Goal: Information Seeking & Learning: Learn about a topic

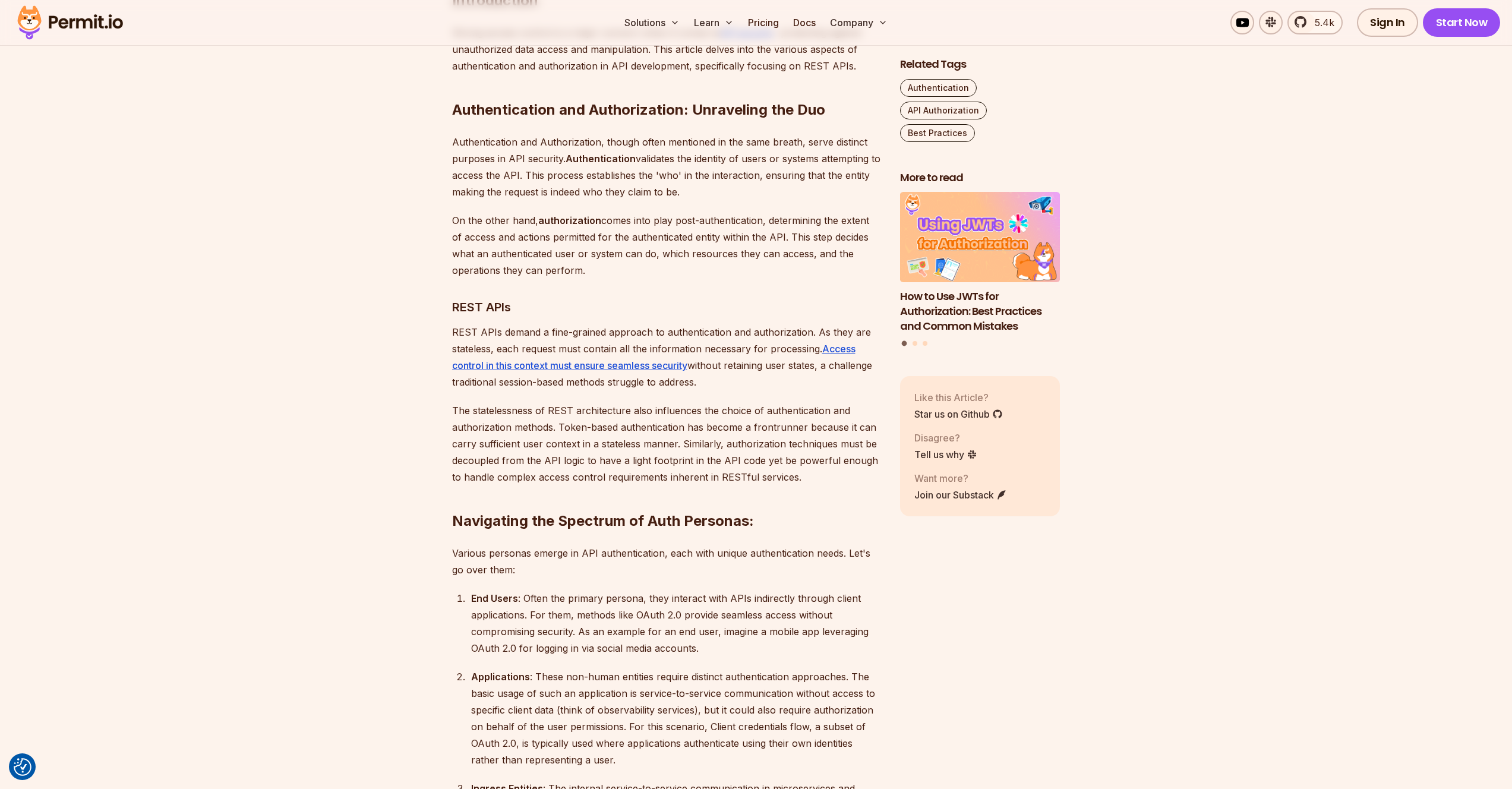
scroll to position [577, 0]
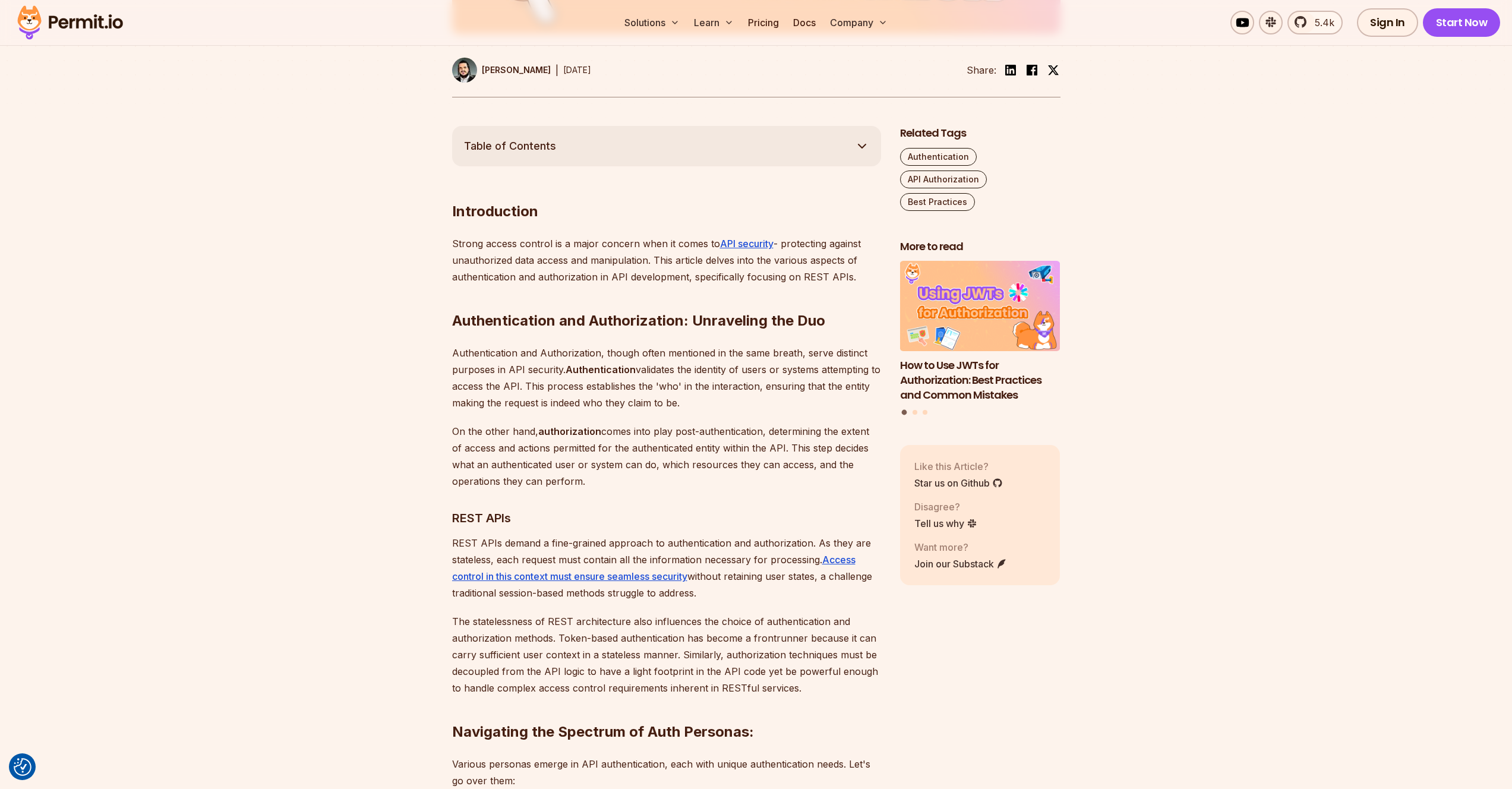
click at [457, 352] on p "Authentication and Authorization, though often mentioned in the same breath, se…" at bounding box center [666, 378] width 429 height 67
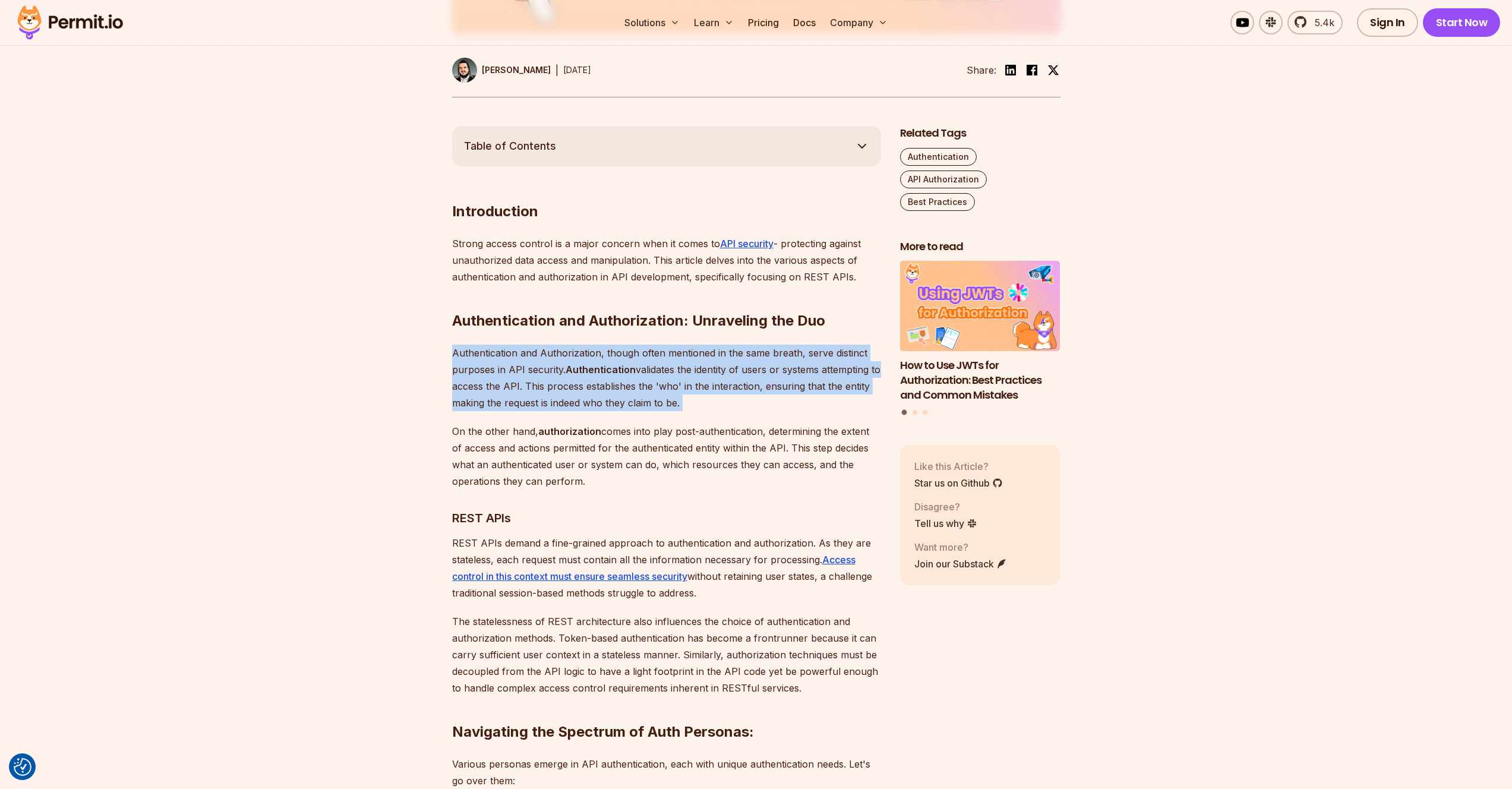
drag, startPoint x: 457, startPoint y: 352, endPoint x: 711, endPoint y: 404, distance: 259.3
click at [711, 404] on p "Authentication and Authorization, though often mentioned in the same breath, se…" at bounding box center [666, 378] width 429 height 67
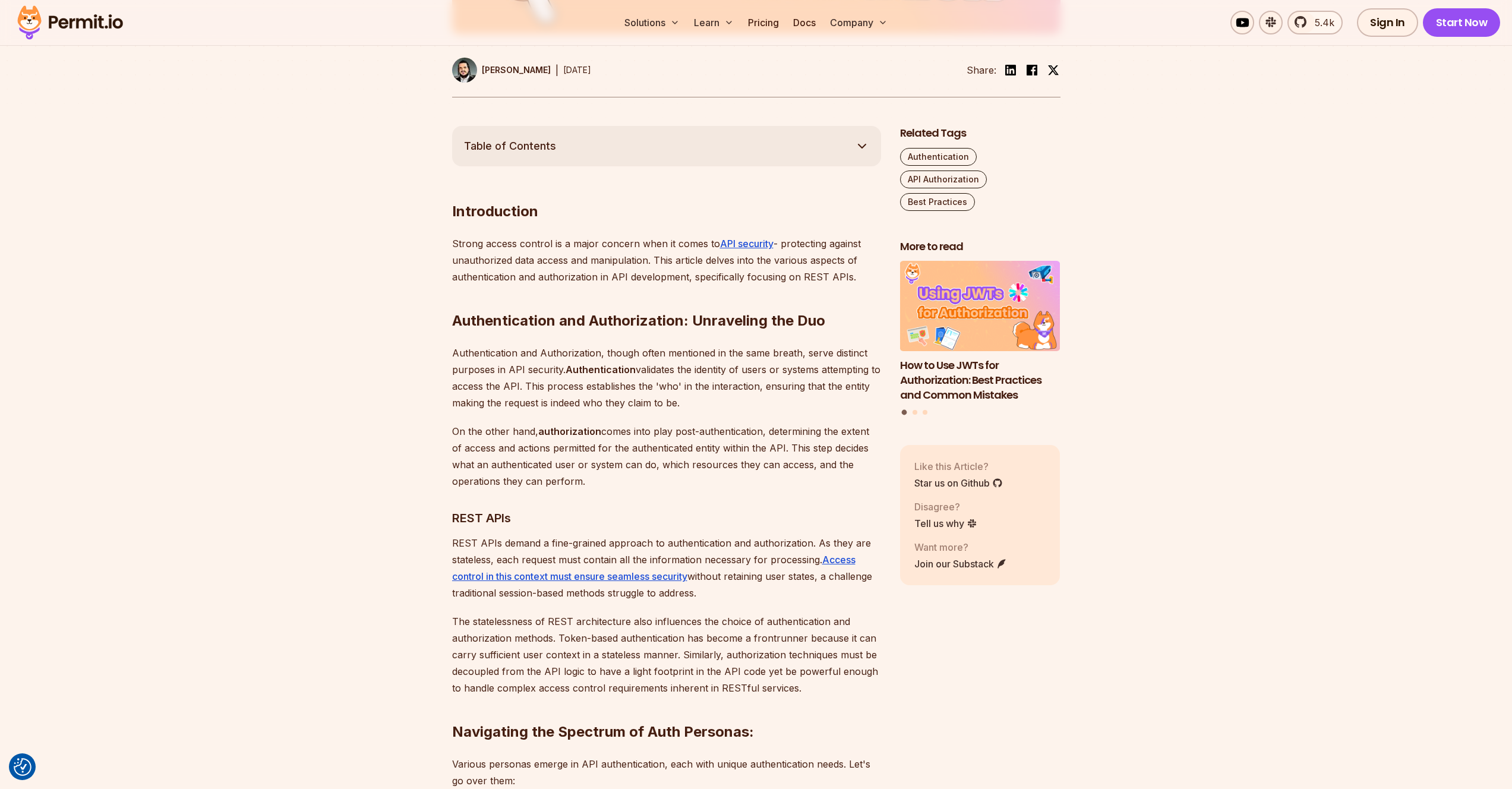
click at [711, 404] on p "Authentication and Authorization, though often mentioned in the same breath, se…" at bounding box center [666, 378] width 429 height 67
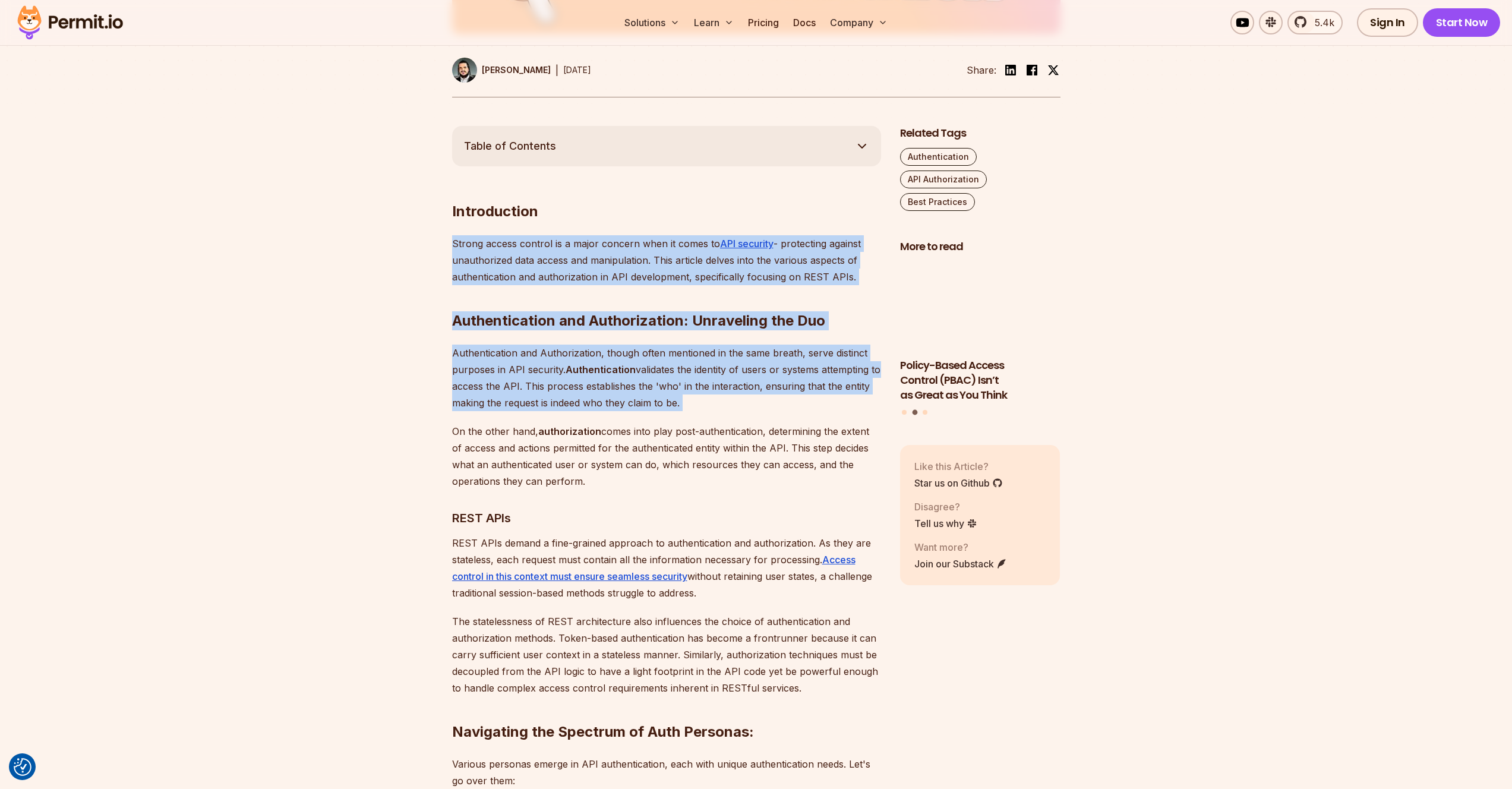
drag, startPoint x: 711, startPoint y: 404, endPoint x: 673, endPoint y: 272, distance: 137.4
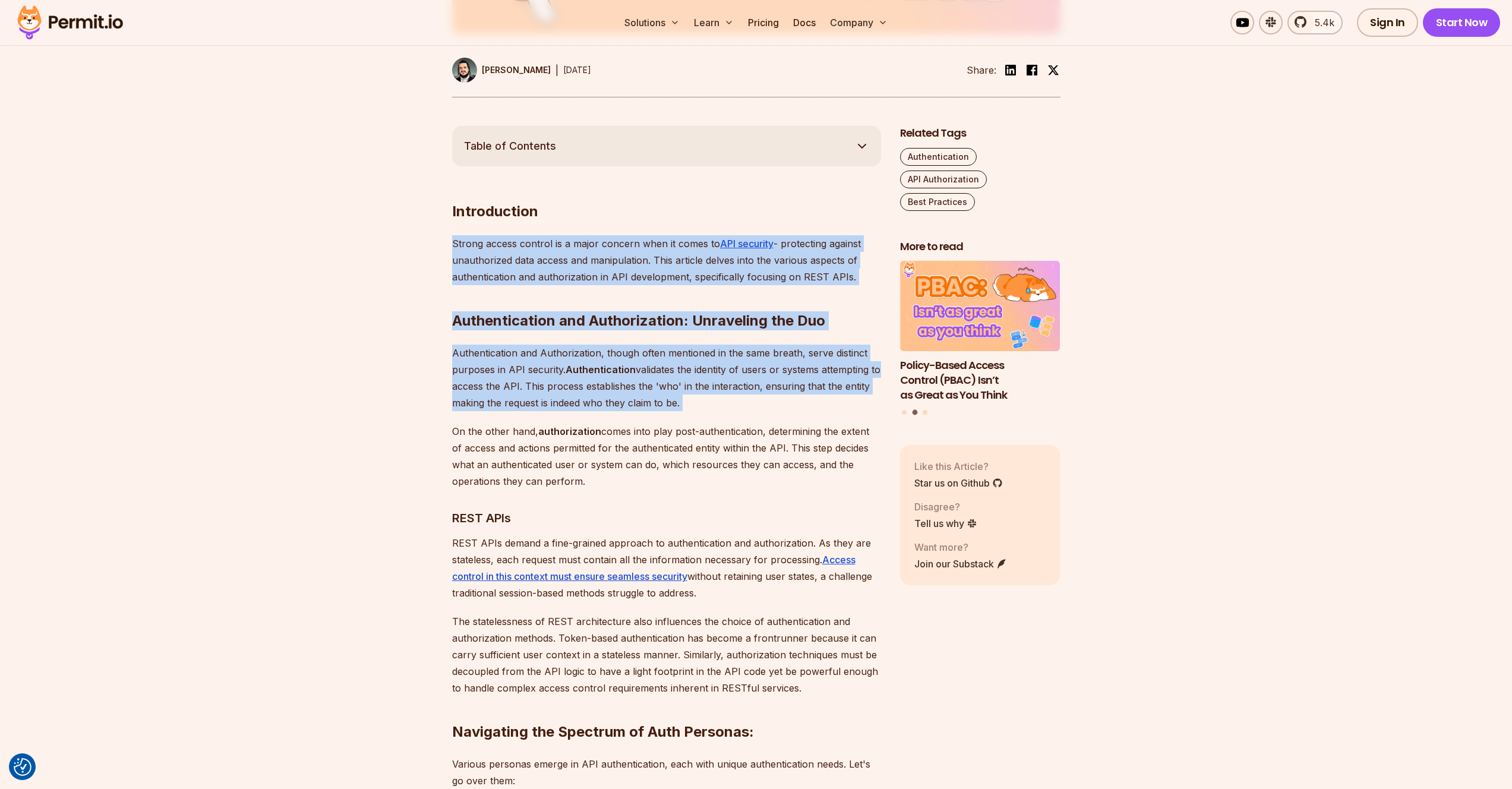
click at [673, 272] on p "Strong access control is a major concern when it comes to API security - protec…" at bounding box center [666, 260] width 429 height 50
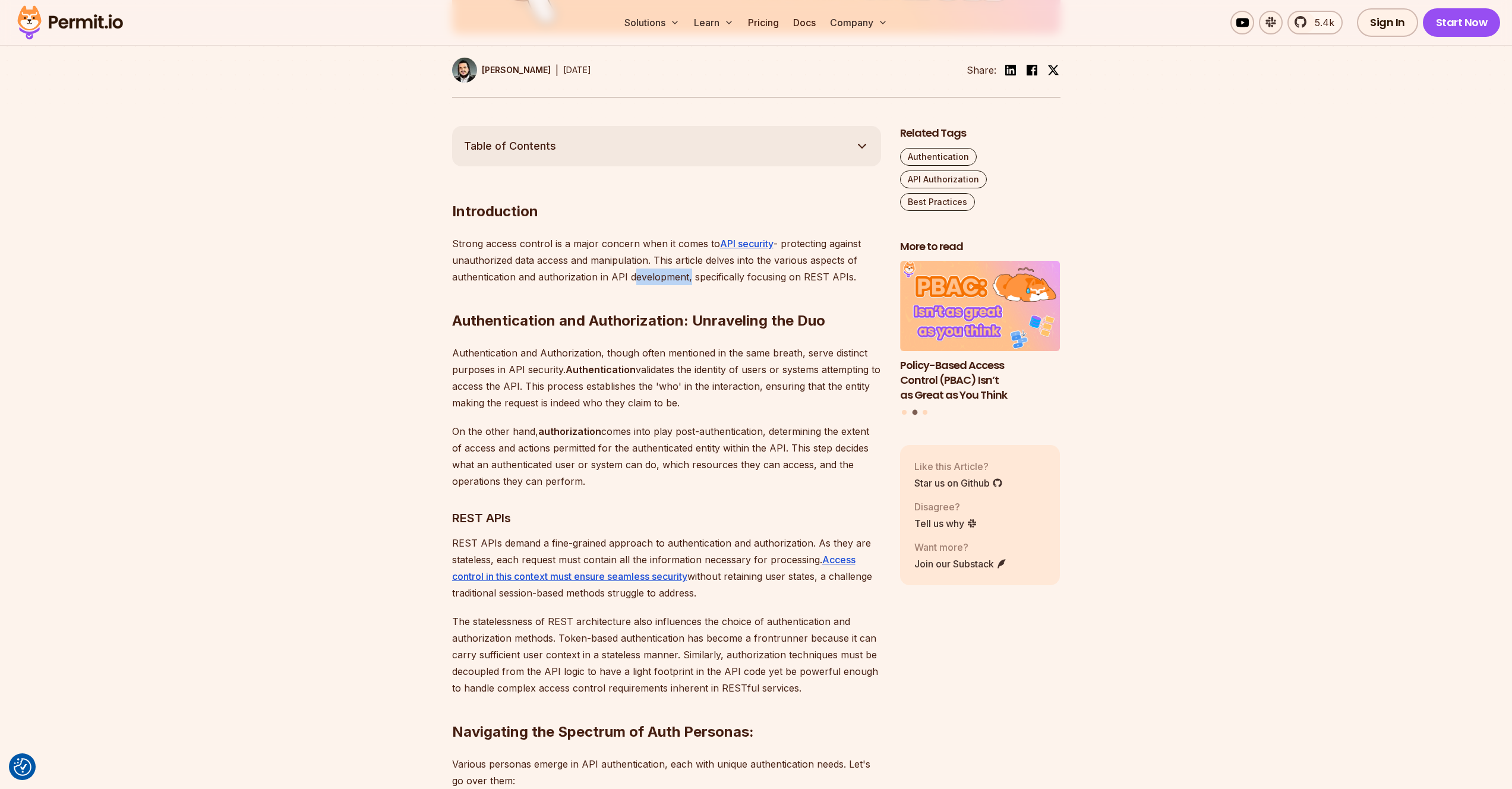
click at [673, 272] on p "Strong access control is a major concern when it comes to API security - protec…" at bounding box center [666, 260] width 429 height 50
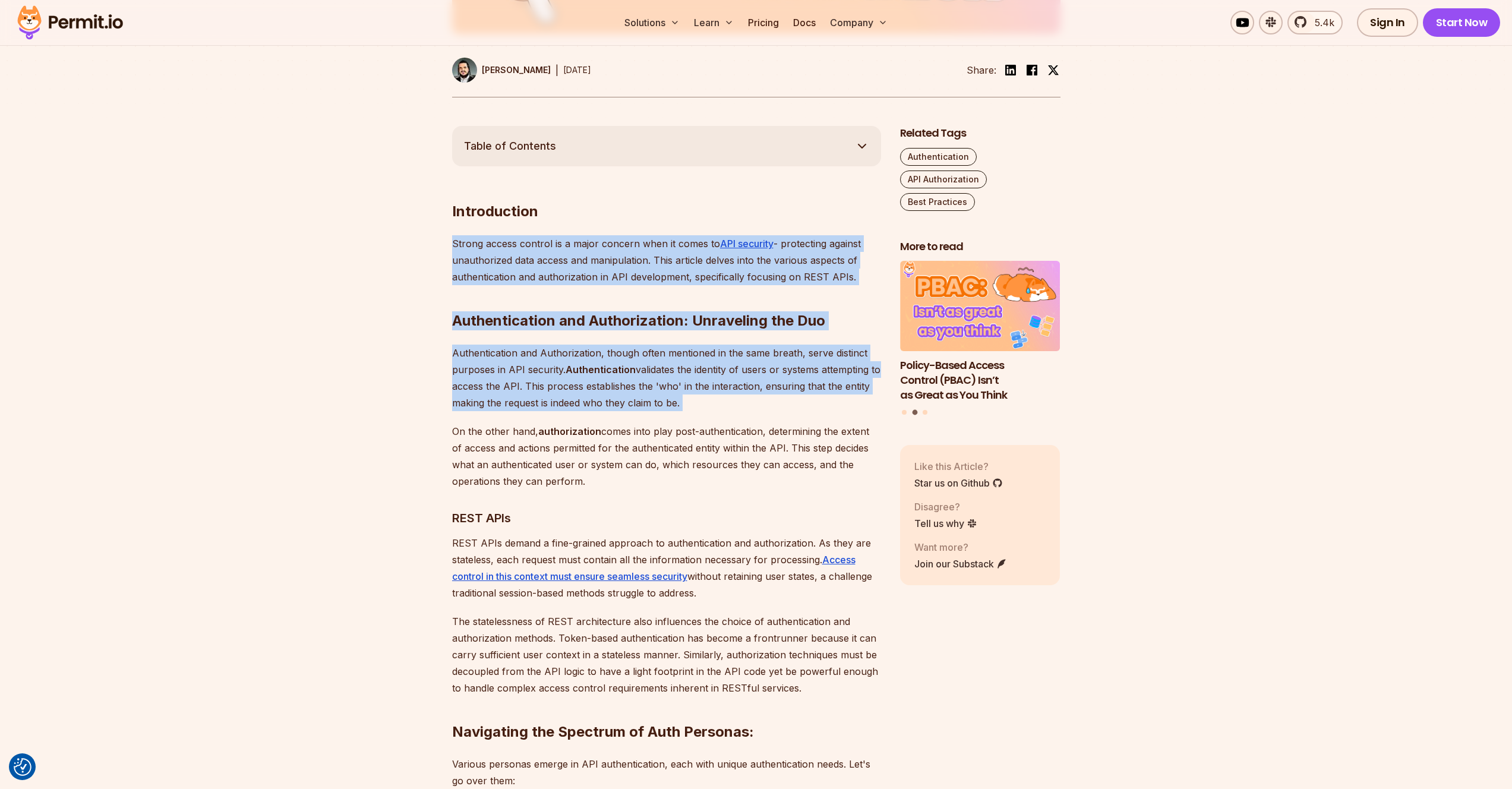
drag, startPoint x: 673, startPoint y: 272, endPoint x: 666, endPoint y: 379, distance: 107.2
click at [666, 379] on p "Authentication and Authorization, though often mentioned in the same breath, se…" at bounding box center [666, 378] width 429 height 67
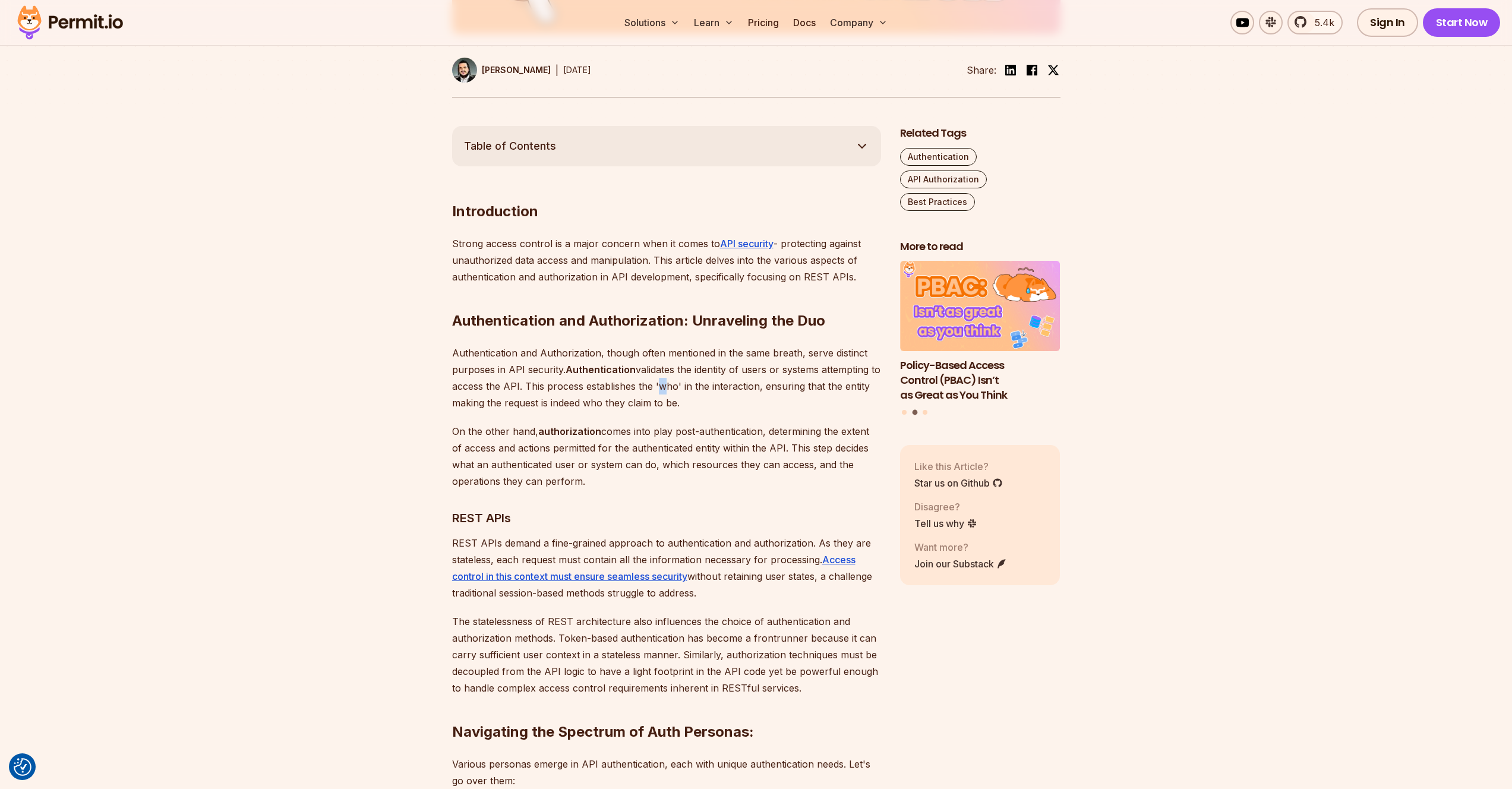
click at [666, 379] on p "Authentication and Authorization, though often mentioned in the same breath, se…" at bounding box center [666, 378] width 429 height 67
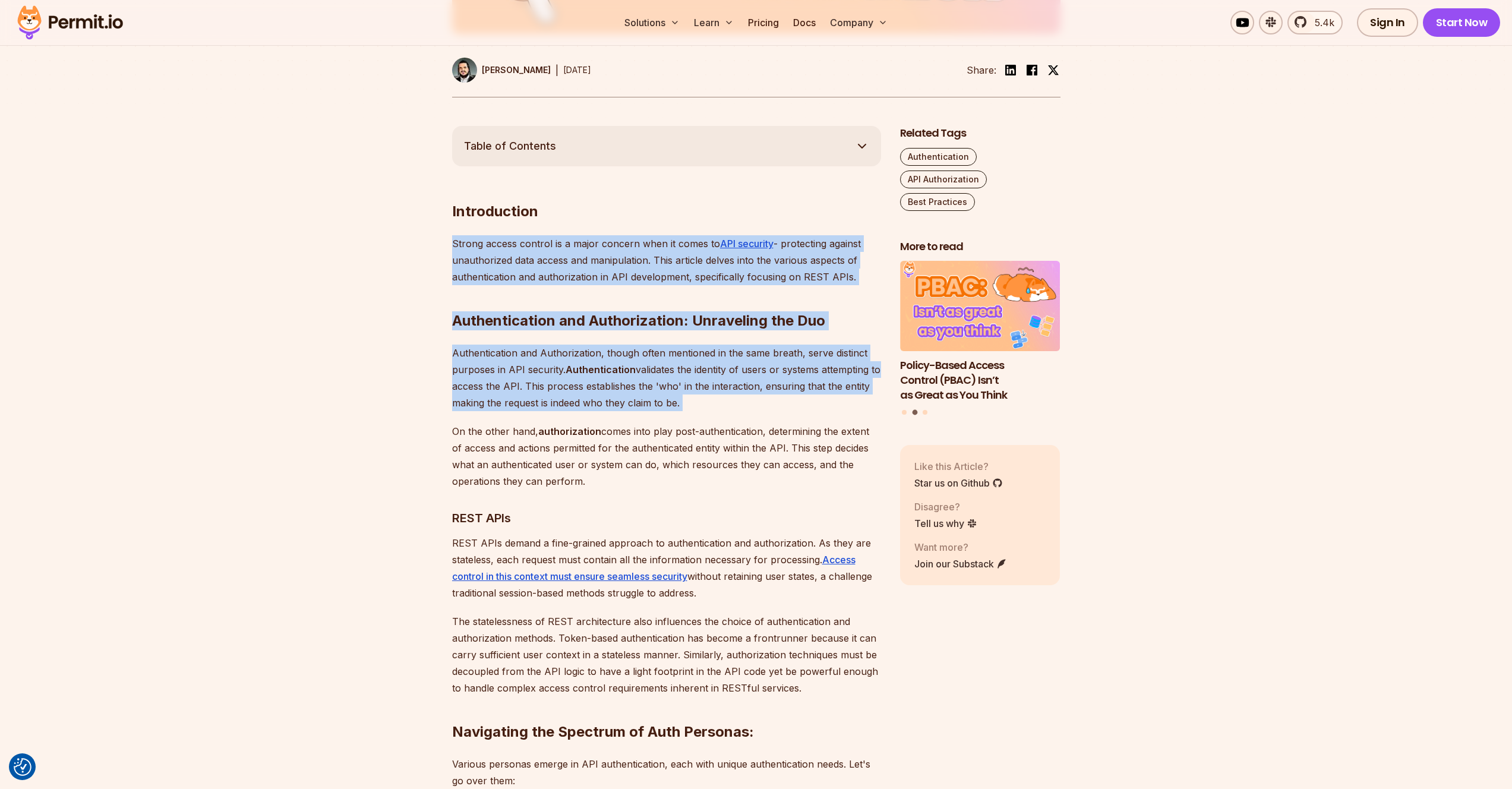
drag, startPoint x: 659, startPoint y: 272, endPoint x: 658, endPoint y: 251, distance: 21.0
click at [658, 251] on p "Strong access control is a major concern when it comes to API security - protec…" at bounding box center [666, 260] width 429 height 50
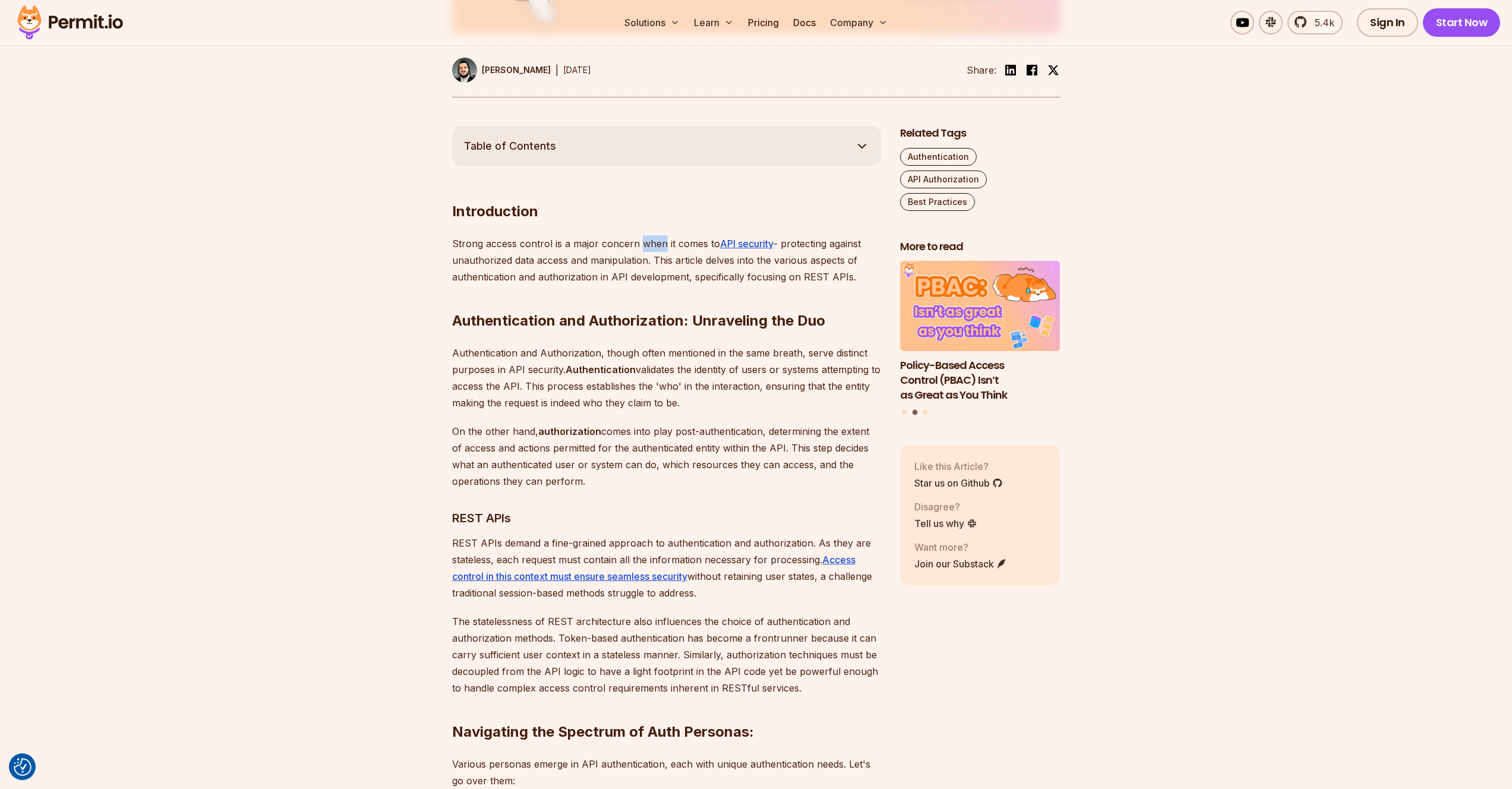
click at [658, 251] on p "Strong access control is a major concern when it comes to API security - protec…" at bounding box center [666, 260] width 429 height 50
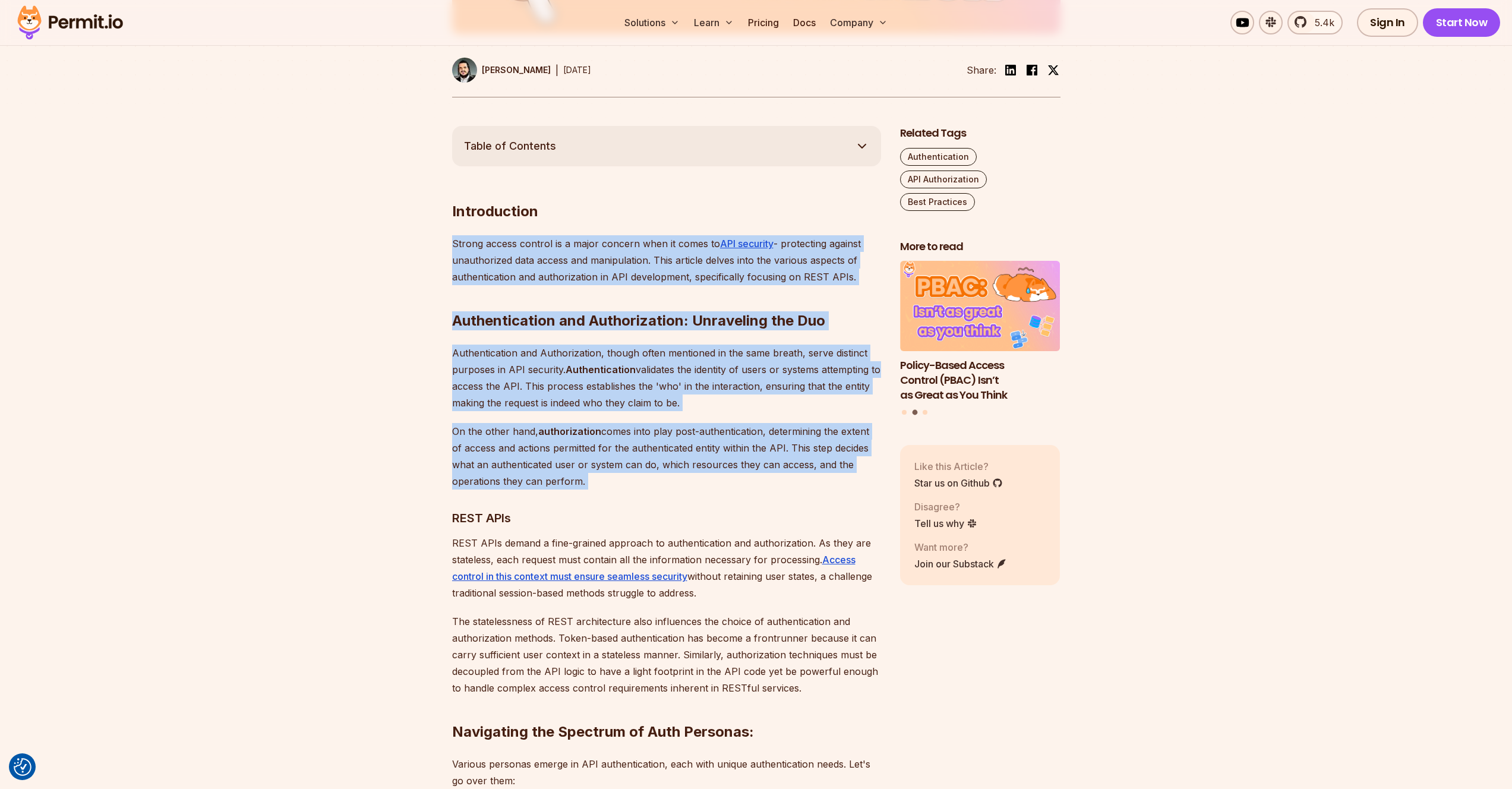
drag, startPoint x: 658, startPoint y: 251, endPoint x: 655, endPoint y: 416, distance: 165.0
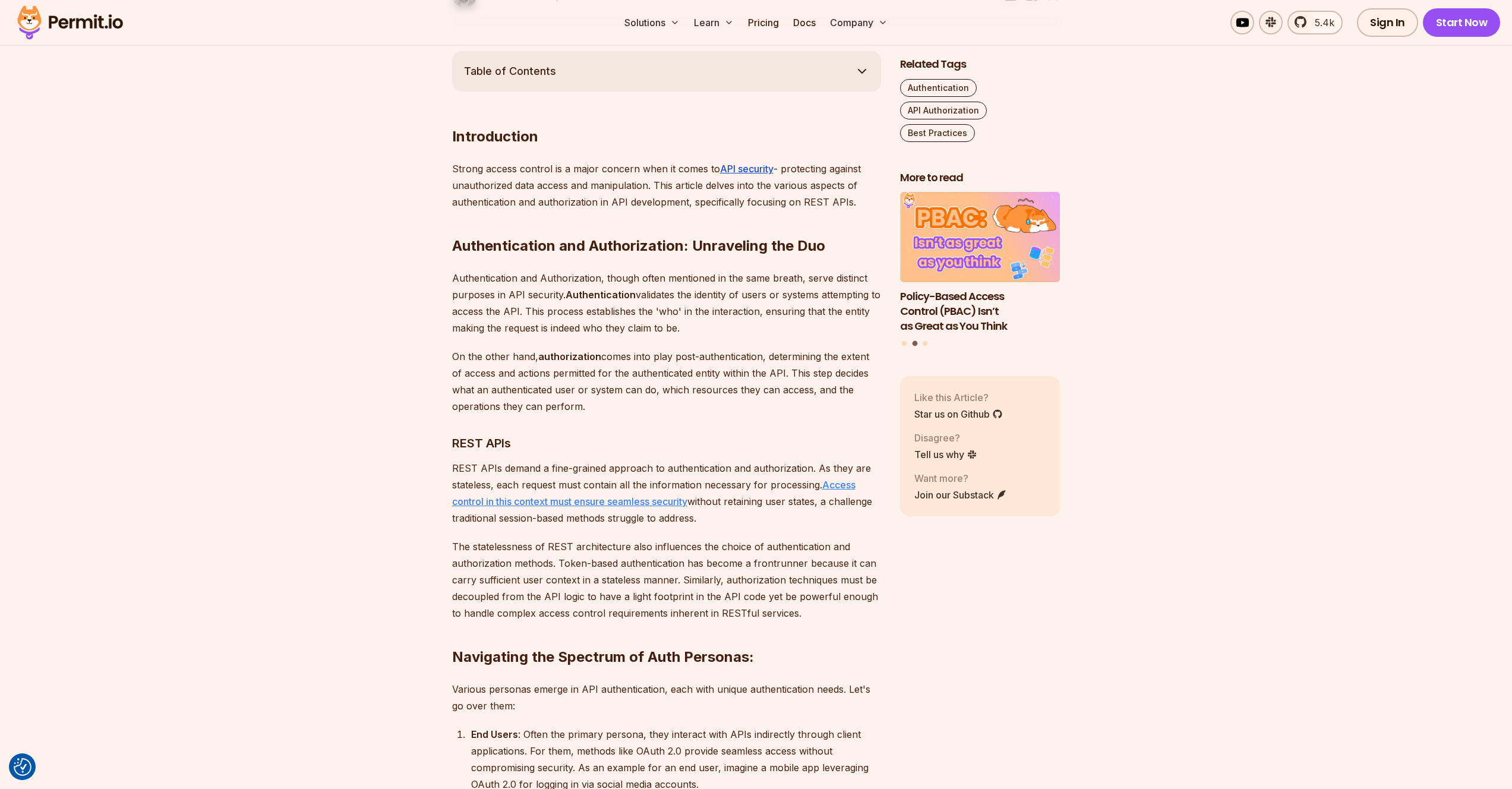
scroll to position [652, 0]
click at [464, 469] on p "REST APIs demand a fine-grained approach to authentication and authorization. A…" at bounding box center [666, 492] width 429 height 67
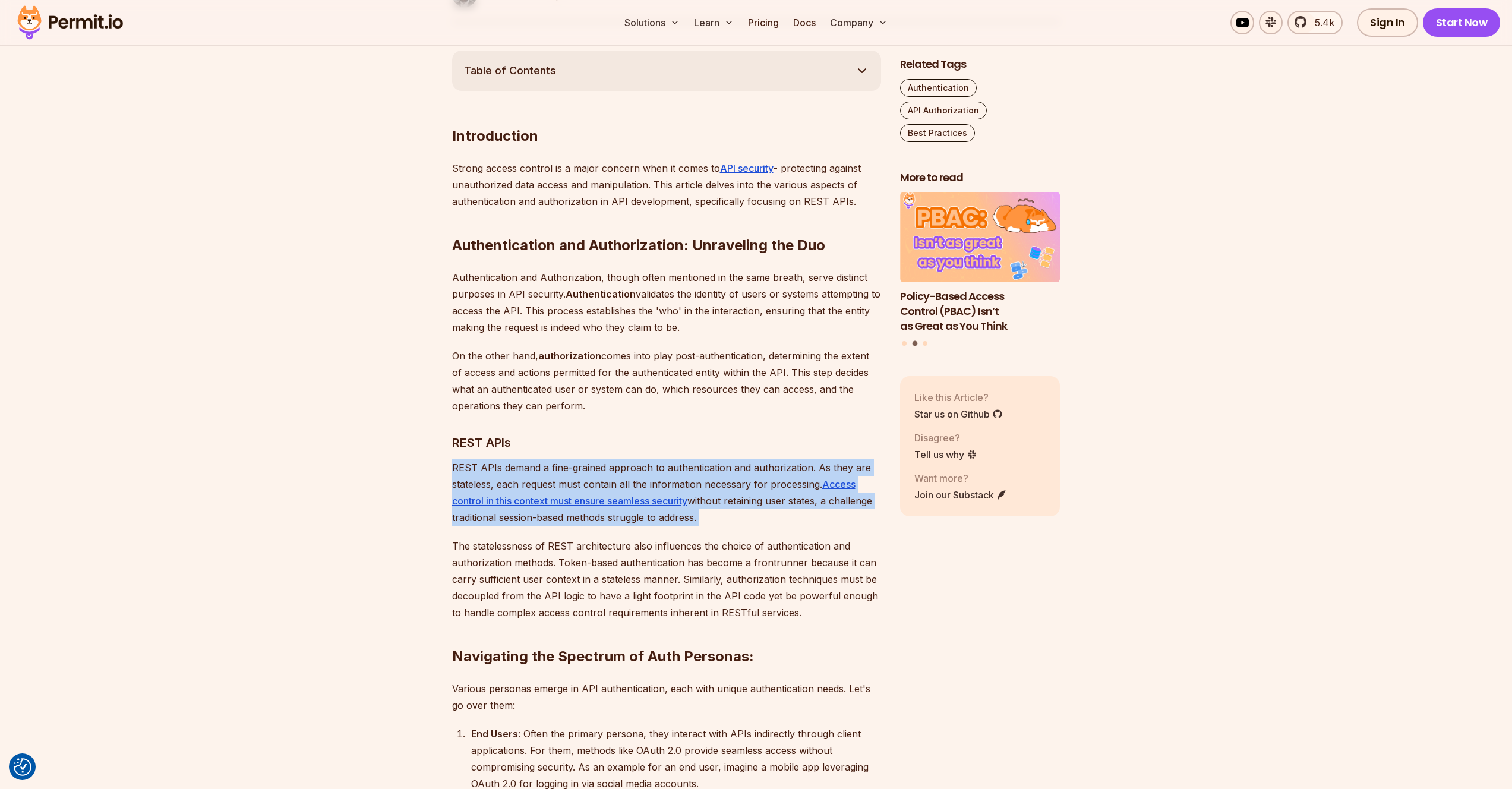
drag, startPoint x: 464, startPoint y: 469, endPoint x: 732, endPoint y: 518, distance: 272.4
click at [732, 518] on p "REST APIs demand a fine-grained approach to authentication and authorization. A…" at bounding box center [666, 492] width 429 height 67
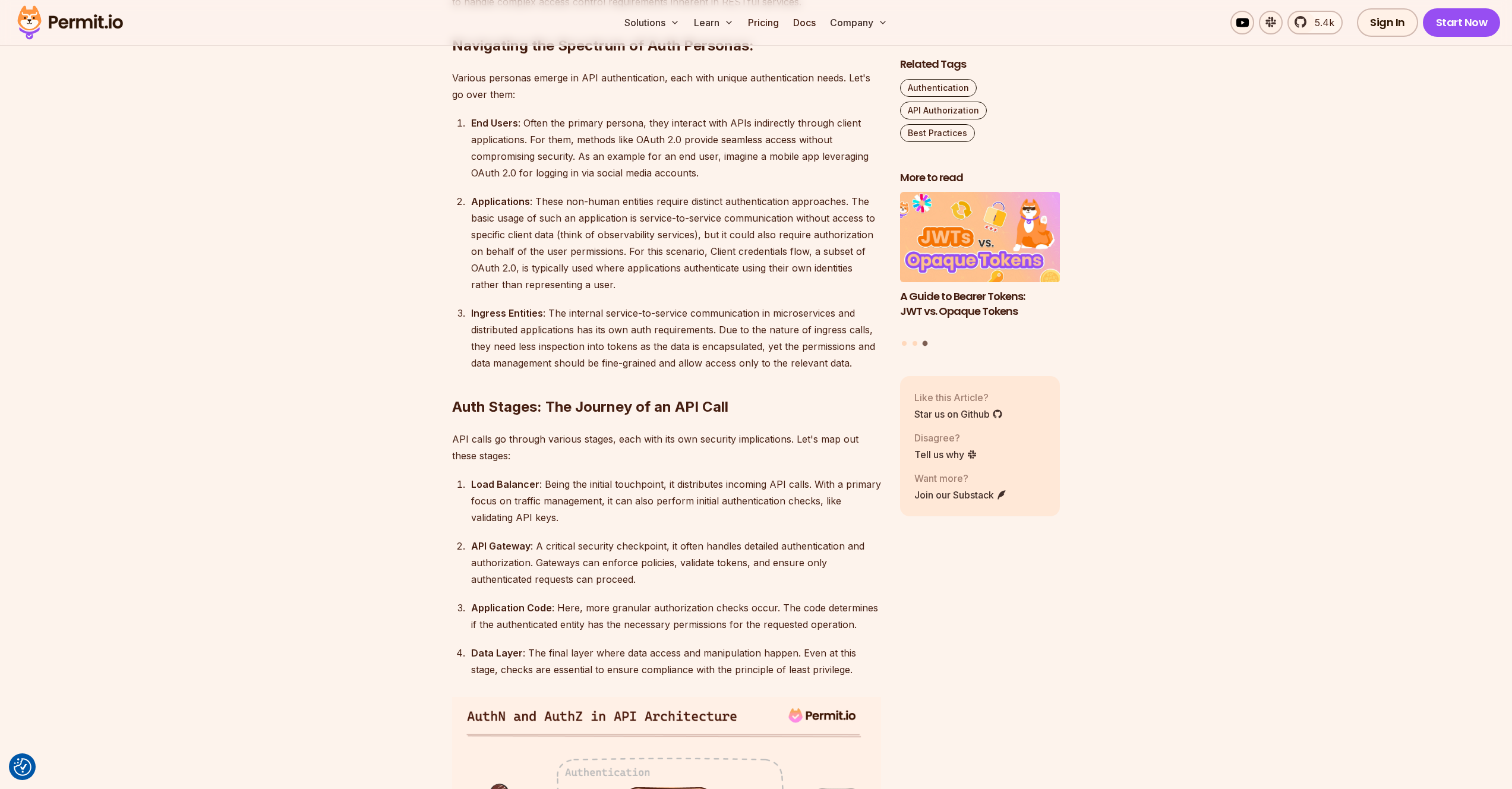
scroll to position [1301, 0]
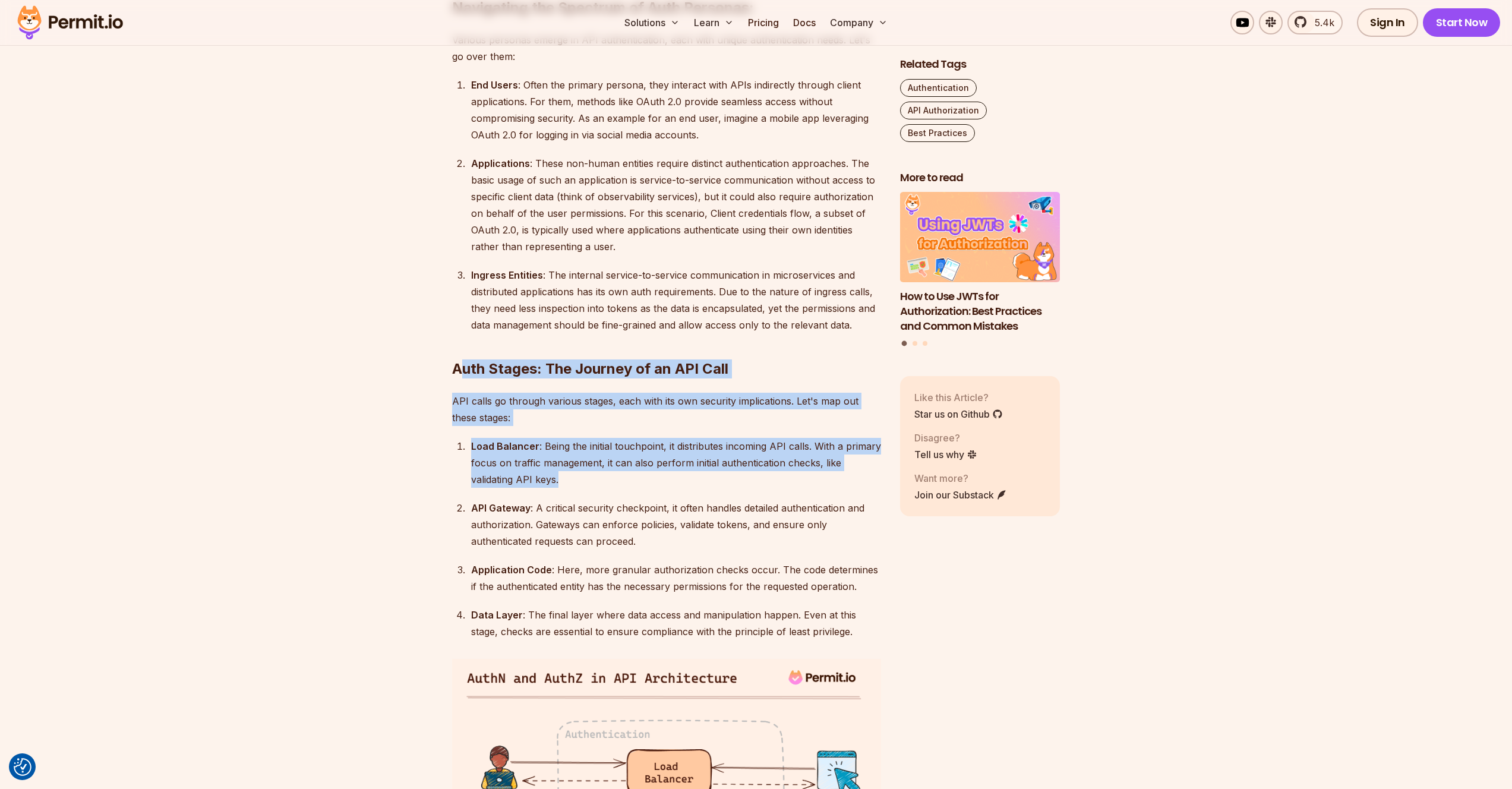
drag, startPoint x: 463, startPoint y: 369, endPoint x: 656, endPoint y: 475, distance: 220.2
click at [656, 475] on div "Load Balancer : Being the initial touchpoint, it distributes incoming API calls…" at bounding box center [675, 463] width 410 height 50
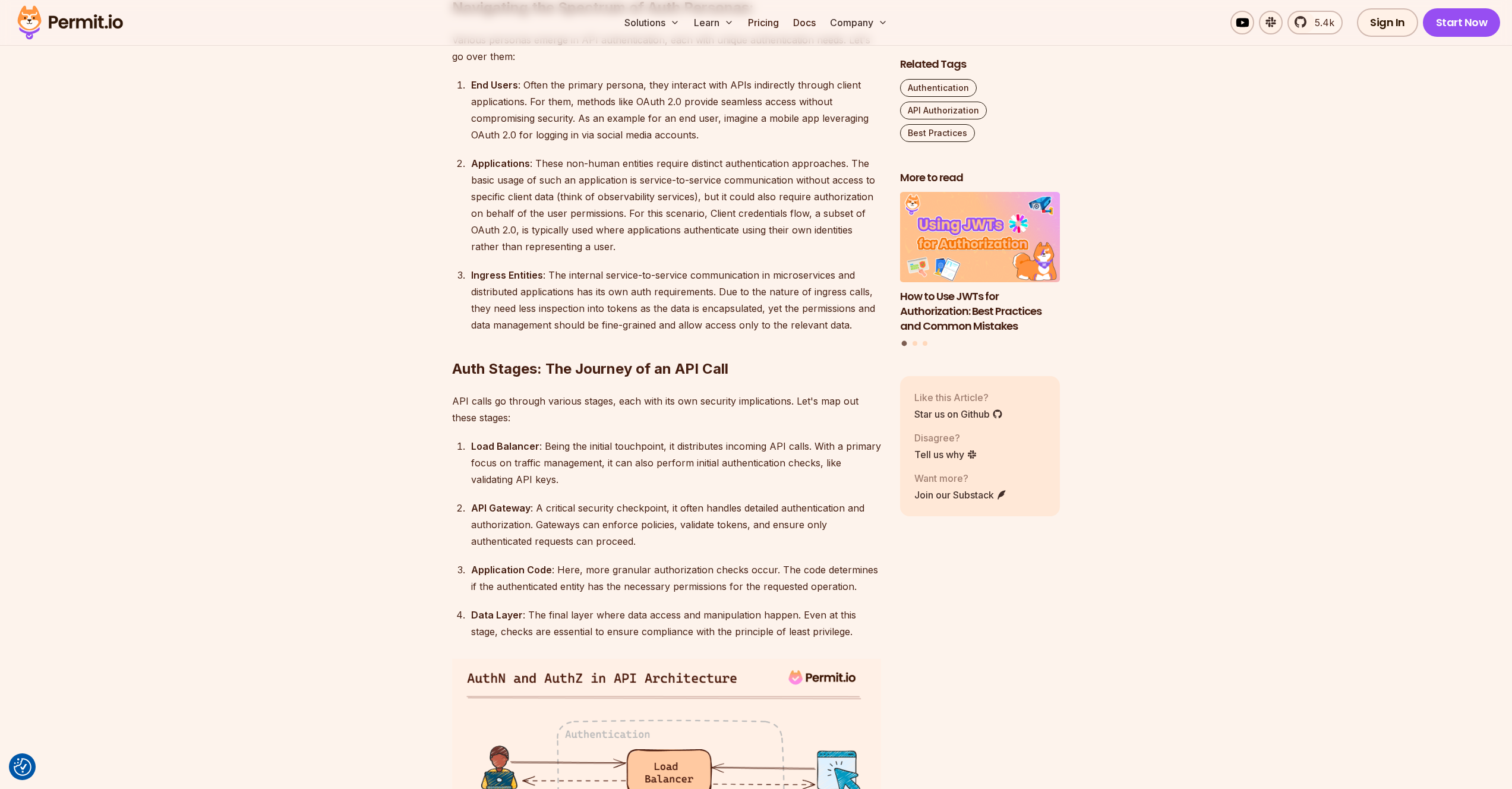
click at [656, 475] on div "Load Balancer : Being the initial touchpoint, it distributes incoming API calls…" at bounding box center [675, 463] width 410 height 50
click at [491, 443] on strong "Load Balancer" at bounding box center [505, 446] width 69 height 12
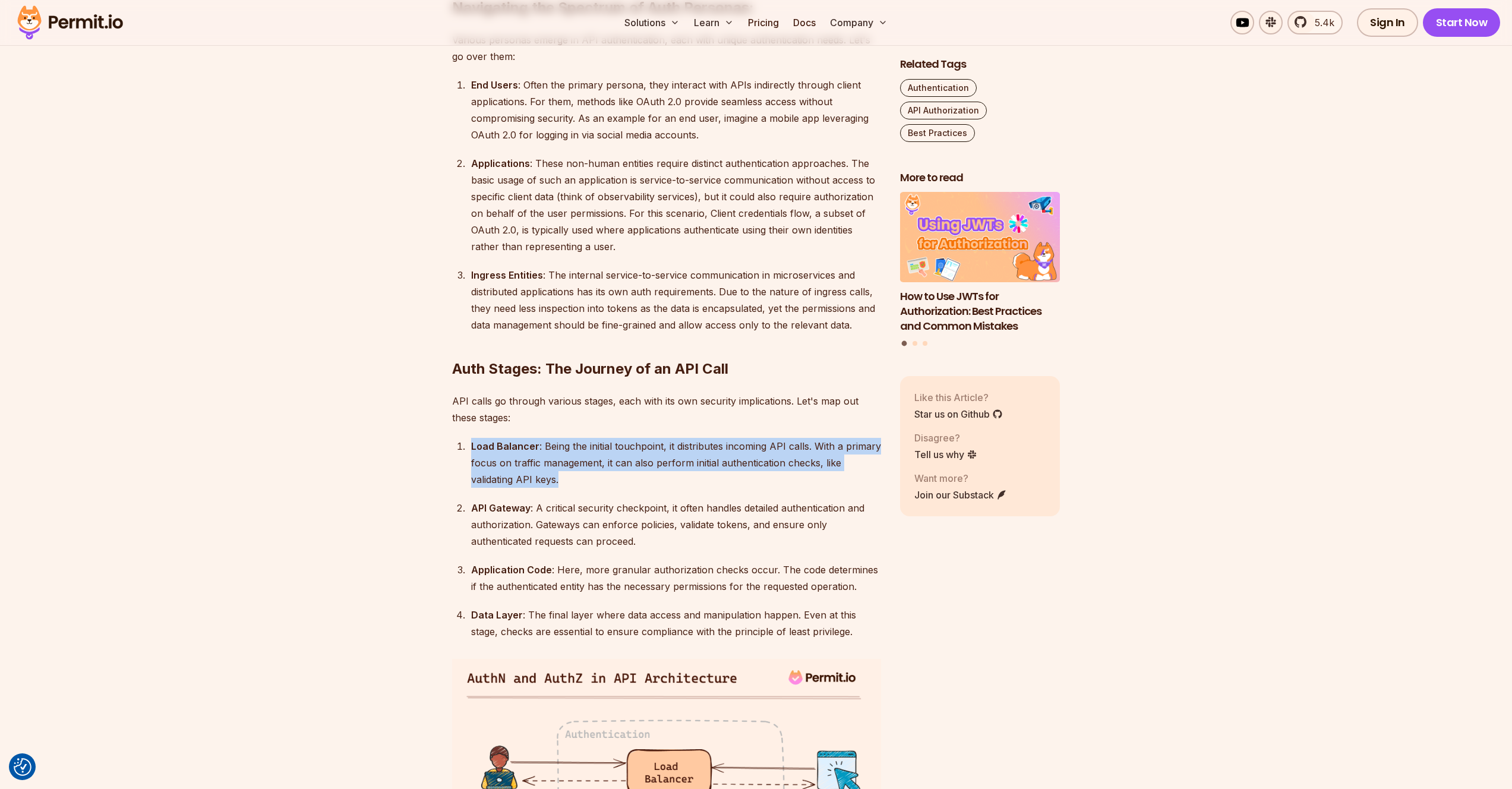
click at [491, 443] on strong "Load Balancer" at bounding box center [505, 446] width 69 height 12
click at [496, 456] on div "Load Balancer : Being the initial touchpoint, it distributes incoming API calls…" at bounding box center [675, 463] width 410 height 50
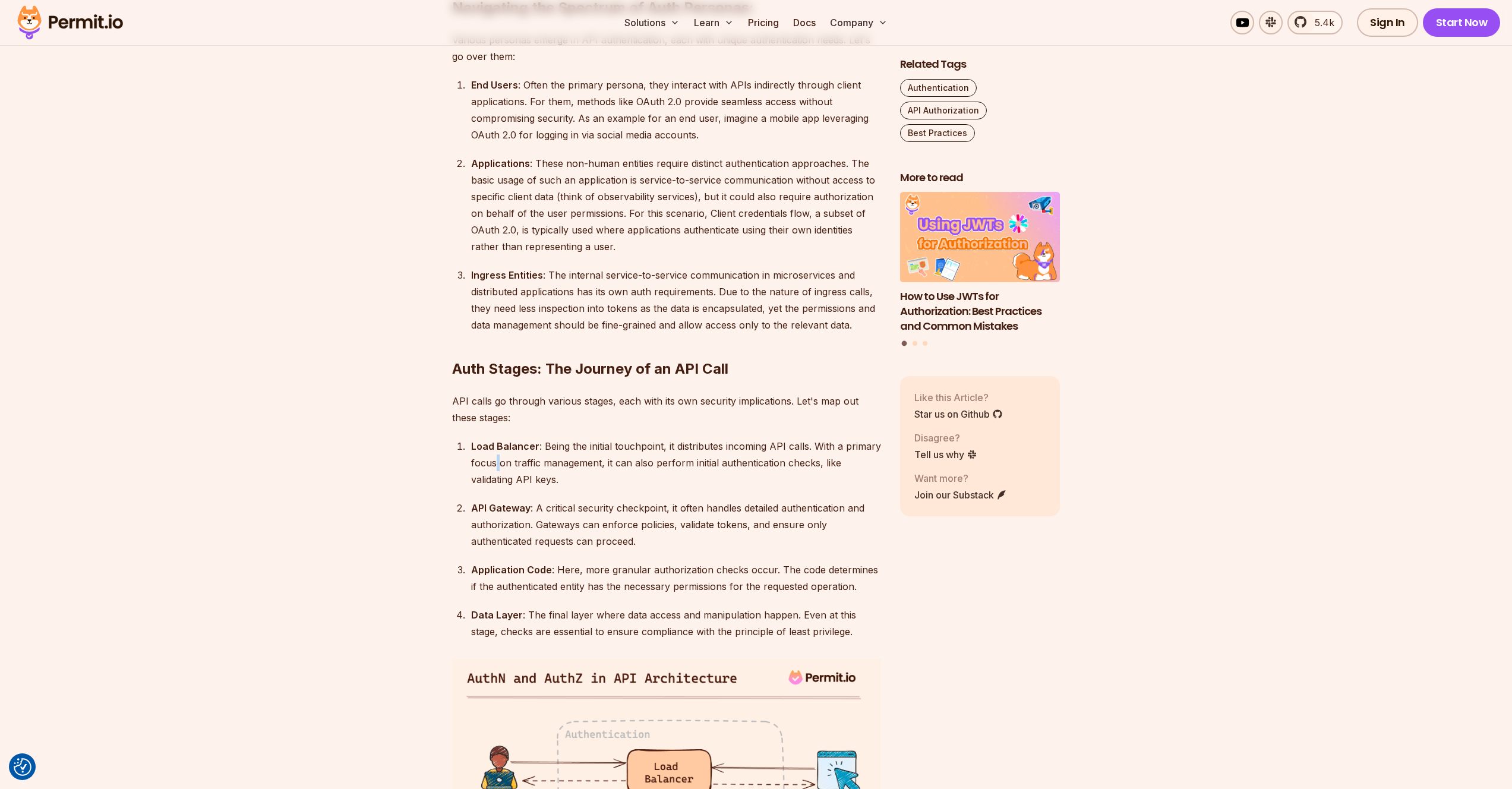
click at [496, 456] on div "Load Balancer : Being the initial touchpoint, it distributes incoming API calls…" at bounding box center [675, 463] width 410 height 50
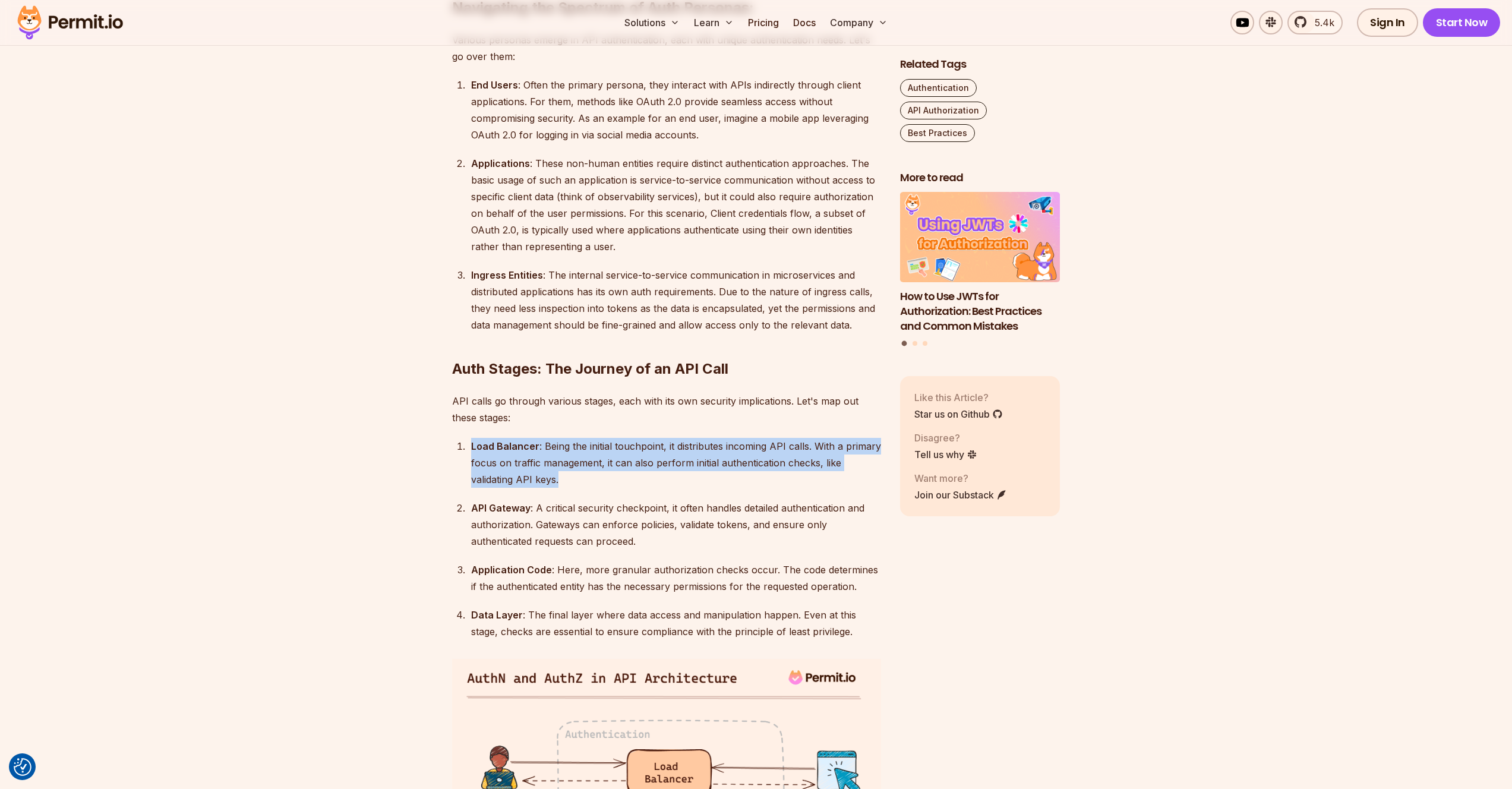
click at [496, 456] on div "Load Balancer : Being the initial touchpoint, it distributes incoming API calls…" at bounding box center [675, 463] width 410 height 50
click at [475, 477] on div "Load Balancer : Being the initial touchpoint, it distributes incoming API calls…" at bounding box center [675, 463] width 410 height 50
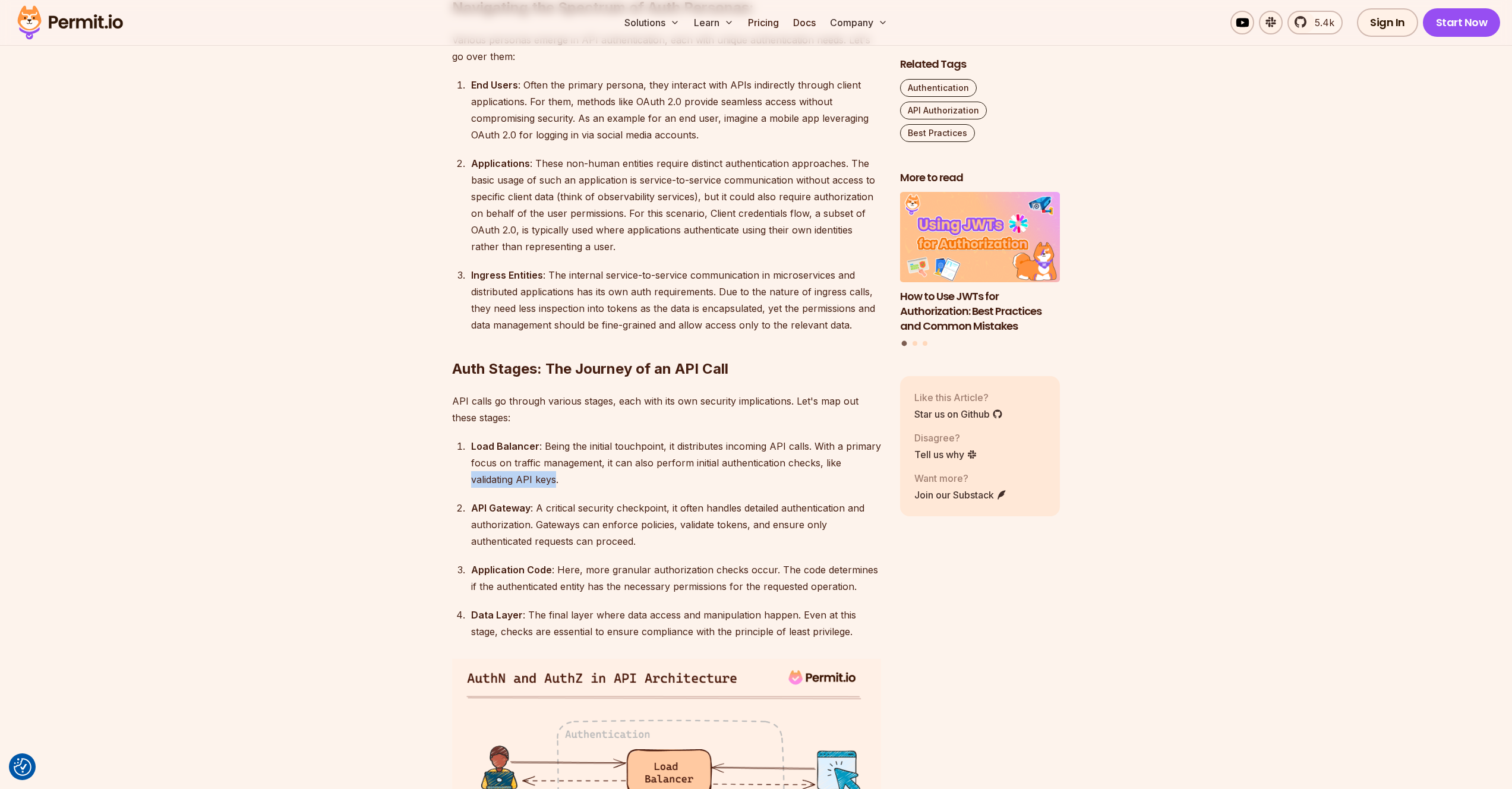
drag, startPoint x: 475, startPoint y: 477, endPoint x: 547, endPoint y: 477, distance: 72.0
click at [547, 477] on div "Load Balancer : Being the initial touchpoint, it distributes incoming API calls…" at bounding box center [675, 463] width 410 height 50
click at [499, 507] on strong "API Gateway" at bounding box center [500, 508] width 59 height 12
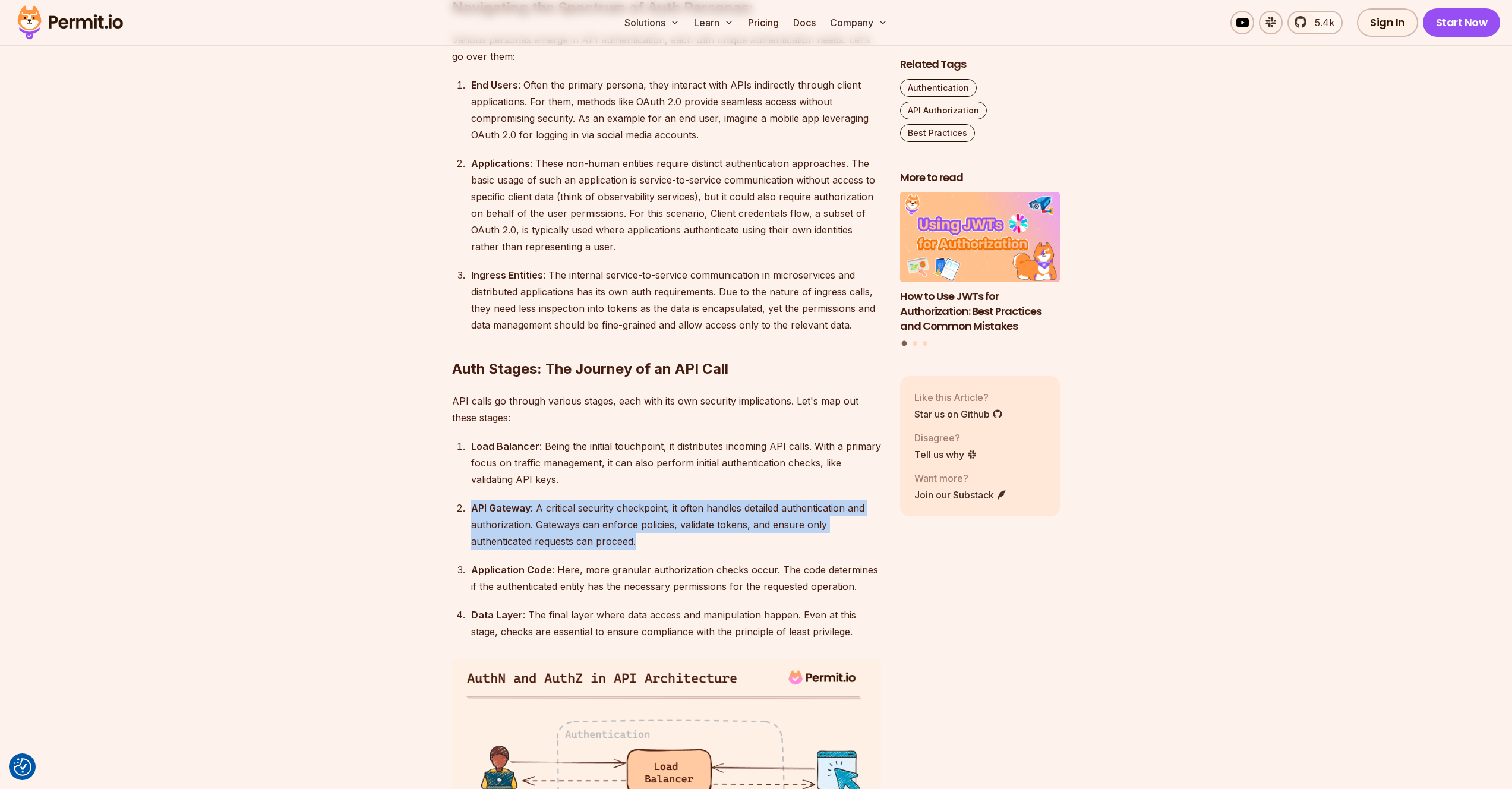
click at [499, 507] on strong "API Gateway" at bounding box center [500, 508] width 59 height 12
click at [527, 507] on strong "API Gateway" at bounding box center [500, 508] width 59 height 12
drag, startPoint x: 527, startPoint y: 507, endPoint x: 719, endPoint y: 545, distance: 195.7
click at [719, 545] on div "API Gateway : A critical security checkpoint, it often handles detailed authent…" at bounding box center [675, 524] width 410 height 50
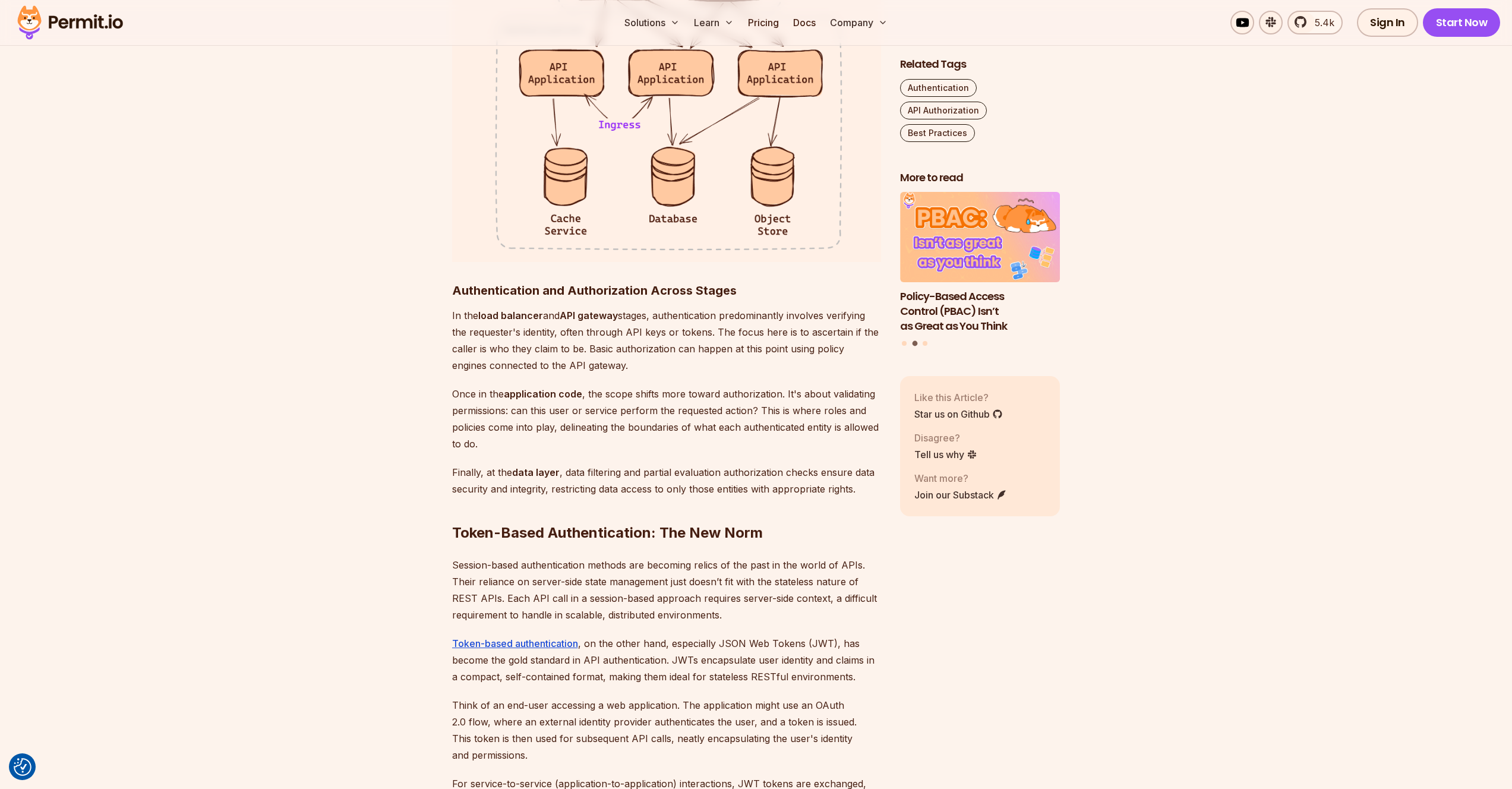
scroll to position [2421, 0]
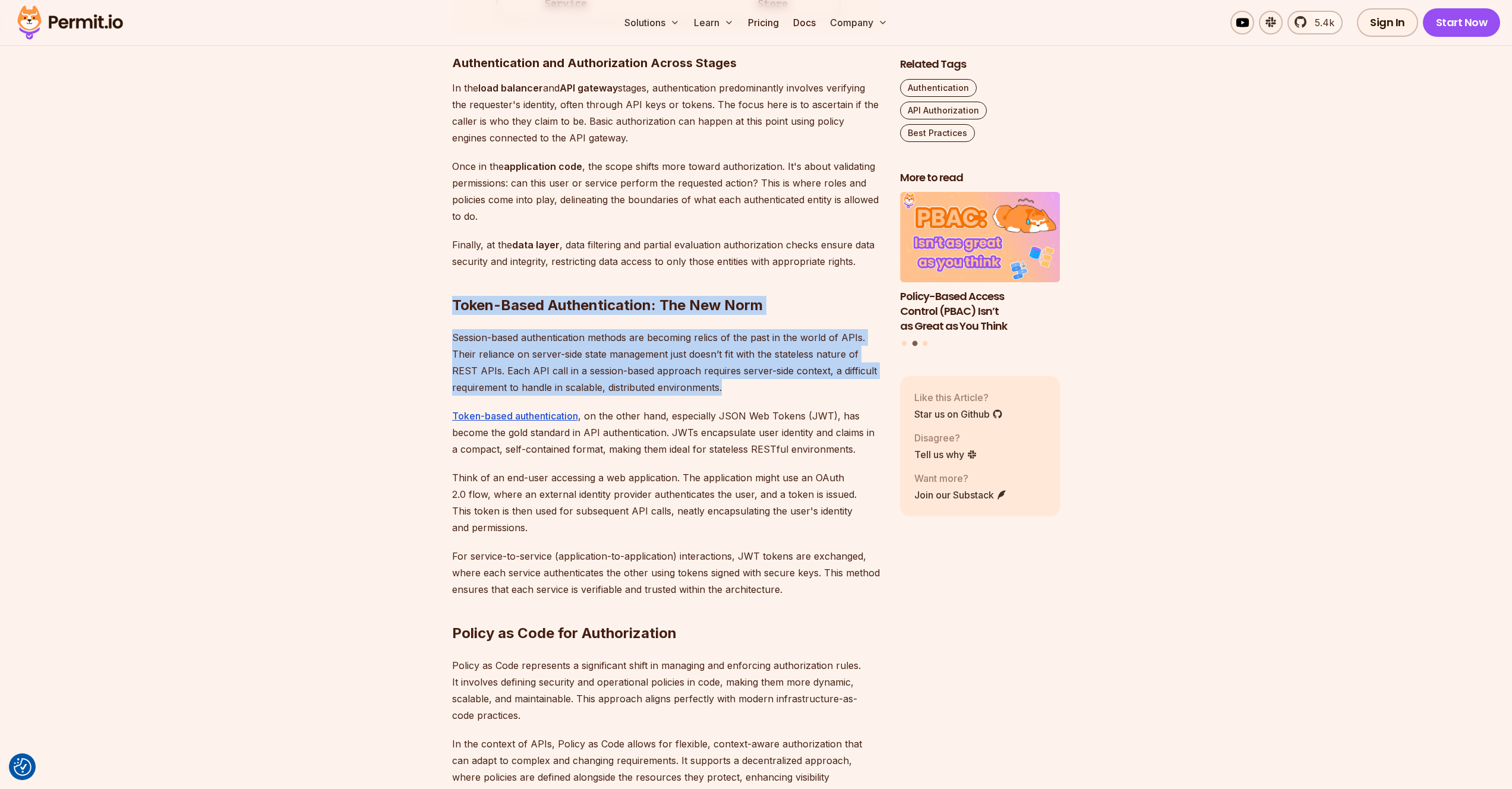
drag, startPoint x: 500, startPoint y: 303, endPoint x: 764, endPoint y: 395, distance: 279.6
click at [764, 395] on div "Introduction Strong access control is a major concern when it comes to API secu…" at bounding box center [666, 385] width 429 height 4083
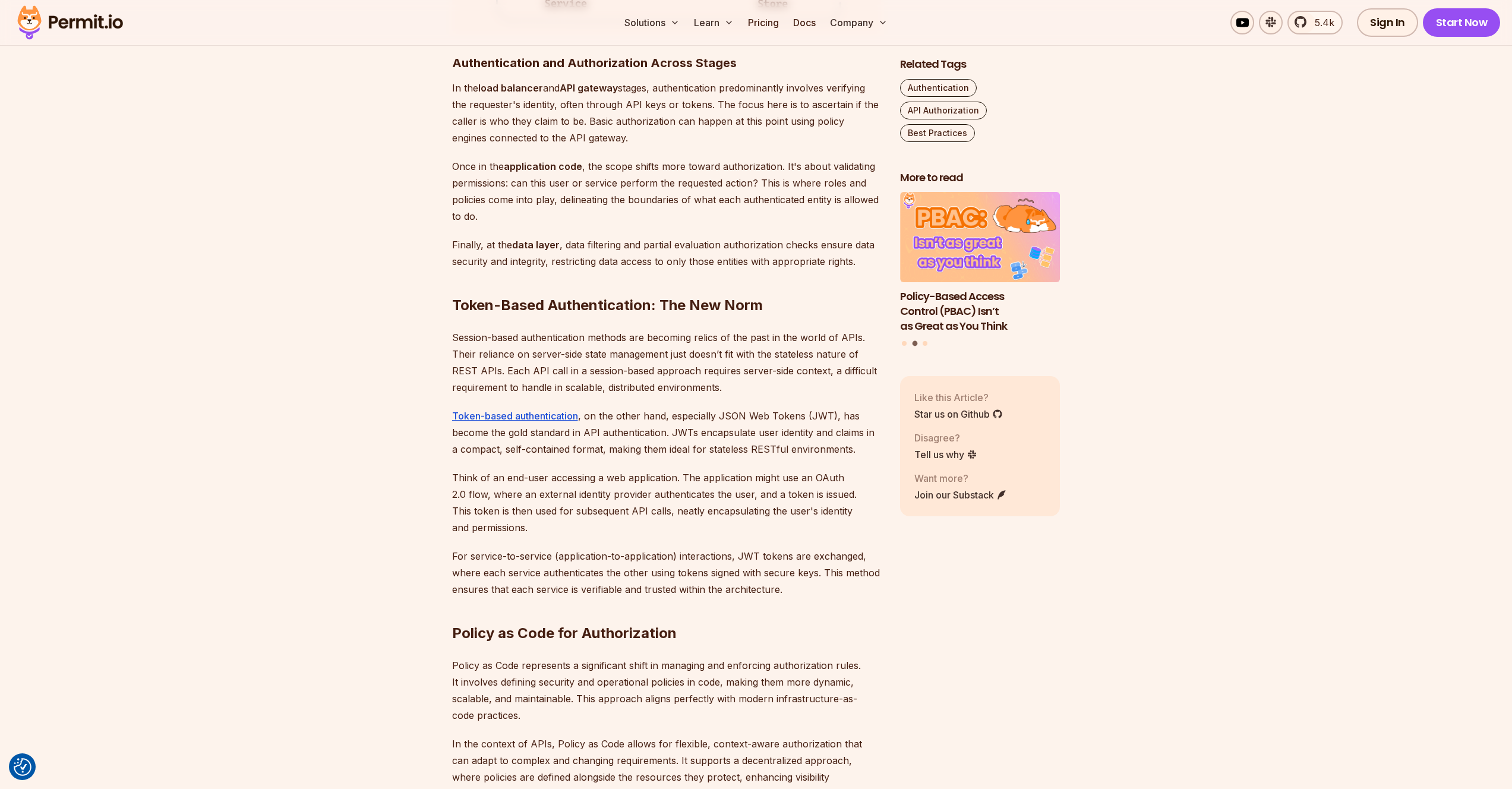
click at [764, 395] on p "Session-based authentication methods are becoming relics of the past in the wor…" at bounding box center [666, 362] width 429 height 67
click at [786, 586] on h2 "Policy as Code for Authorization" at bounding box center [666, 610] width 429 height 67
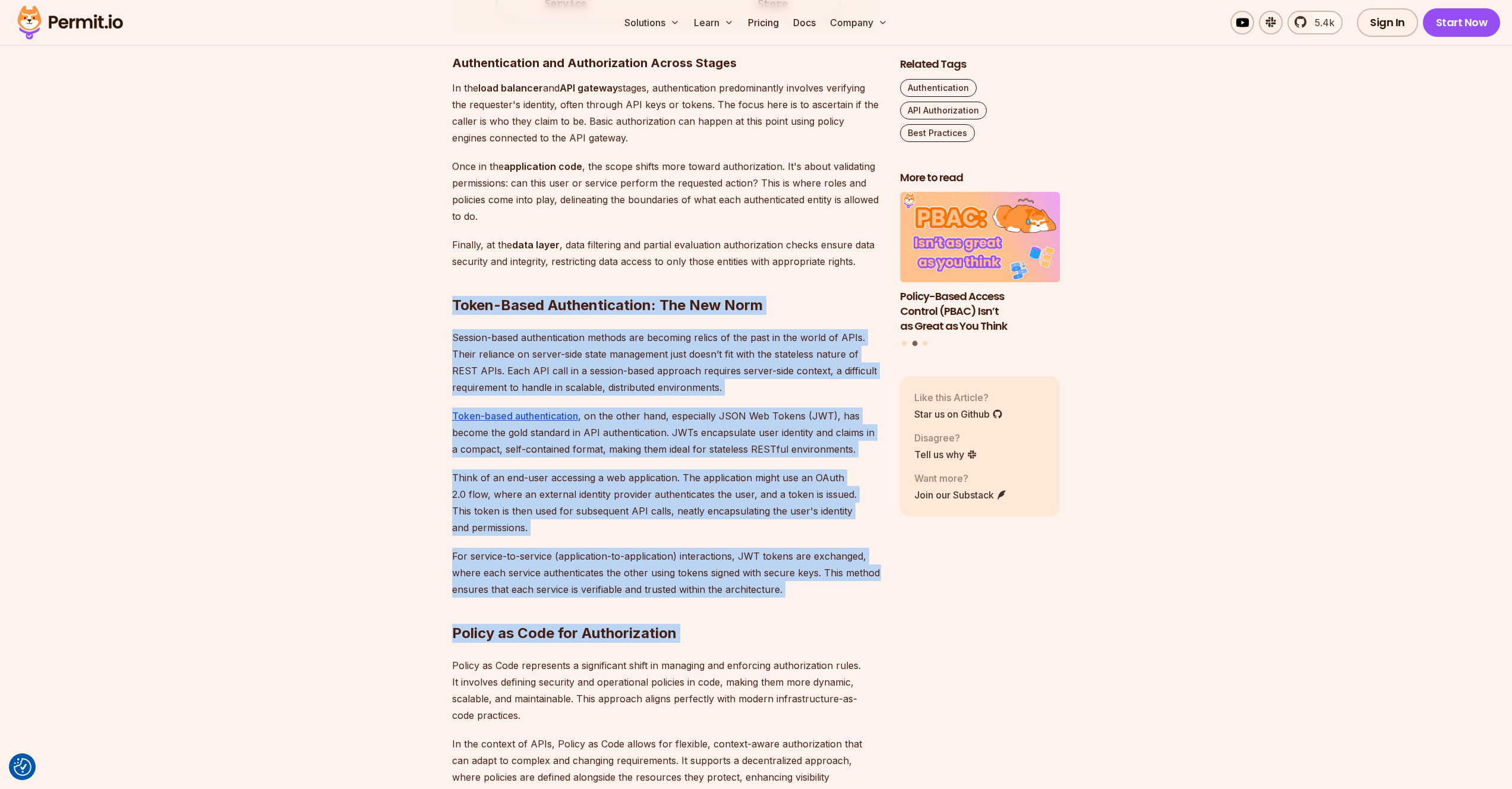
drag, startPoint x: 786, startPoint y: 586, endPoint x: 624, endPoint y: 307, distance: 322.6
click at [624, 307] on div "Introduction Strong access control is a major concern when it comes to API secu…" at bounding box center [666, 385] width 429 height 4083
click at [624, 307] on strong "Token-Based Authentication: The New Norm" at bounding box center [608, 305] width 311 height 17
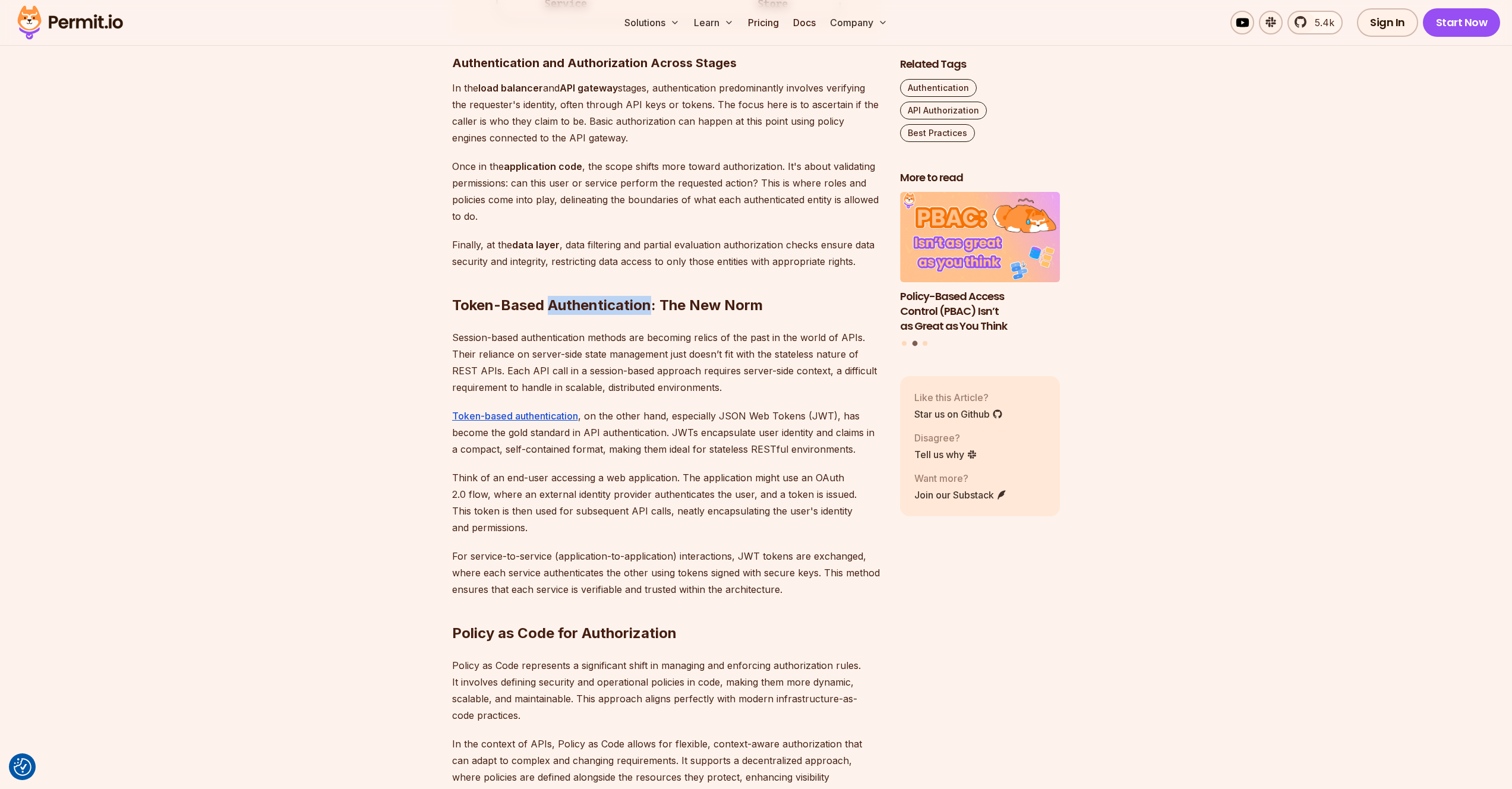
click at [624, 307] on strong "Token-Based Authentication: The New Norm" at bounding box center [608, 305] width 311 height 17
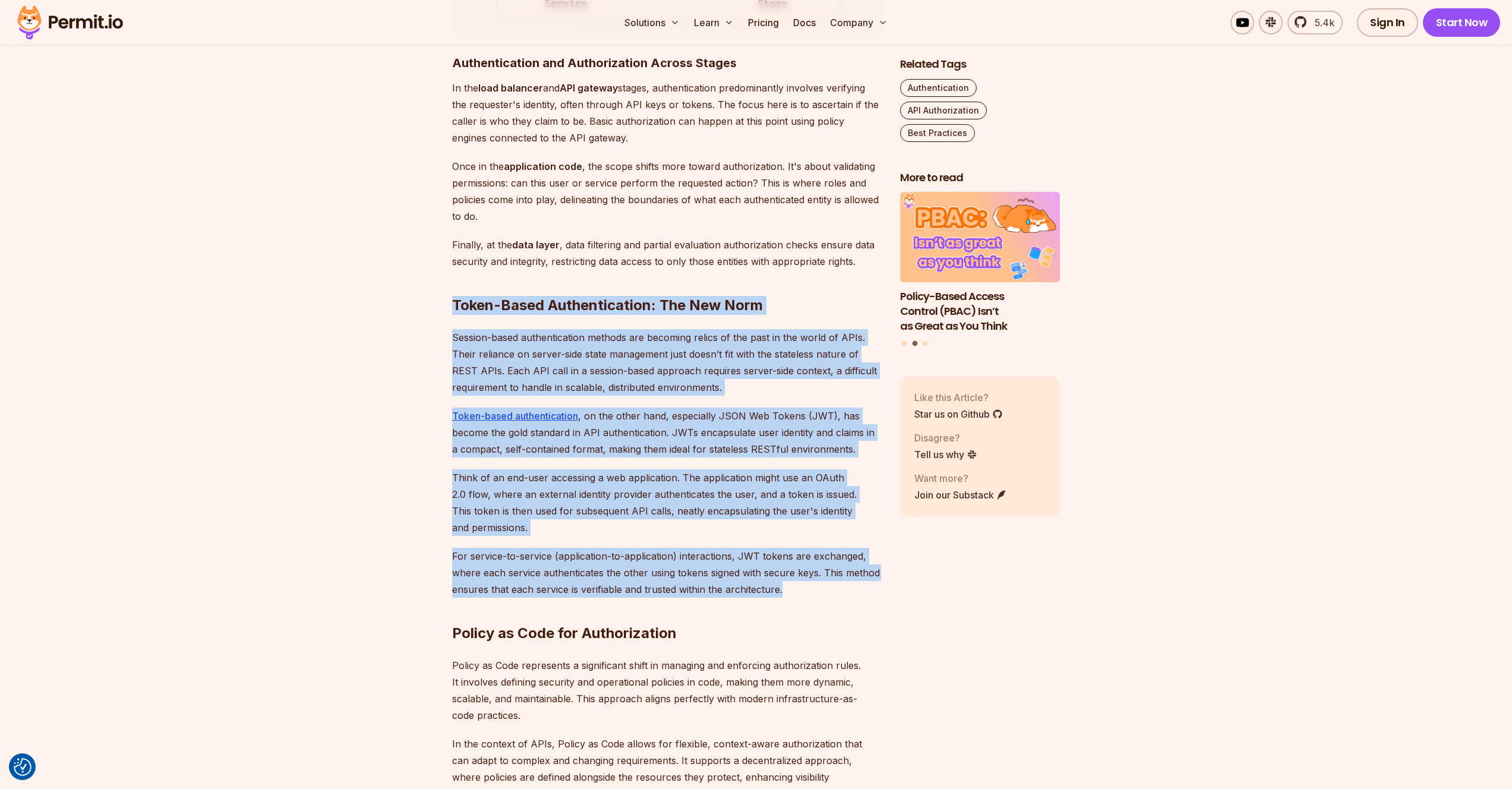
drag, startPoint x: 624, startPoint y: 307, endPoint x: 712, endPoint y: 582, distance: 288.7
click at [712, 582] on div "Introduction Strong access control is a major concern when it comes to API secu…" at bounding box center [666, 385] width 429 height 4083
click at [713, 582] on p "For service-to-service (application-to-application) interactions, JWT tokens ar…" at bounding box center [666, 572] width 429 height 50
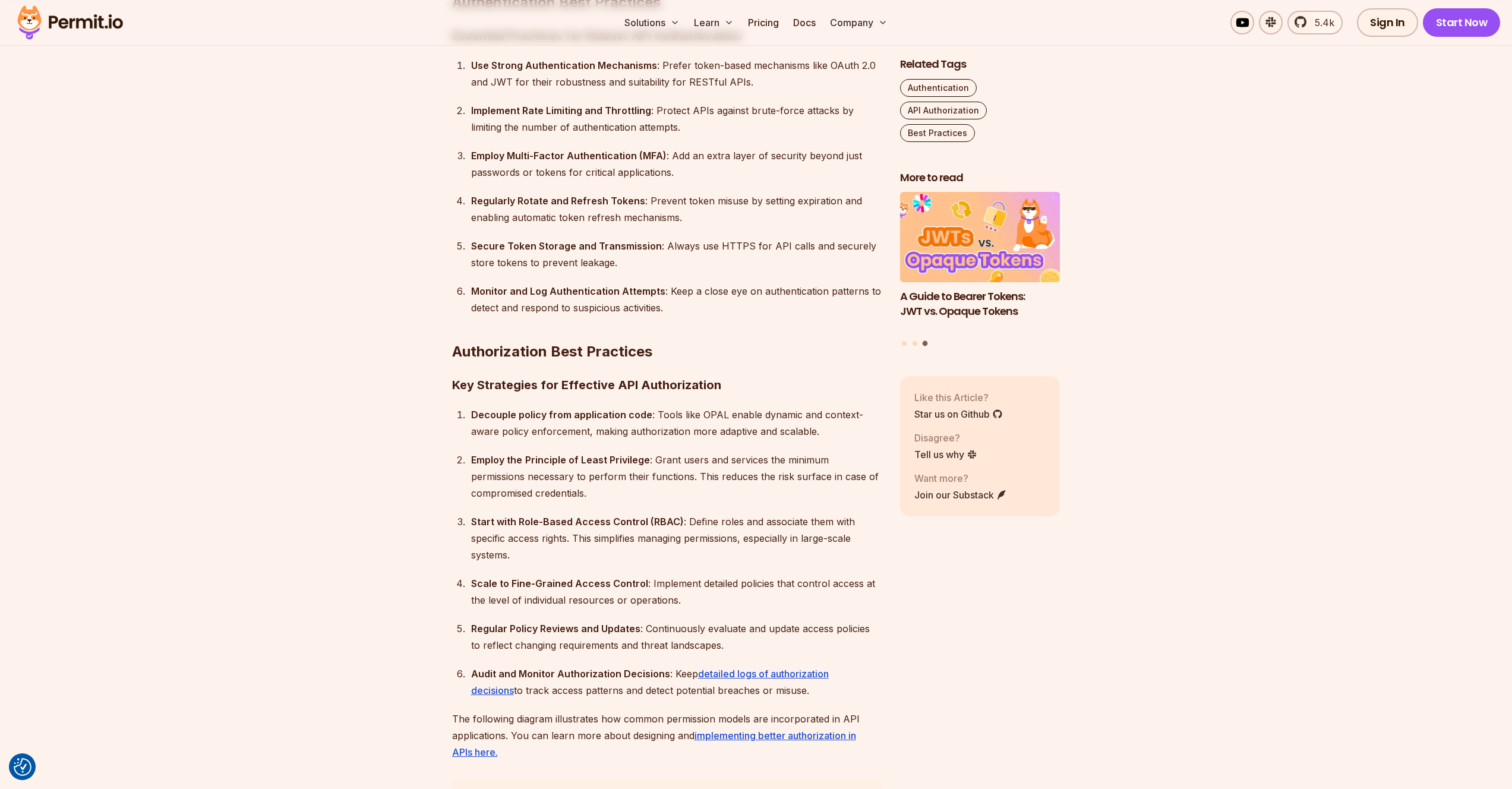
scroll to position [3402, 0]
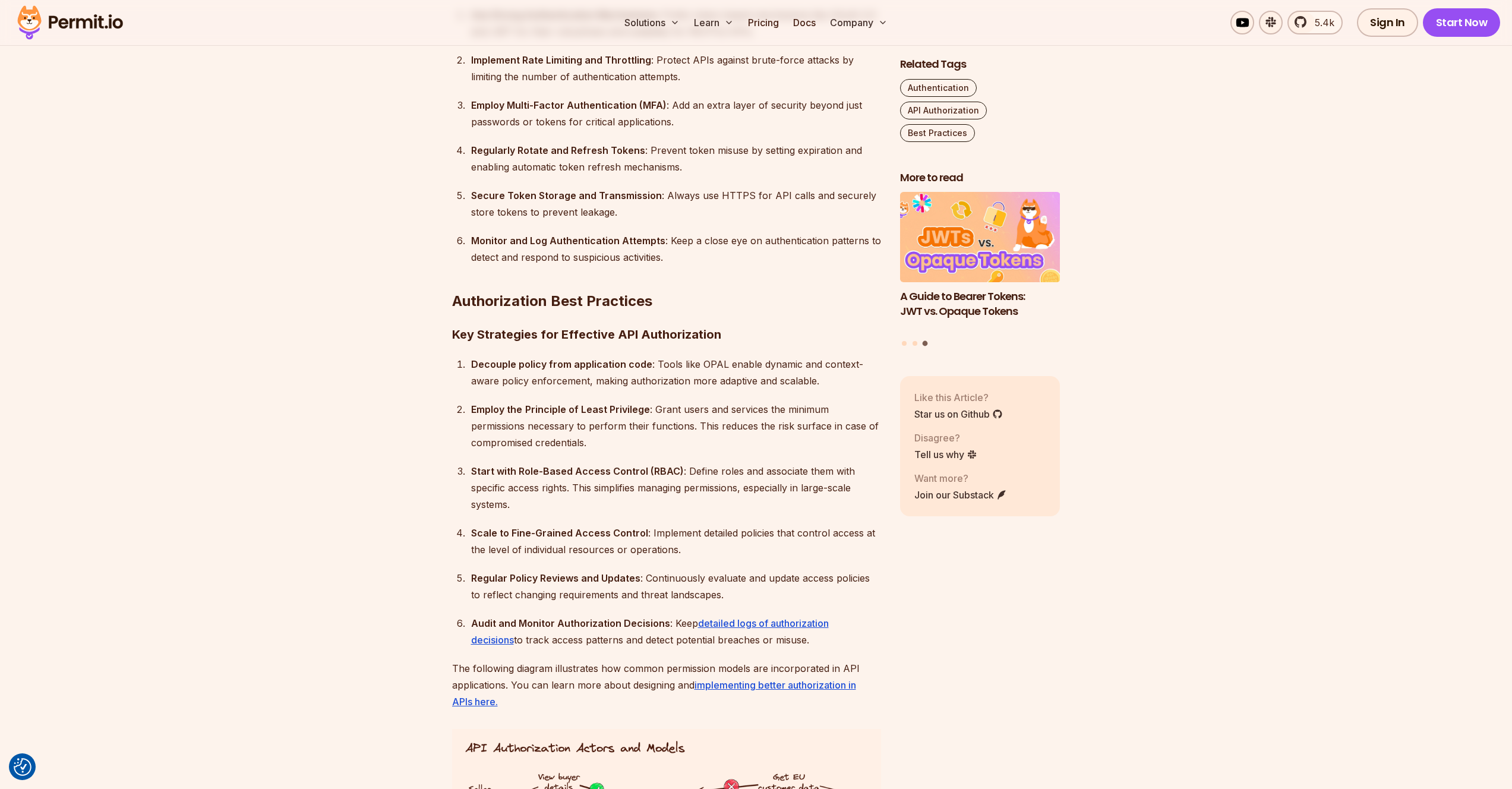
click at [482, 466] on strong "Start with Role-Based Access Control (RBAC)" at bounding box center [577, 471] width 213 height 12
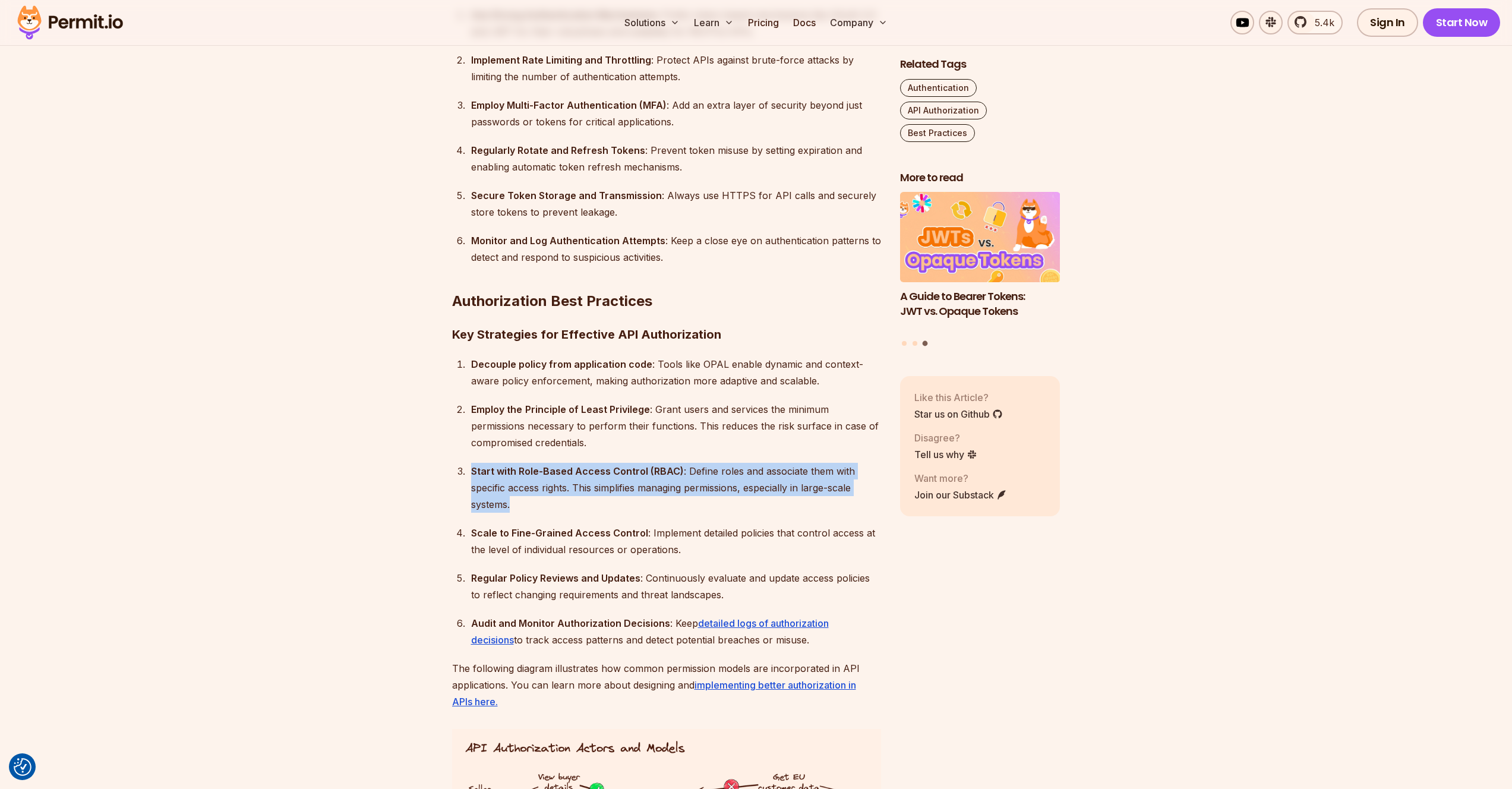
drag, startPoint x: 482, startPoint y: 459, endPoint x: 488, endPoint y: 463, distance: 7.2
click at [488, 463] on div "Start with Role-Based Access Control (RBAC) : Define roles and associate them w…" at bounding box center [675, 487] width 410 height 50
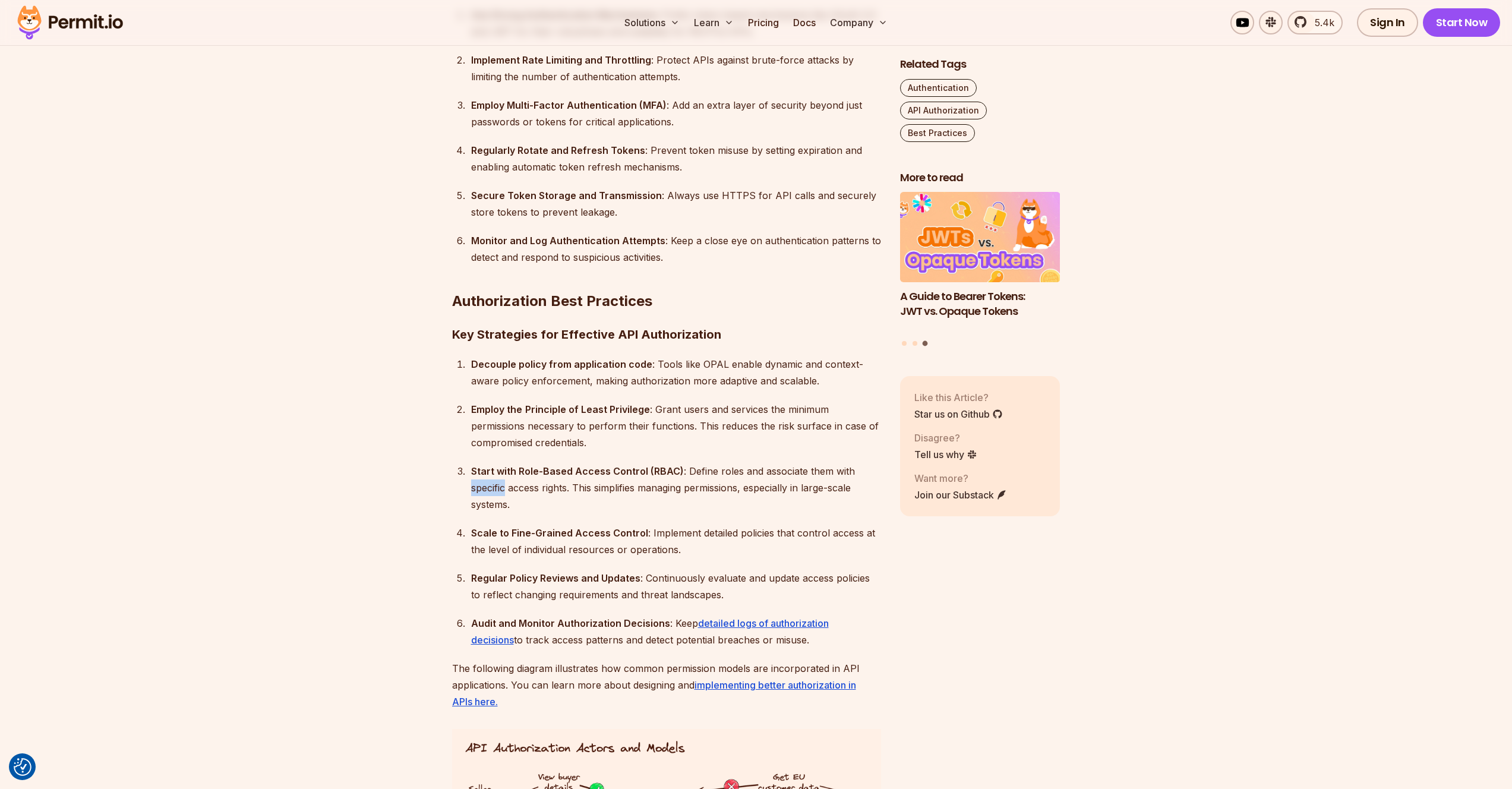
click at [488, 463] on div "Start with Role-Based Access Control (RBAC) : Define roles and associate them w…" at bounding box center [675, 487] width 410 height 50
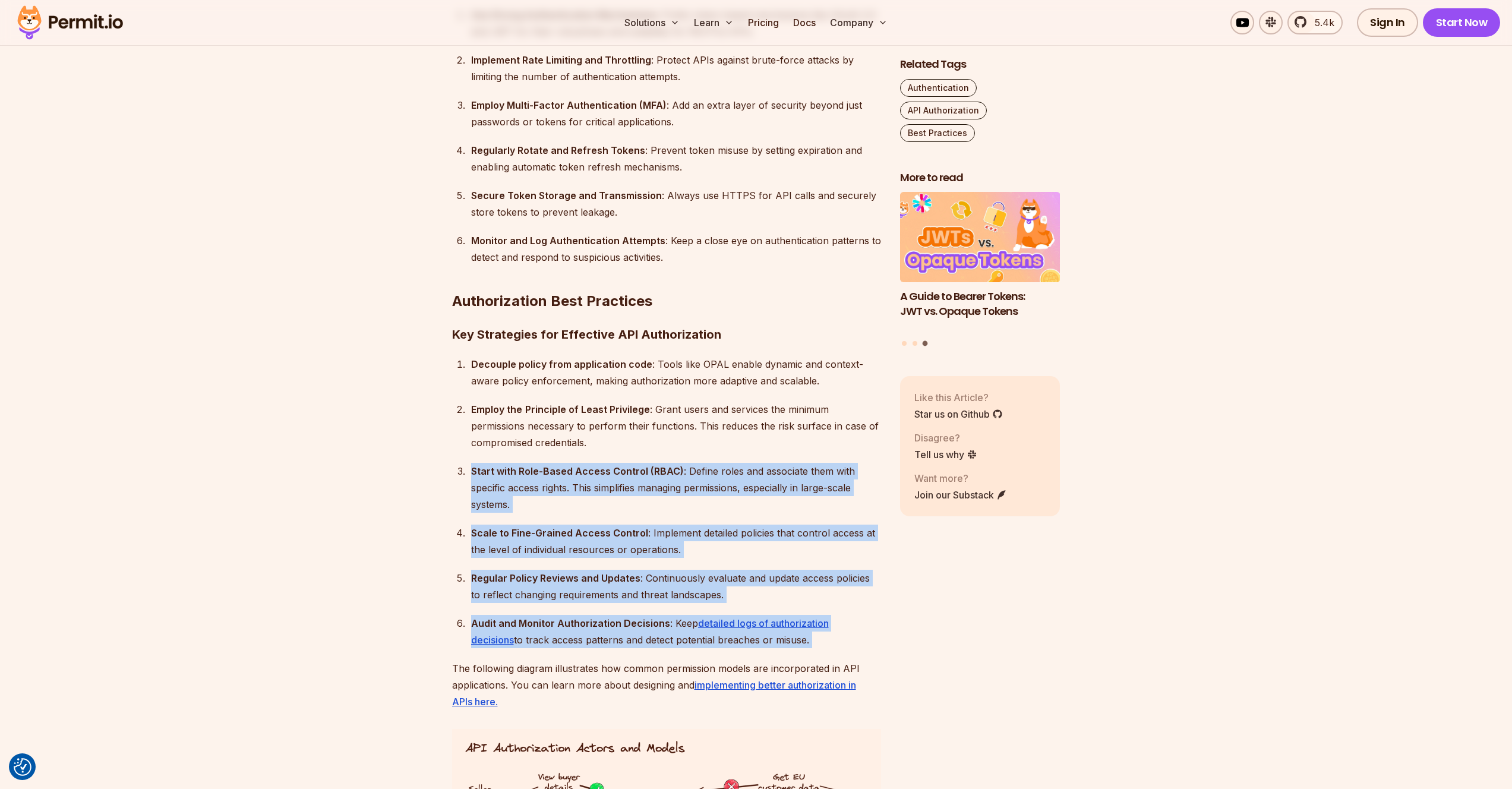
drag, startPoint x: 488, startPoint y: 463, endPoint x: 534, endPoint y: 589, distance: 134.1
click at [534, 589] on ol "Decouple policy from application code : Tools like OPAL enable dynamic and cont…" at bounding box center [666, 502] width 429 height 292
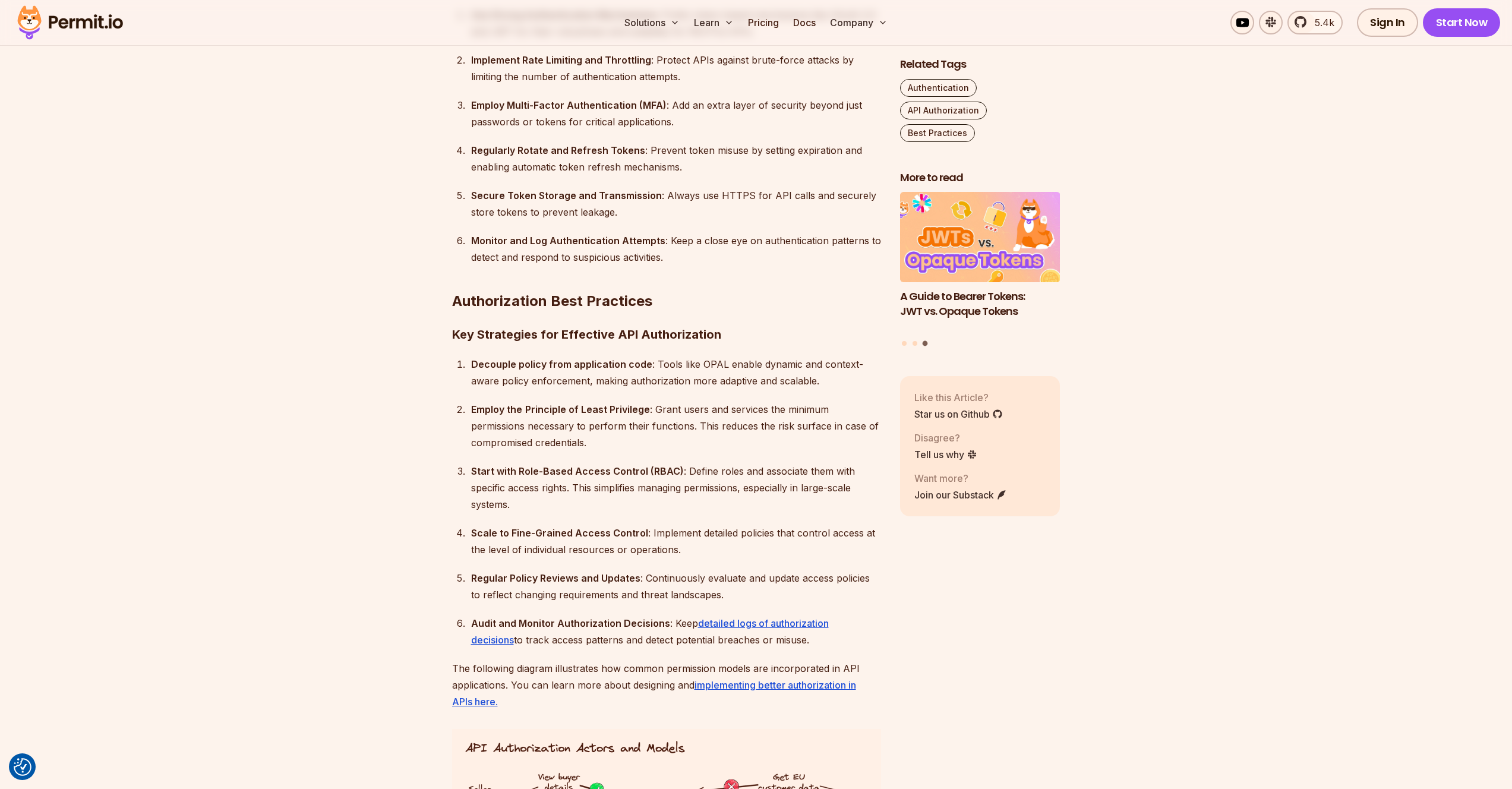
click at [534, 589] on ol "Decouple policy from application code : Tools like OPAL enable dynamic and cont…" at bounding box center [666, 502] width 429 height 292
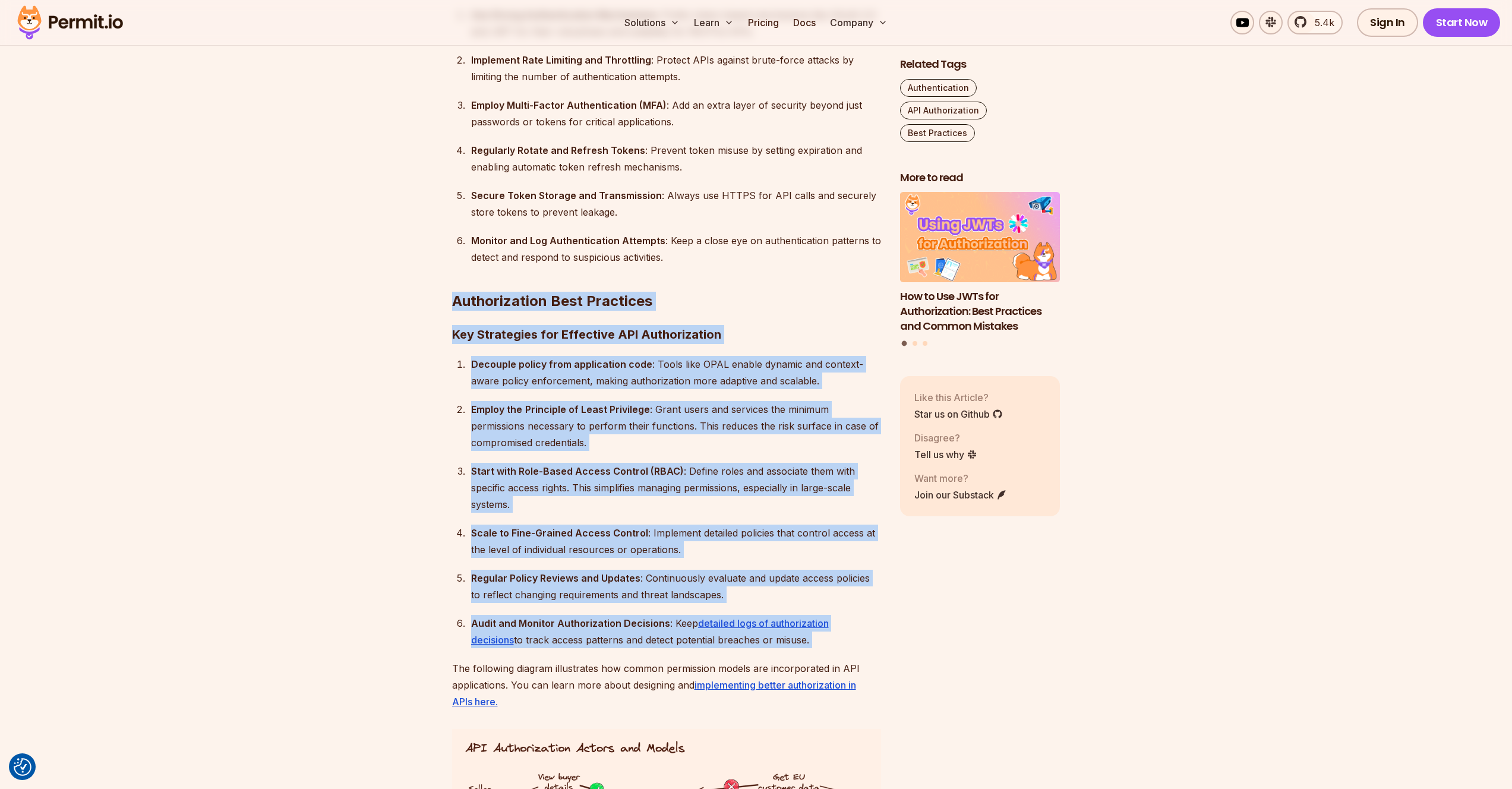
drag, startPoint x: 534, startPoint y: 589, endPoint x: 526, endPoint y: 286, distance: 303.1
click at [526, 292] on strong "Authorization Best Practices" at bounding box center [552, 301] width 200 height 17
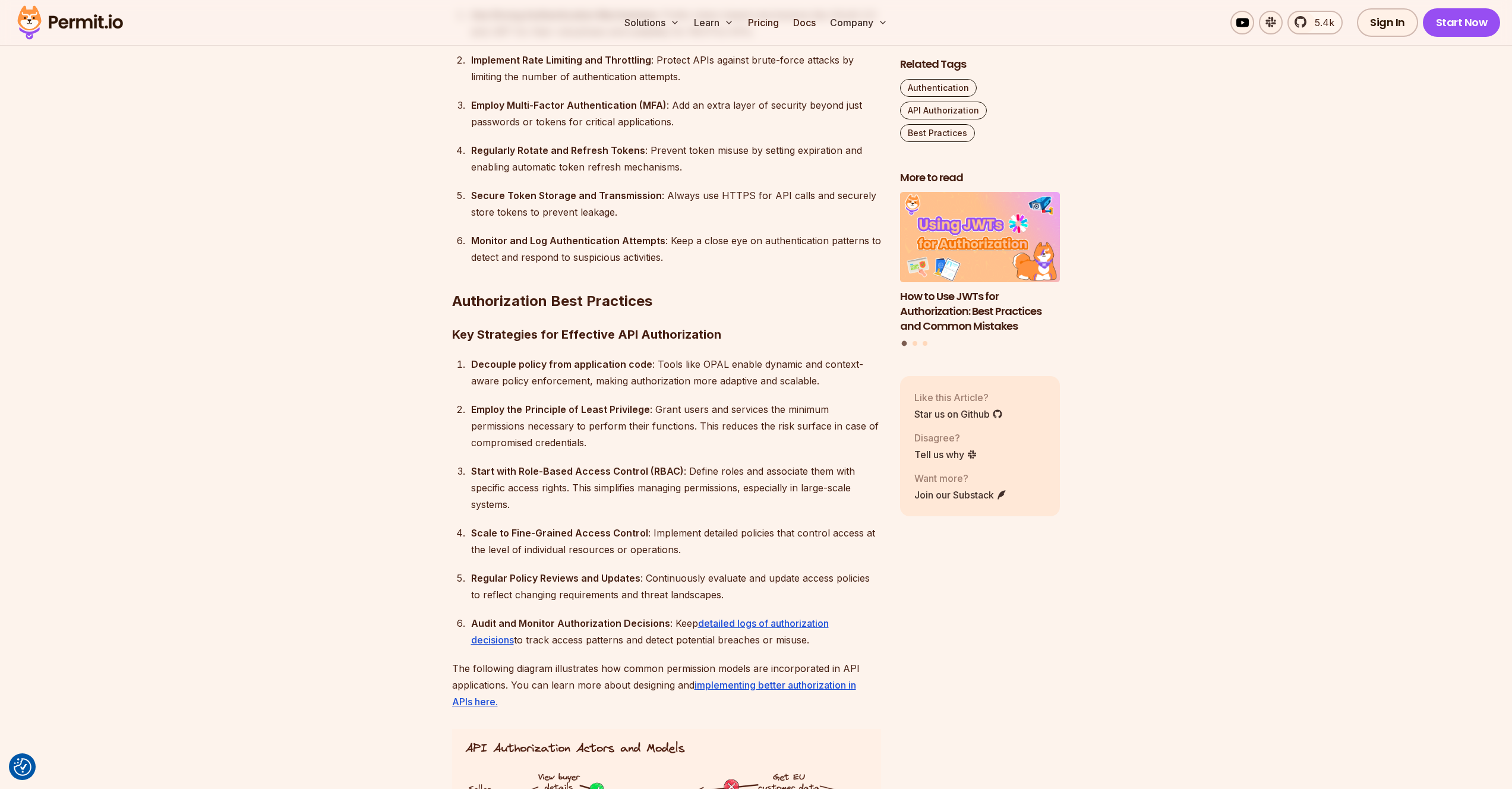
scroll to position [2976, 0]
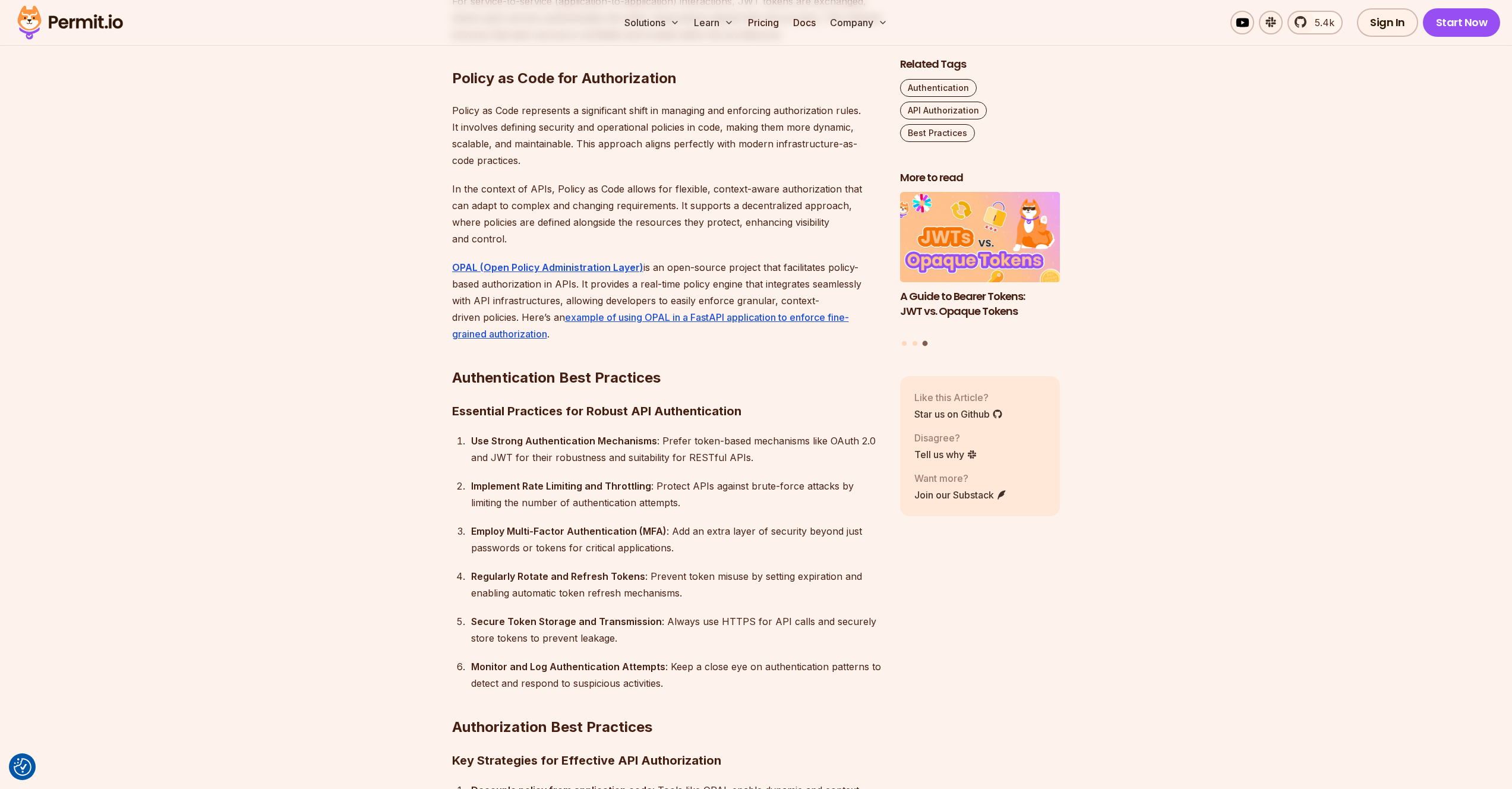
click at [490, 501] on ol "Use Strong Authentication Mechanisms : Prefer token-based mechanisms like OAuth…" at bounding box center [666, 562] width 429 height 259
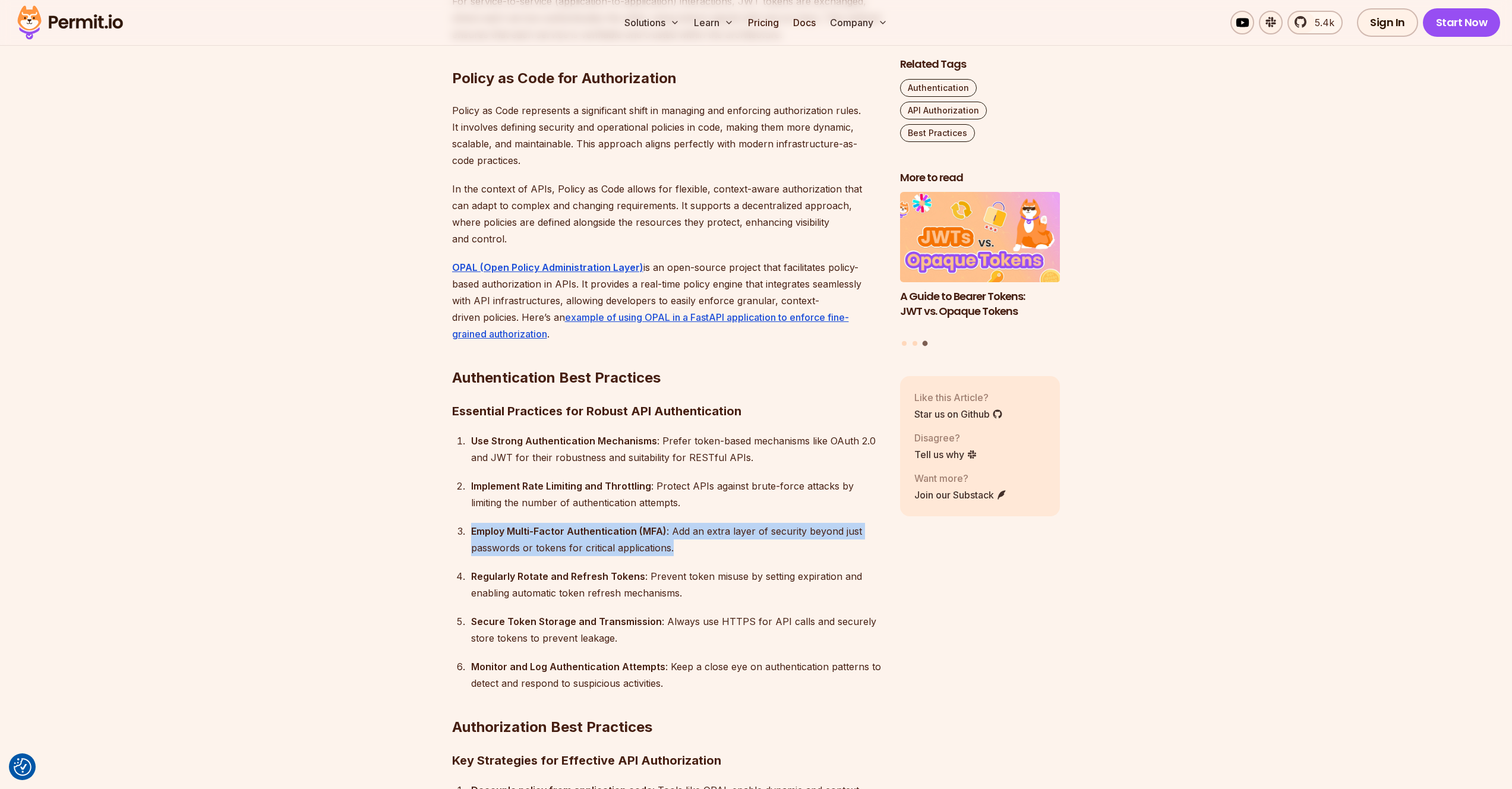
click at [490, 501] on ol "Use Strong Authentication Mechanisms : Prefer token-based mechanisms like OAuth…" at bounding box center [666, 562] width 429 height 259
click at [525, 523] on div "Employ Multi-Factor Authentication (MFA) : Add an extra layer of security beyon…" at bounding box center [675, 539] width 410 height 33
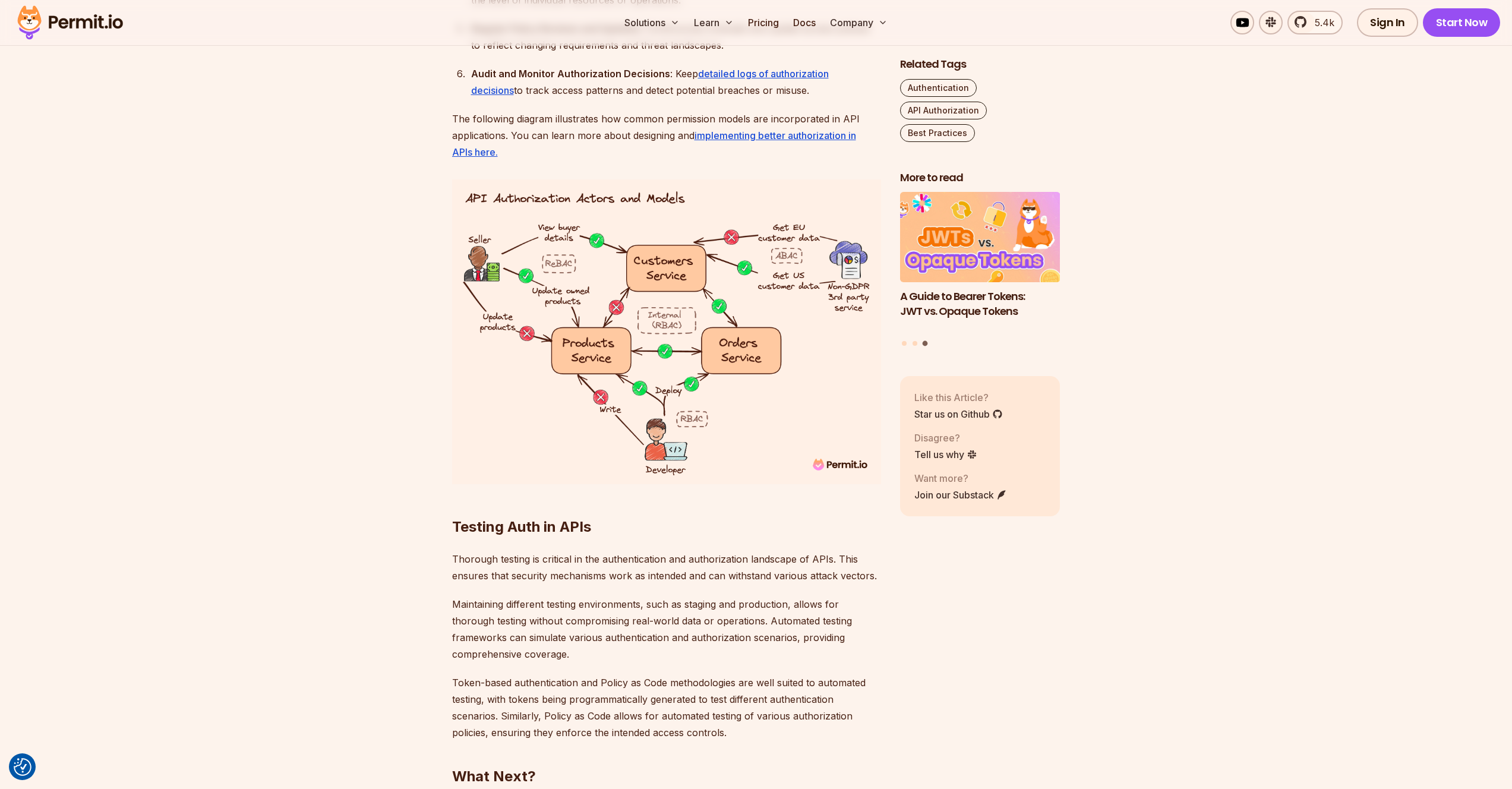
scroll to position [3953, 0]
click at [463, 108] on p "The following diagram illustrates how common permission models are incorporated…" at bounding box center [666, 133] width 429 height 50
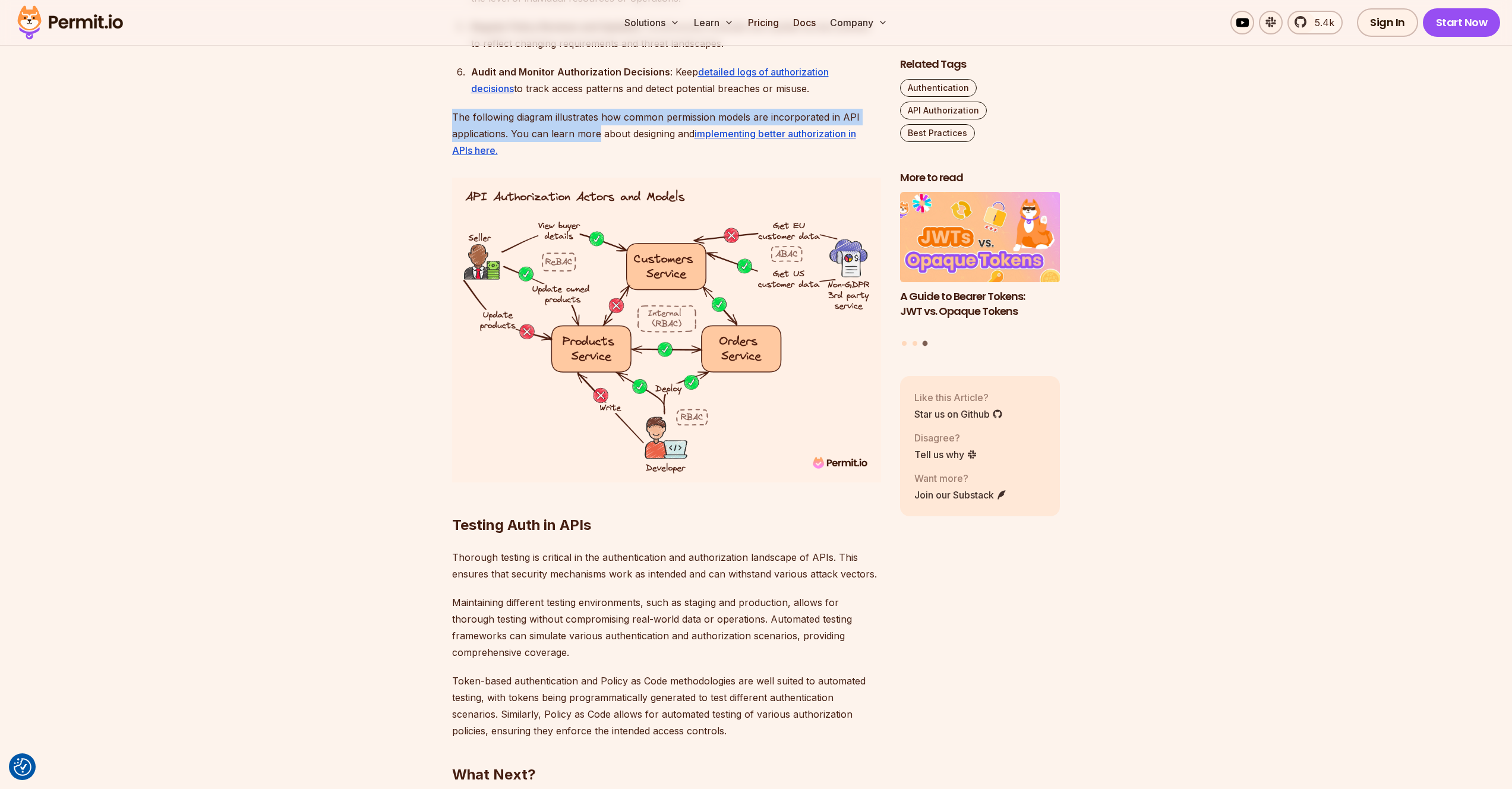
drag, startPoint x: 463, startPoint y: 101, endPoint x: 591, endPoint y: 112, distance: 128.5
click at [591, 112] on p "The following diagram illustrates how common permission models are incorporated…" at bounding box center [666, 133] width 429 height 50
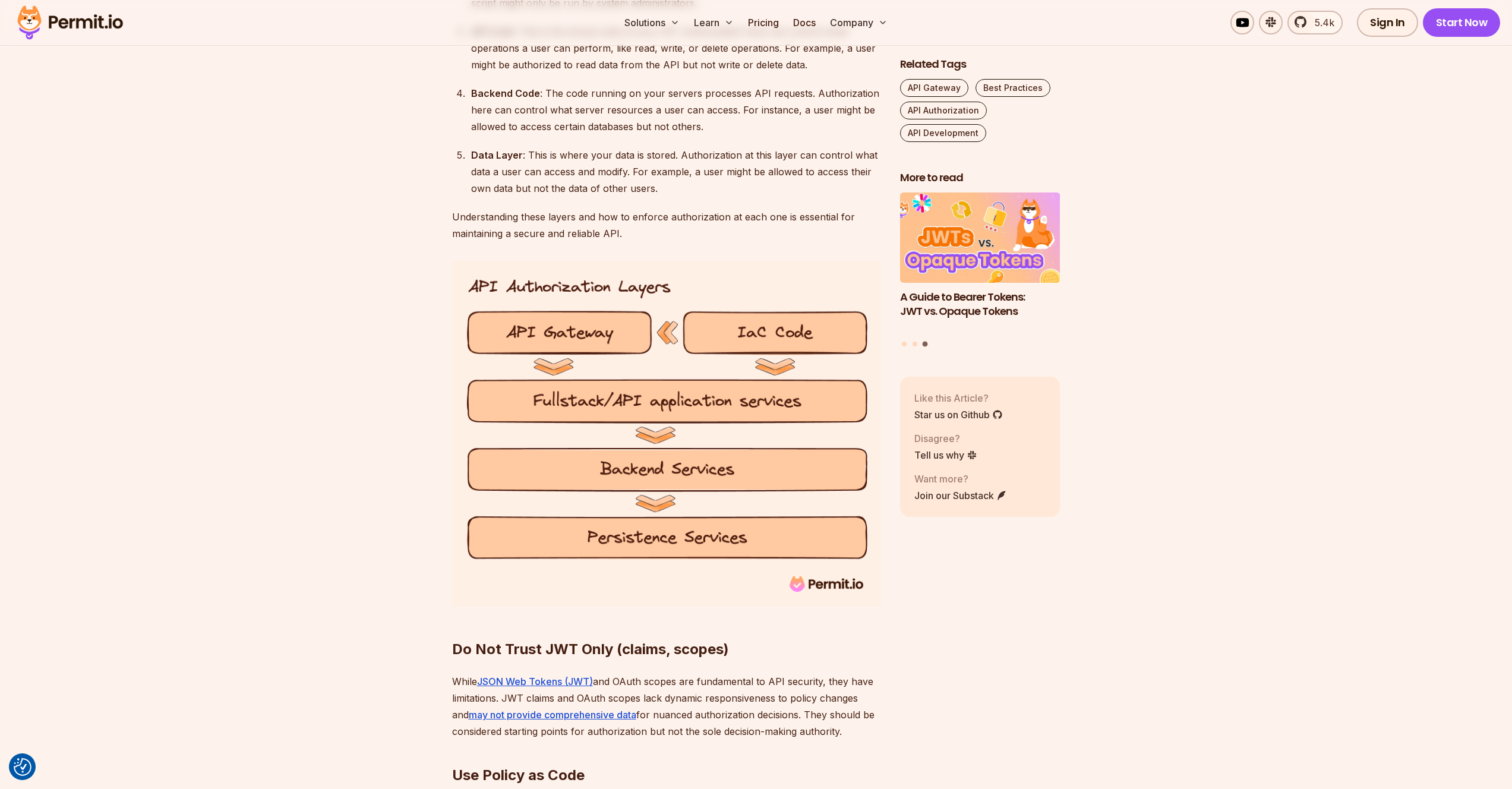
scroll to position [2346, 0]
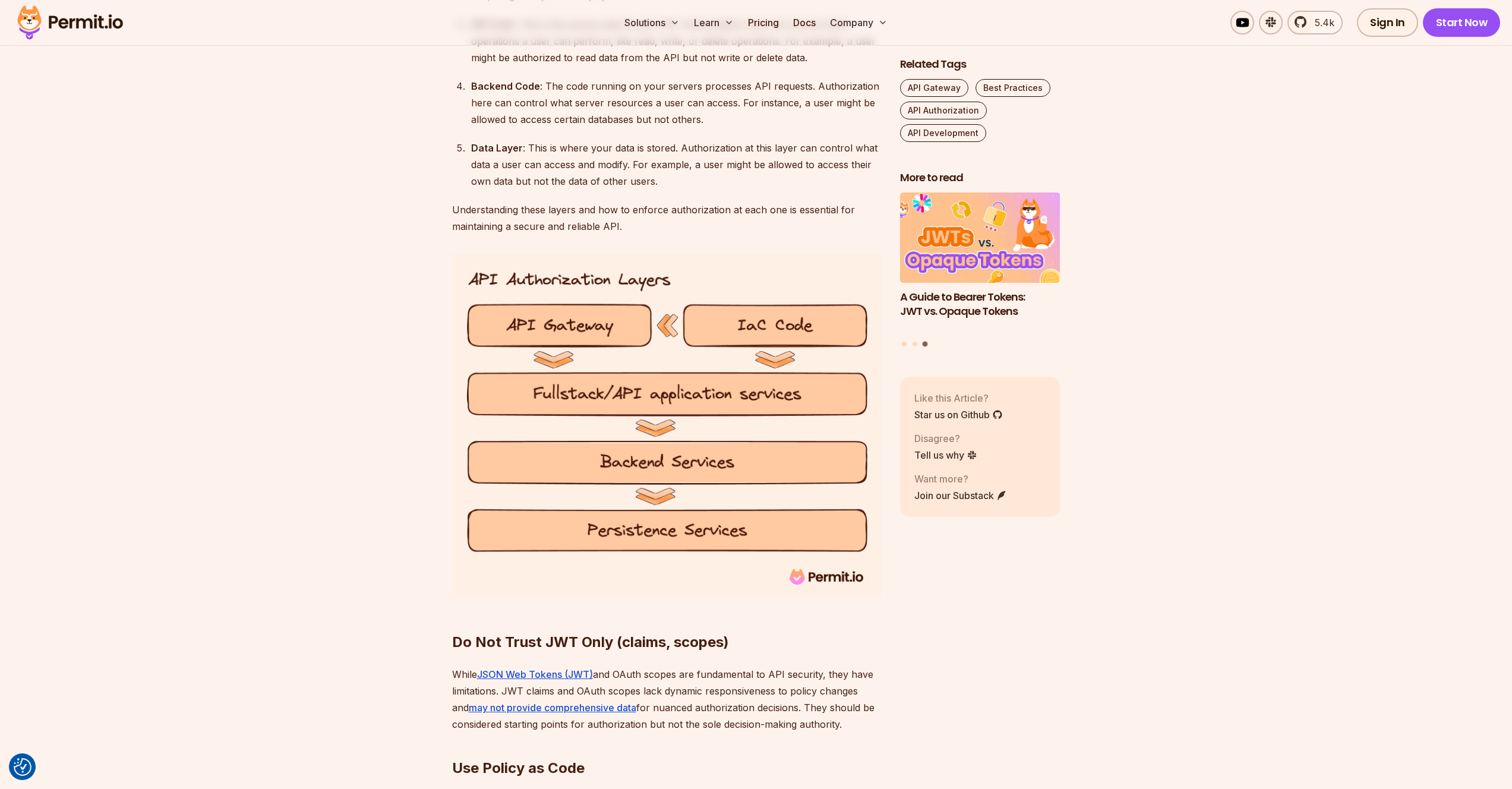
click at [306, 470] on section "Table of Contents Introduction APIs are crucial gateways to the information exc…" at bounding box center [756, 511] width 1512 height 4369
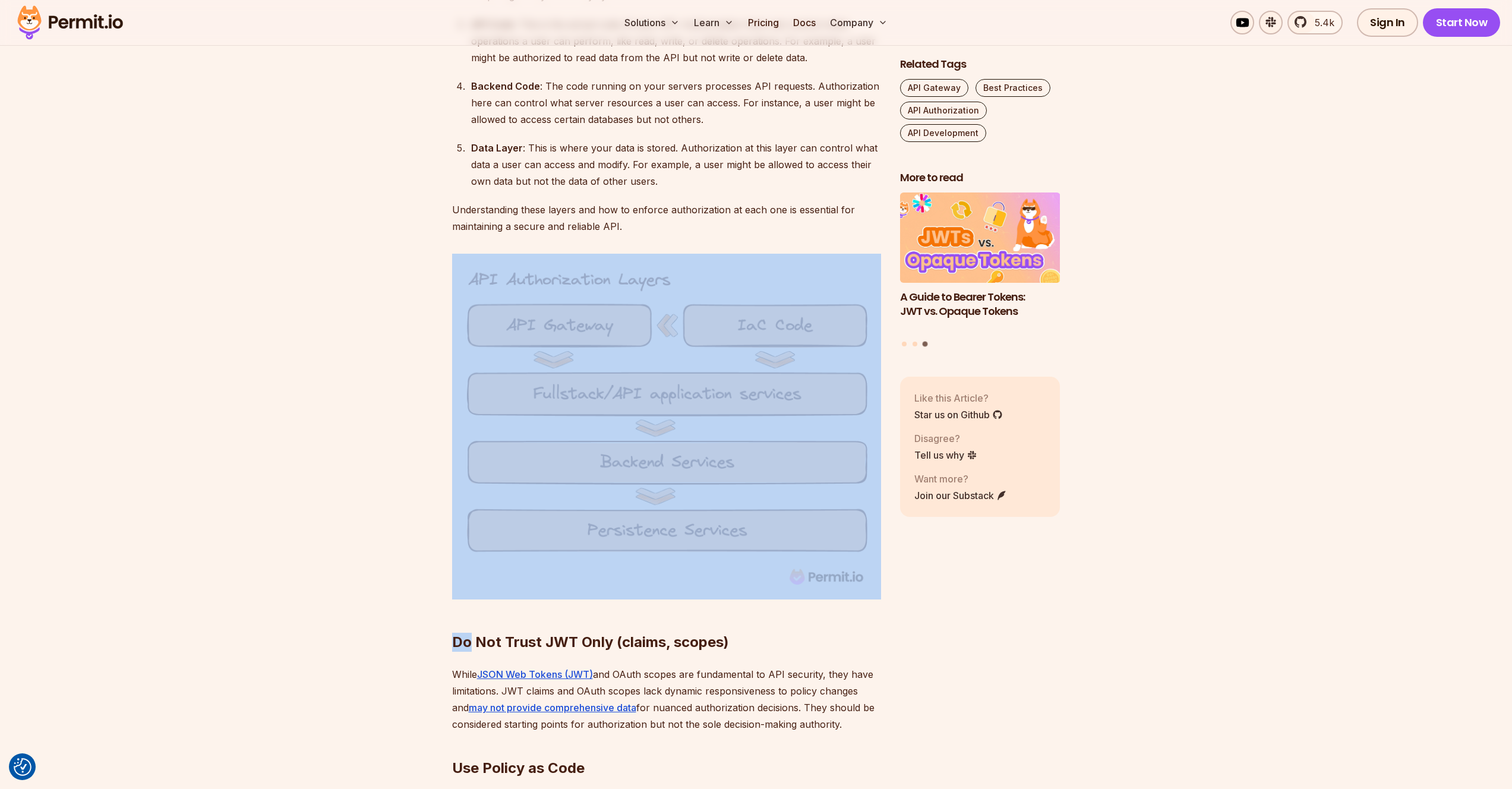
click at [306, 470] on section "Table of Contents Introduction APIs are crucial gateways to the information exc…" at bounding box center [756, 511] width 1512 height 4369
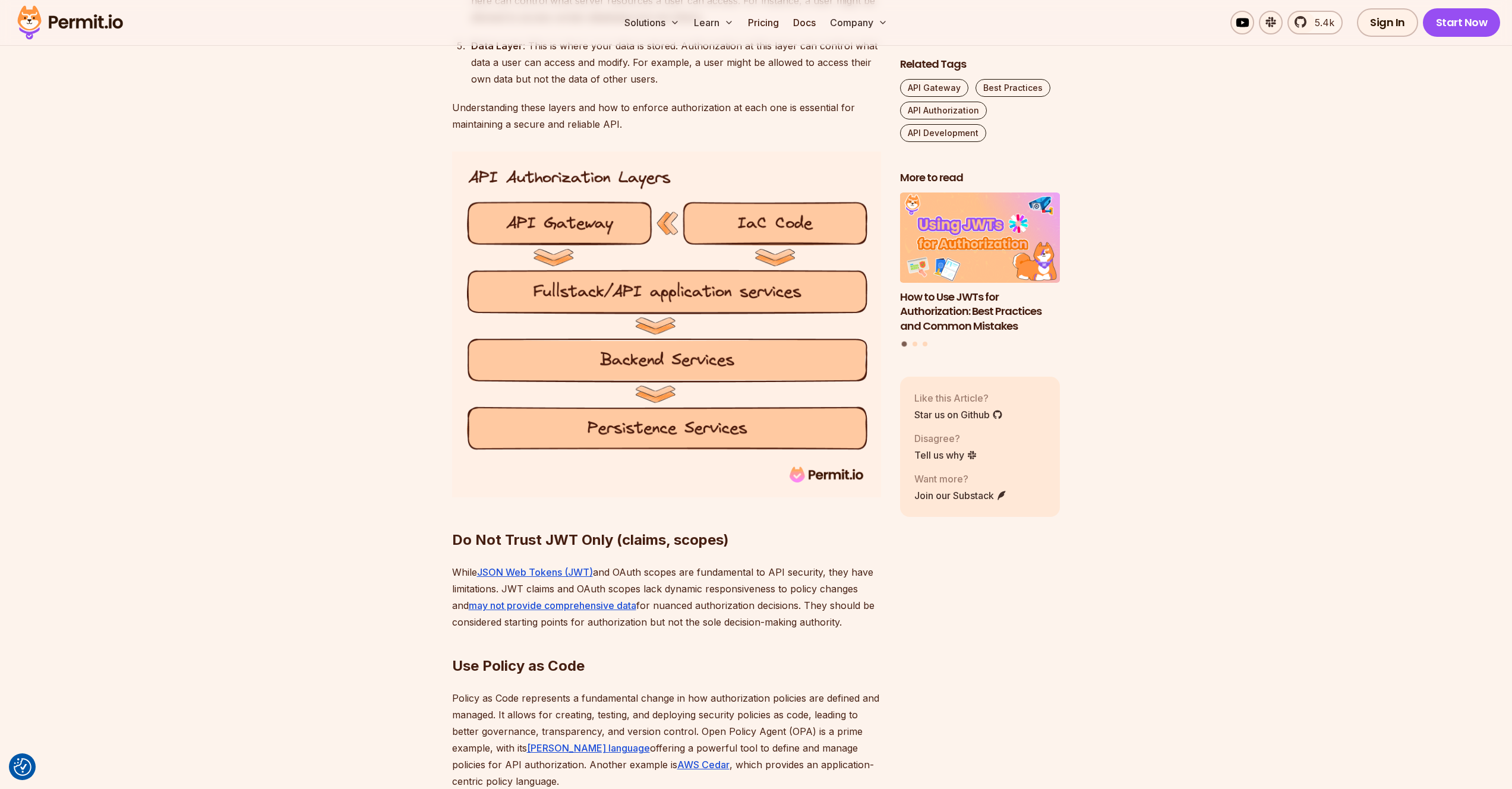
scroll to position [2511, 0]
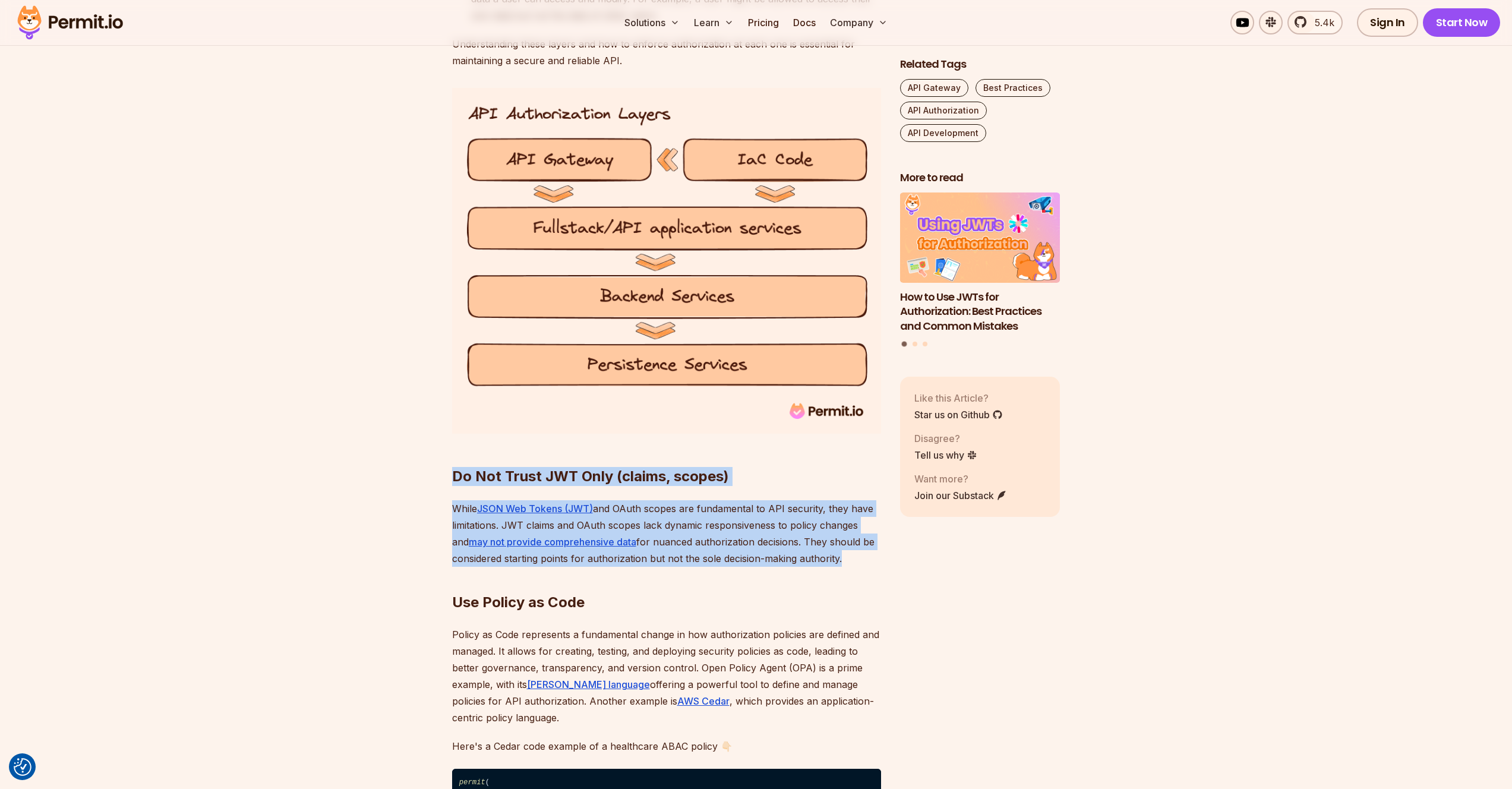
drag, startPoint x: 466, startPoint y: 460, endPoint x: 841, endPoint y: 538, distance: 383.0
click at [841, 538] on div "Introduction APIs are crucial gateways to the information exchange process in t…" at bounding box center [666, 255] width 429 height 4063
click at [841, 546] on h2 "Use Policy as Code" at bounding box center [666, 579] width 429 height 67
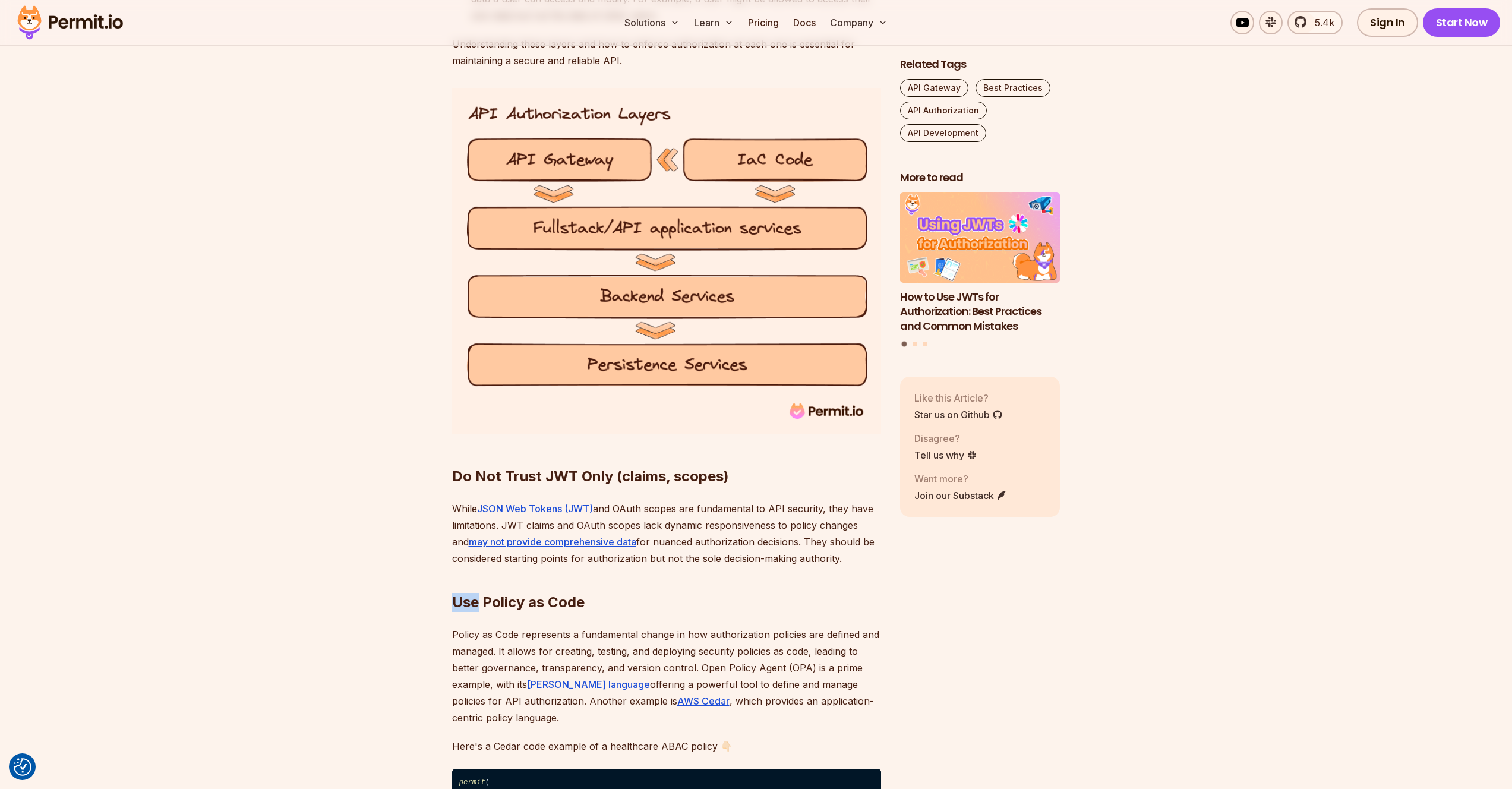
click at [841, 546] on h2 "Use Policy as Code" at bounding box center [666, 579] width 429 height 67
click at [837, 535] on p "While JSON Web Tokens (JWT) and OAuth scopes are fundamental to API security, t…" at bounding box center [666, 534] width 429 height 67
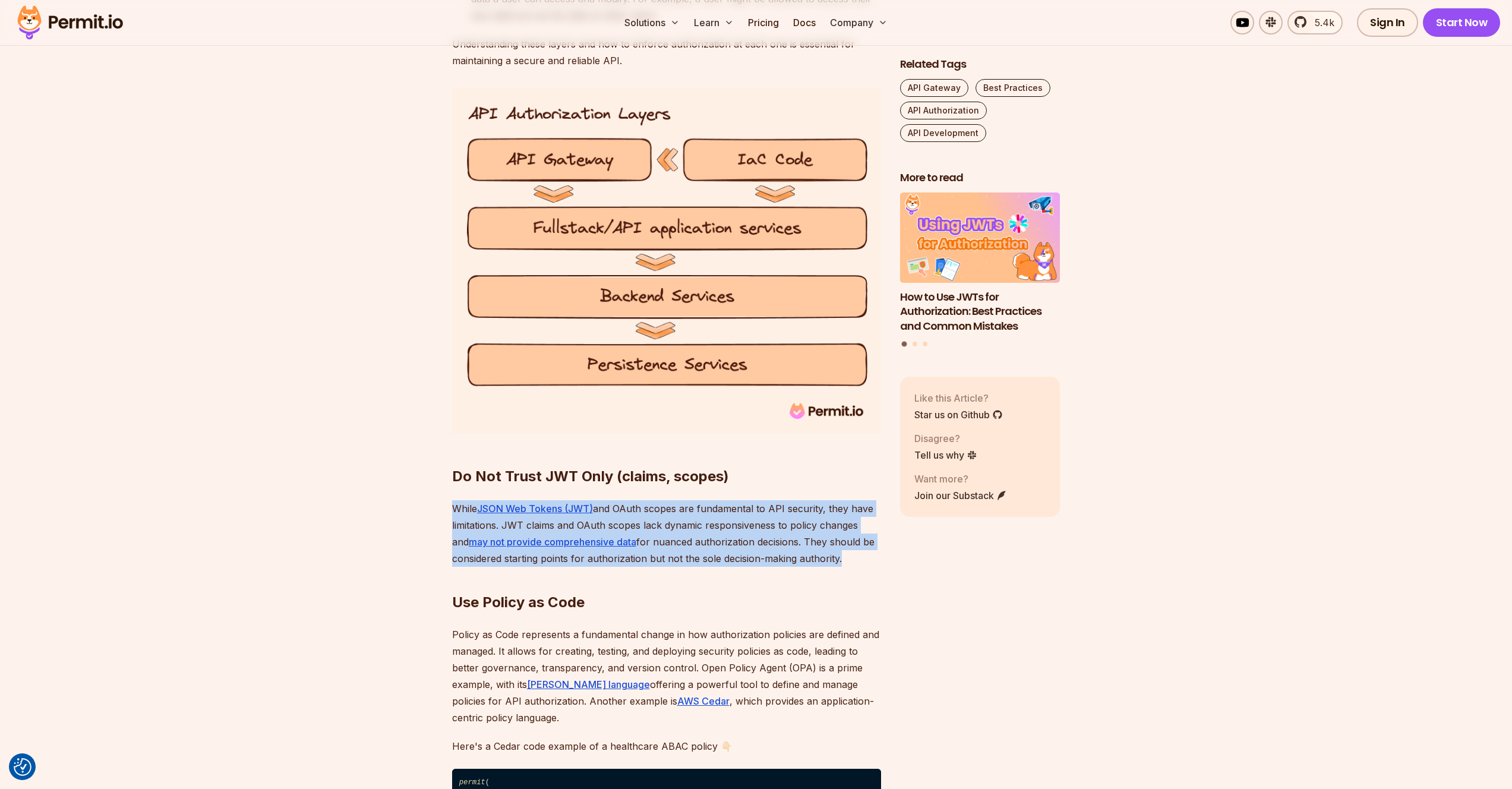
click at [837, 535] on p "While JSON Web Tokens (JWT) and OAuth scopes are fundamental to API security, t…" at bounding box center [666, 534] width 429 height 67
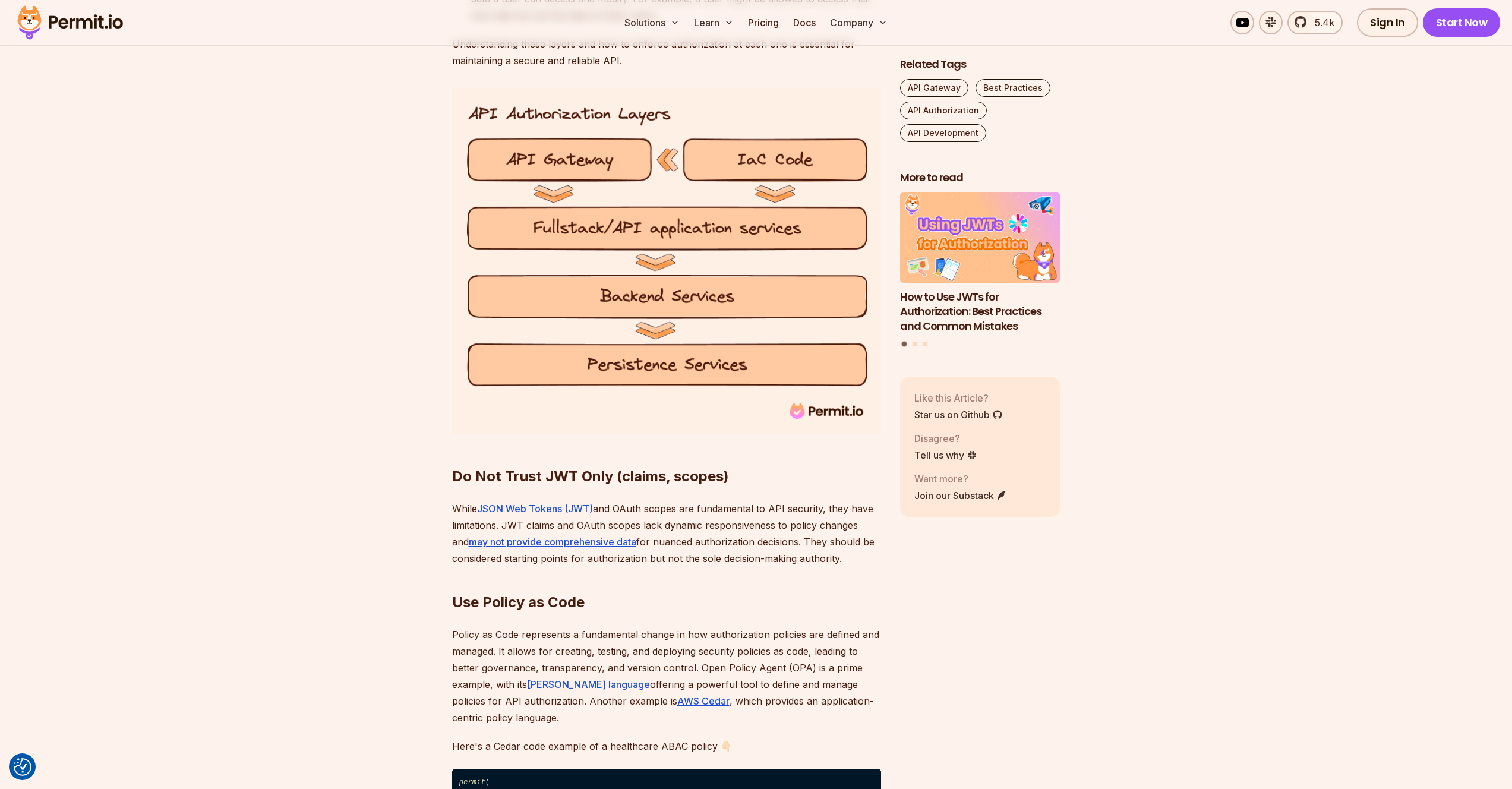
click at [837, 535] on p "While JSON Web Tokens (JWT) and OAuth scopes are fundamental to API security, t…" at bounding box center [666, 534] width 429 height 67
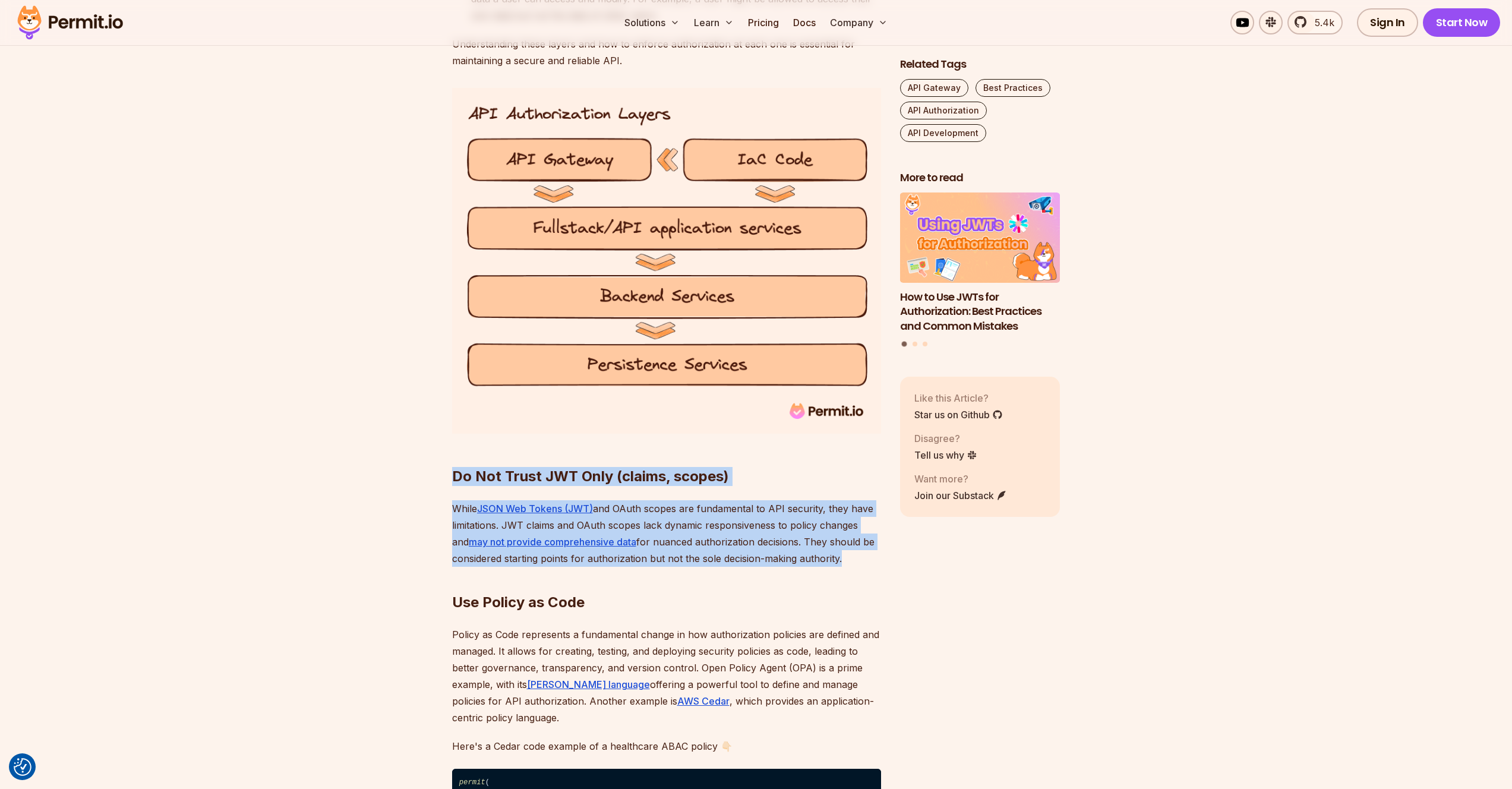
drag, startPoint x: 837, startPoint y: 535, endPoint x: 786, endPoint y: 461, distance: 89.9
click at [786, 461] on div "Introduction APIs are crucial gateways to the information exchange process in t…" at bounding box center [666, 255] width 429 height 4063
click at [786, 461] on h2 "Do Not Trust JWT Only (claims, scopes)" at bounding box center [666, 452] width 429 height 67
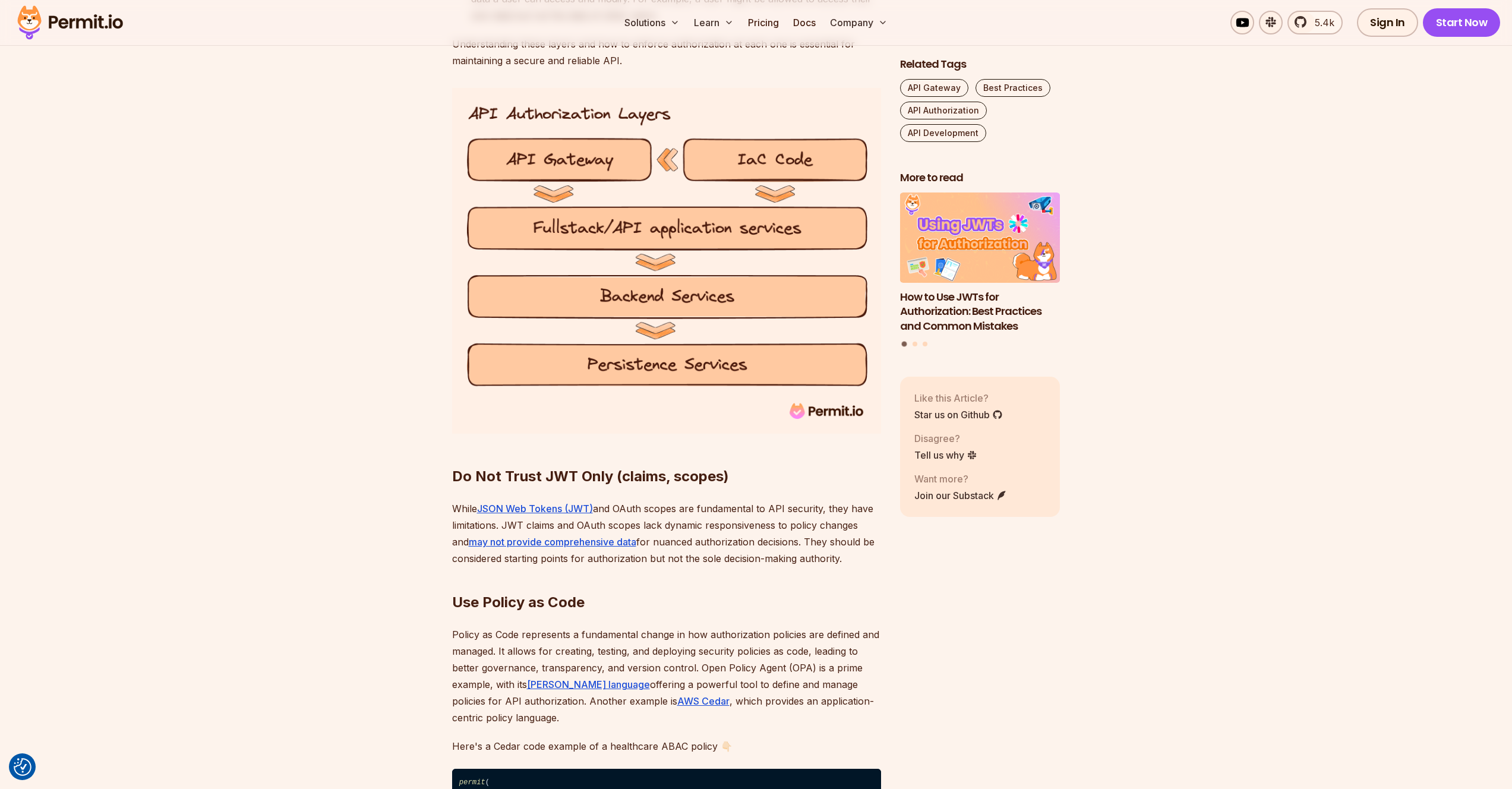
click at [786, 461] on h2 "Do Not Trust JWT Only (claims, scopes)" at bounding box center [666, 452] width 429 height 67
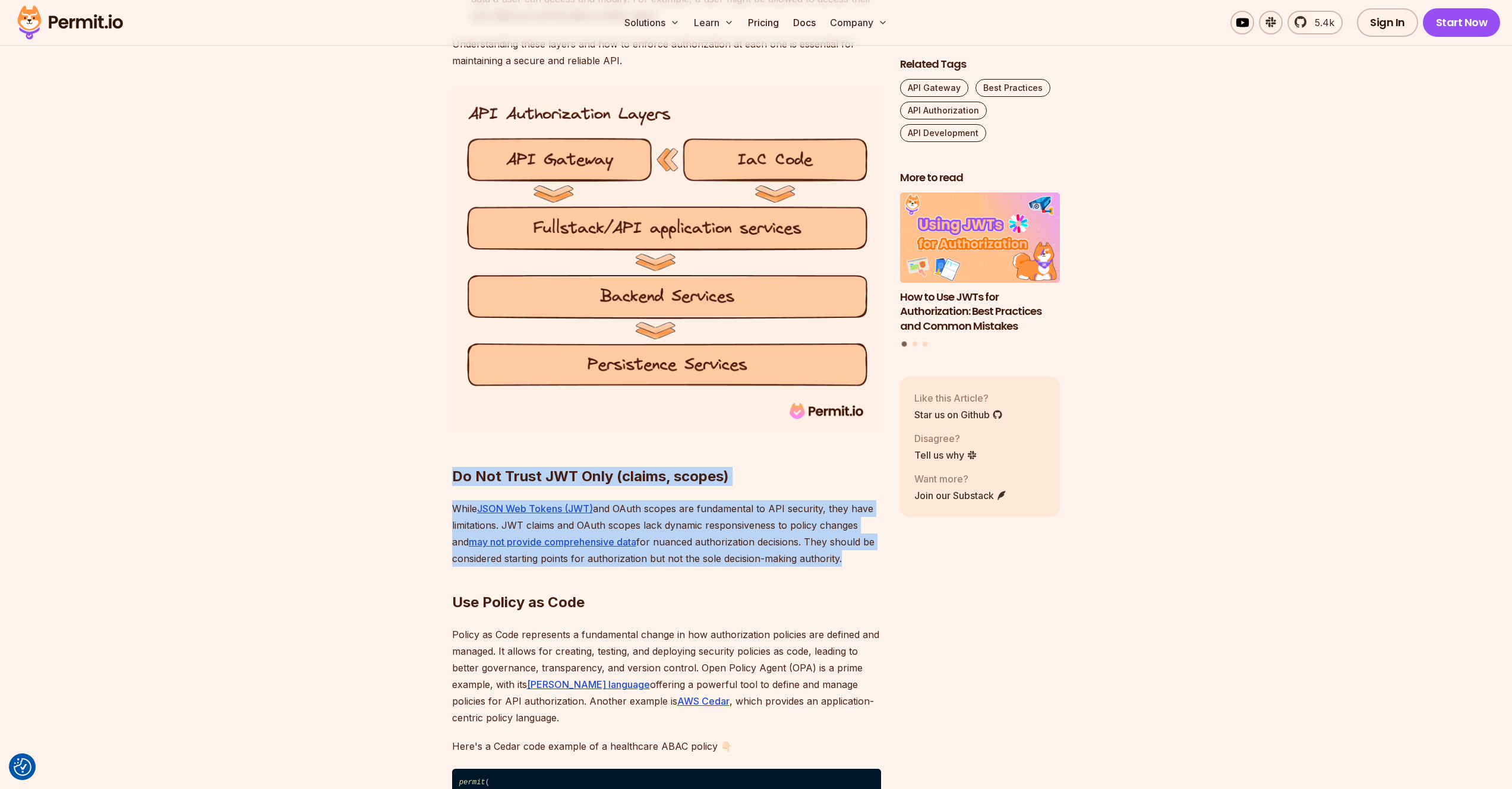
drag, startPoint x: 786, startPoint y: 461, endPoint x: 800, endPoint y: 518, distance: 58.7
click at [800, 518] on div "Introduction APIs are crucial gateways to the information exchange process in t…" at bounding box center [666, 255] width 429 height 4063
click at [800, 518] on p "While JSON Web Tokens (JWT) and OAuth scopes are fundamental to API security, t…" at bounding box center [666, 534] width 429 height 67
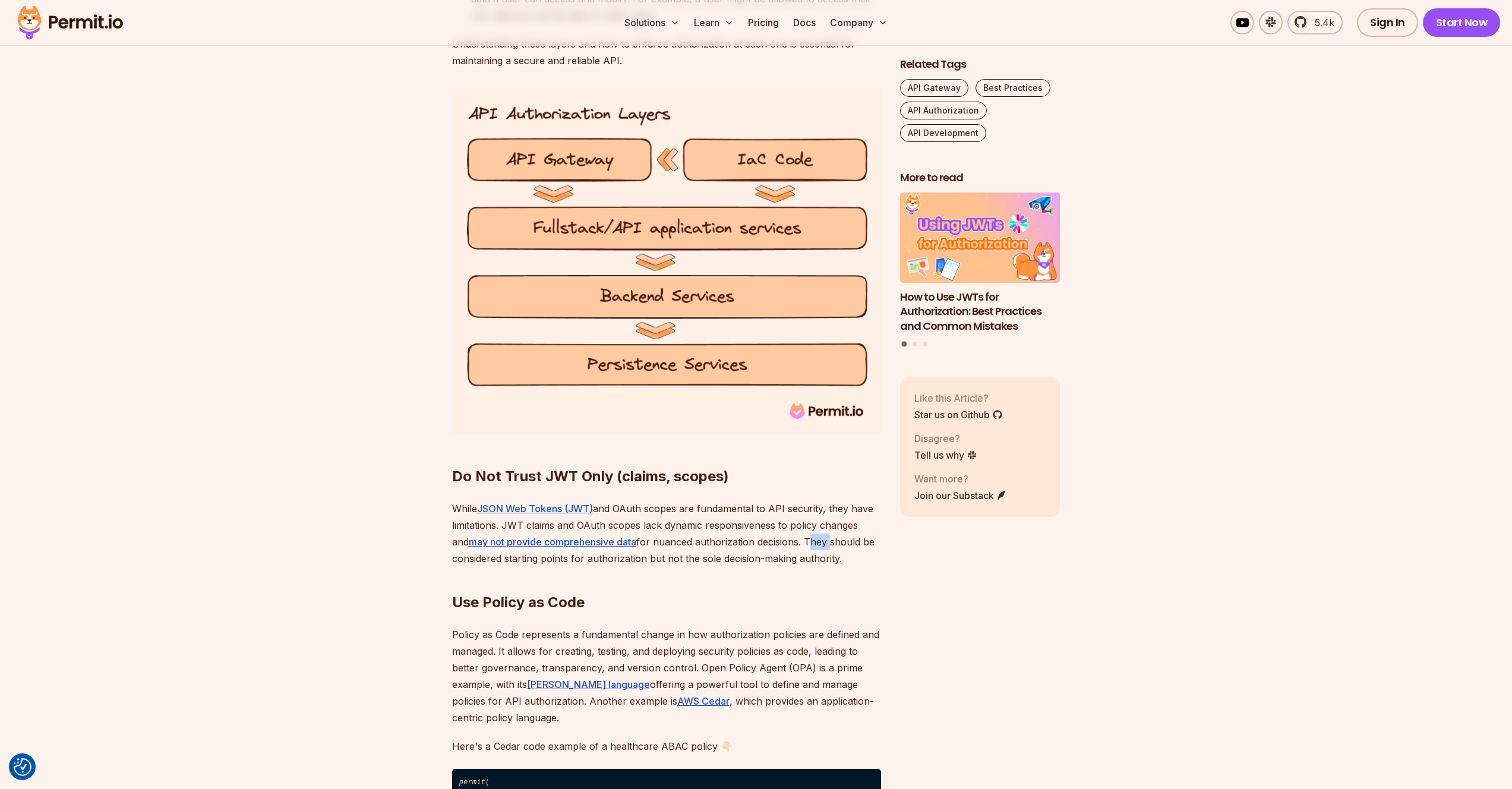
click at [801, 518] on p "While JSON Web Tokens (JWT) and OAuth scopes are fundamental to API security, t…" at bounding box center [666, 534] width 429 height 67
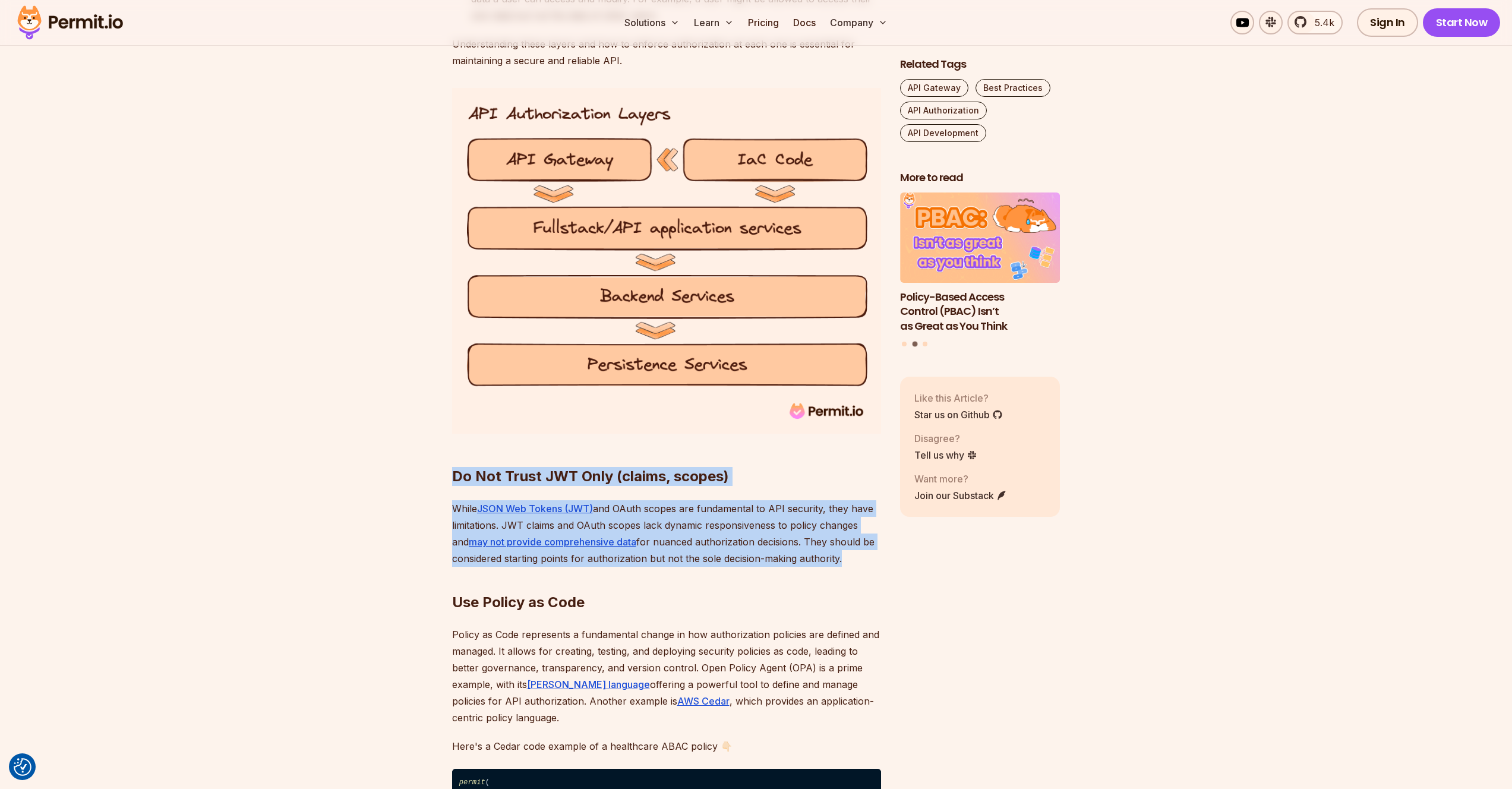
drag, startPoint x: 801, startPoint y: 518, endPoint x: 710, endPoint y: 456, distance: 110.1
click at [710, 456] on div "Introduction APIs are crucial gateways to the information exchange process in t…" at bounding box center [666, 255] width 429 height 4063
click at [710, 468] on strong "Do Not Trust JWT Only (claims, scopes)" at bounding box center [591, 476] width 277 height 17
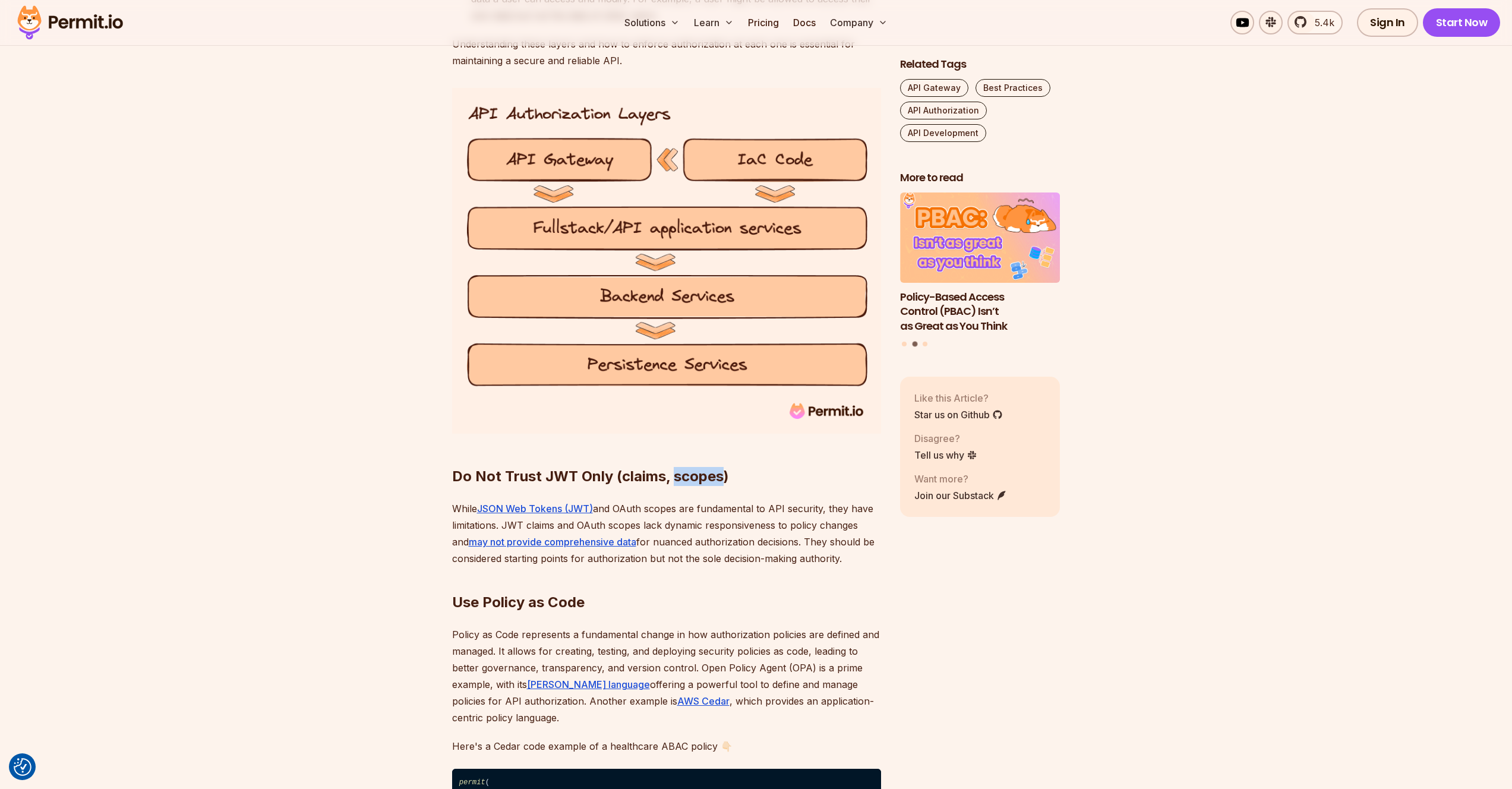
click at [710, 468] on strong "Do Not Trust JWT Only (claims, scopes)" at bounding box center [591, 476] width 277 height 17
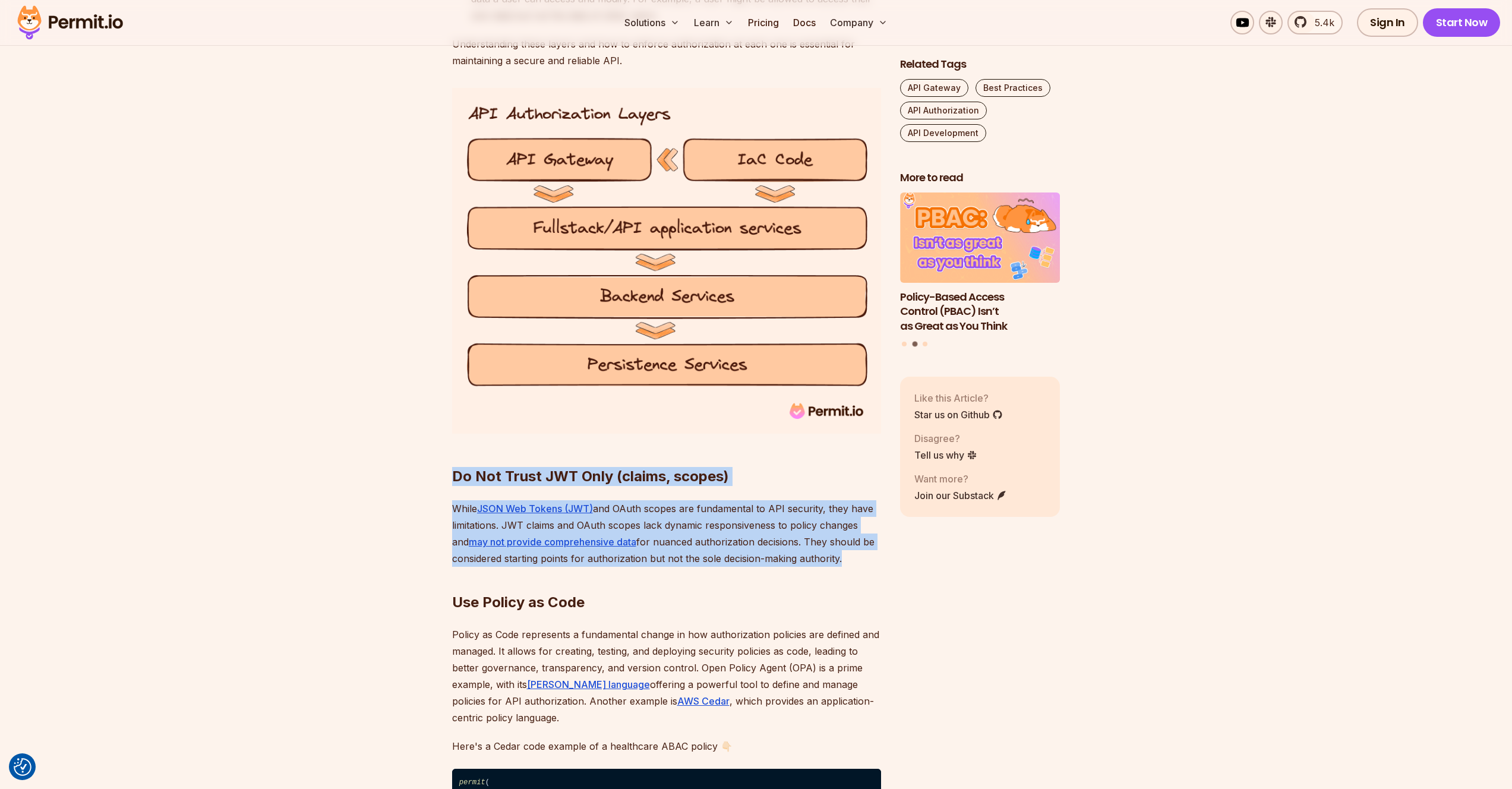
drag, startPoint x: 710, startPoint y: 456, endPoint x: 727, endPoint y: 518, distance: 64.3
click at [727, 518] on div "Introduction APIs are crucial gateways to the information exchange process in t…" at bounding box center [666, 255] width 429 height 4063
click at [727, 518] on p "While JSON Web Tokens (JWT) and OAuth scopes are fundamental to API security, t…" at bounding box center [666, 534] width 429 height 67
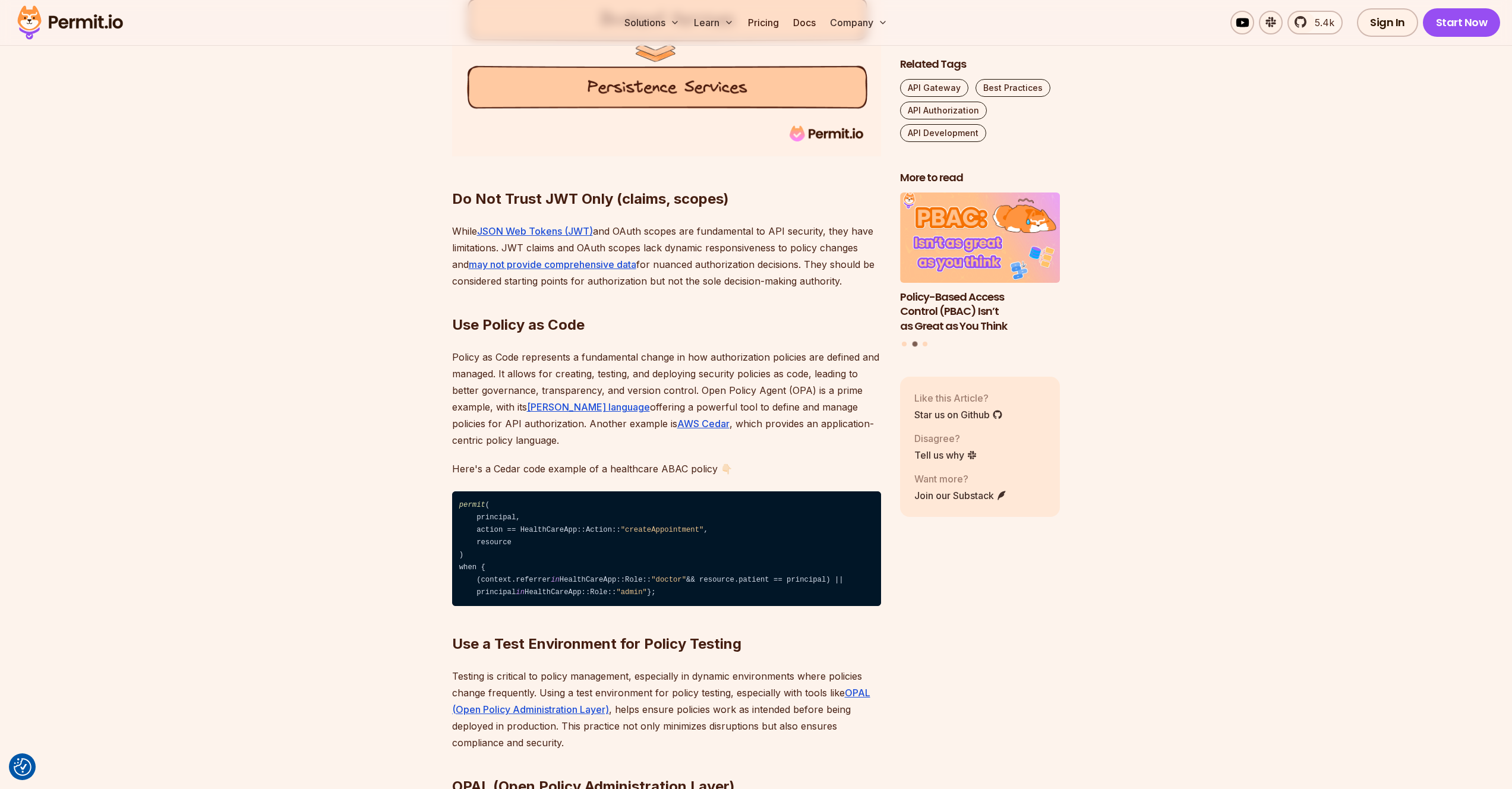
scroll to position [2789, 0]
click at [459, 316] on strong "Use Policy as Code" at bounding box center [518, 324] width 133 height 17
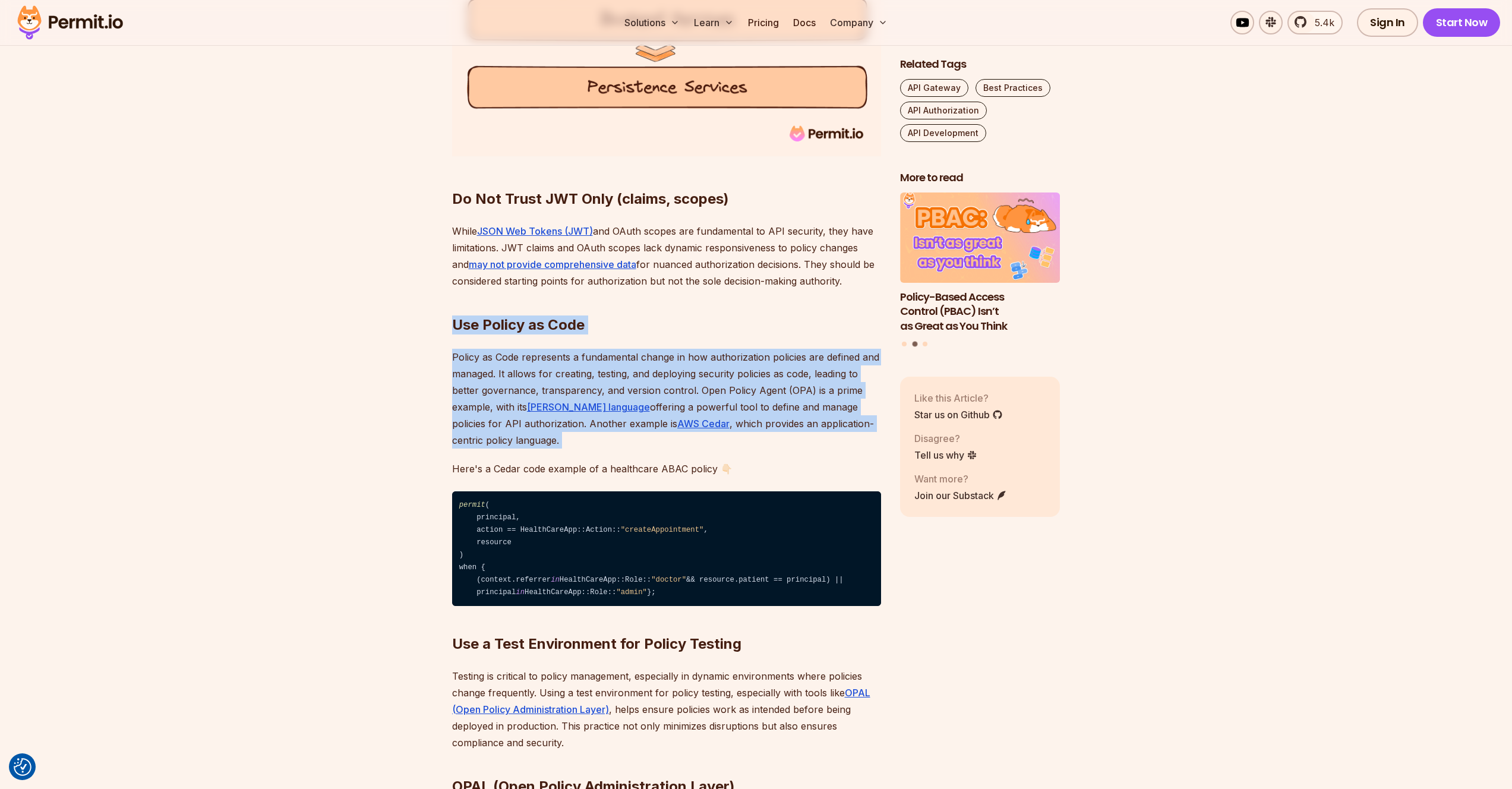
drag, startPoint x: 459, startPoint y: 308, endPoint x: 489, endPoint y: 393, distance: 90.1
click at [489, 393] on p "Policy as Code represents a fundamental change in how authorization policies ar…" at bounding box center [666, 399] width 429 height 100
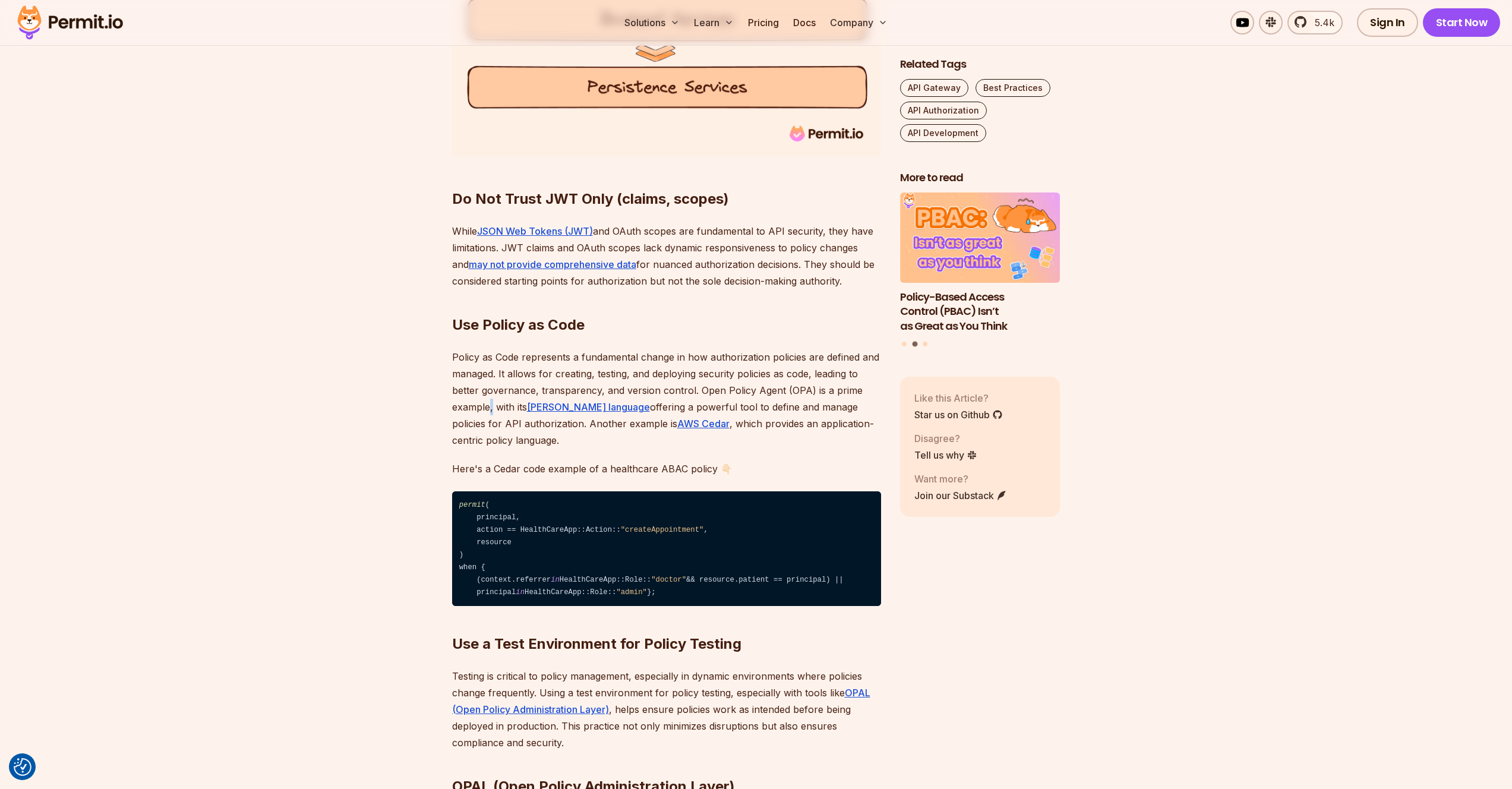
click at [489, 393] on p "Policy as Code represents a fundamental change in how authorization policies ar…" at bounding box center [666, 399] width 429 height 100
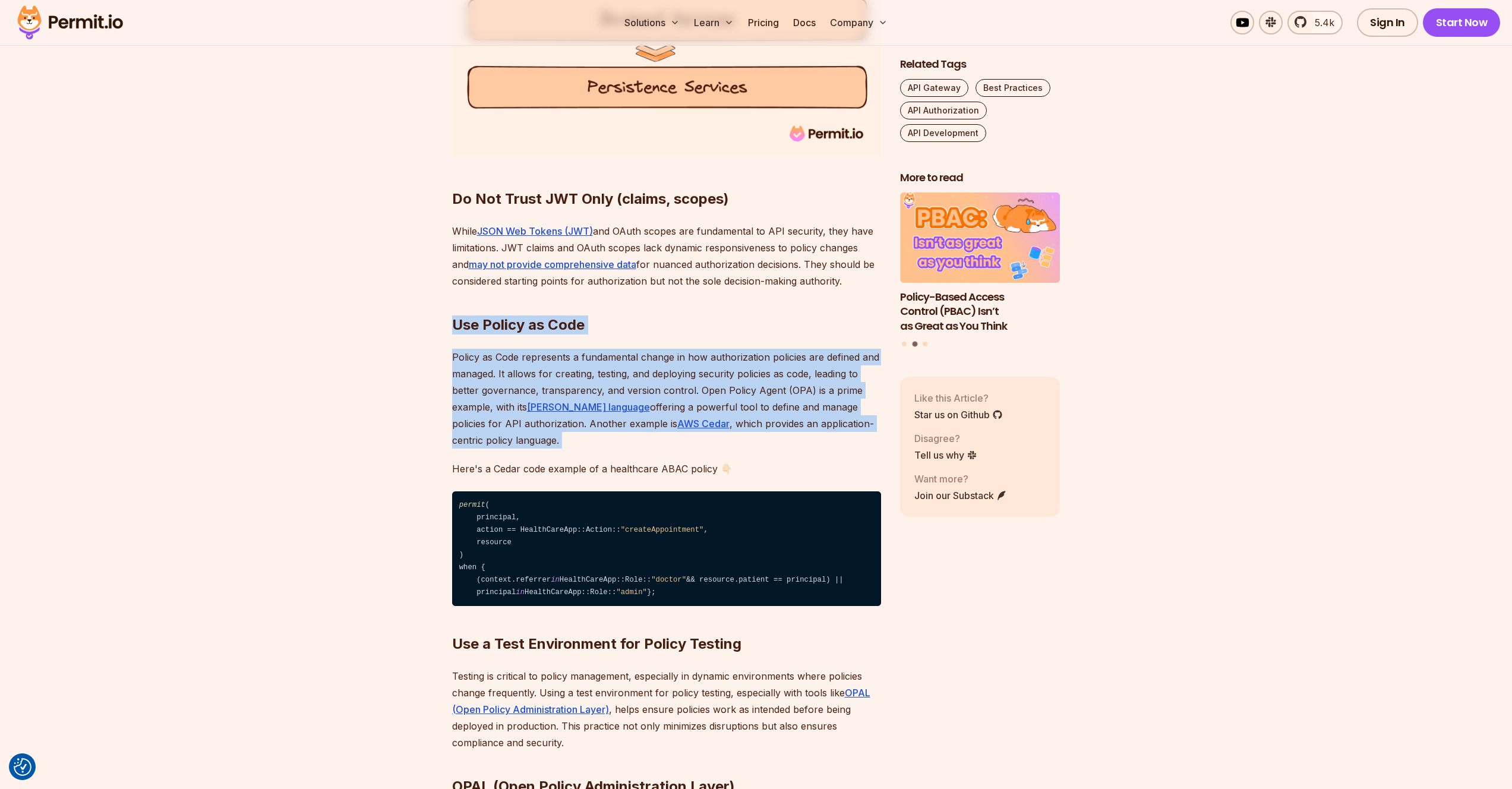
drag, startPoint x: 489, startPoint y: 393, endPoint x: 491, endPoint y: 308, distance: 85.0
click at [491, 316] on strong "Use Policy as Code" at bounding box center [518, 324] width 133 height 17
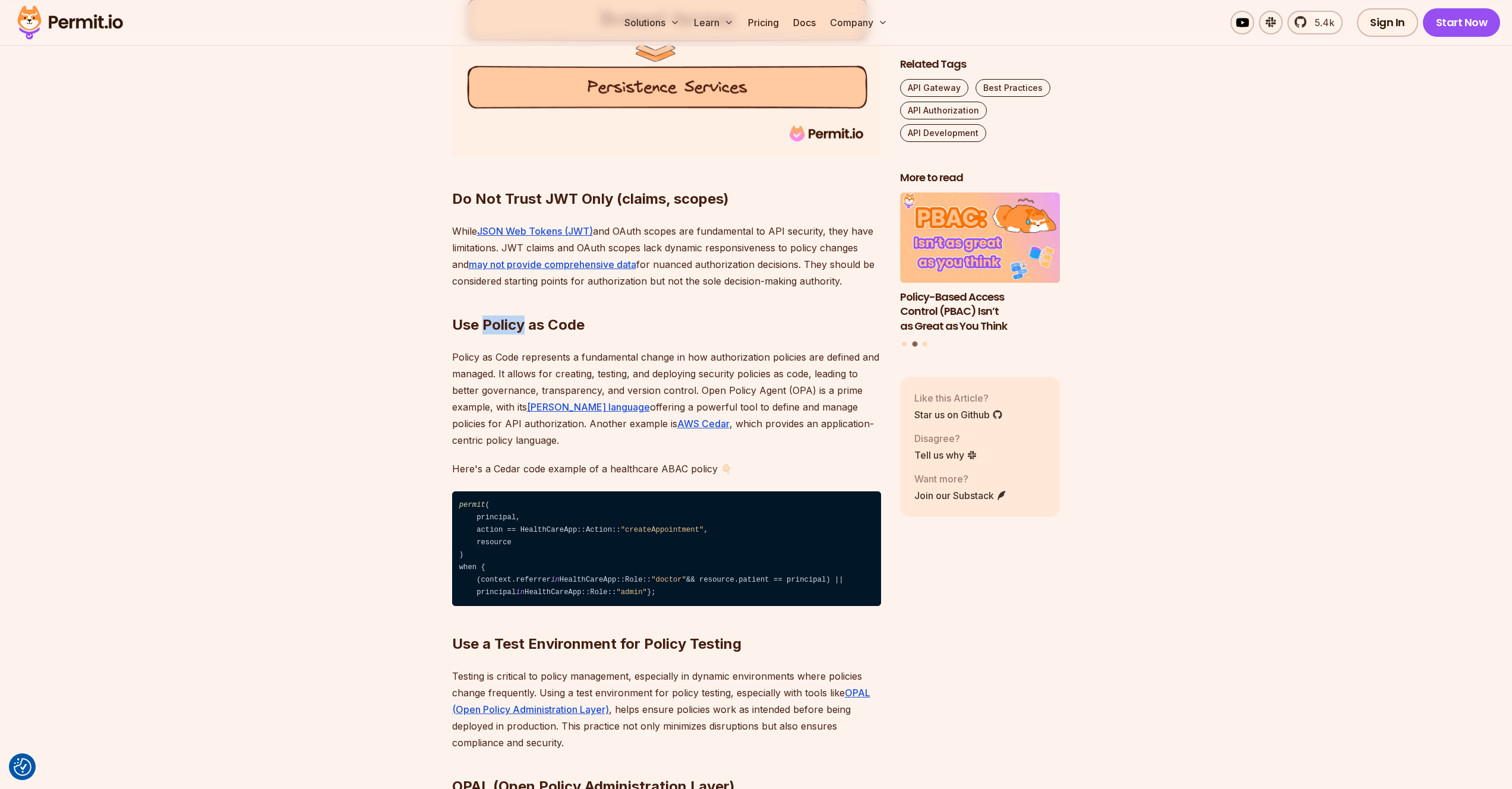
click at [491, 316] on strong "Use Policy as Code" at bounding box center [518, 324] width 133 height 17
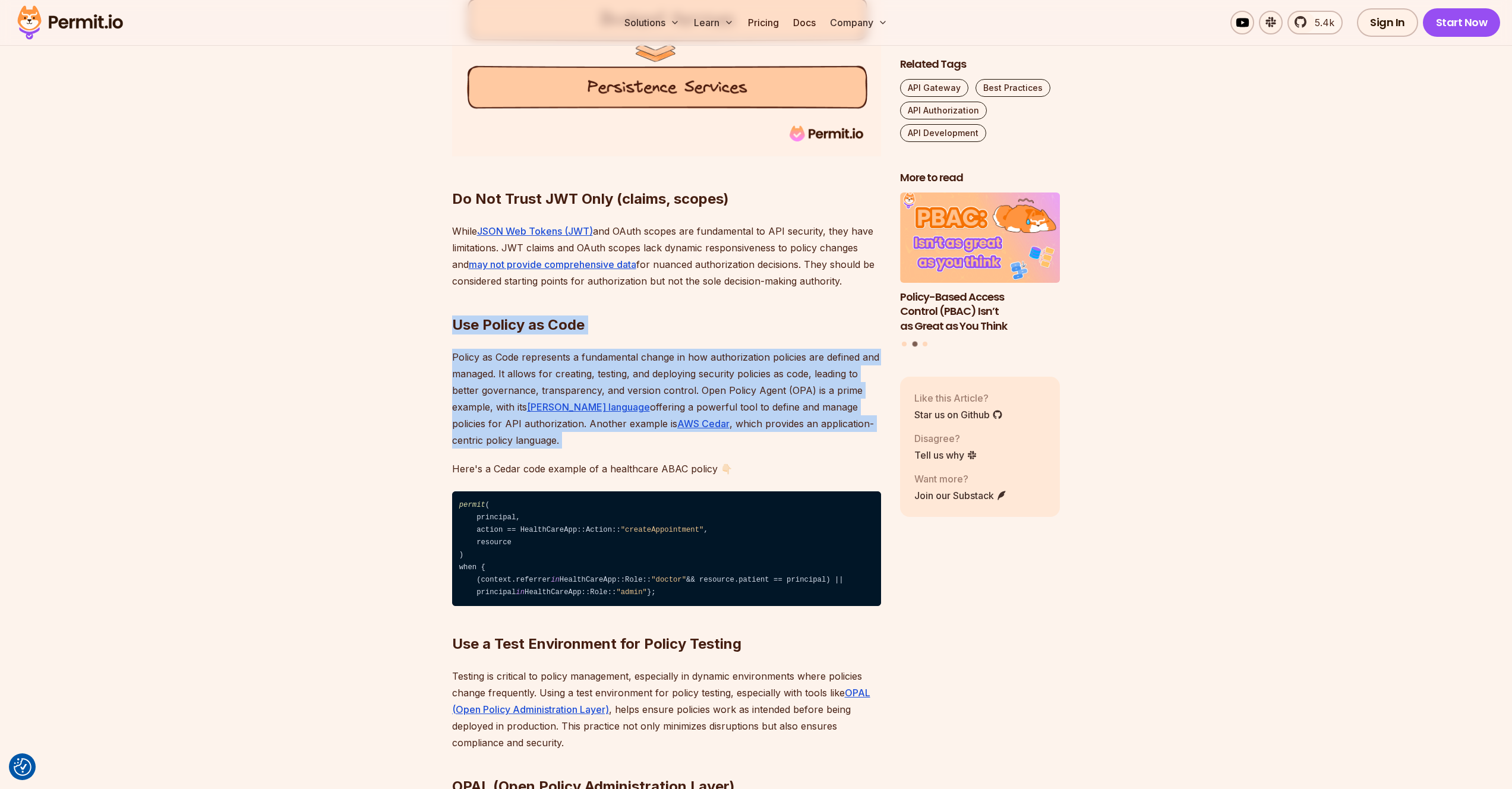
drag, startPoint x: 491, startPoint y: 308, endPoint x: 495, endPoint y: 370, distance: 62.1
click at [495, 370] on p "Policy as Code represents a fundamental change in how authorization policies ar…" at bounding box center [666, 399] width 429 height 100
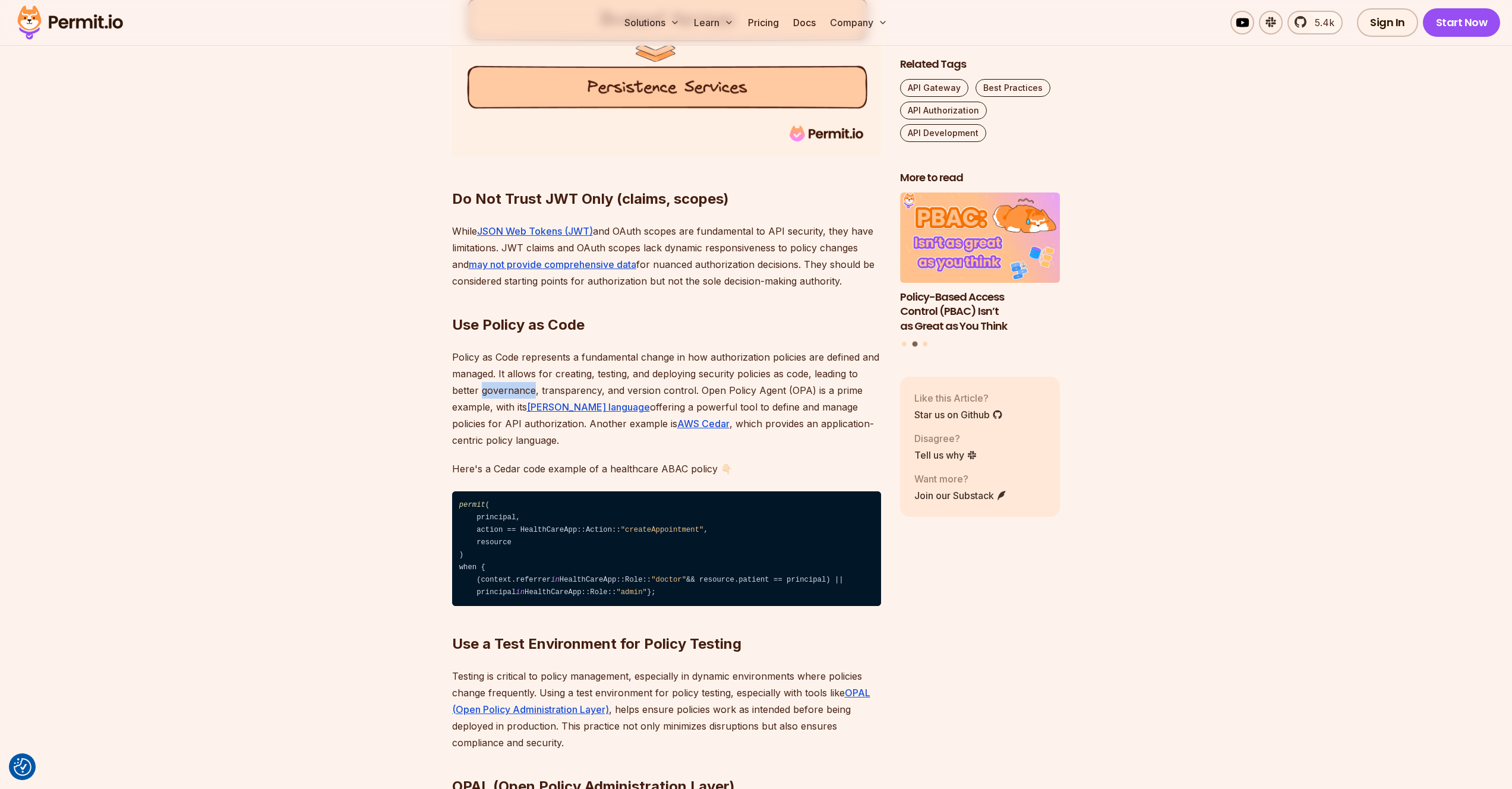
click at [495, 370] on p "Policy as Code represents a fundamental change in how authorization policies ar…" at bounding box center [666, 399] width 429 height 100
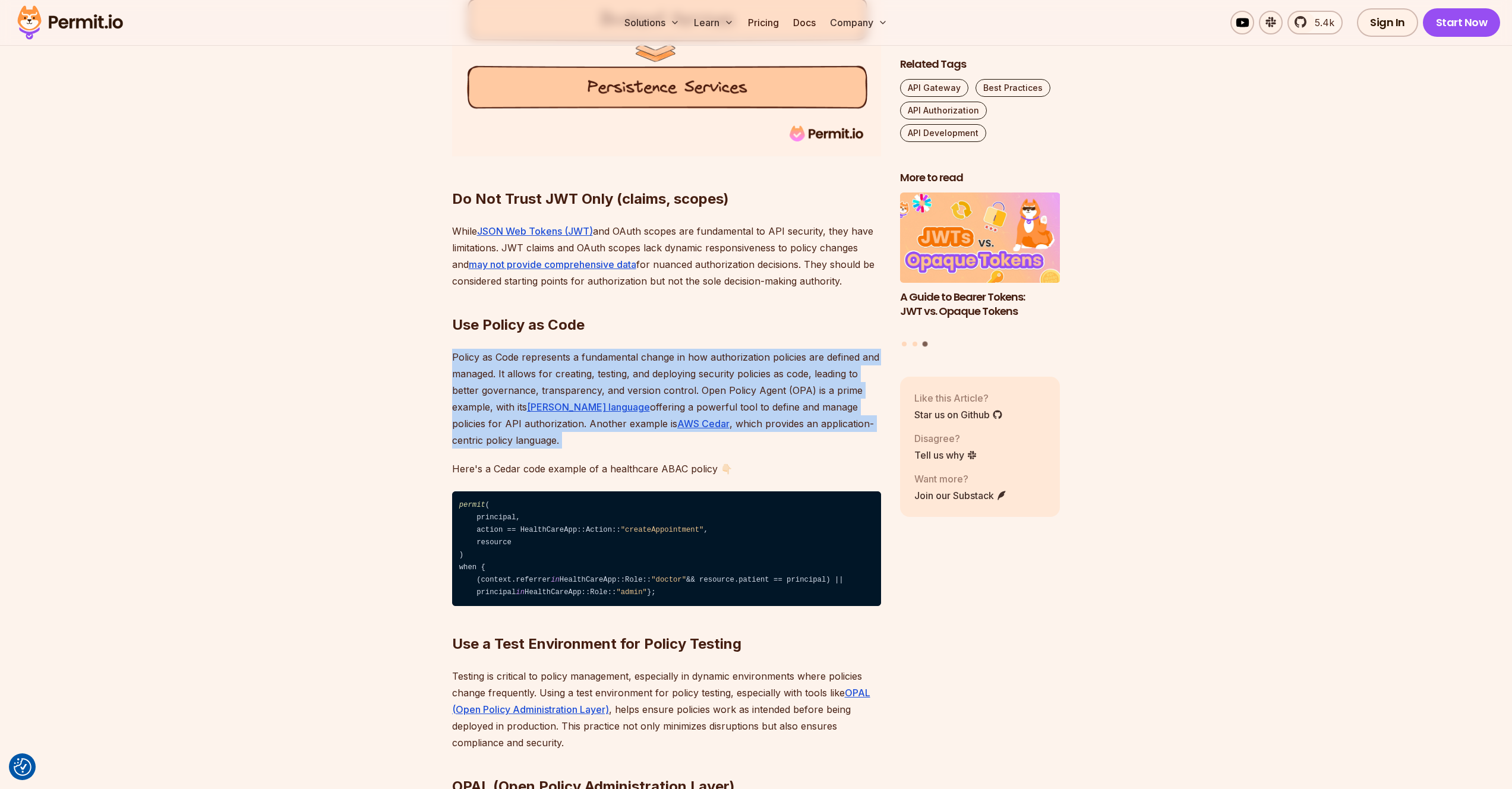
drag, startPoint x: 495, startPoint y: 370, endPoint x: 503, endPoint y: 354, distance: 17.9
click at [503, 354] on p "Policy as Code represents a fundamental change in how authorization policies ar…" at bounding box center [666, 399] width 429 height 100
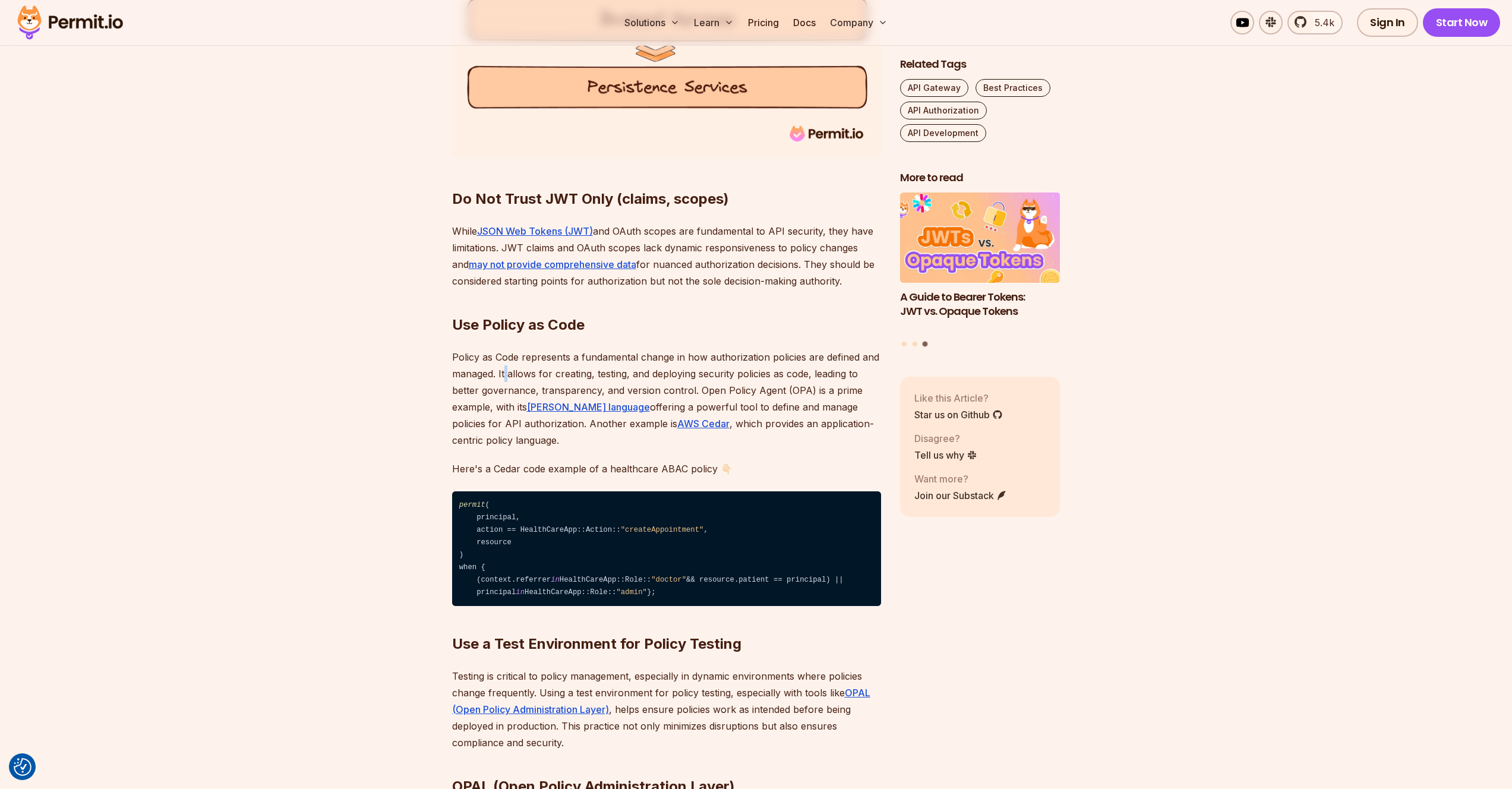
click at [503, 354] on p "Policy as Code represents a fundamental change in how authorization policies ar…" at bounding box center [666, 399] width 429 height 100
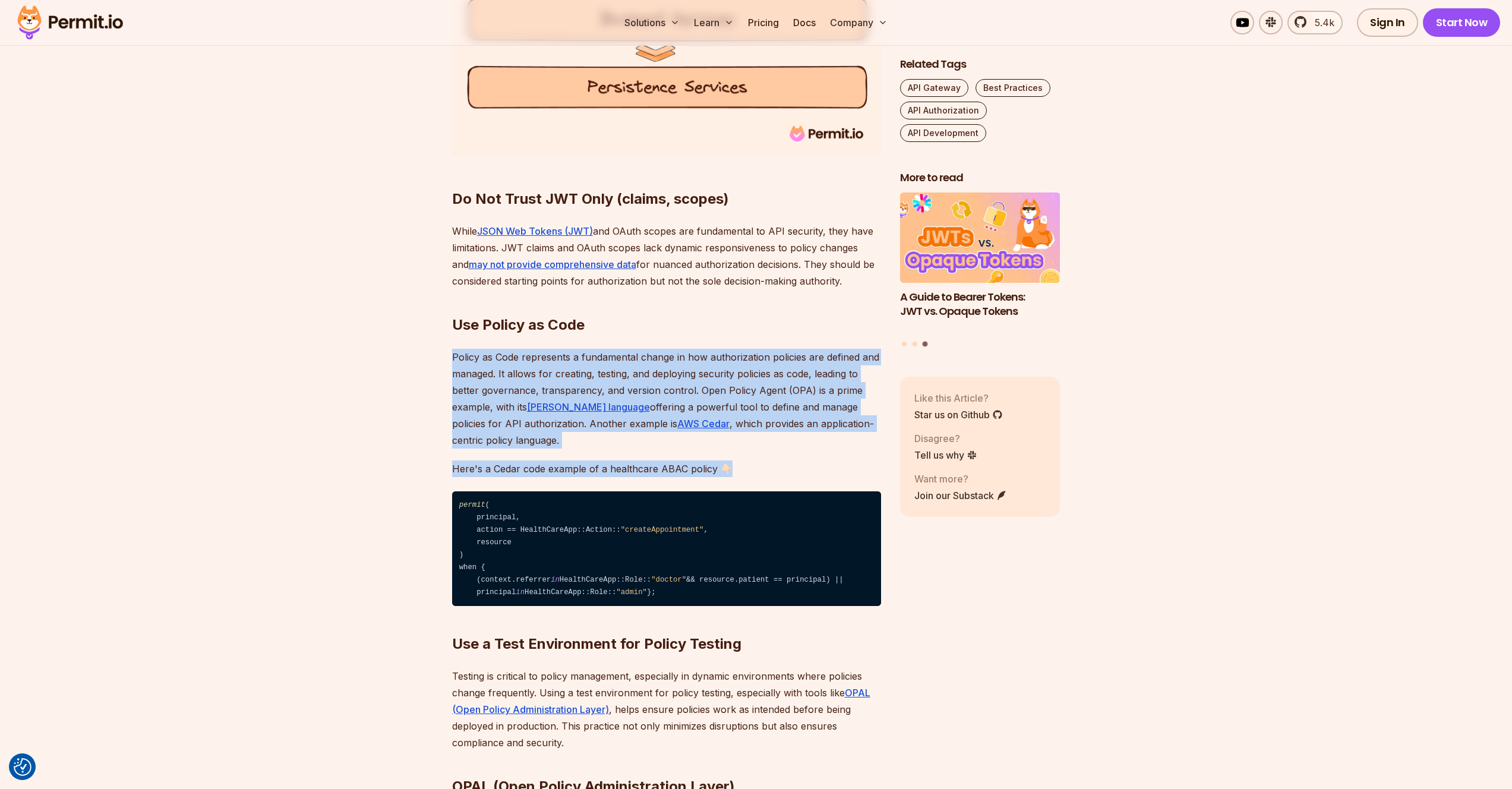
drag, startPoint x: 503, startPoint y: 354, endPoint x: 522, endPoint y: 455, distance: 102.8
click at [522, 461] on p "Here's a Cedar code example of a healthcare ABAC policy 👇🏻" at bounding box center [666, 469] width 429 height 17
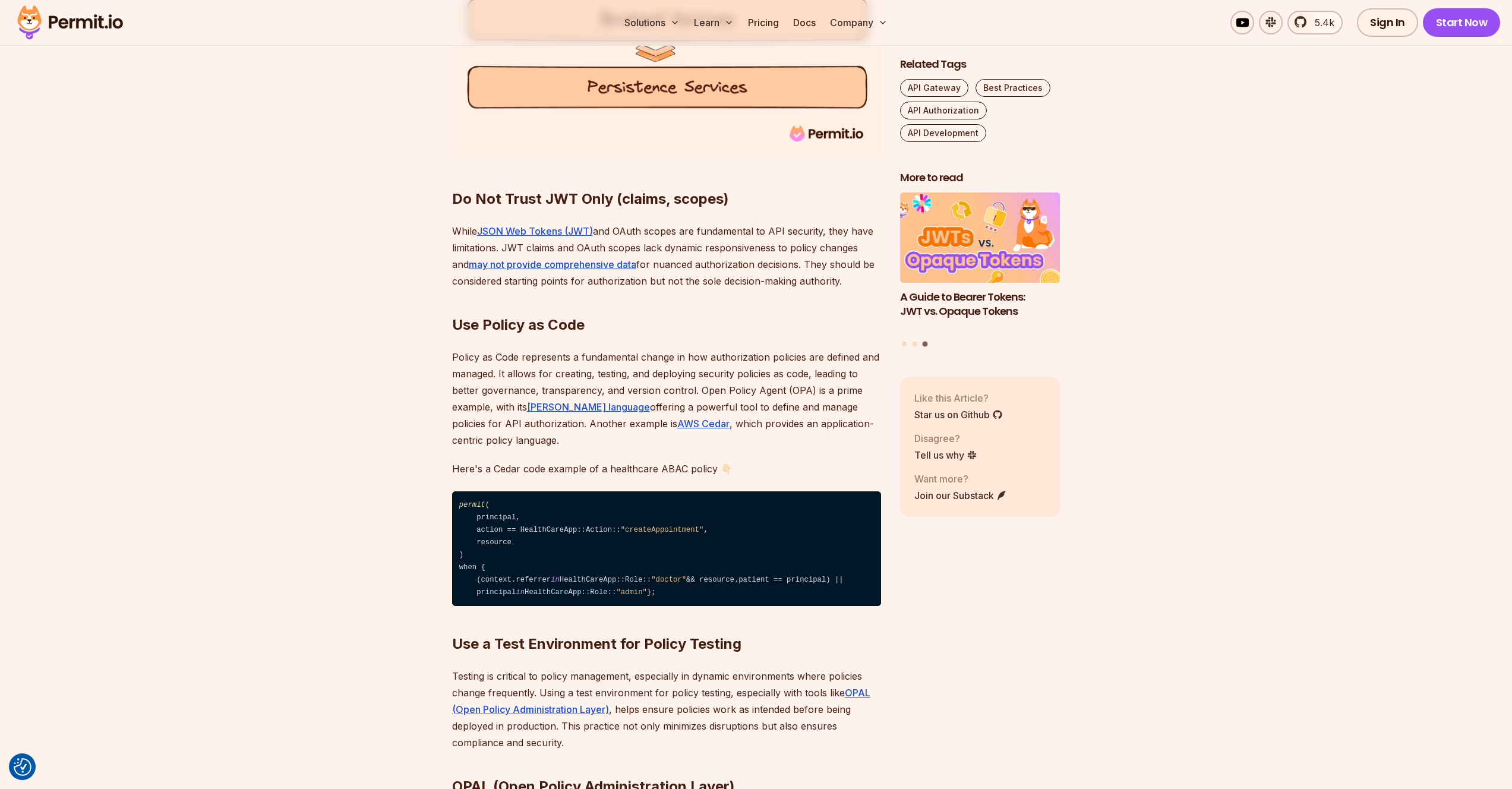
click at [522, 461] on p "Here's a Cedar code example of a healthcare ABAC policy 👇🏻" at bounding box center [666, 469] width 429 height 17
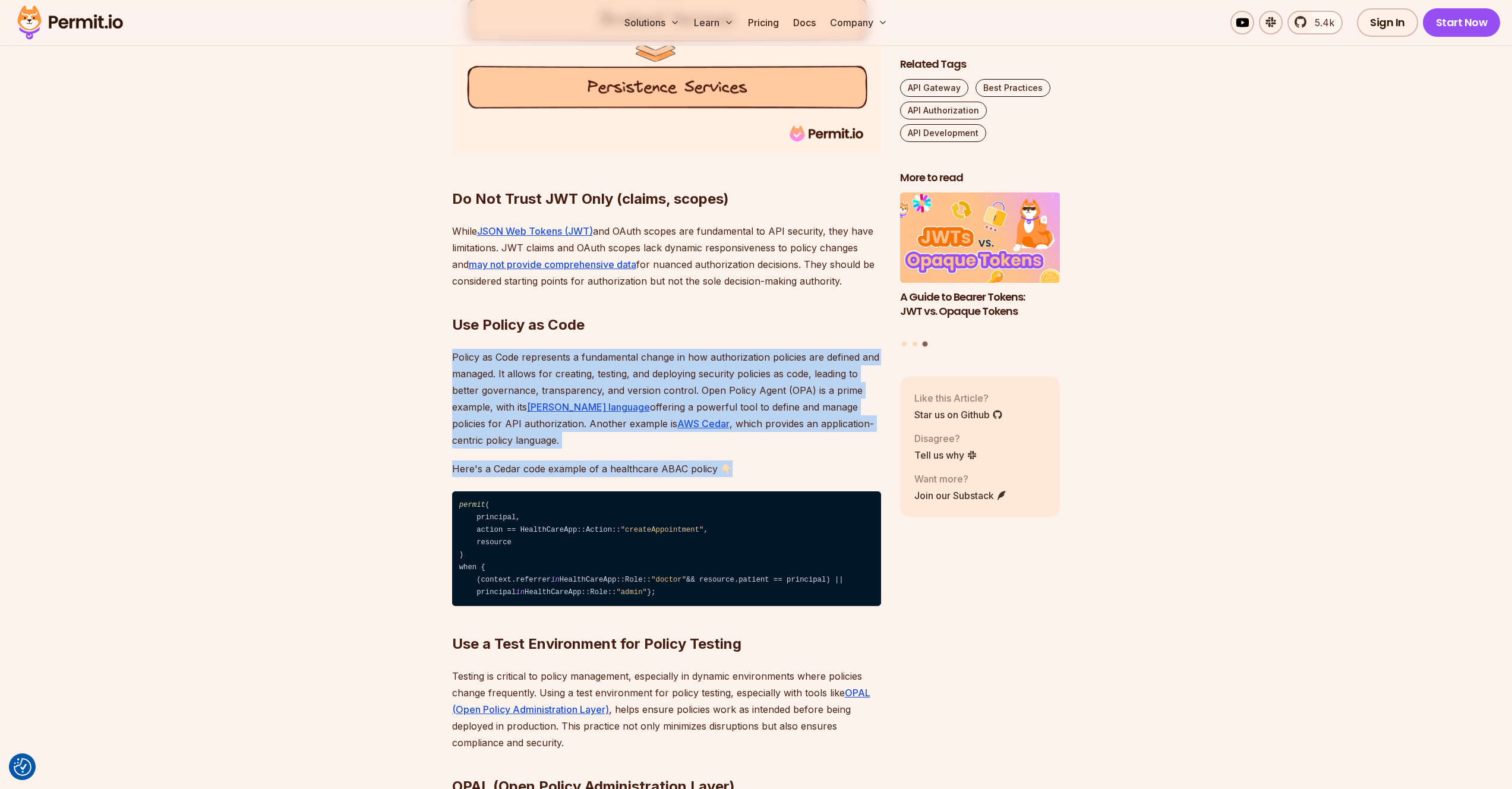
drag, startPoint x: 522, startPoint y: 455, endPoint x: 480, endPoint y: 394, distance: 74.1
click at [480, 394] on p "Policy as Code represents a fundamental change in how authorization policies ar…" at bounding box center [666, 399] width 429 height 100
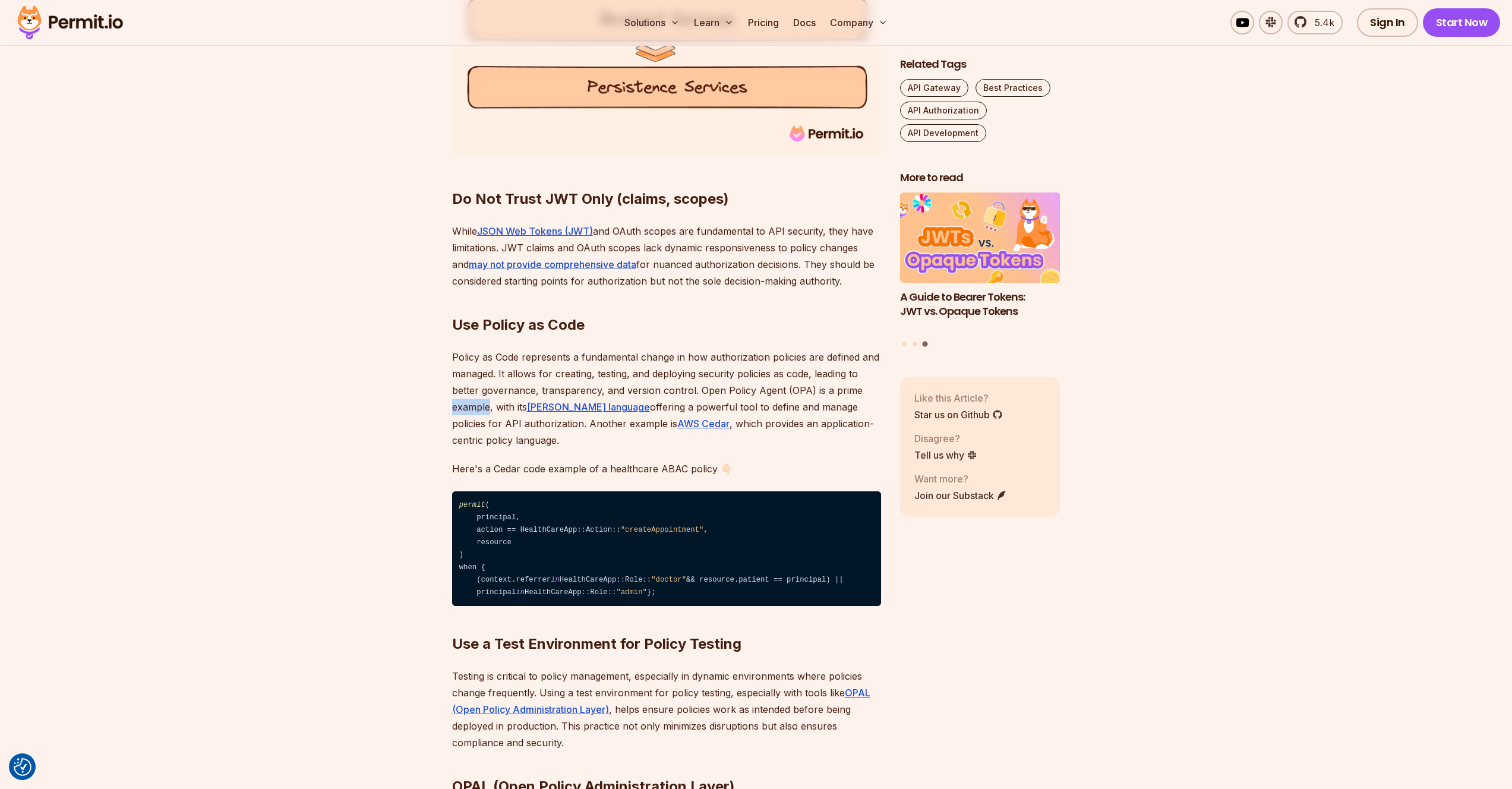
click at [480, 394] on p "Policy as Code represents a fundamental change in how authorization policies ar…" at bounding box center [666, 399] width 429 height 100
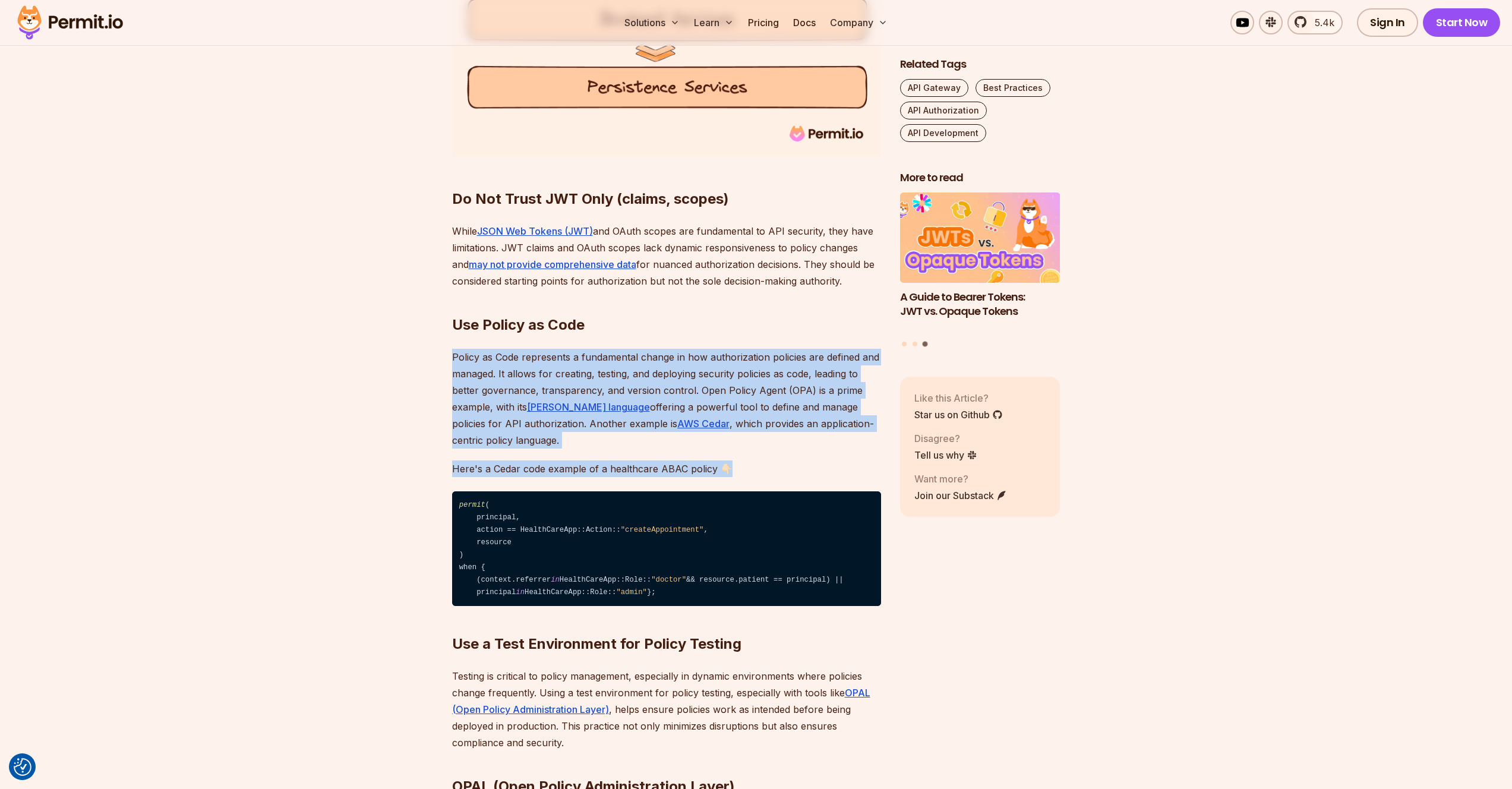
drag, startPoint x: 480, startPoint y: 394, endPoint x: 515, endPoint y: 450, distance: 66.0
click at [515, 461] on p "Here's a Cedar code example of a healthcare ABAC policy 👇🏻" at bounding box center [666, 469] width 429 height 17
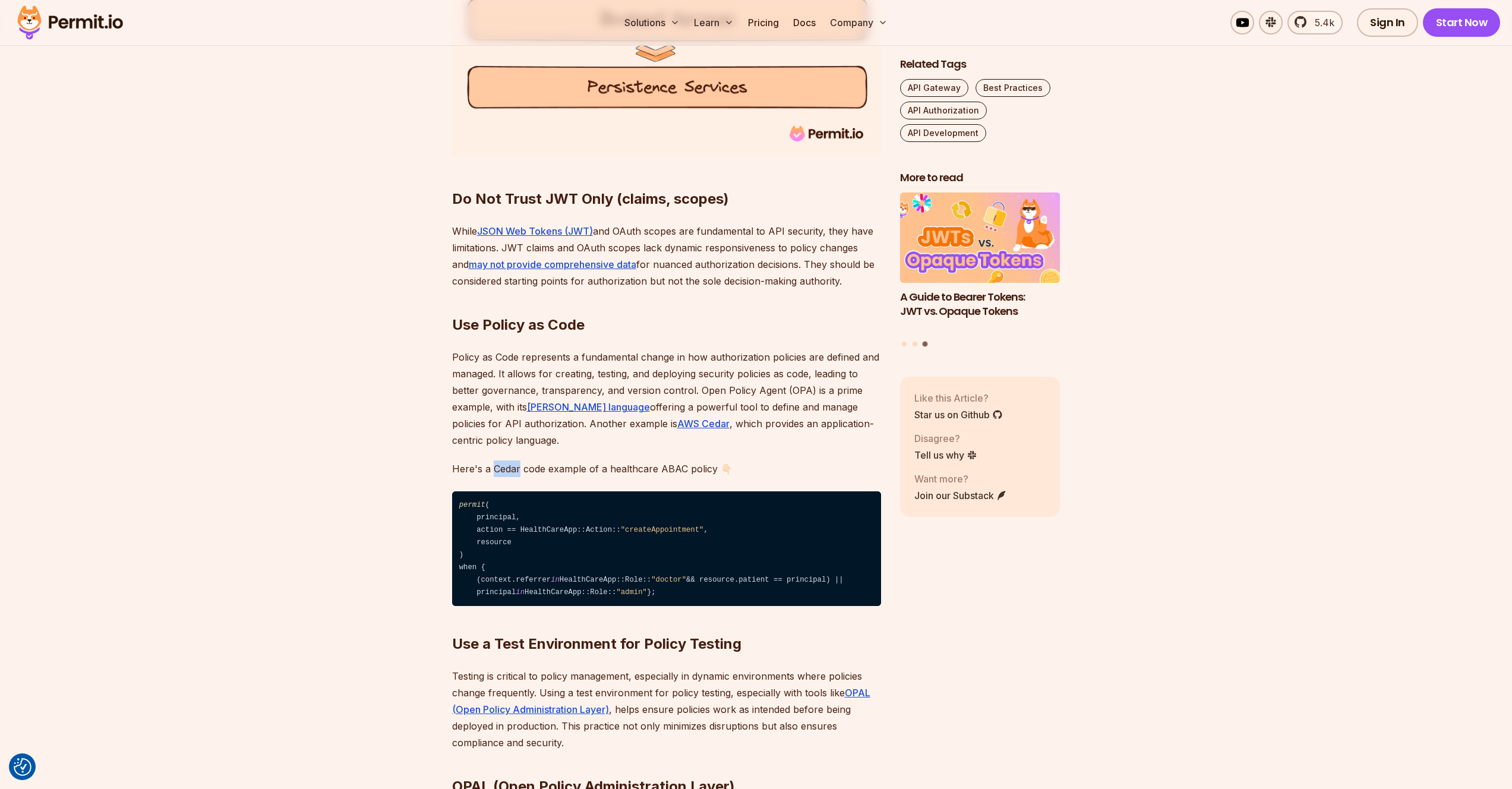
click at [515, 461] on p "Here's a Cedar code example of a healthcare ABAC policy 👇🏻" at bounding box center [666, 469] width 429 height 17
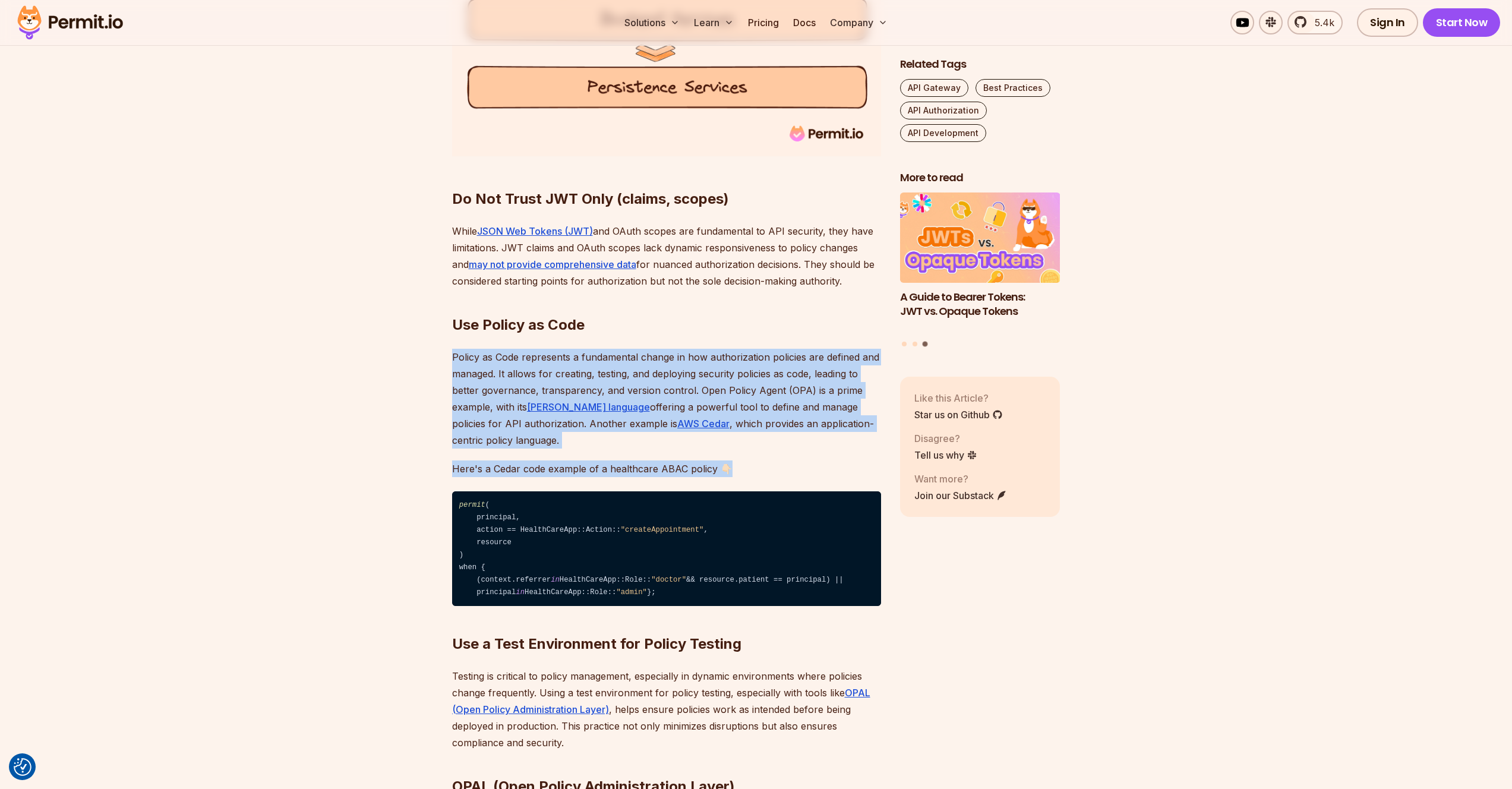
drag, startPoint x: 515, startPoint y: 450, endPoint x: 485, endPoint y: 387, distance: 69.8
click at [485, 387] on p "Policy as Code represents a fundamental change in how authorization policies ar…" at bounding box center [666, 399] width 429 height 100
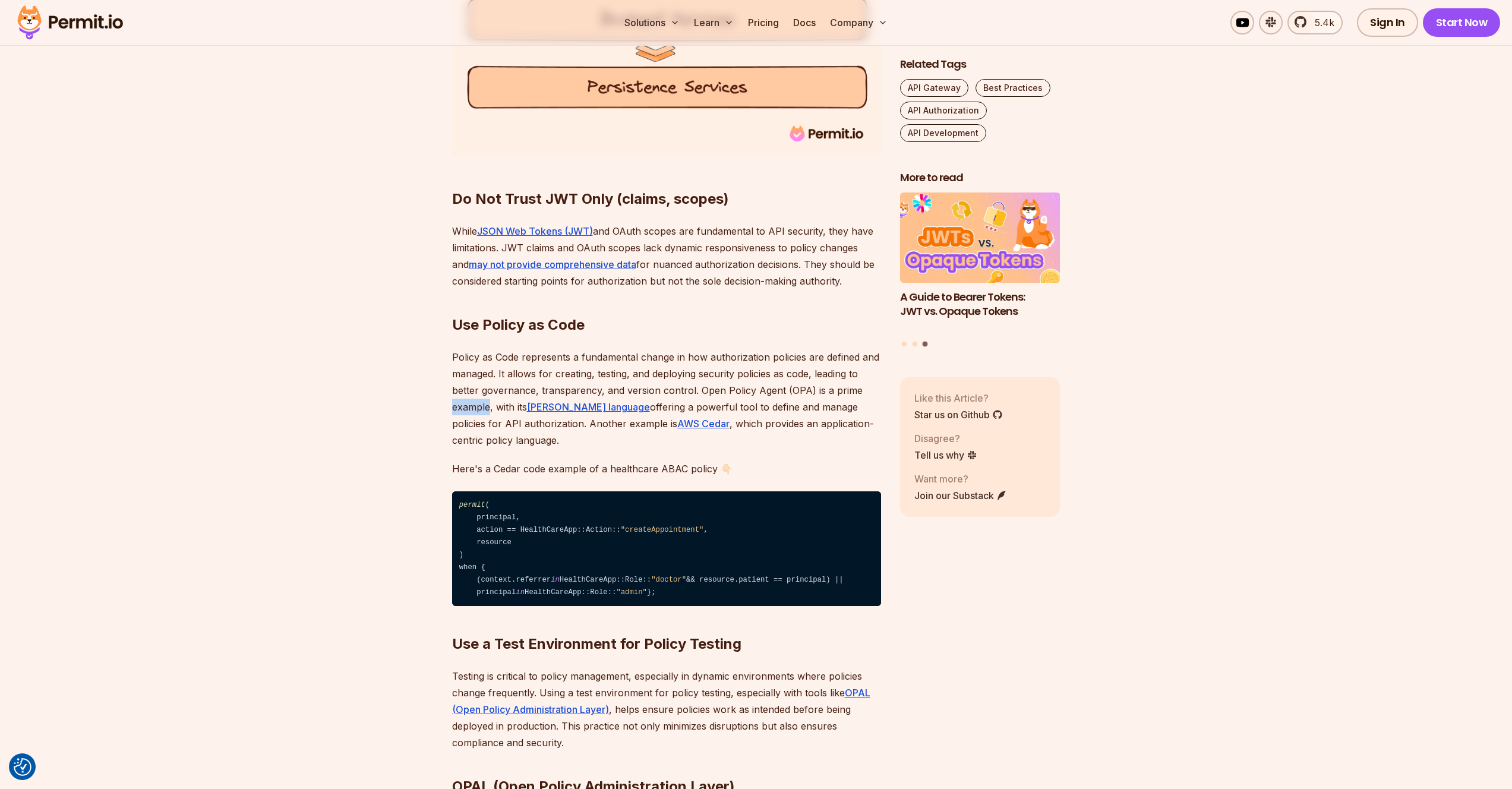
click at [485, 387] on p "Policy as Code represents a fundamental change in how authorization policies ar…" at bounding box center [666, 399] width 429 height 100
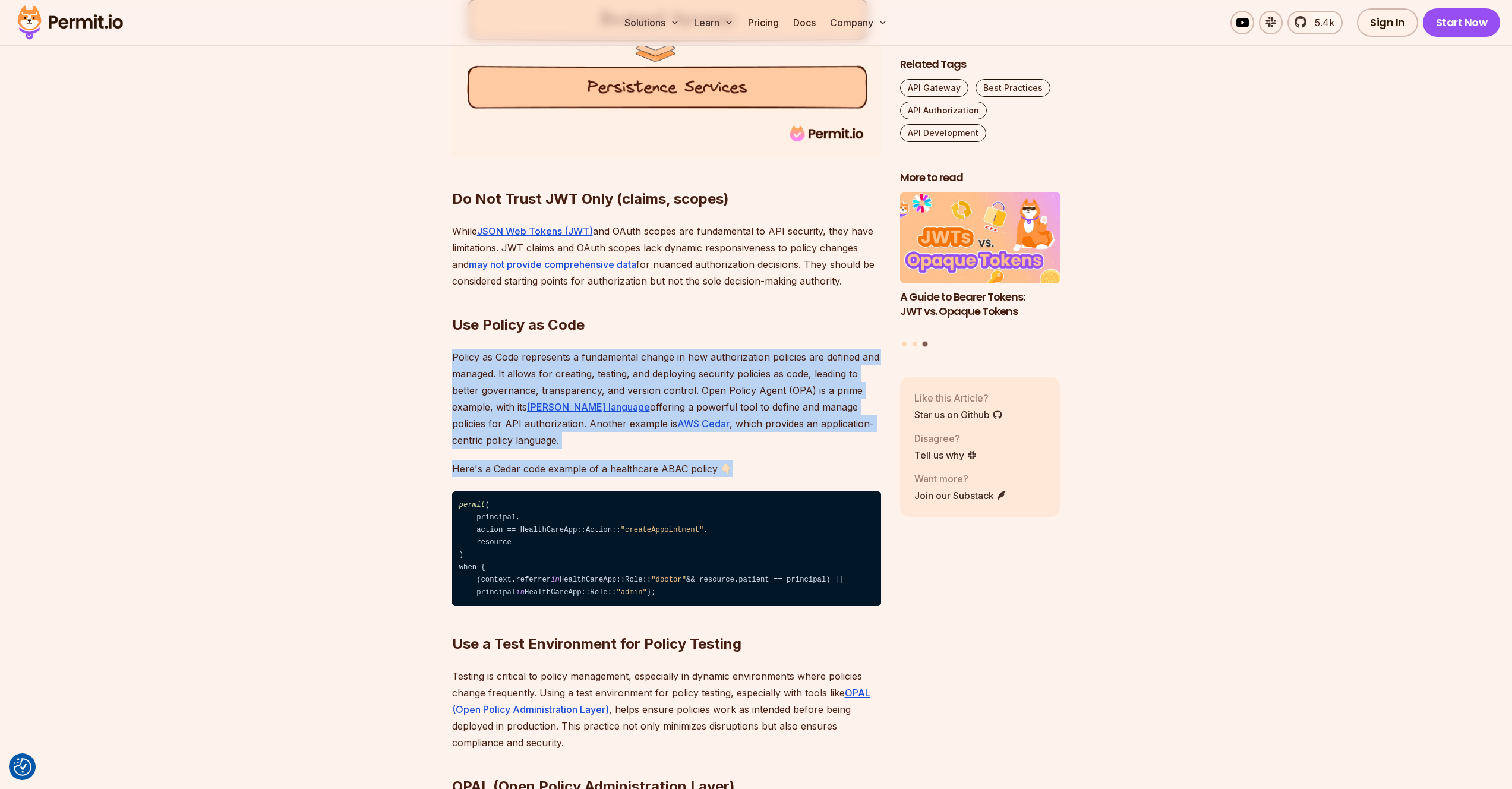
drag, startPoint x: 485, startPoint y: 387, endPoint x: 525, endPoint y: 442, distance: 68.0
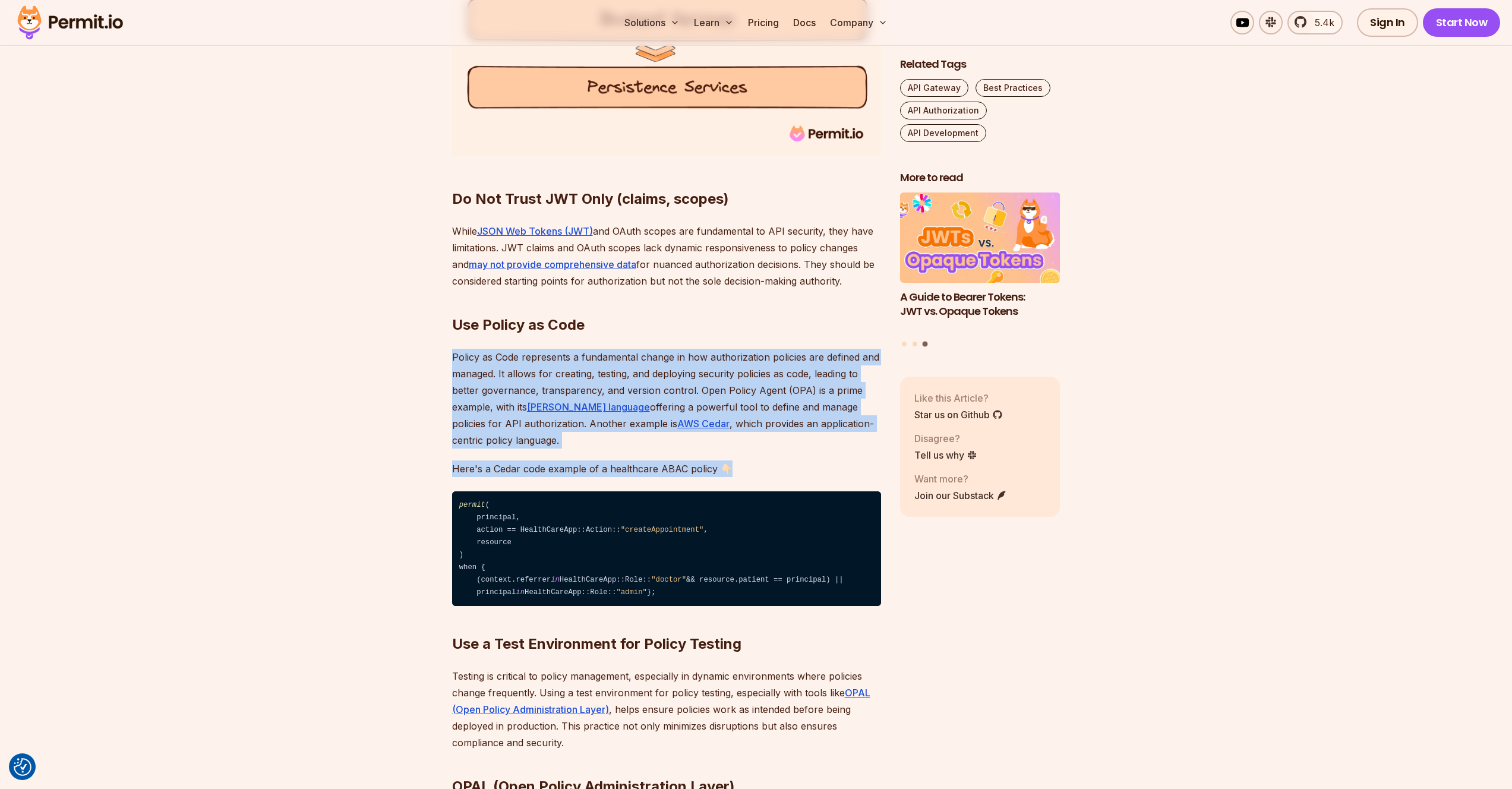
drag, startPoint x: 525, startPoint y: 442, endPoint x: 499, endPoint y: 400, distance: 49.4
click at [499, 400] on p "Policy as Code represents a fundamental change in how authorization policies ar…" at bounding box center [666, 399] width 429 height 100
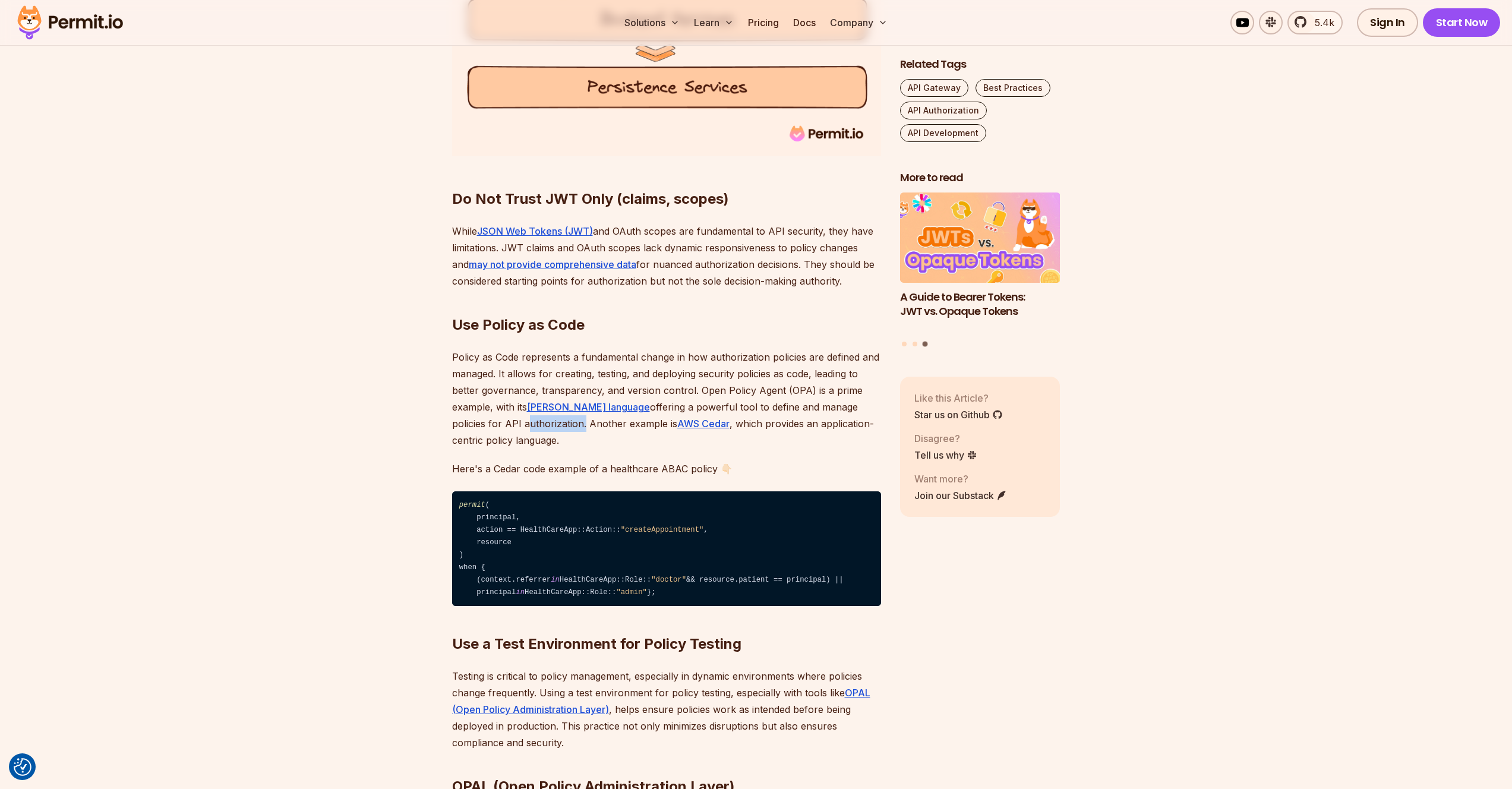
click at [499, 400] on p "Policy as Code represents a fundamental change in how authorization policies ar…" at bounding box center [666, 399] width 429 height 100
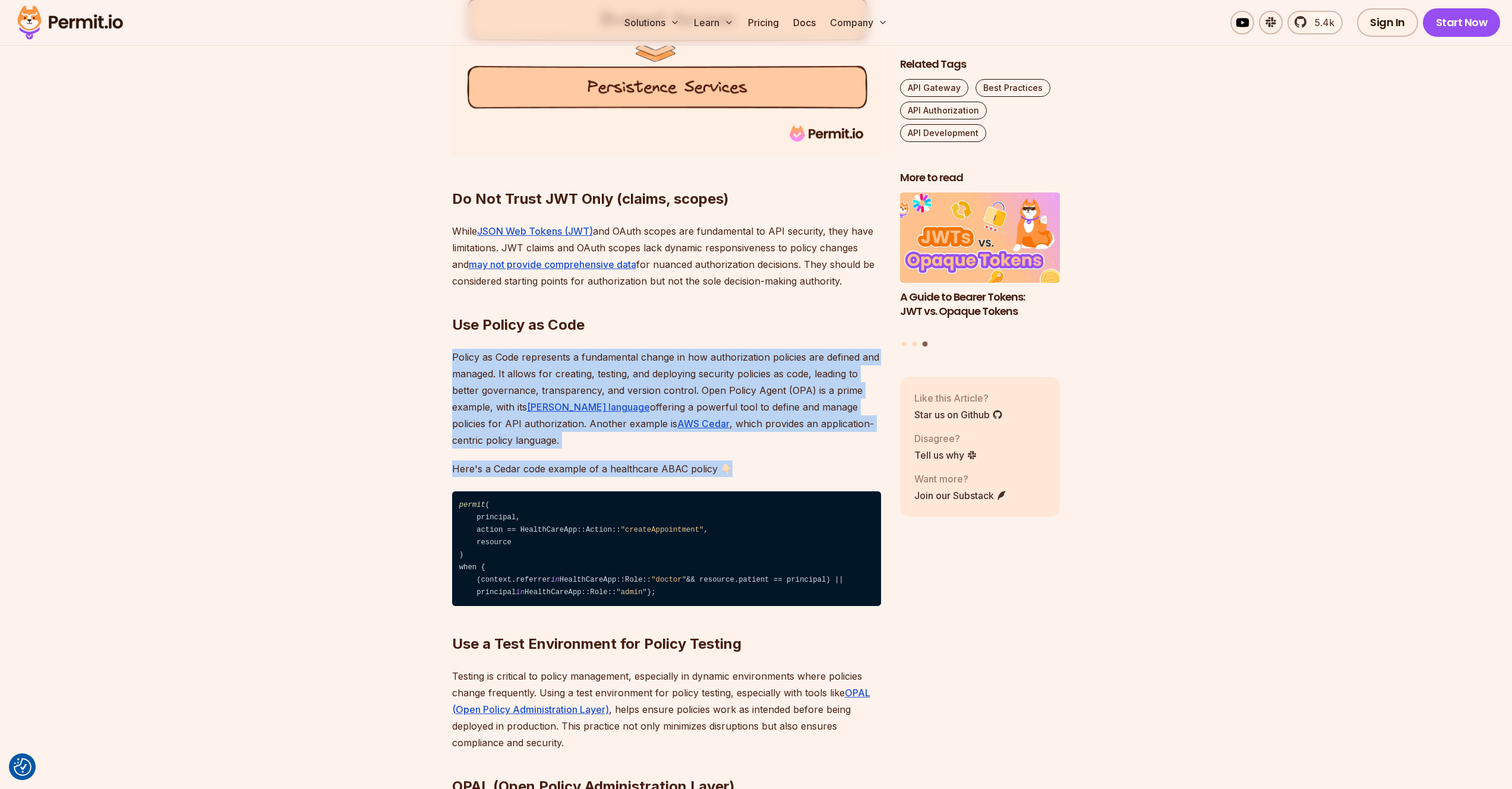
drag, startPoint x: 499, startPoint y: 400, endPoint x: 539, endPoint y: 439, distance: 55.9
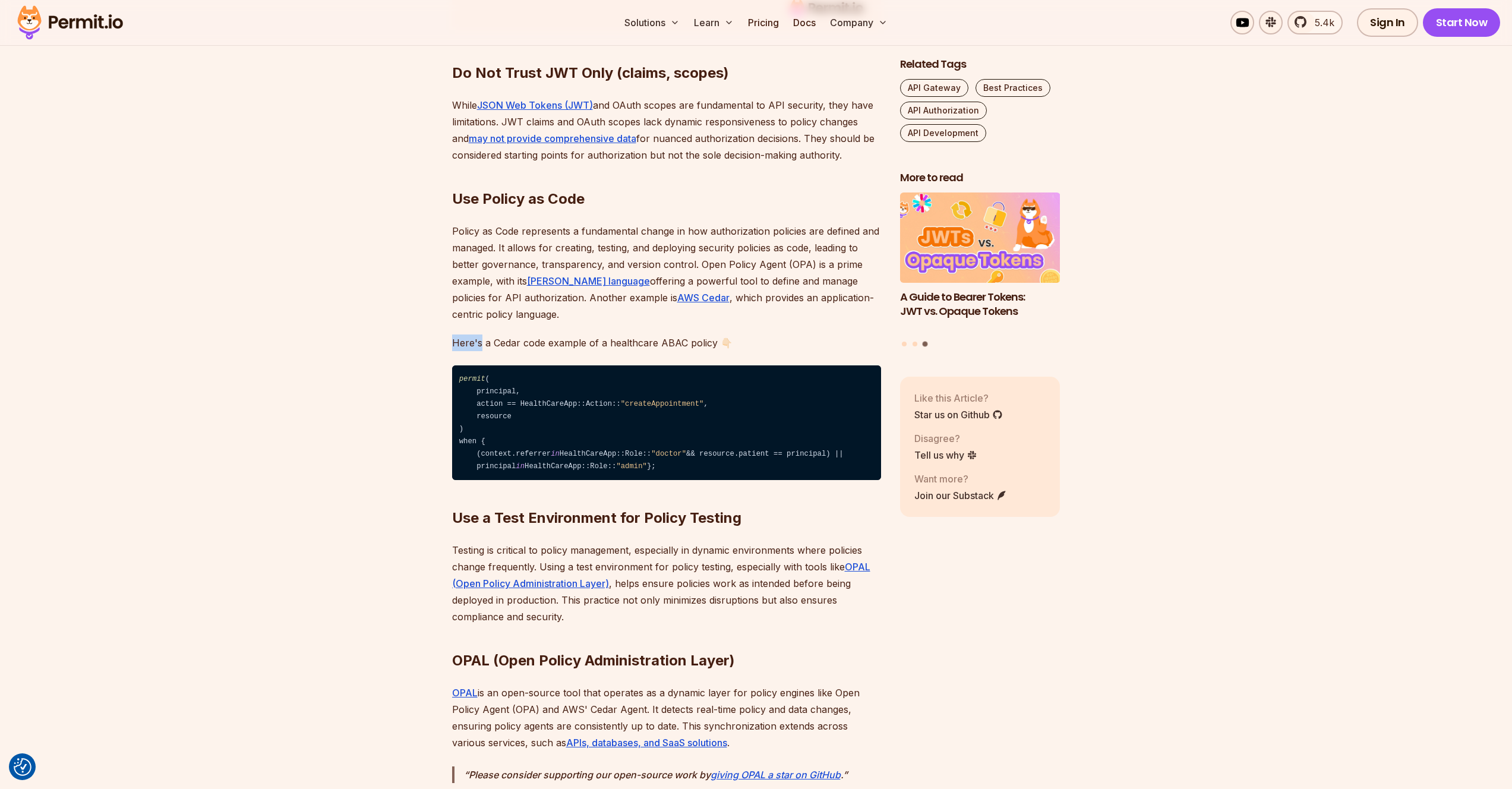
scroll to position [2955, 0]
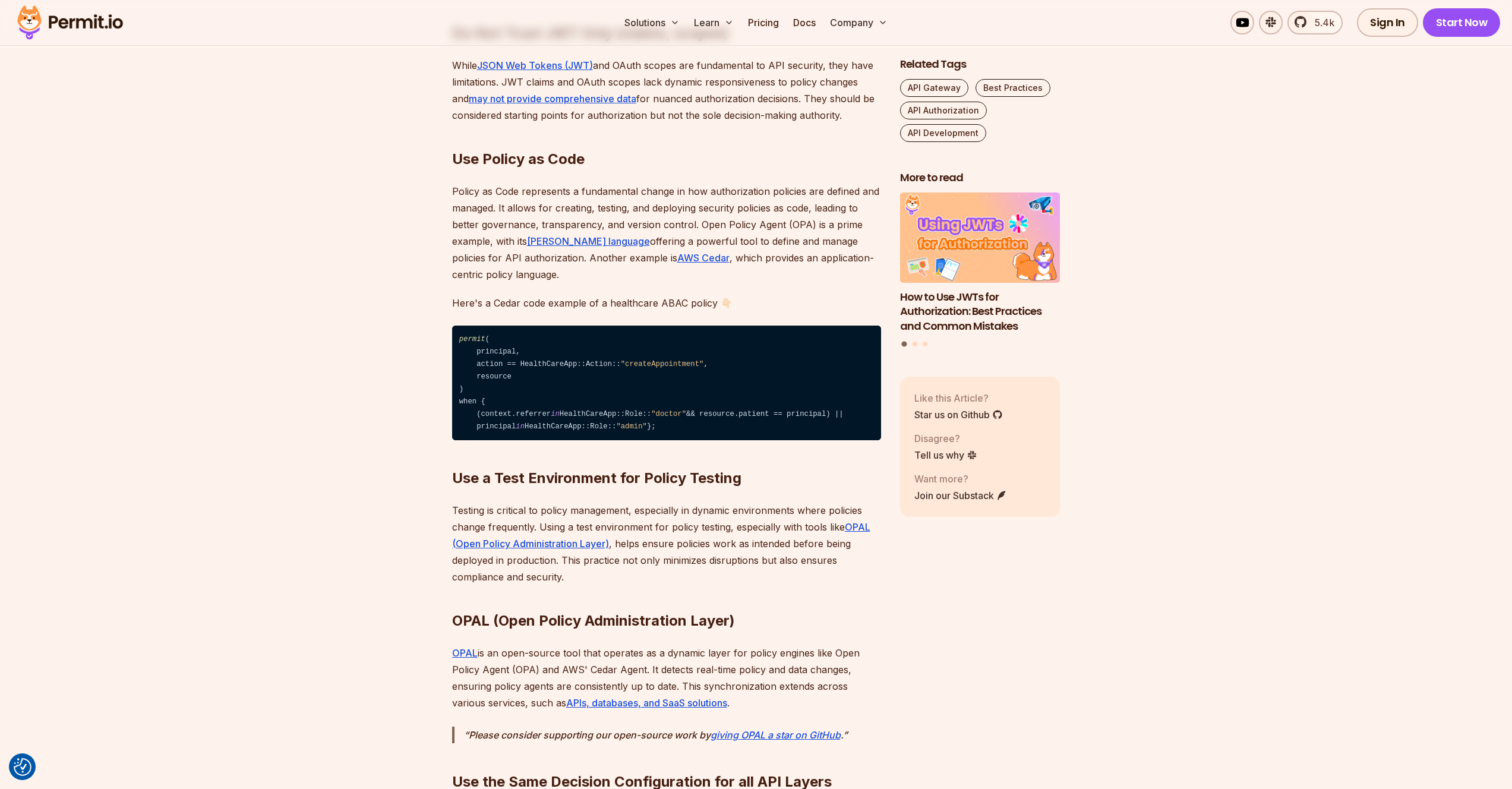
click at [475, 470] on strong "Use a Test Environment for Policy Testing" at bounding box center [596, 478] width 289 height 17
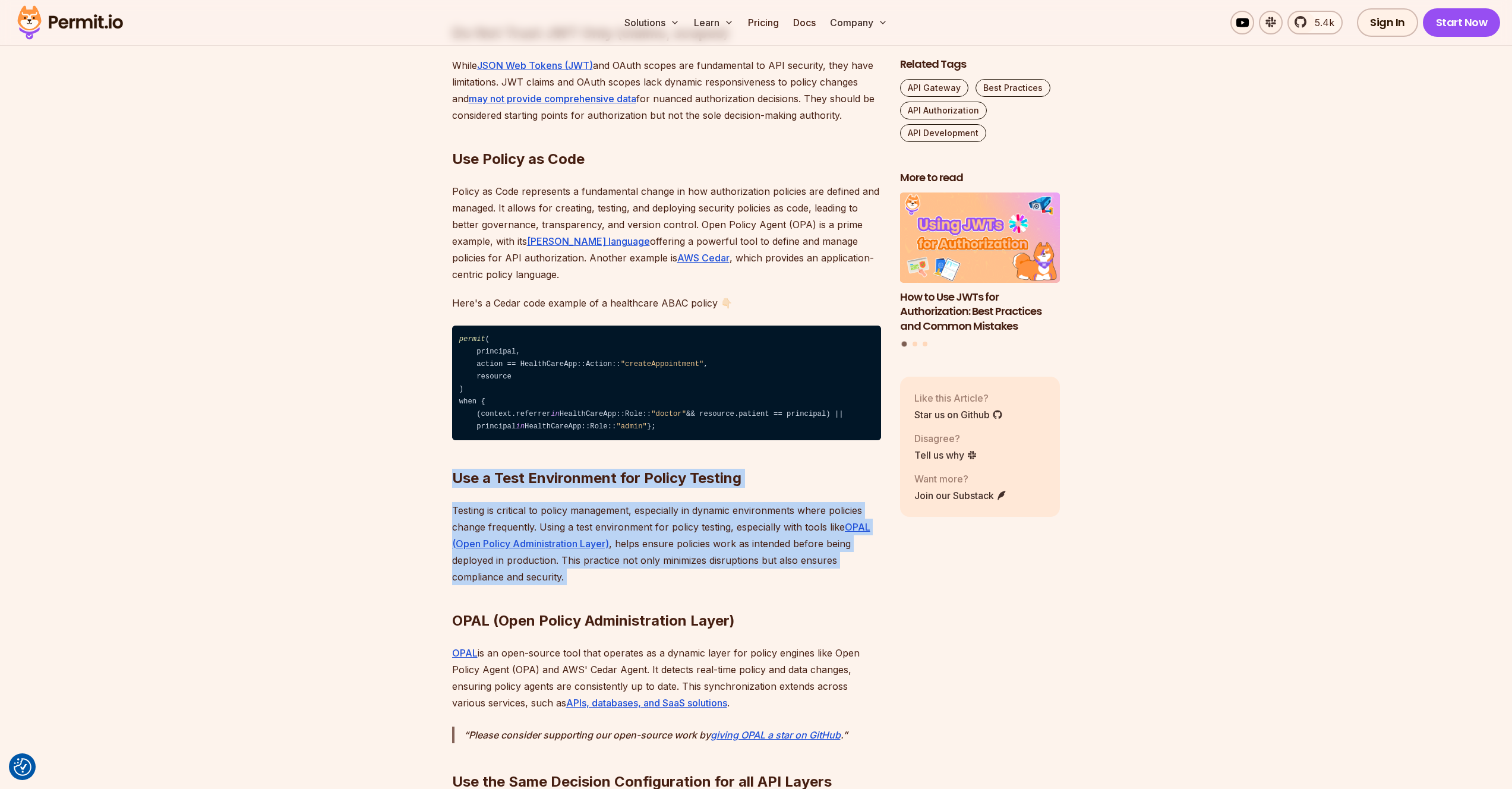
drag, startPoint x: 475, startPoint y: 470, endPoint x: 660, endPoint y: 556, distance: 204.0
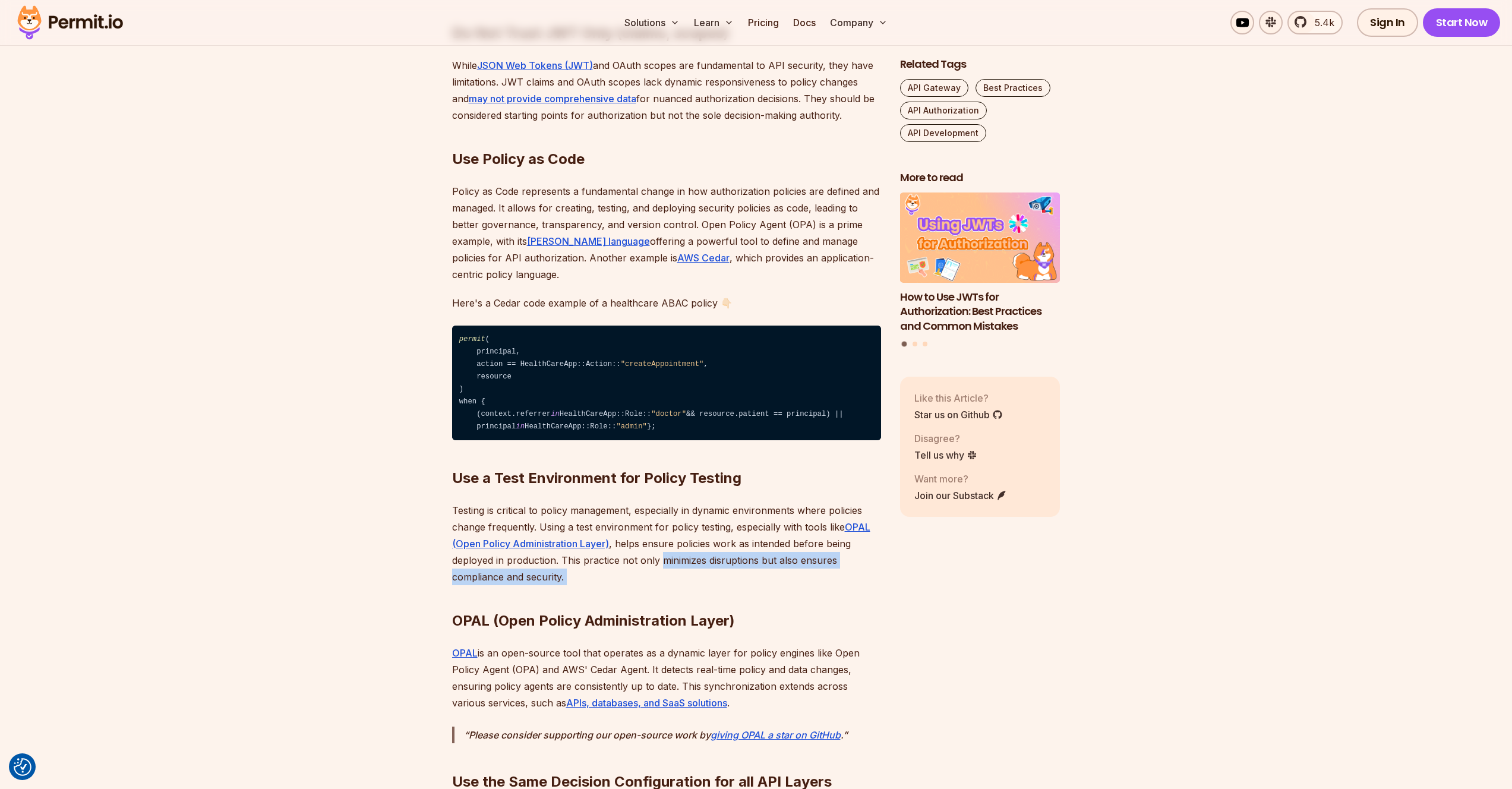
click at [660, 556] on p "Testing is critical to policy management, especially in dynamic environments wh…" at bounding box center [666, 544] width 429 height 83
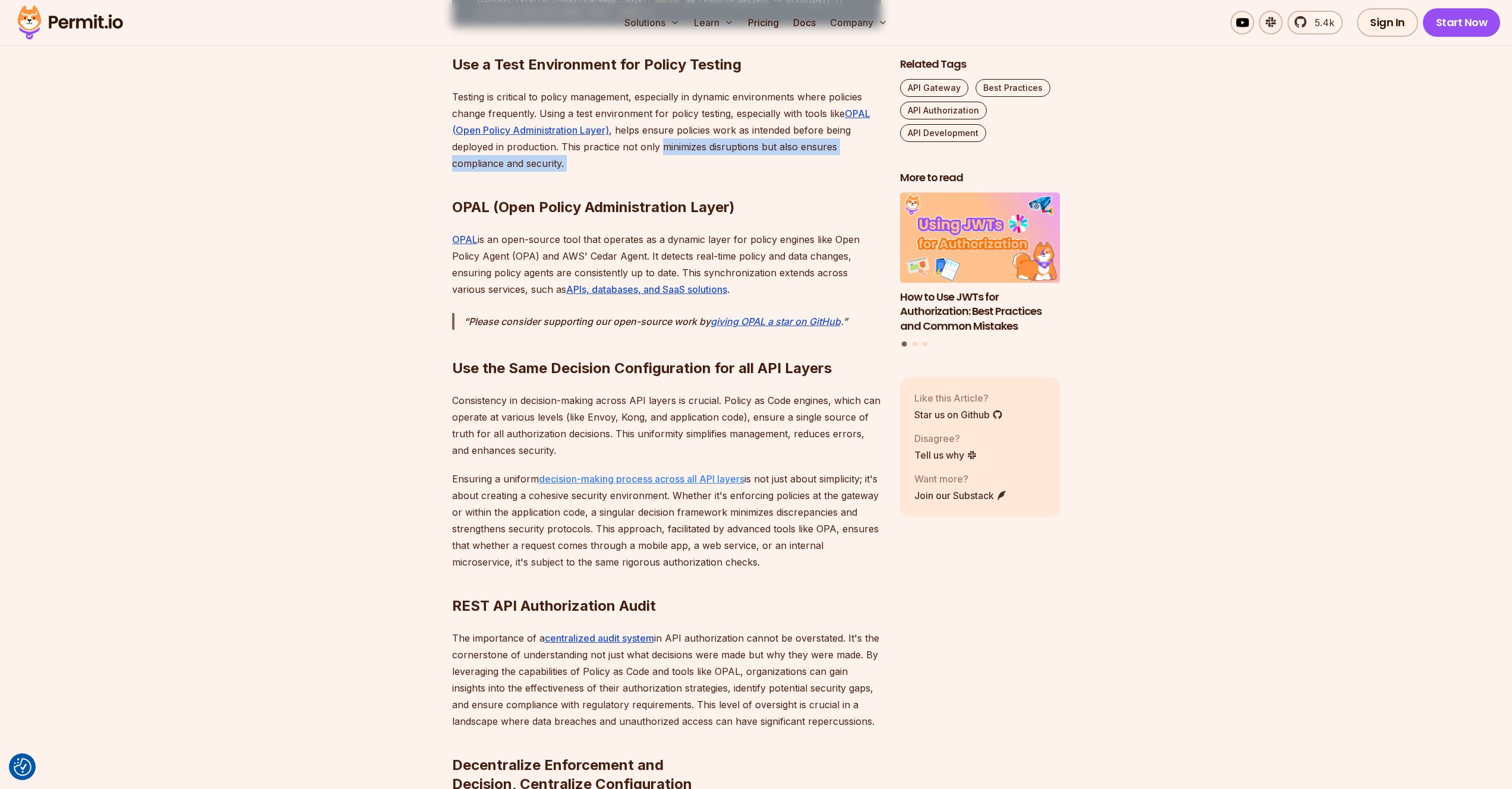
scroll to position [3091, 0]
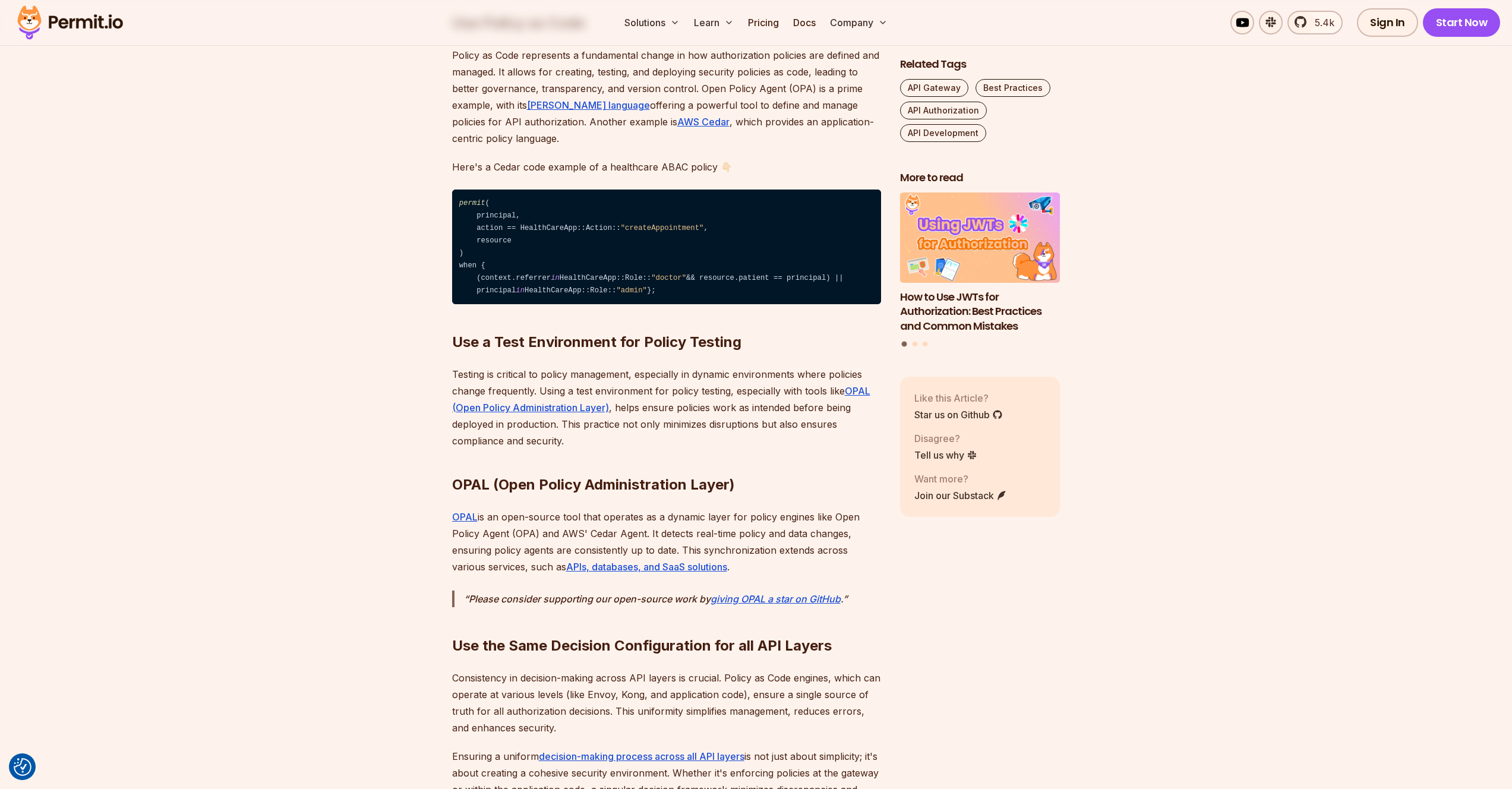
click at [468, 324] on h2 "Use a Test Environment for Policy Testing" at bounding box center [666, 319] width 429 height 67
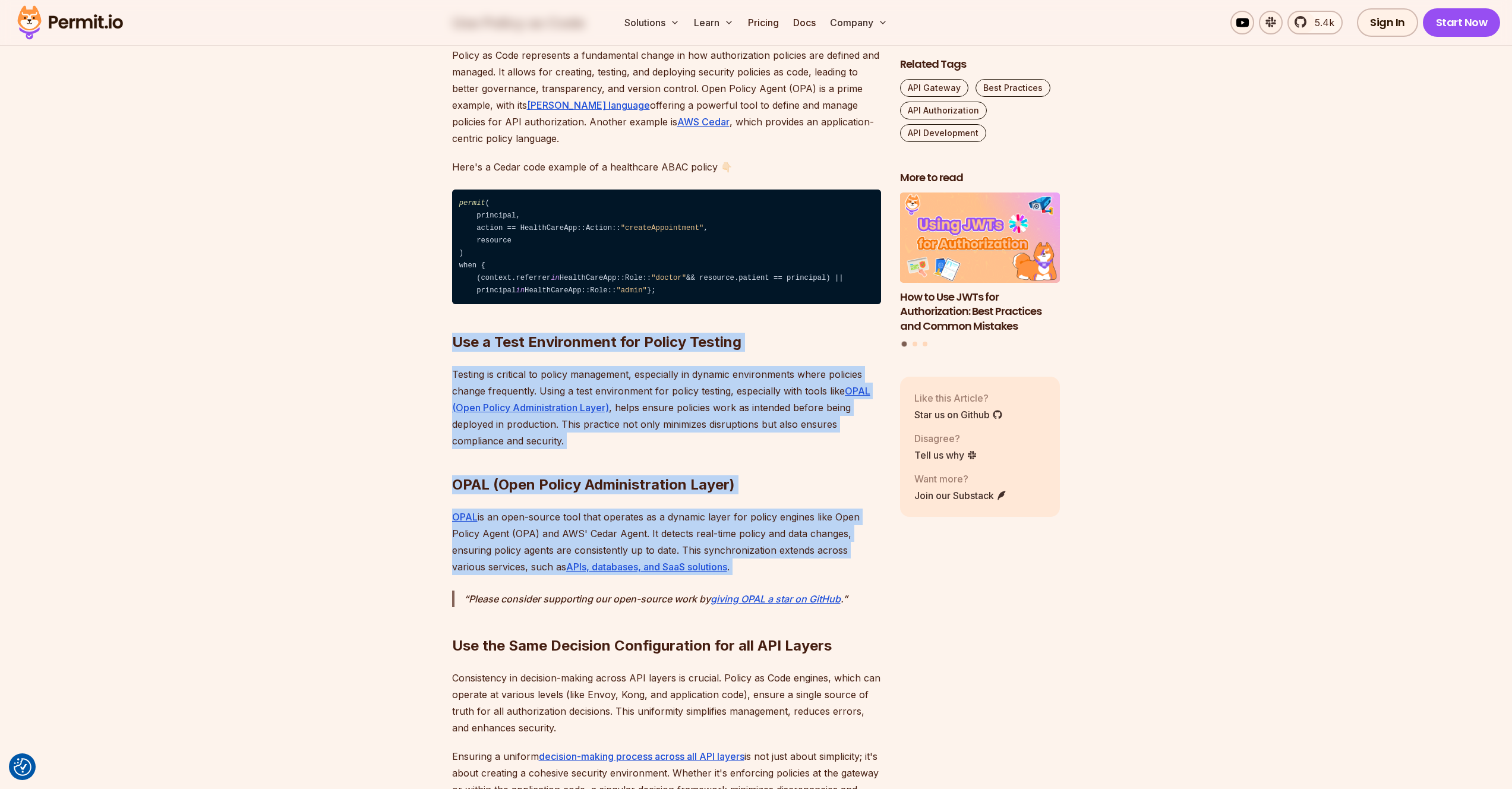
drag, startPoint x: 468, startPoint y: 324, endPoint x: 723, endPoint y: 545, distance: 337.4
click at [723, 545] on p "OPAL is an open-source tool that operates as a dynamic layer for policy engines…" at bounding box center [666, 542] width 429 height 67
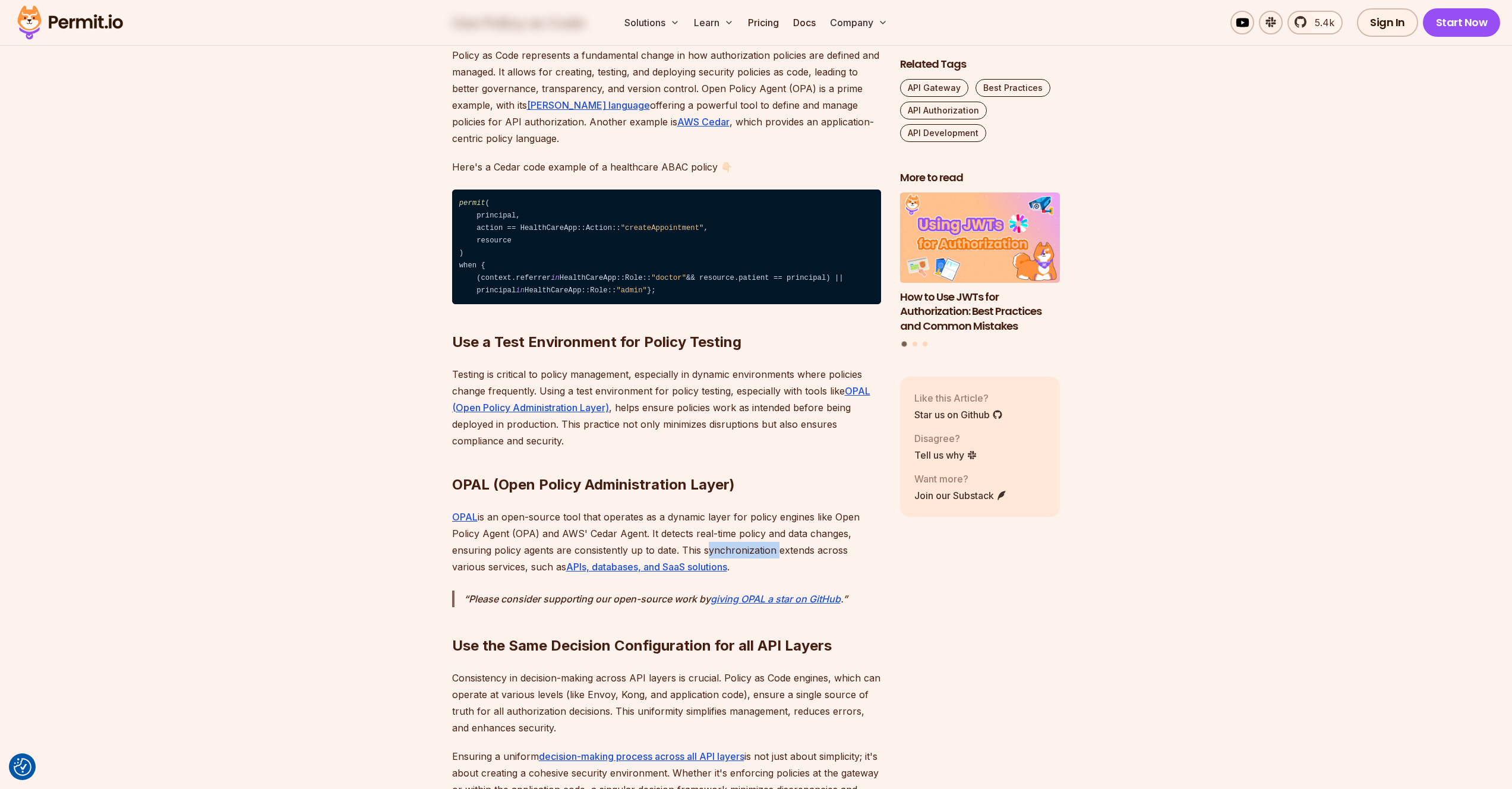
click at [723, 545] on p "OPAL is an open-source tool that operates as a dynamic layer for policy engines…" at bounding box center [666, 542] width 429 height 67
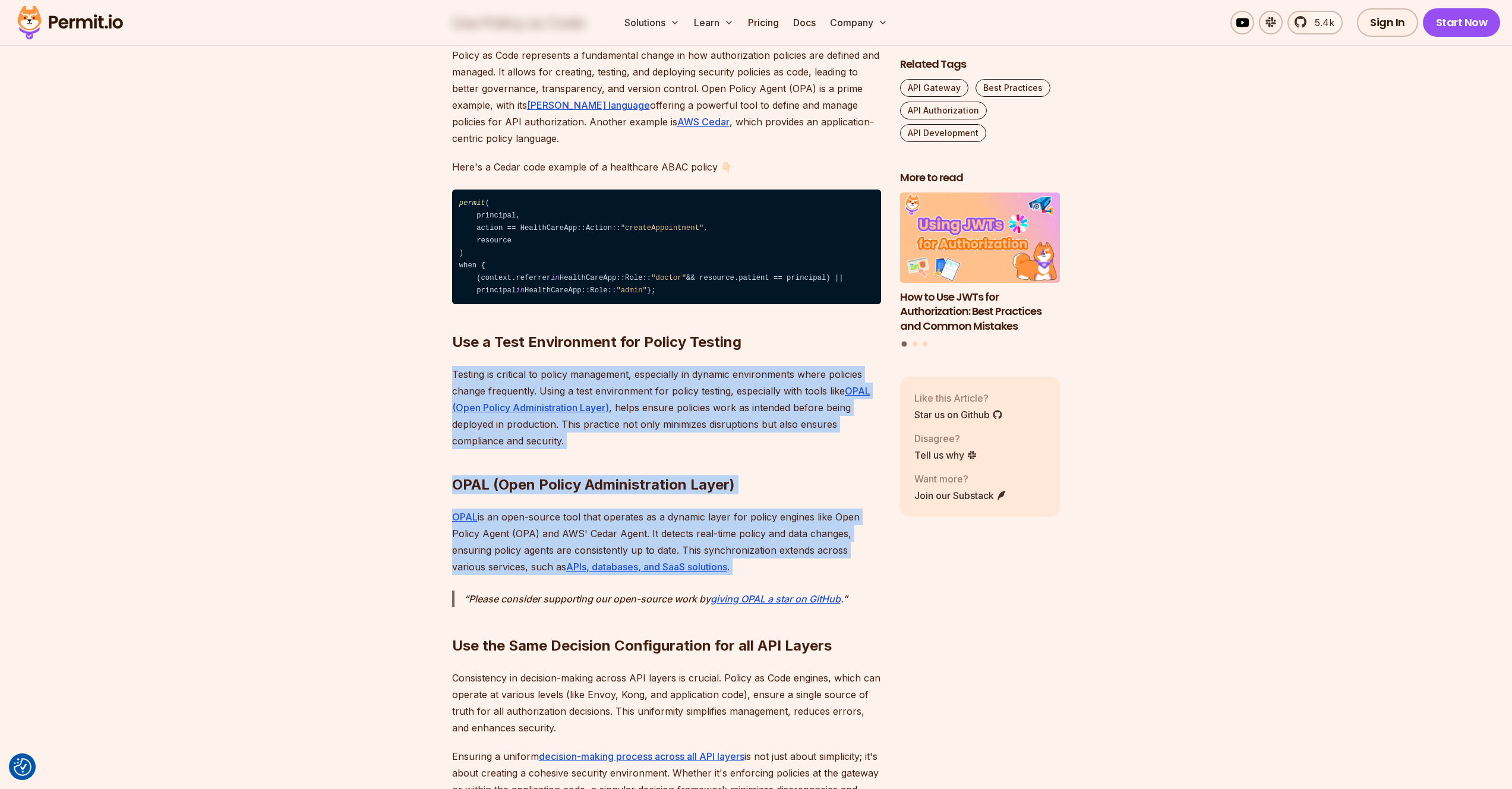
drag, startPoint x: 723, startPoint y: 545, endPoint x: 675, endPoint y: 392, distance: 160.4
click at [675, 392] on p "Testing is critical to policy management, especially in dynamic environments wh…" at bounding box center [666, 407] width 429 height 83
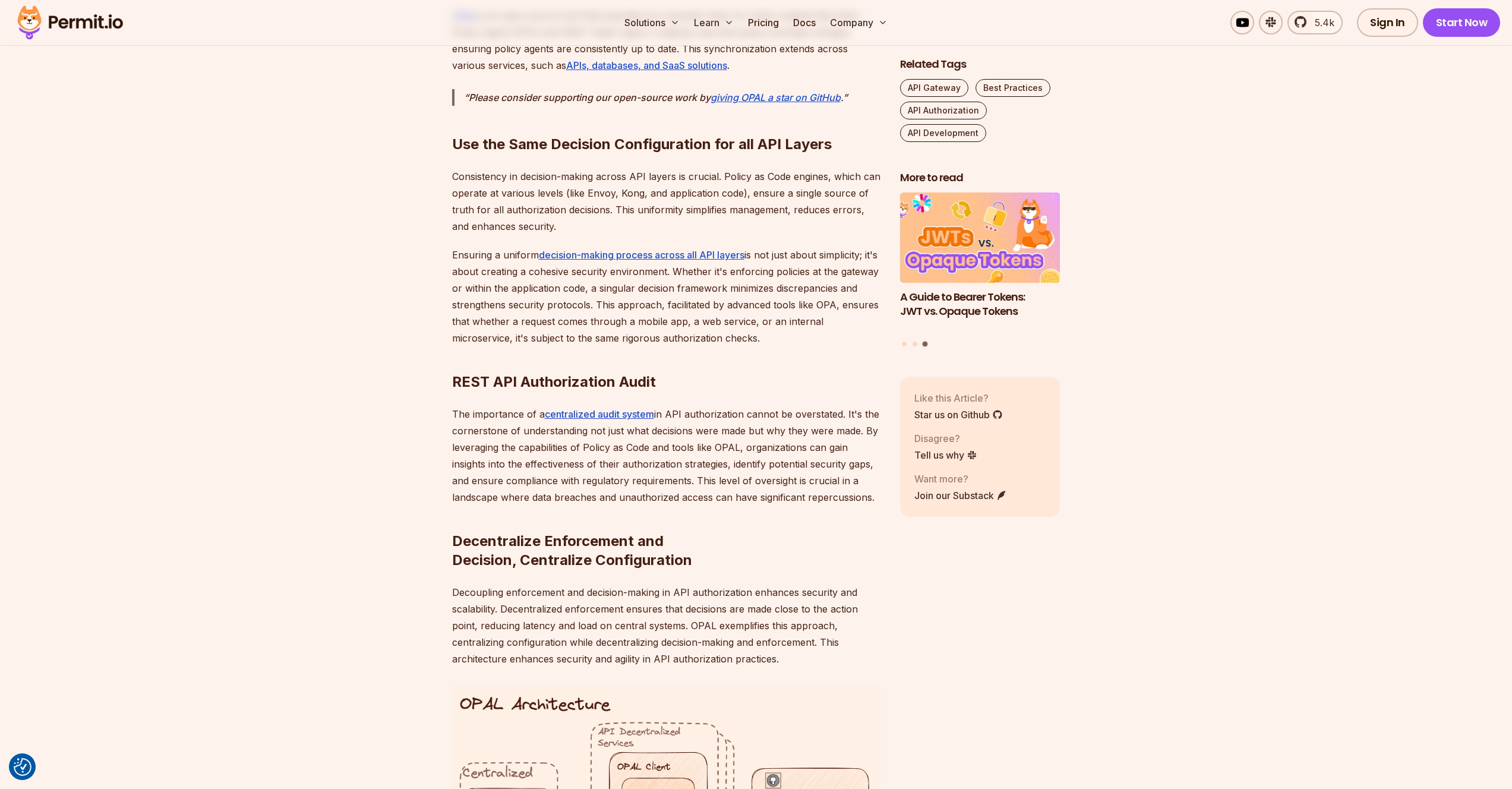
scroll to position [3718, 0]
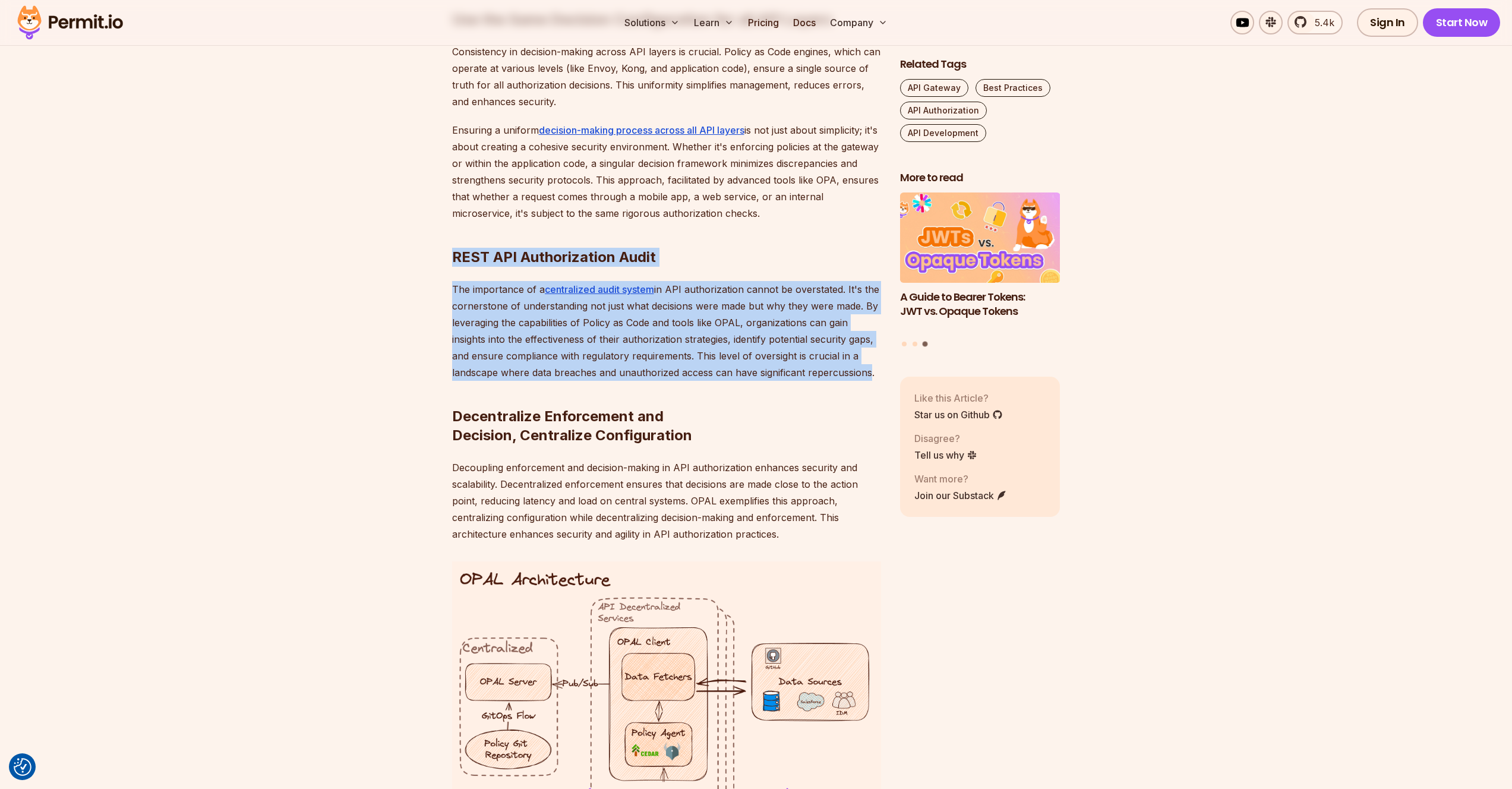
drag, startPoint x: 451, startPoint y: 252, endPoint x: 862, endPoint y: 364, distance: 426.0
click at [862, 364] on p "The importance of a centralized audit system in API authorization cannot be ove…" at bounding box center [666, 331] width 429 height 100
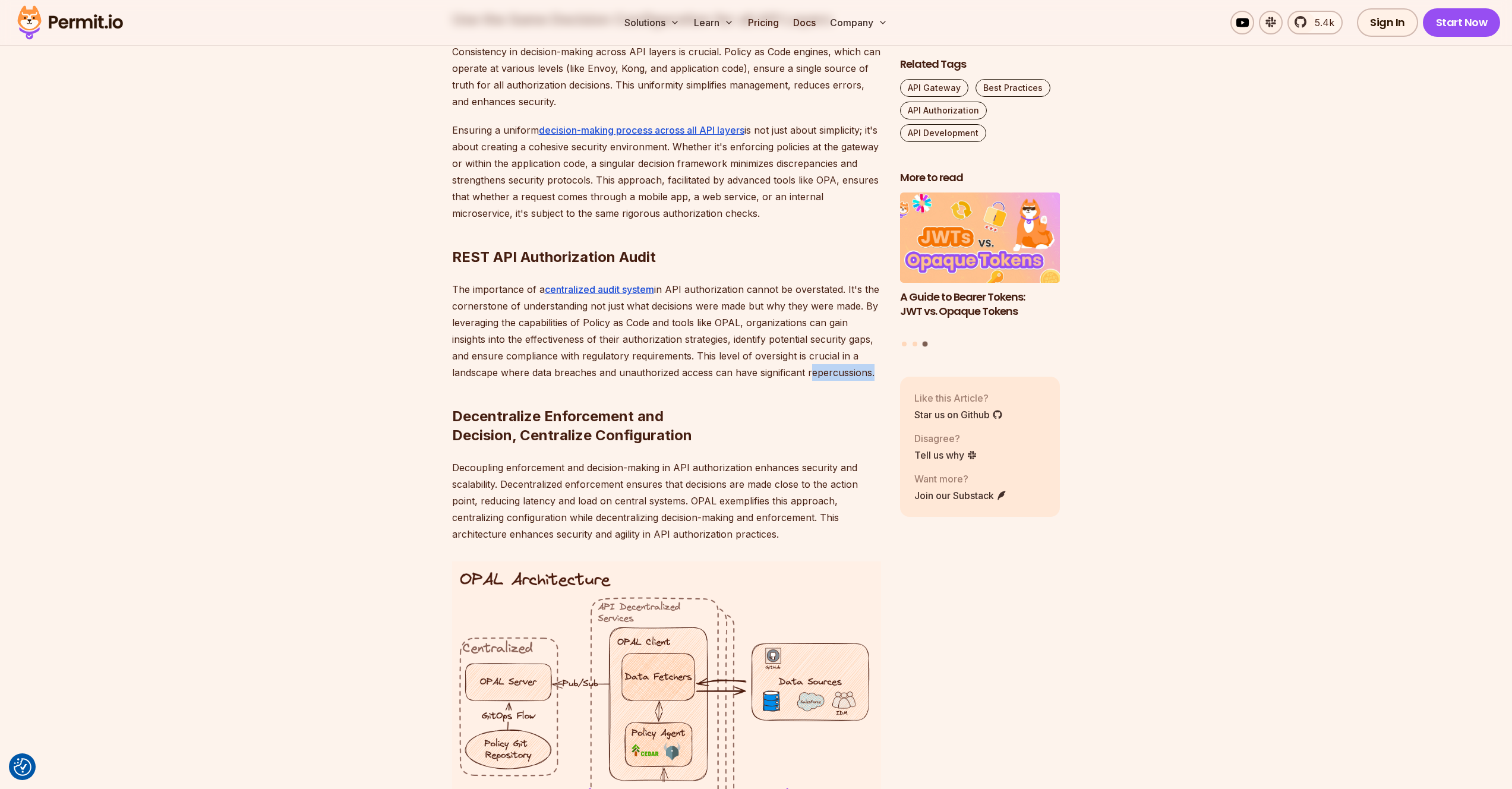
click at [862, 364] on p "The importance of a centralized audit system in API authorization cannot be ove…" at bounding box center [666, 331] width 429 height 100
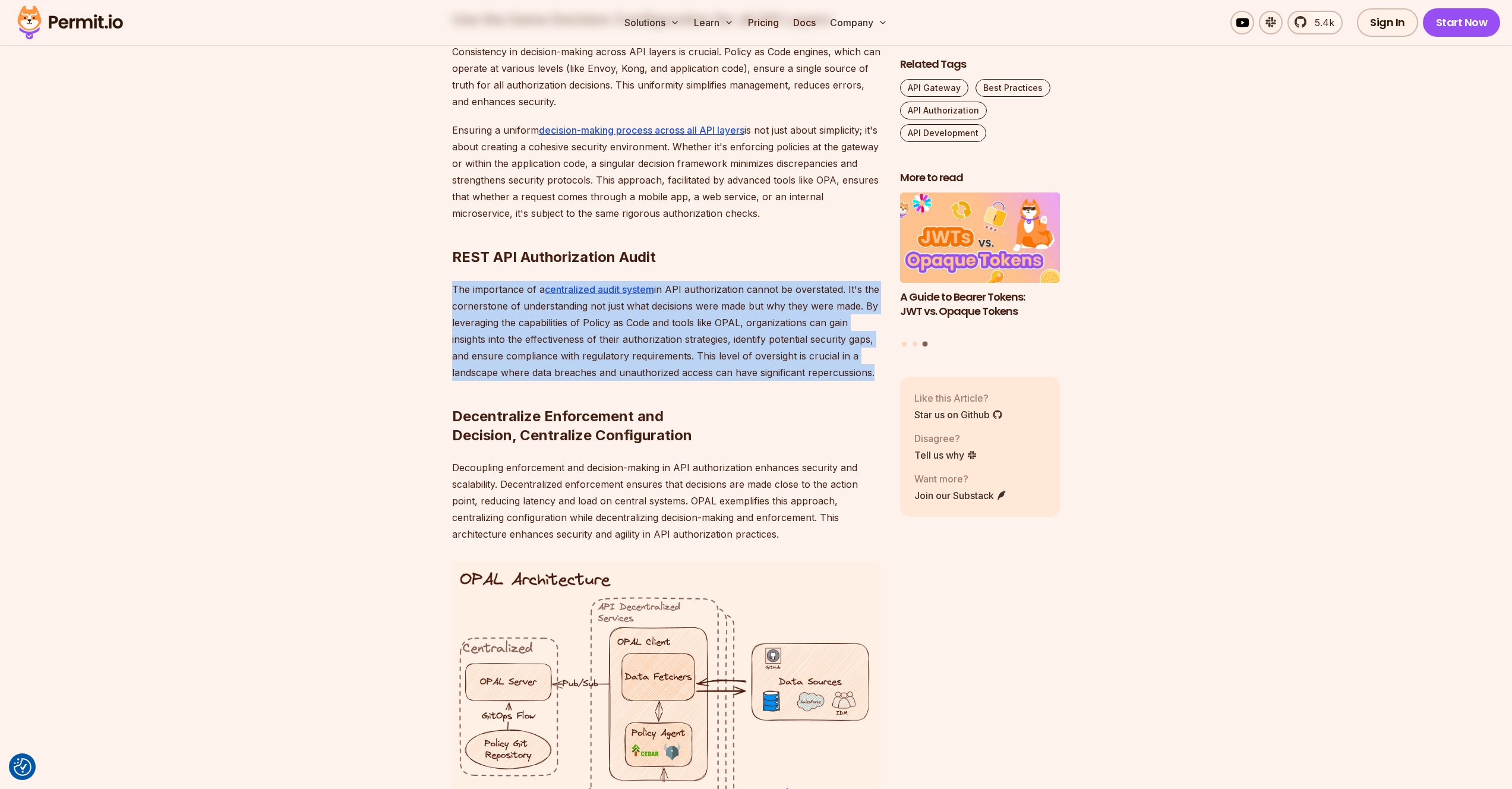
click at [862, 364] on p "The importance of a centralized audit system in API authorization cannot be ove…" at bounding box center [666, 331] width 429 height 100
click at [463, 302] on p "The importance of a centralized audit system in API authorization cannot be ove…" at bounding box center [666, 331] width 429 height 100
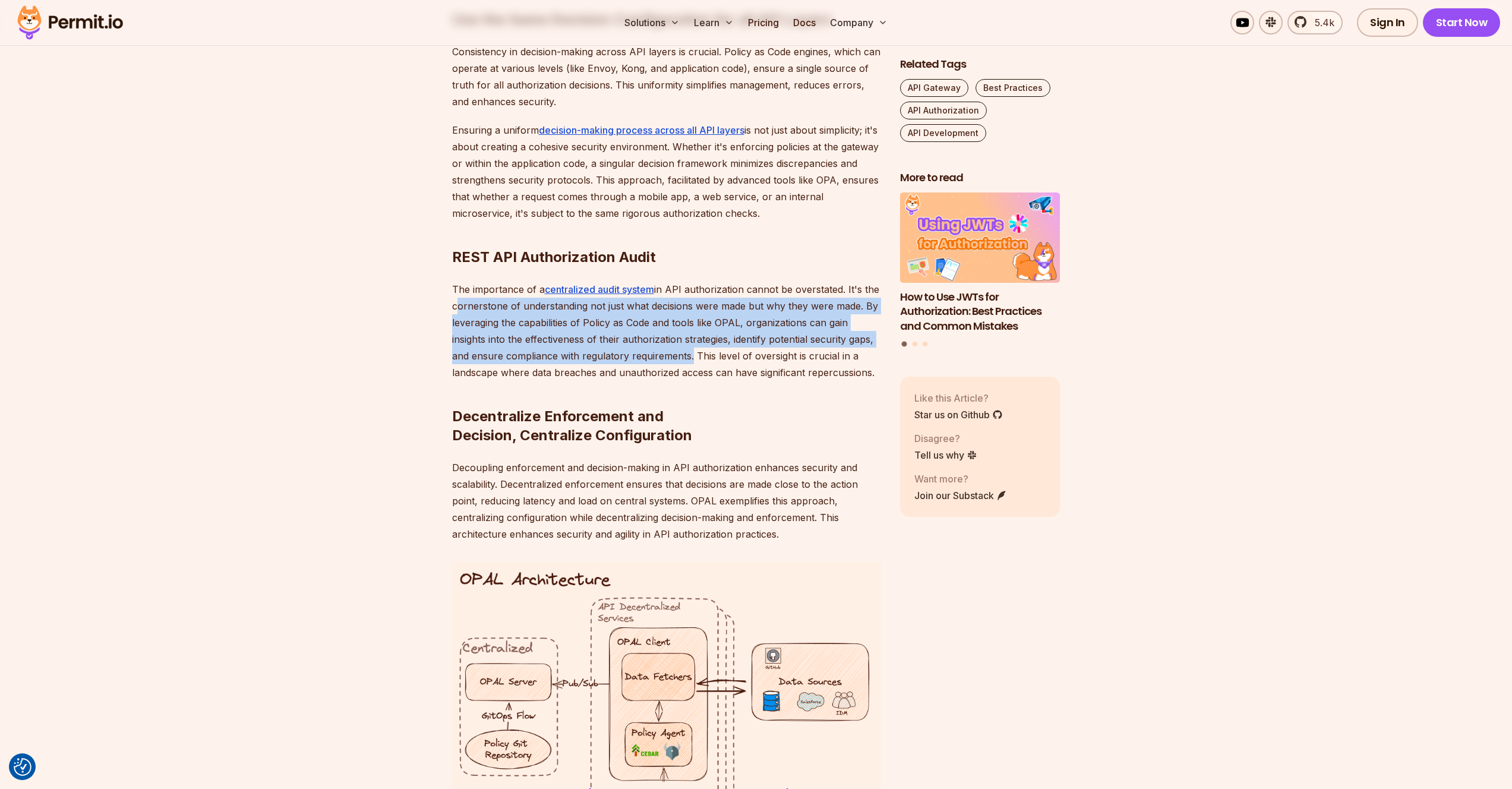
drag, startPoint x: 463, startPoint y: 302, endPoint x: 682, endPoint y: 349, distance: 224.0
click at [682, 349] on p "The importance of a centralized audit system in API authorization cannot be ove…" at bounding box center [666, 331] width 429 height 100
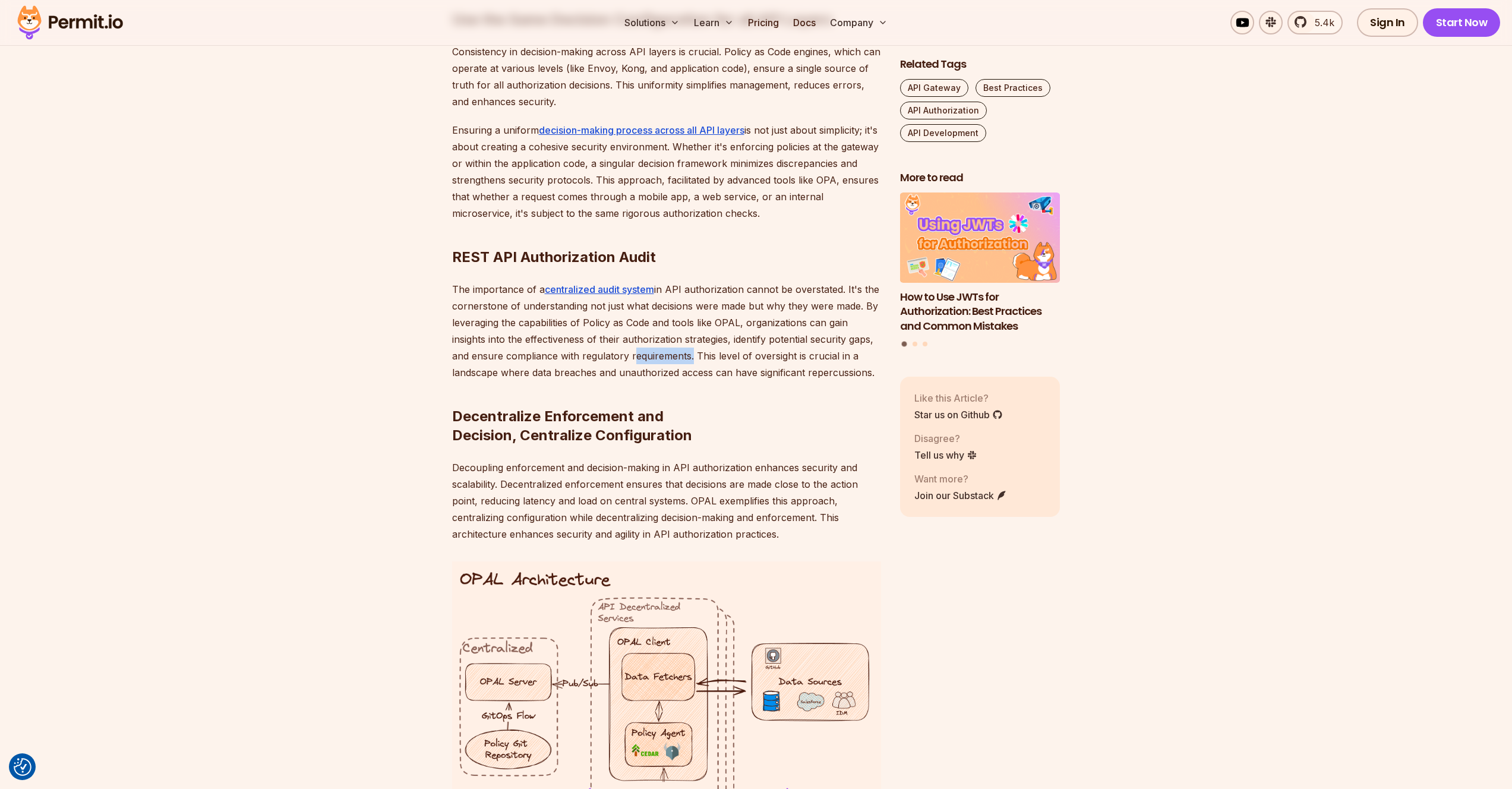
click at [682, 349] on p "The importance of a centralized audit system in API authorization cannot be ove…" at bounding box center [666, 331] width 429 height 100
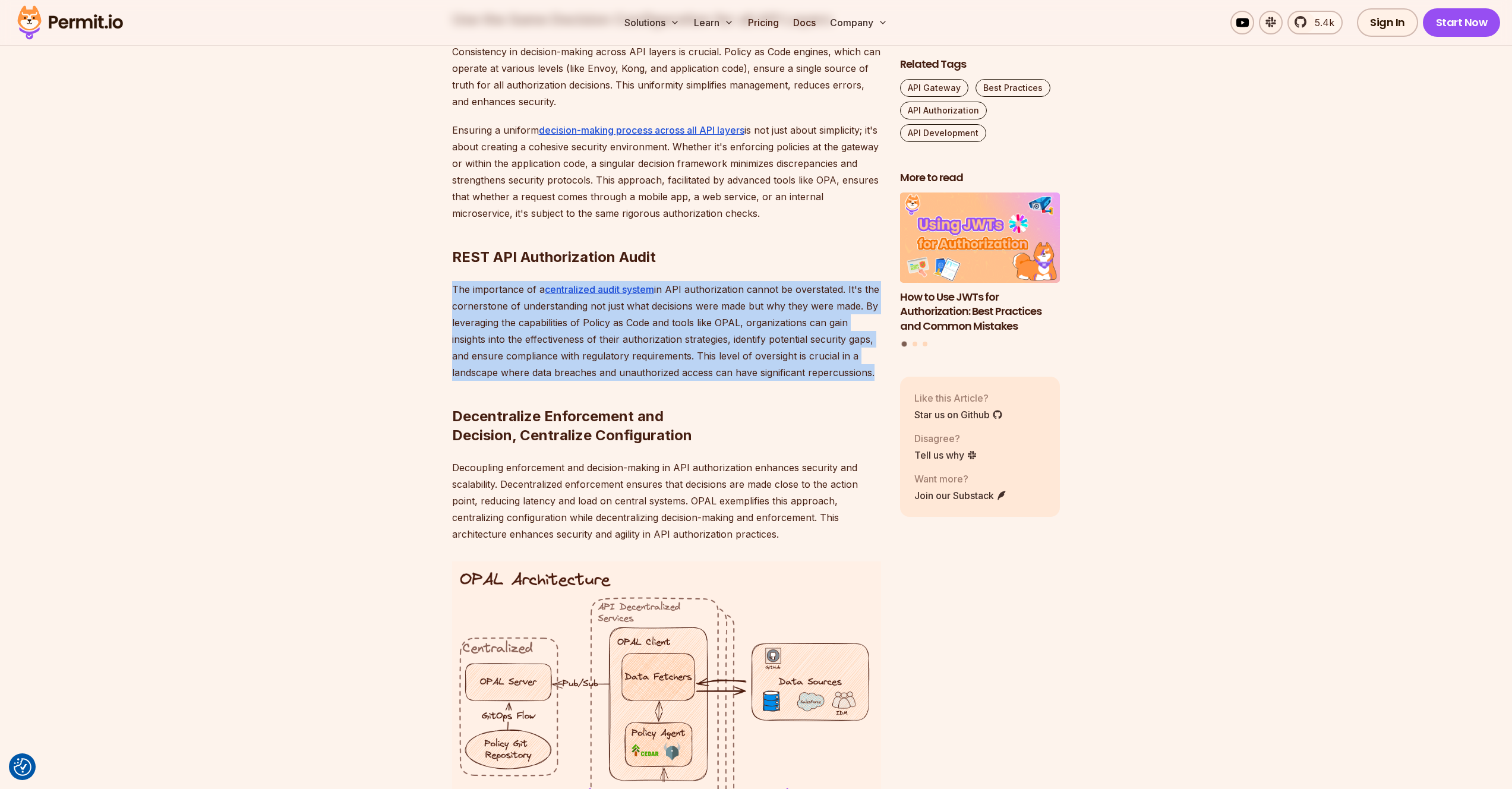
click at [682, 349] on p "The importance of a centralized audit system in API authorization cannot be ove…" at bounding box center [666, 331] width 429 height 100
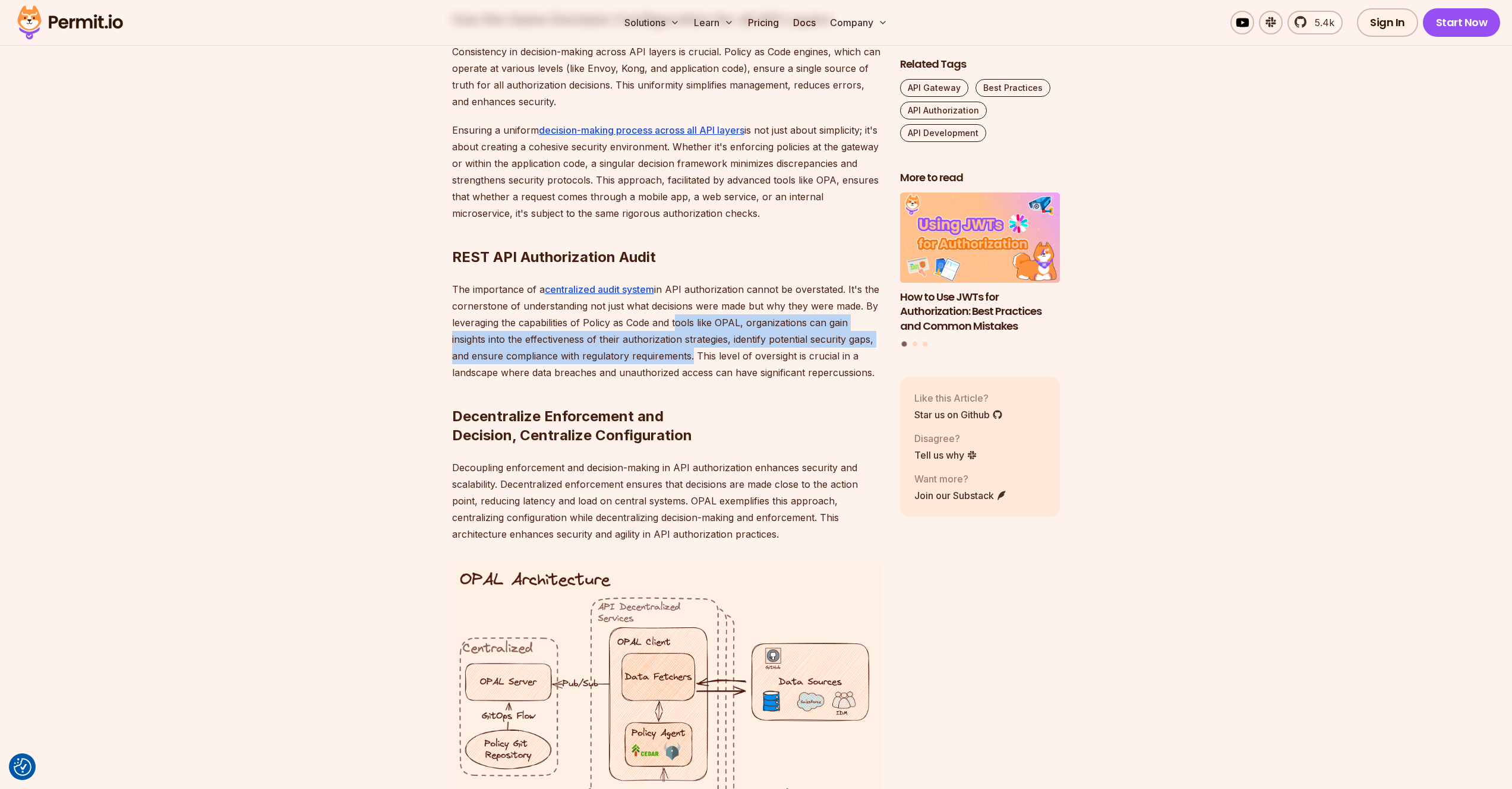
drag, startPoint x: 682, startPoint y: 349, endPoint x: 687, endPoint y: 315, distance: 34.4
click at [687, 315] on p "The importance of a centralized audit system in API authorization cannot be ove…" at bounding box center [666, 331] width 429 height 100
drag, startPoint x: 687, startPoint y: 315, endPoint x: 681, endPoint y: 353, distance: 38.5
click at [681, 353] on p "The importance of a centralized audit system in API authorization cannot be ove…" at bounding box center [666, 331] width 429 height 100
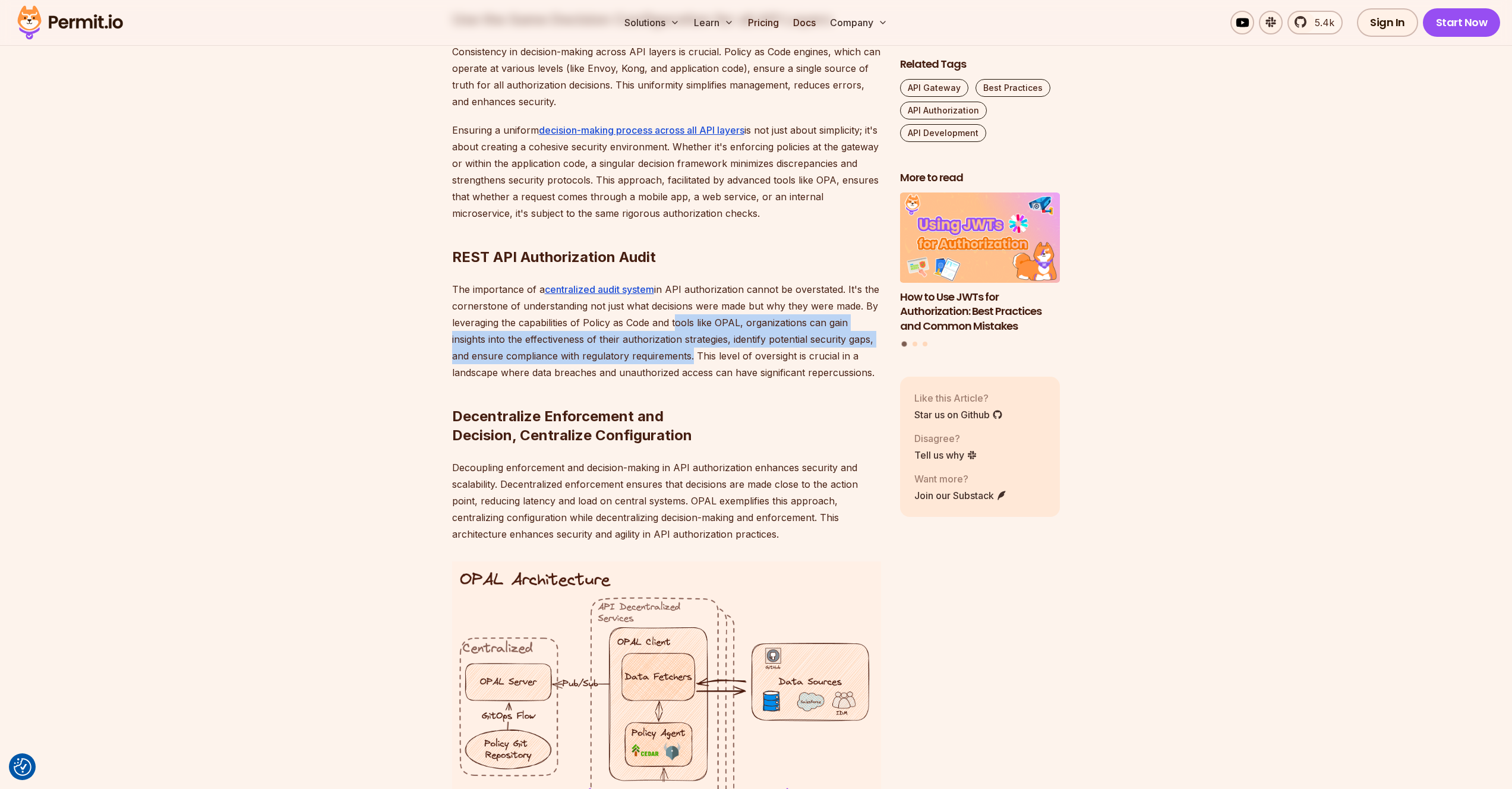
click at [681, 353] on p "The importance of a centralized audit system in API authorization cannot be ove…" at bounding box center [666, 331] width 429 height 100
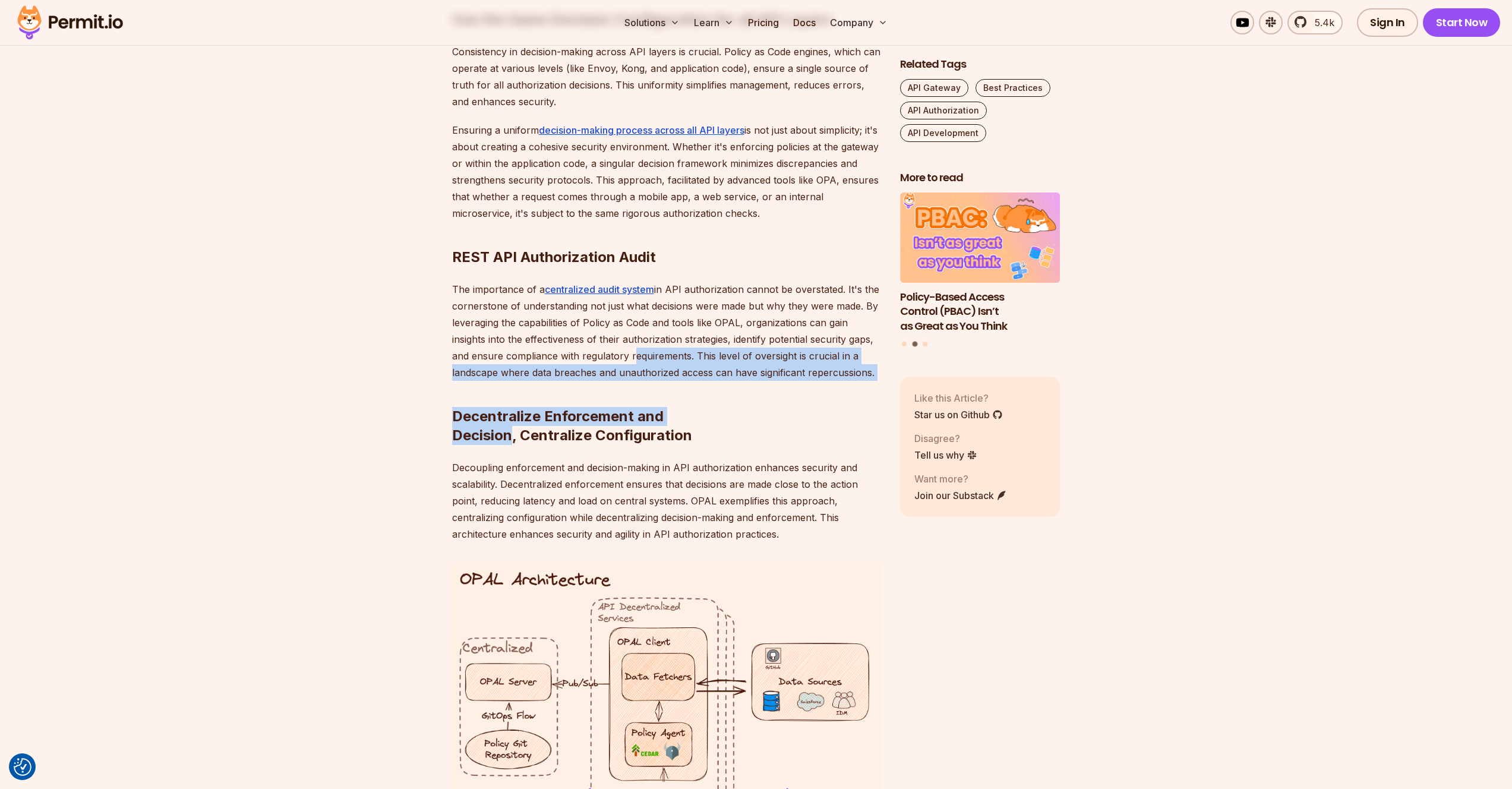
drag, startPoint x: 681, startPoint y: 353, endPoint x: 502, endPoint y: 436, distance: 197.3
click at [502, 436] on strong "Decentralize Enforcement and Decision, Centralize Configuration" at bounding box center [572, 426] width 240 height 36
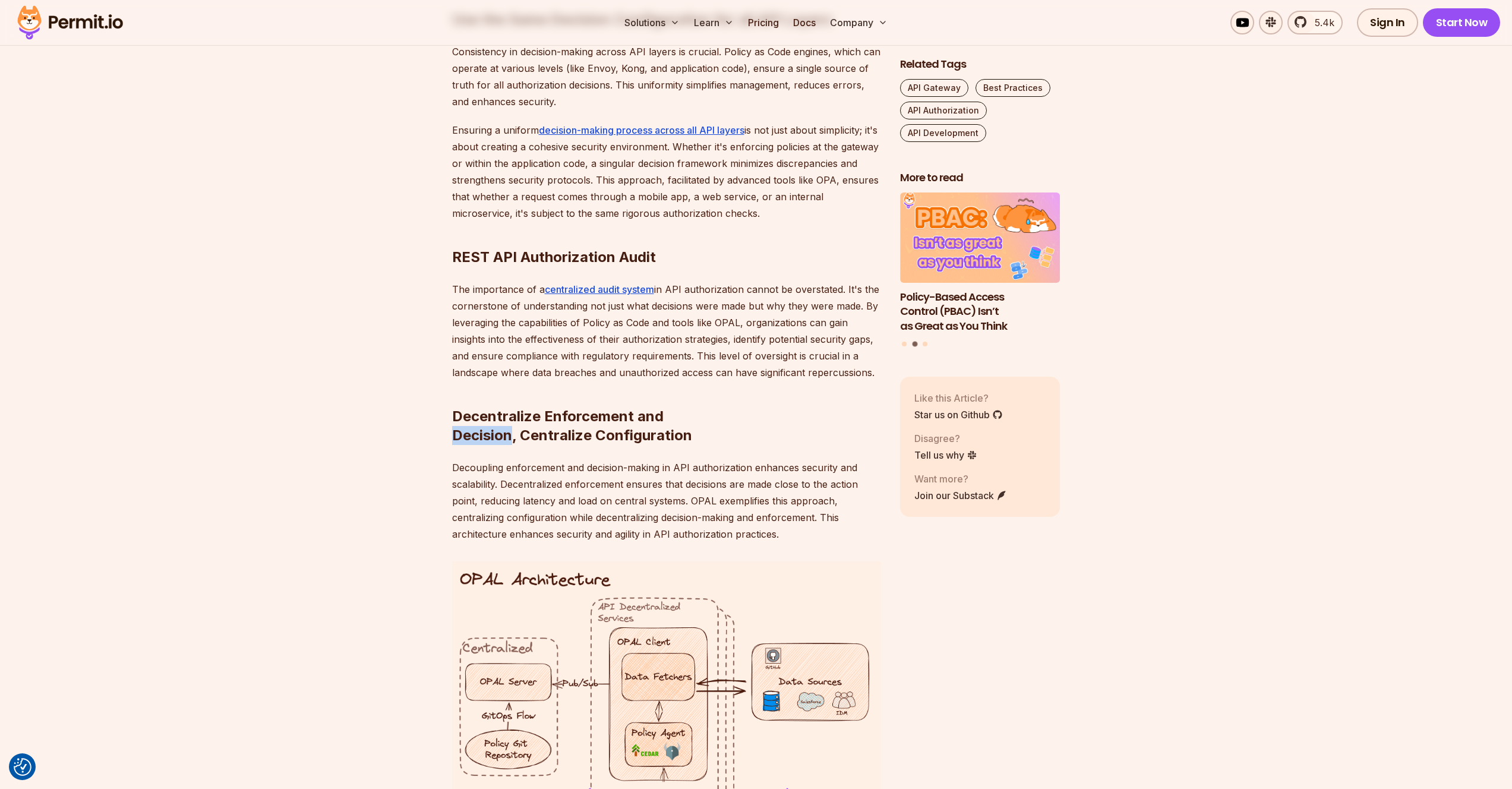
click at [502, 436] on strong "Decentralize Enforcement and Decision, Centralize Configuration" at bounding box center [572, 426] width 240 height 36
click at [507, 429] on strong "Decentralize Enforcement and Decision, Centralize Configuration" at bounding box center [572, 426] width 240 height 36
click at [489, 412] on strong "Decentralize Enforcement and Decision, Centralize Configuration" at bounding box center [572, 426] width 240 height 36
drag, startPoint x: 489, startPoint y: 412, endPoint x: 646, endPoint y: 425, distance: 157.5
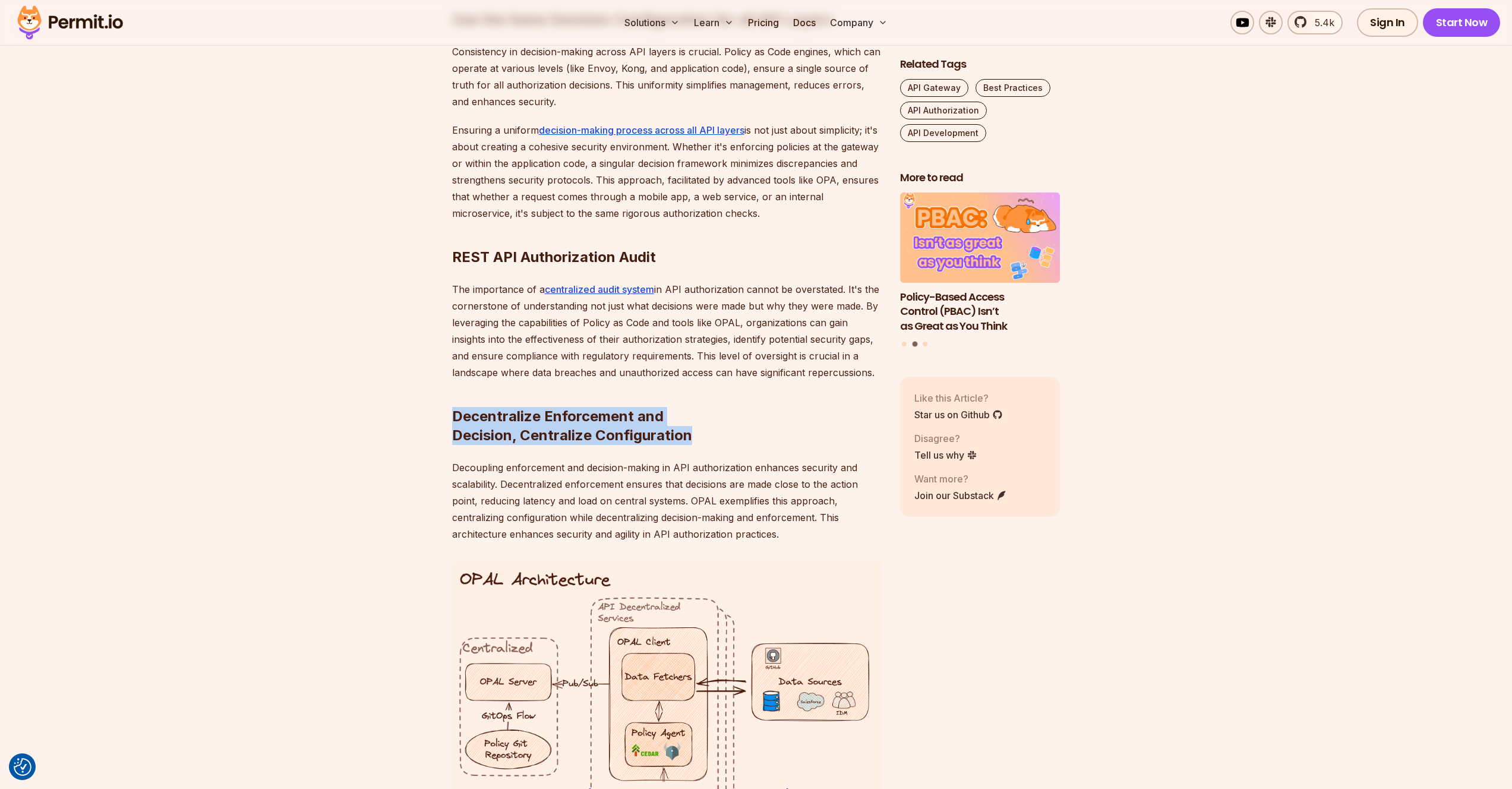
click at [646, 425] on strong "Decentralize Enforcement and Decision, Centralize Configuration" at bounding box center [572, 426] width 240 height 36
click at [459, 460] on p "Decoupling enforcement and decision-making in API authorization enhances securi…" at bounding box center [666, 501] width 429 height 83
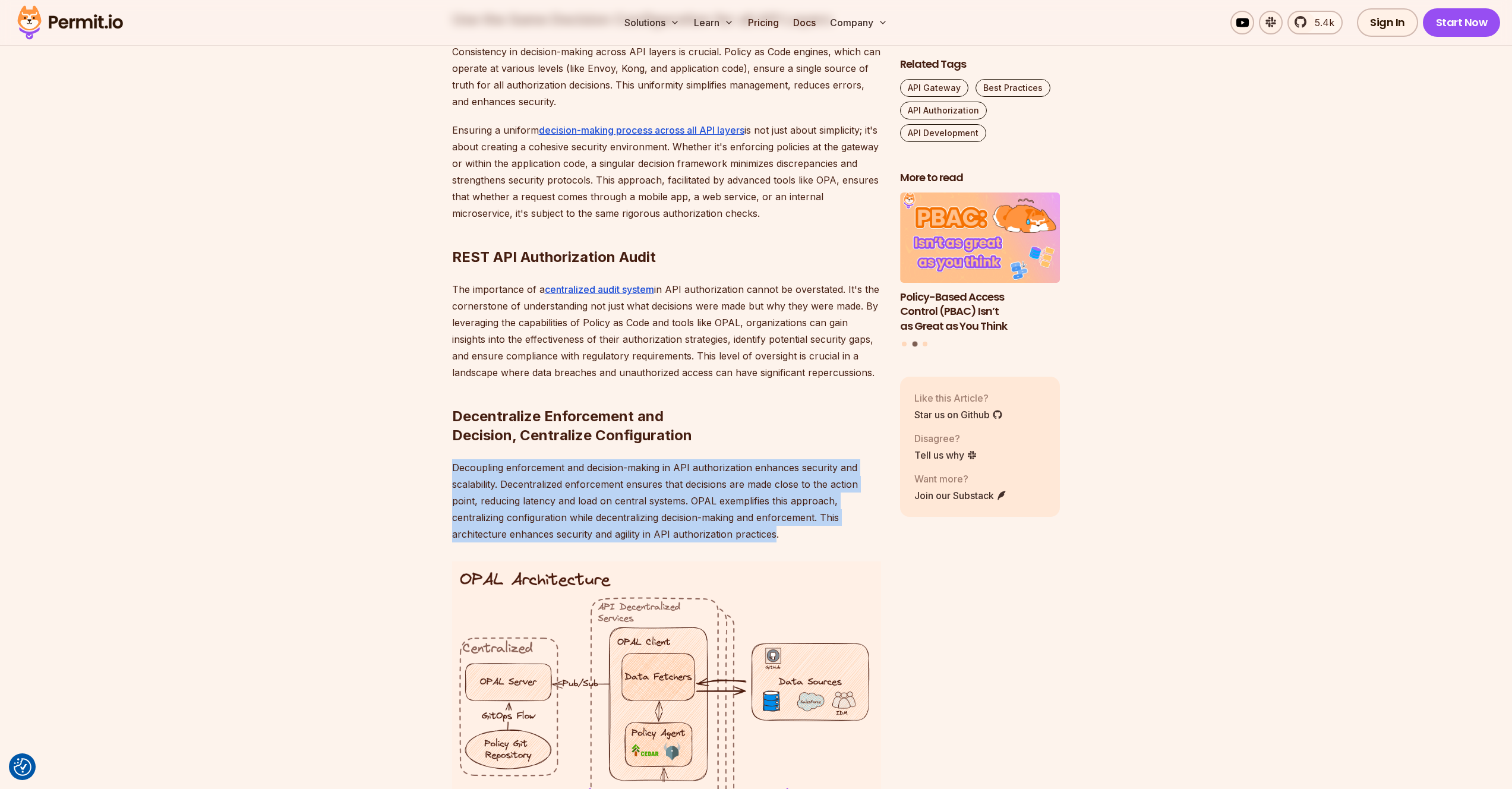
drag, startPoint x: 459, startPoint y: 460, endPoint x: 768, endPoint y: 538, distance: 318.7
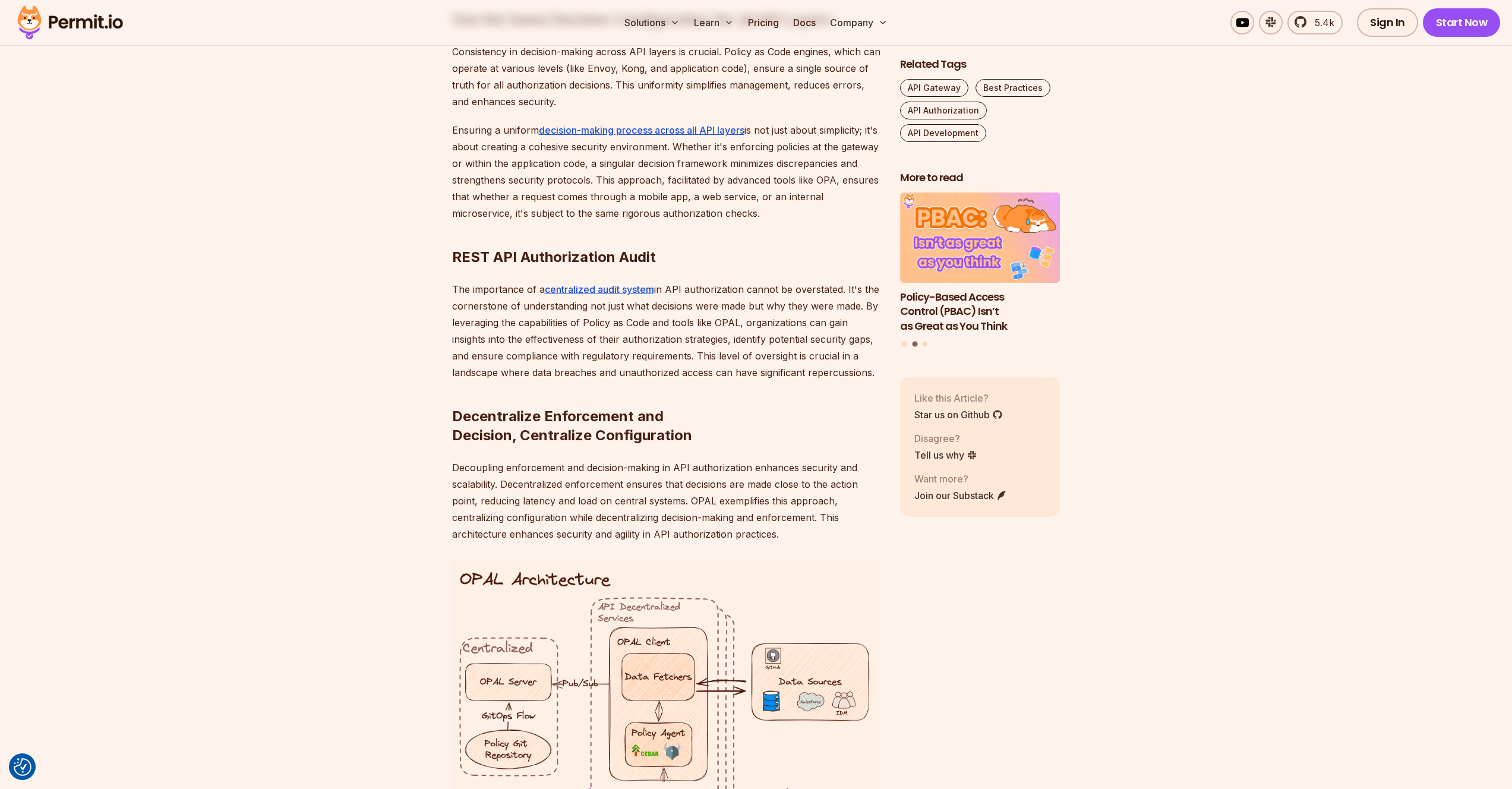
click at [764, 489] on p "Decoupling enforcement and decision-making in API authorization enhances securi…" at bounding box center [666, 501] width 429 height 83
click at [514, 459] on p "Decoupling enforcement and decision-making in API authorization enhances securi…" at bounding box center [666, 501] width 429 height 83
click at [527, 484] on p "Decoupling enforcement and decision-making in API authorization enhances securi…" at bounding box center [666, 501] width 429 height 83
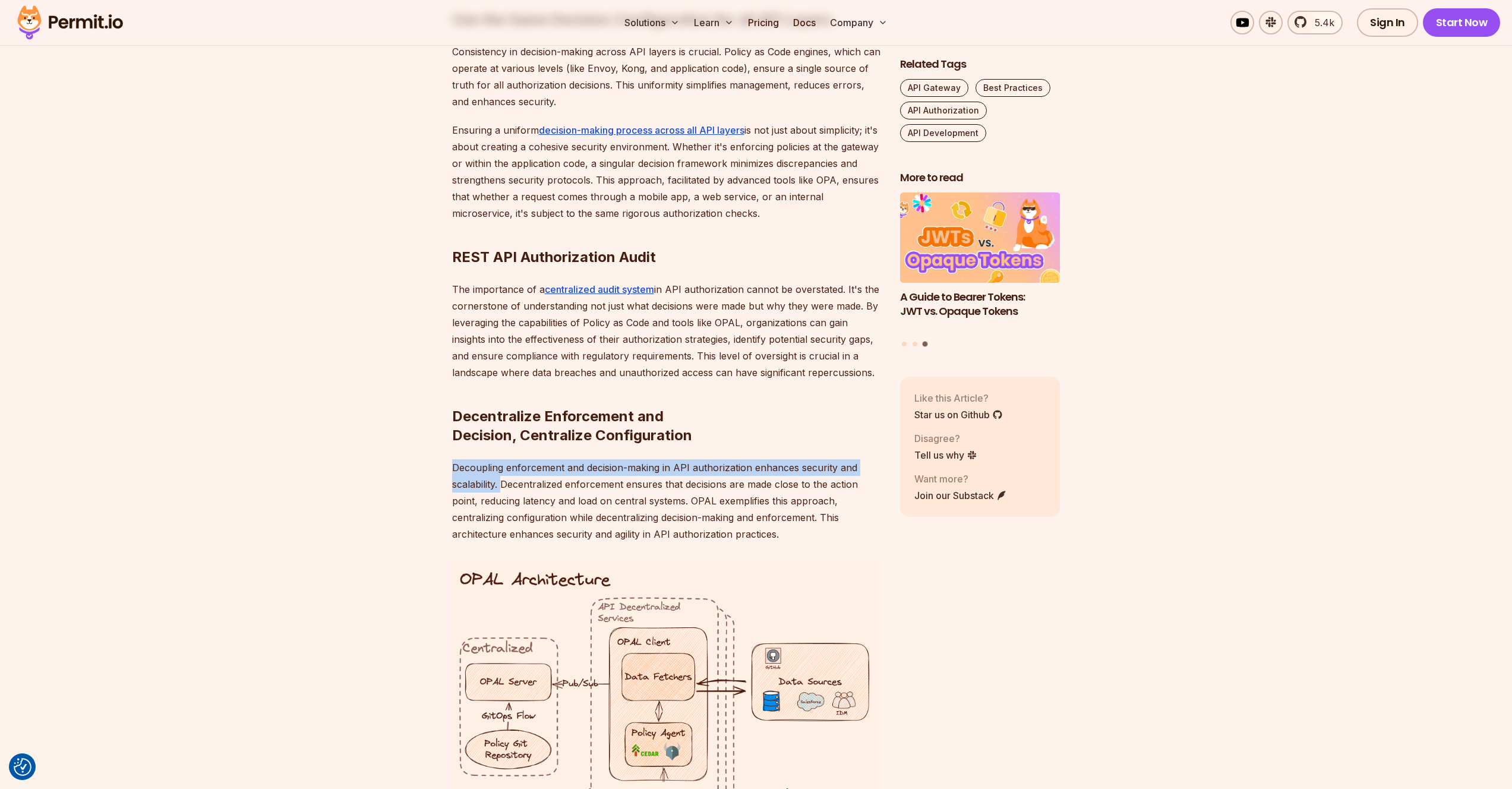
drag, startPoint x: 527, startPoint y: 484, endPoint x: 789, endPoint y: 532, distance: 266.4
click at [789, 532] on p "Decoupling enforcement and decision-making in API authorization enhances securi…" at bounding box center [666, 501] width 429 height 83
click at [788, 532] on p "Decoupling enforcement and decision-making in API authorization enhances securi…" at bounding box center [666, 501] width 429 height 83
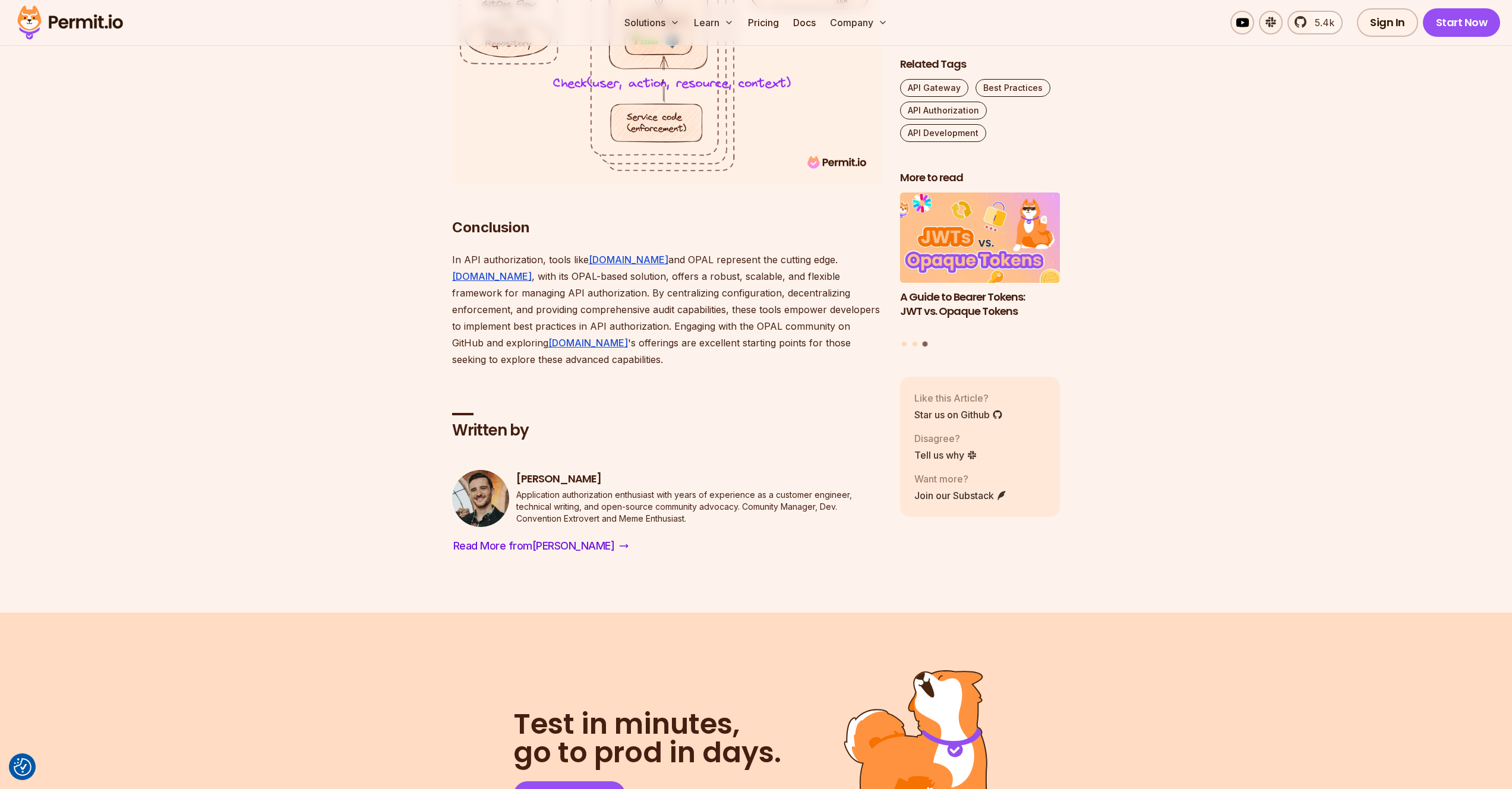
scroll to position [4464, 0]
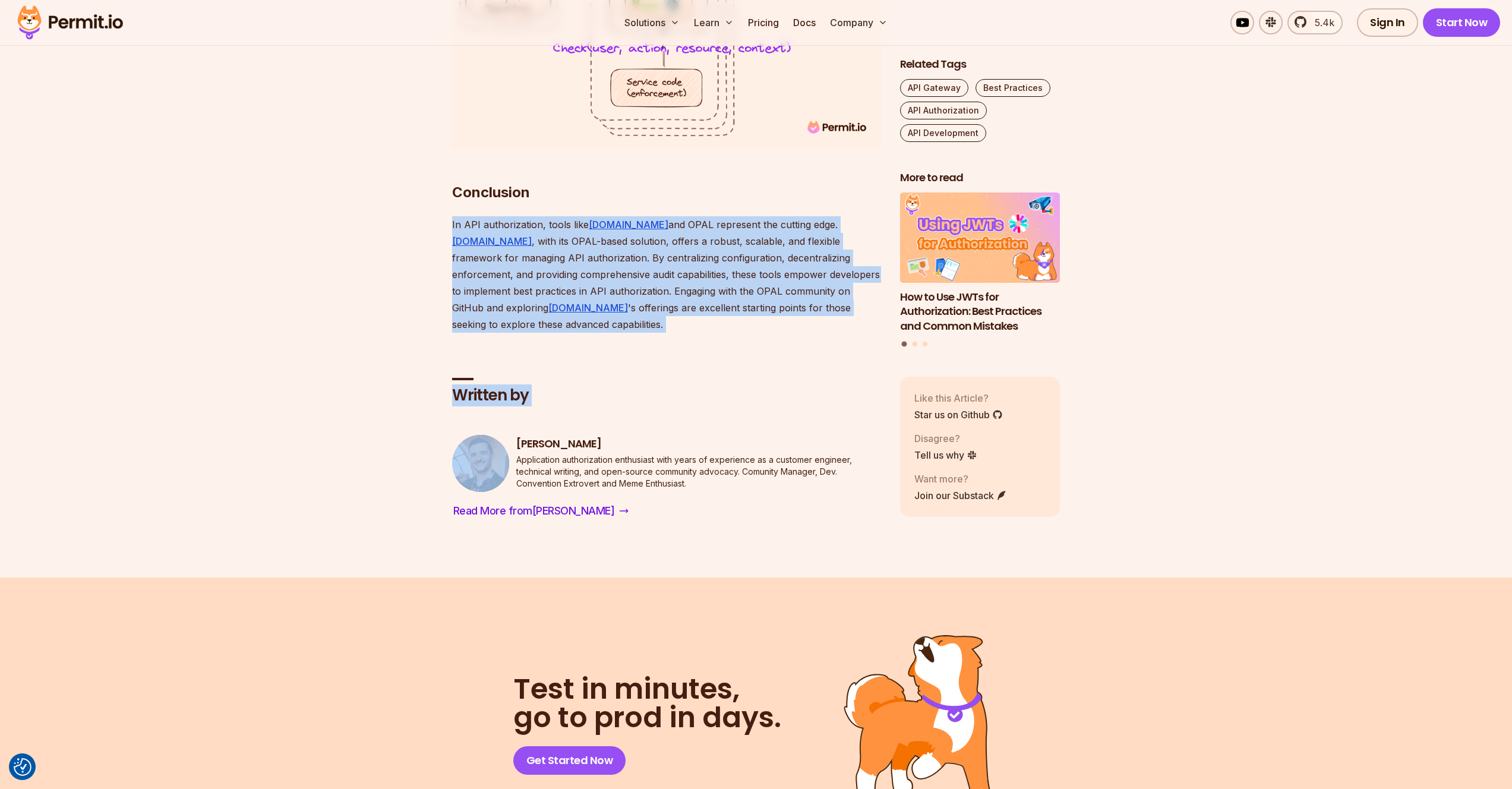
drag, startPoint x: 449, startPoint y: 219, endPoint x: 565, endPoint y: 320, distance: 153.8
click at [565, 340] on div "Written by Daniel Bass Application authorization enthusiast with years of exper…" at bounding box center [666, 431] width 429 height 181
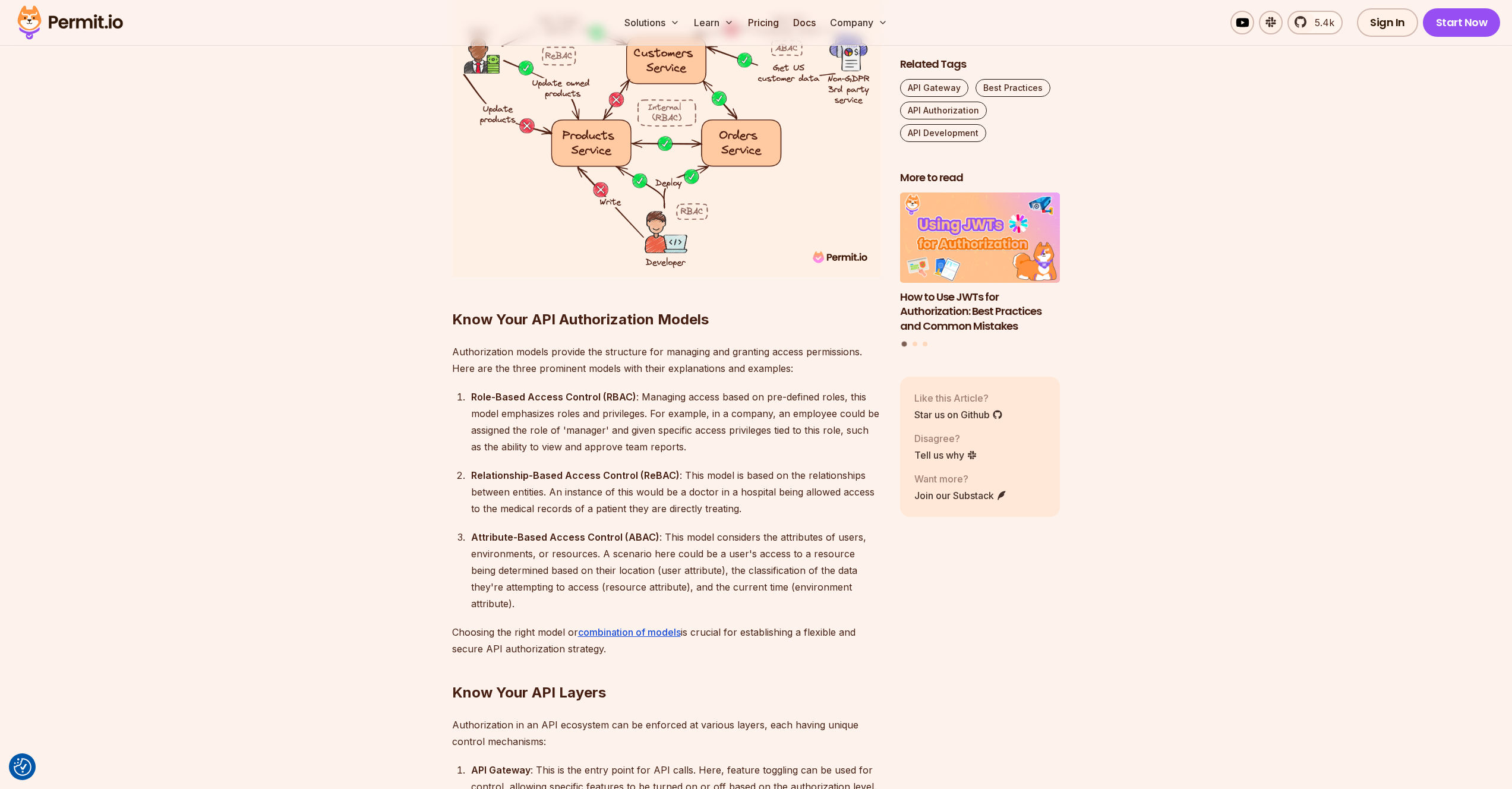
scroll to position [1655, 0]
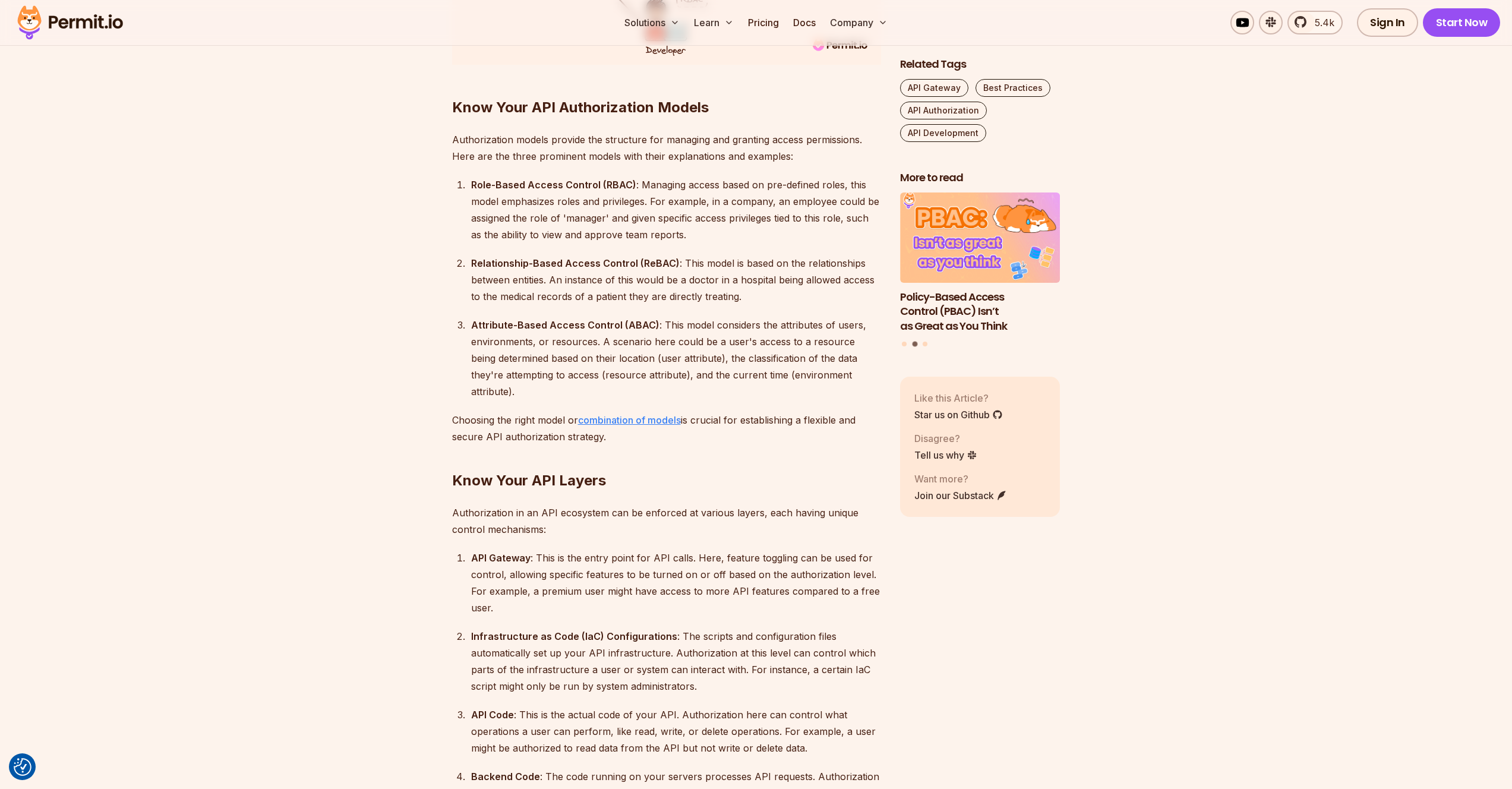
click at [621, 414] on link "combination of models" at bounding box center [628, 419] width 103 height 12
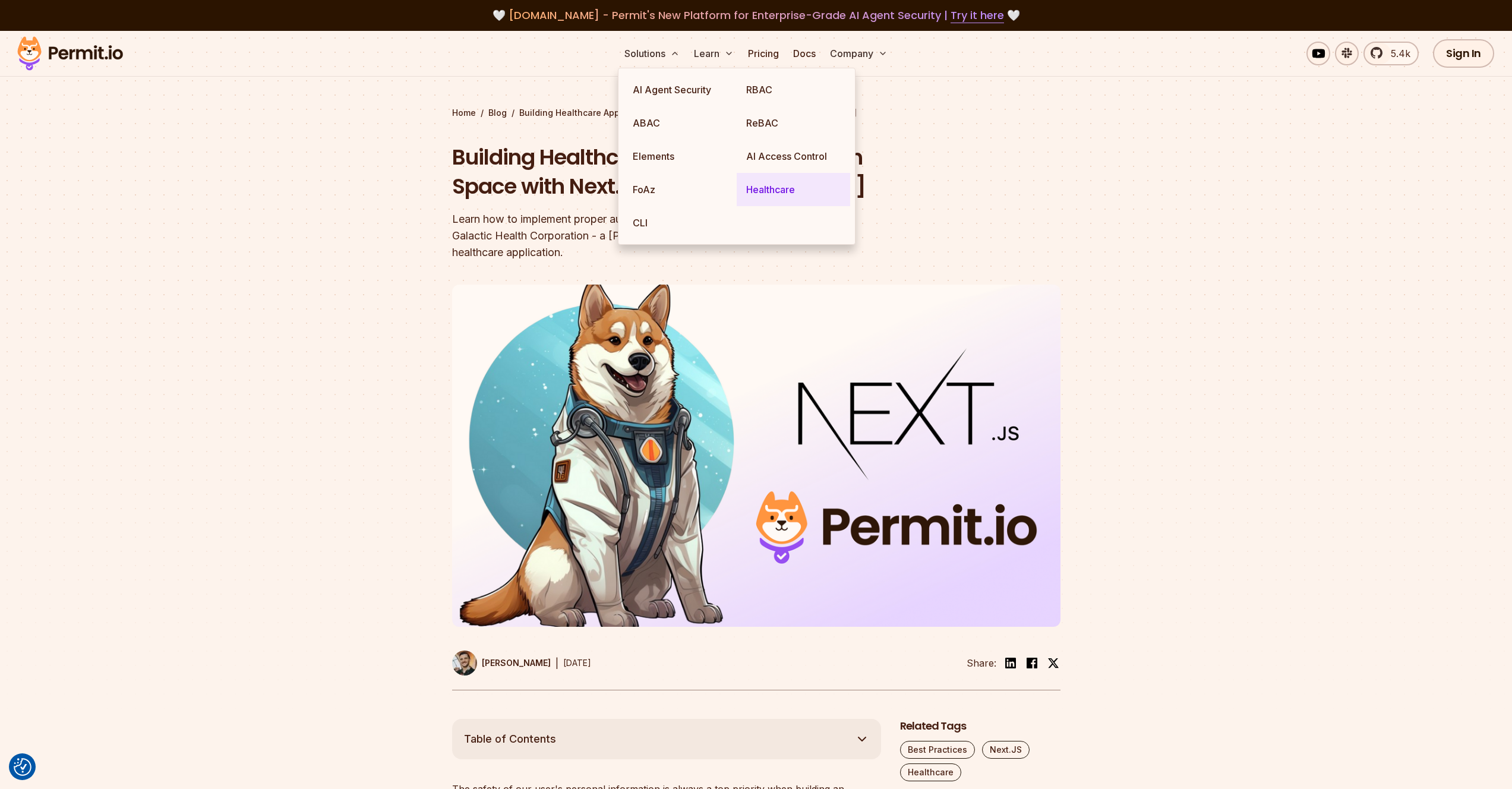
click at [772, 192] on link "Healthcare" at bounding box center [793, 189] width 113 height 33
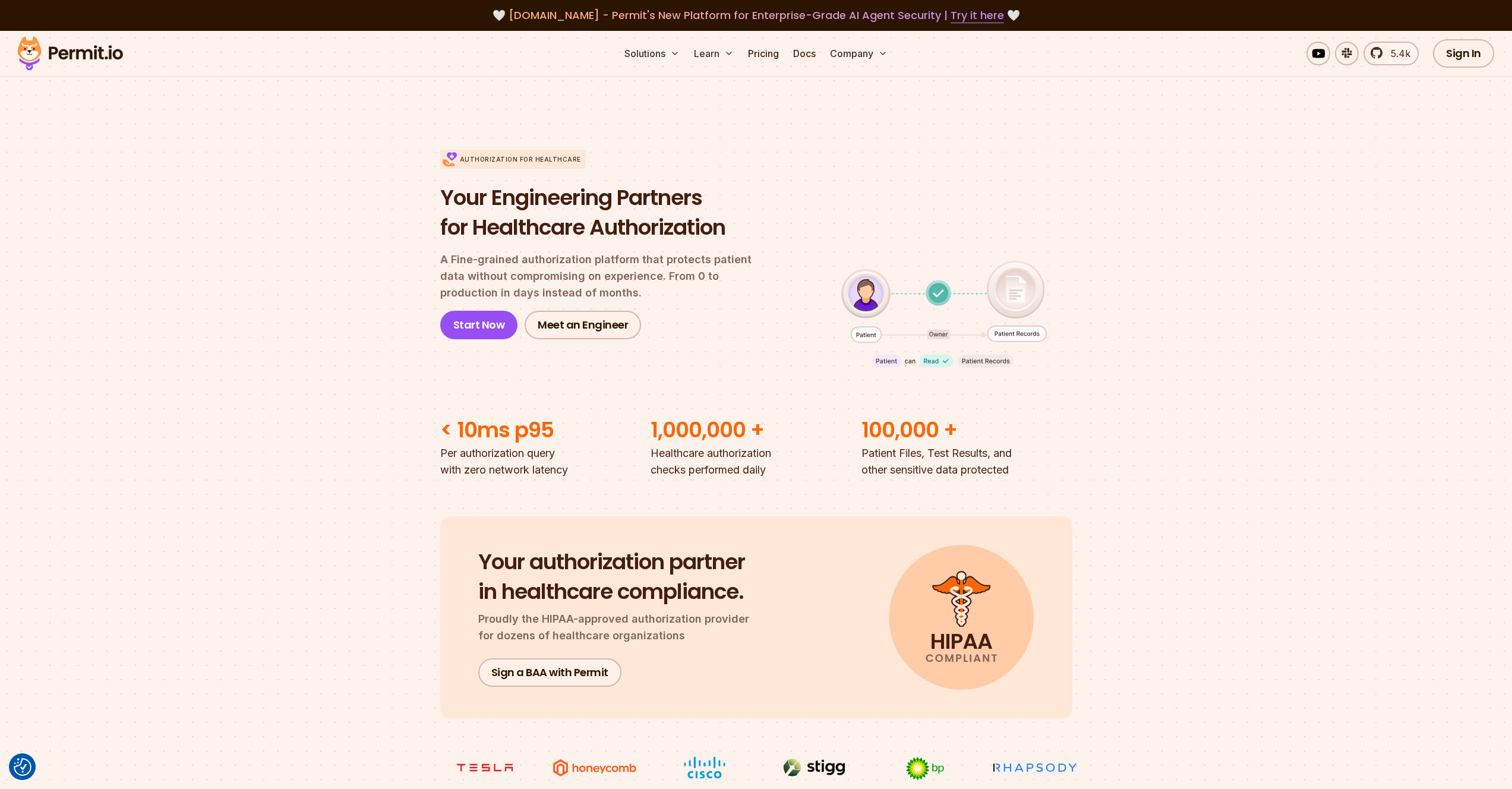
click at [427, 206] on section "Authorization for Healthcare Your Engineering Partners for Healthcare Authoriza…" at bounding box center [756, 295] width 1512 height 367
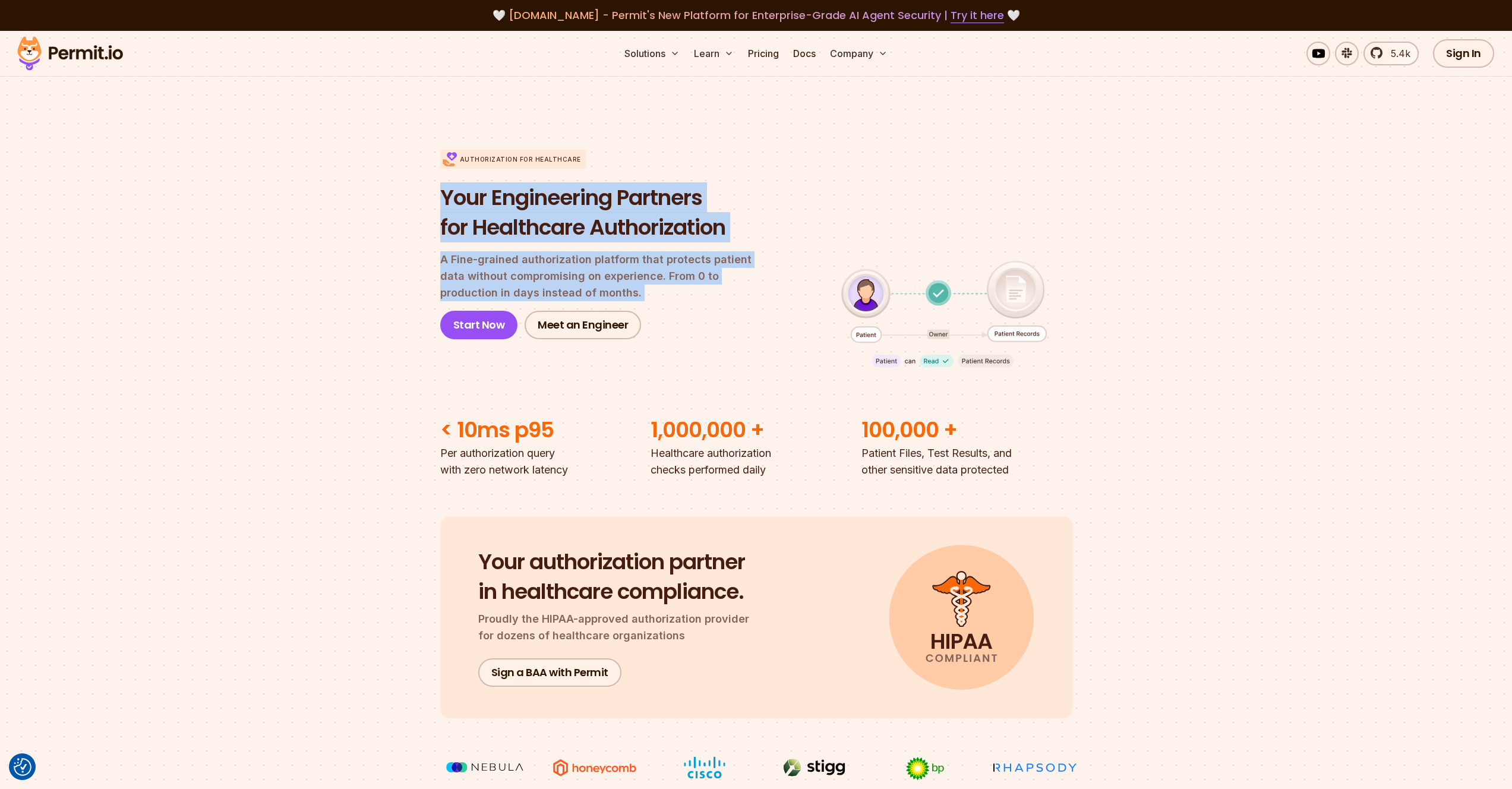
drag, startPoint x: 427, startPoint y: 206, endPoint x: 550, endPoint y: 252, distance: 131.3
click at [550, 252] on section "Authorization for Healthcare Your Engineering Partners for Healthcare Authoriza…" at bounding box center [756, 295] width 1512 height 367
click at [550, 252] on div "Your Engineering Partners for Healthcare Authorization A Fine-grained authoriza…" at bounding box center [606, 261] width 332 height 156
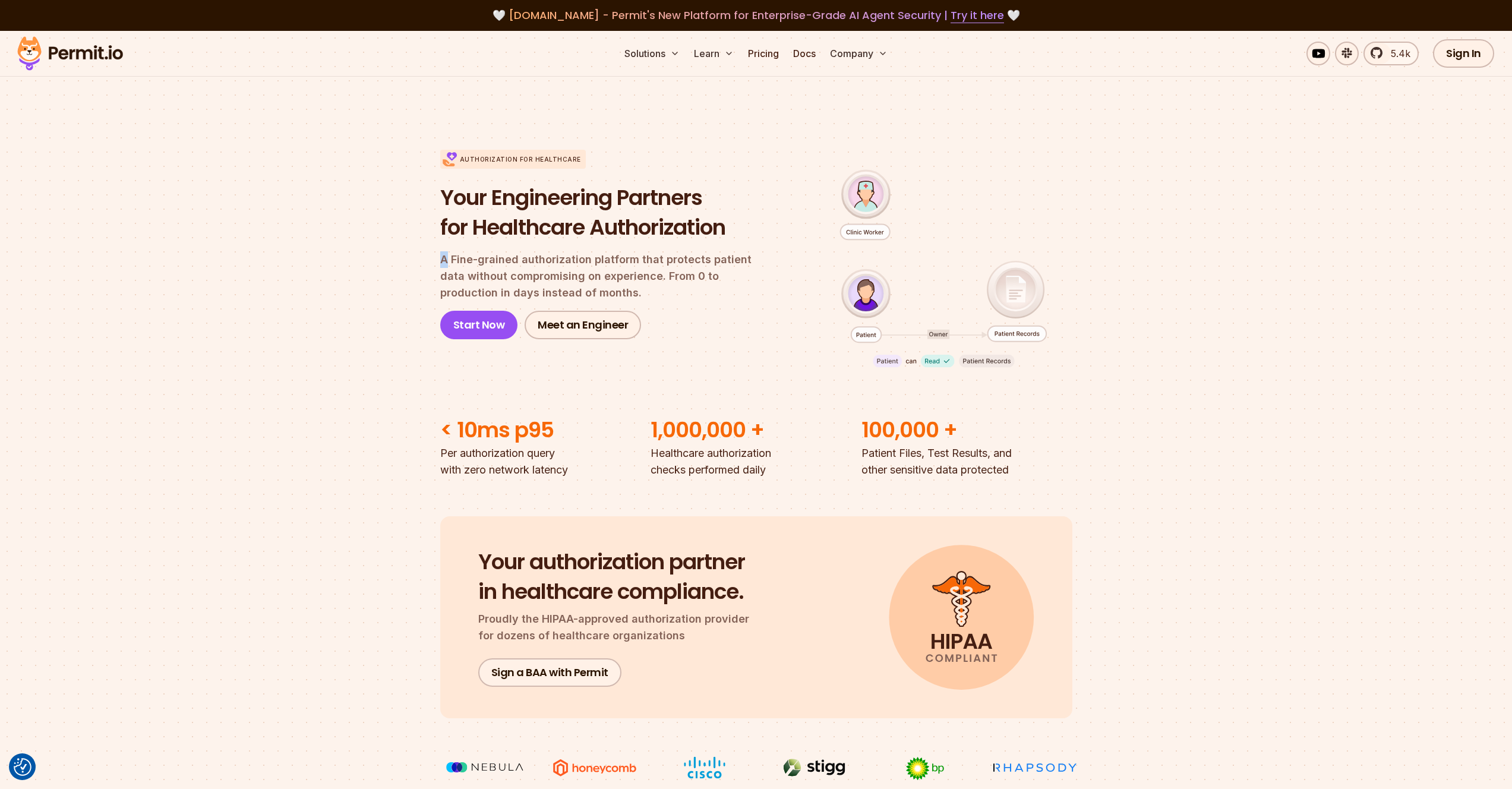
click at [550, 252] on div "Your Engineering Partners for Healthcare Authorization A Fine-grained authoriza…" at bounding box center [606, 261] width 332 height 156
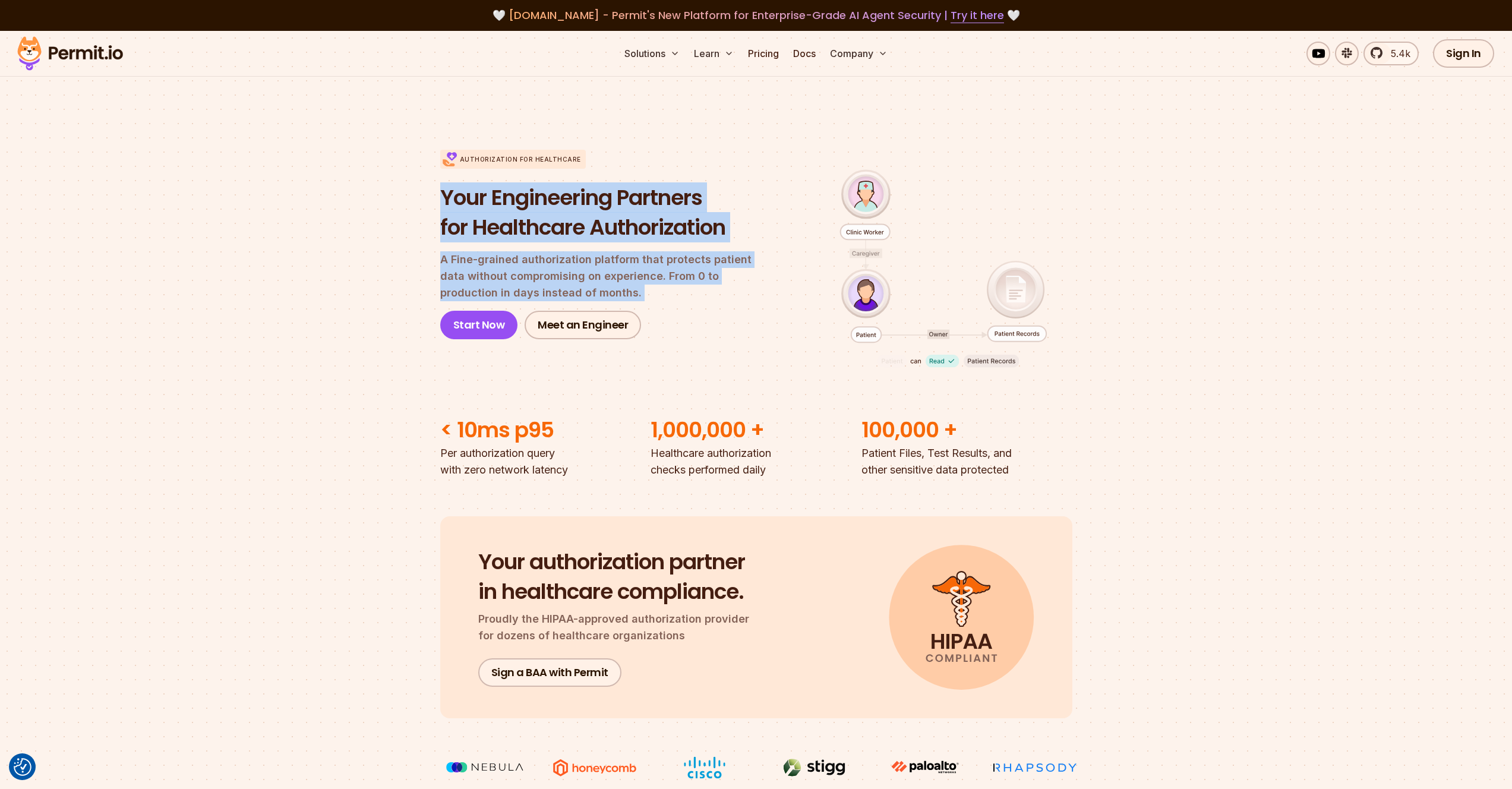
drag, startPoint x: 550, startPoint y: 252, endPoint x: 549, endPoint y: 214, distance: 38.0
click at [549, 214] on div "Your Engineering Partners for Healthcare Authorization A Fine-grained authoriza…" at bounding box center [606, 261] width 332 height 156
click at [549, 214] on h1 "Your Engineering Partners for Healthcare Authorization" at bounding box center [606, 212] width 332 height 58
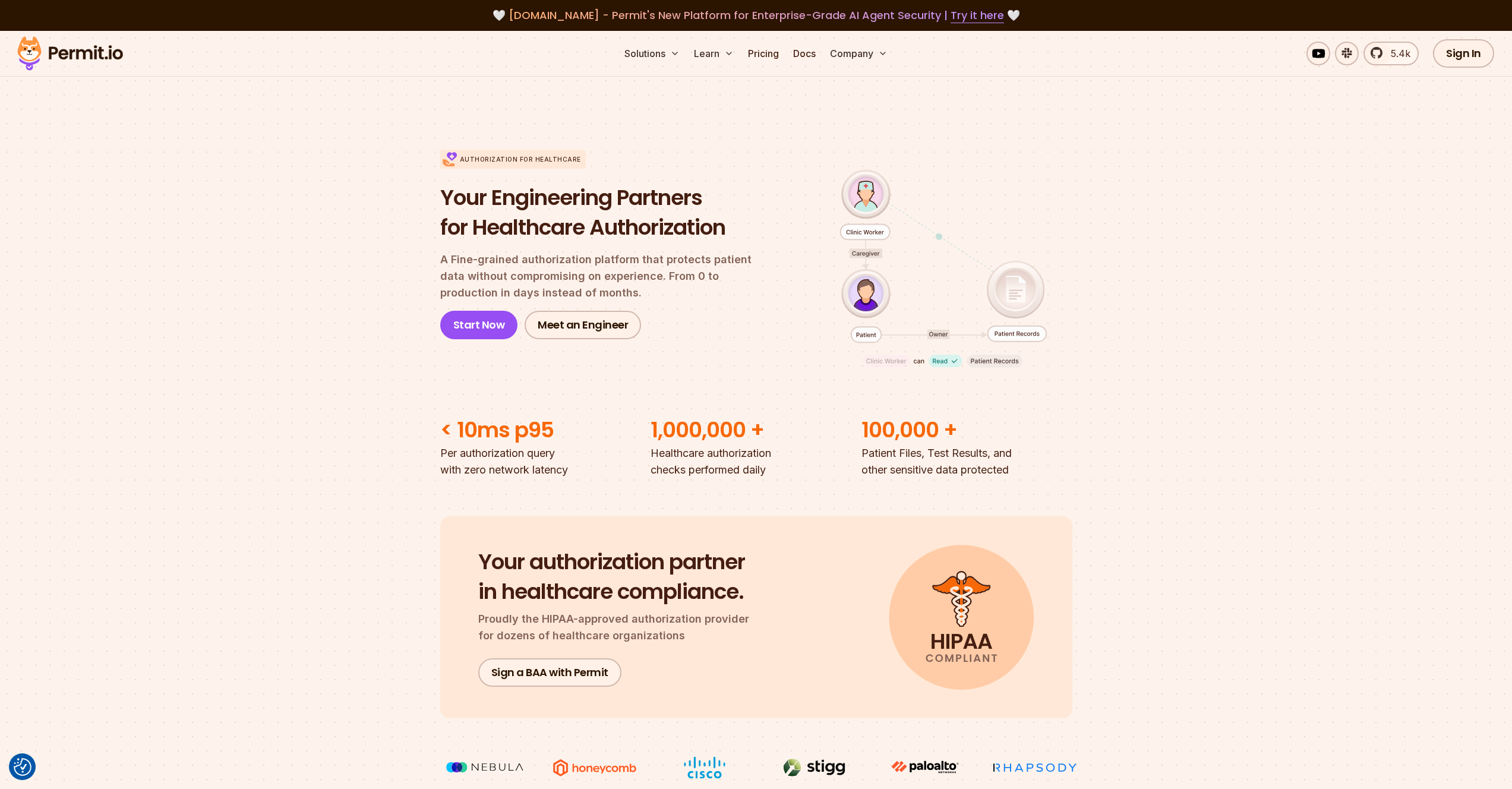
click at [549, 214] on h1 "Your Engineering Partners for Healthcare Authorization" at bounding box center [606, 212] width 332 height 58
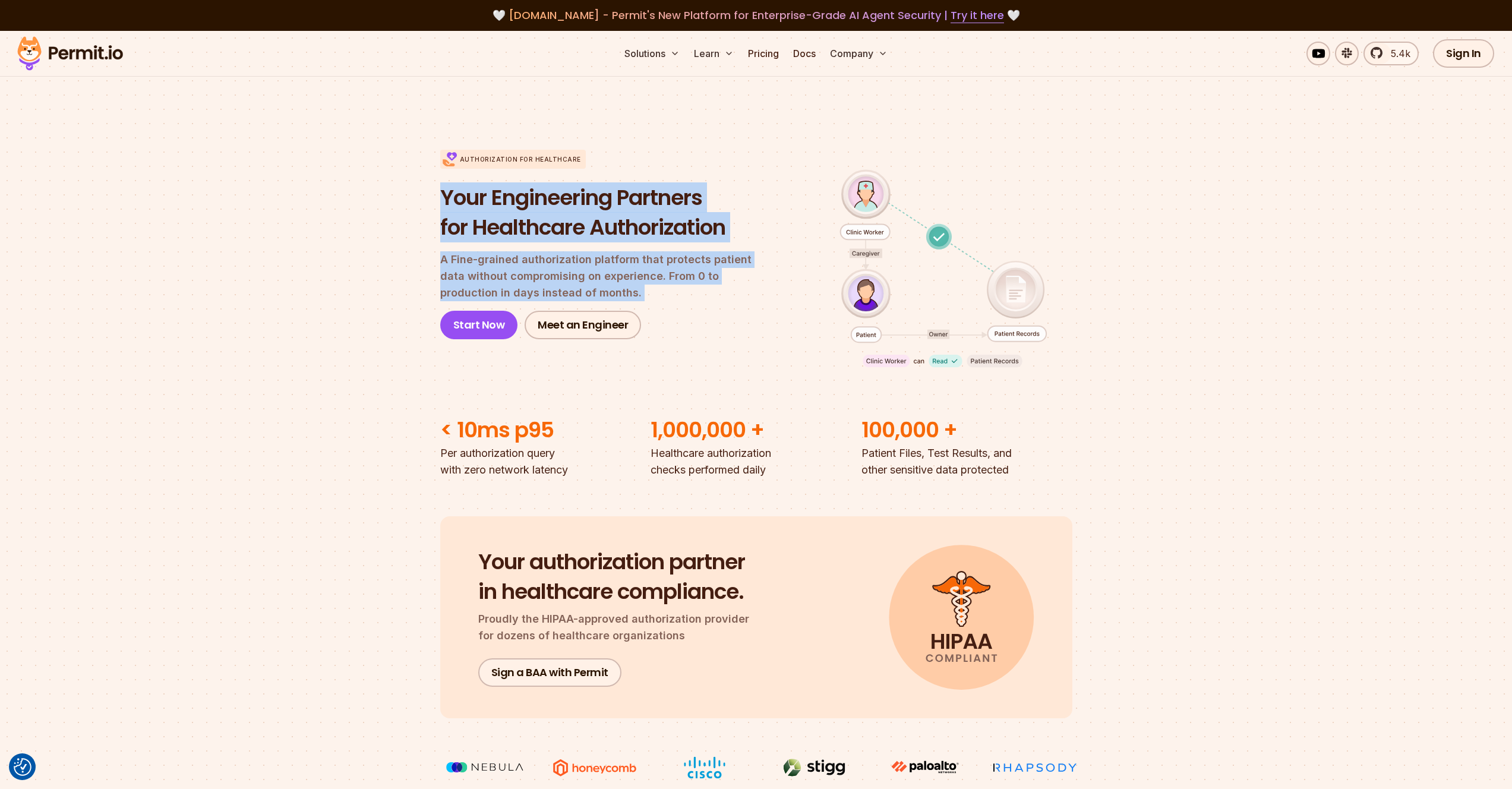
drag, startPoint x: 549, startPoint y: 214, endPoint x: 561, endPoint y: 270, distance: 57.3
click at [561, 270] on div "Your Engineering Partners for Healthcare Authorization A Fine-grained authoriza…" at bounding box center [606, 261] width 332 height 156
click at [561, 270] on p "A Fine-grained authorization platform that protects patient data without compro…" at bounding box center [606, 276] width 332 height 50
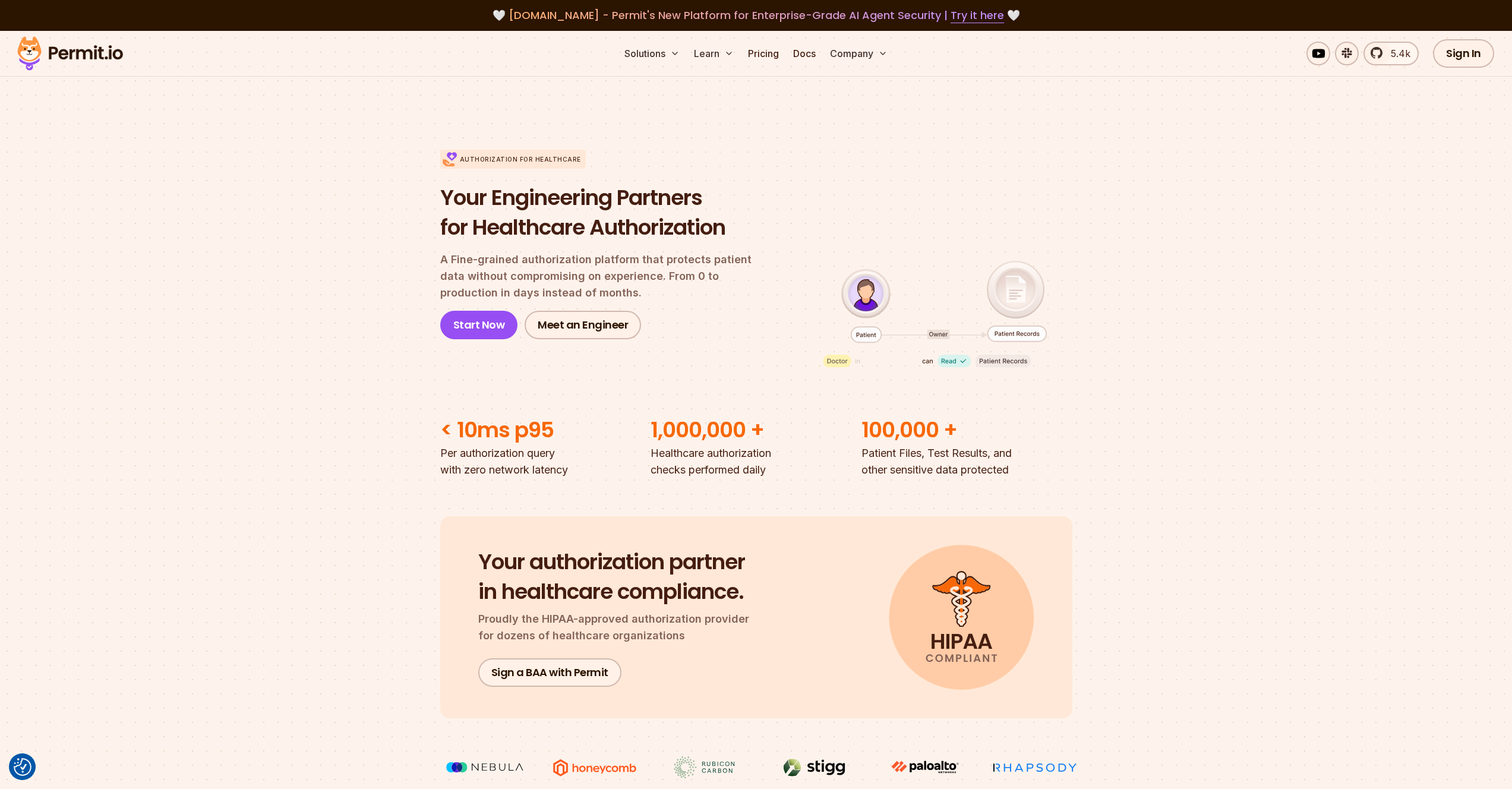
drag, startPoint x: 864, startPoint y: 195, endPoint x: 825, endPoint y: 174, distance: 44.3
click at [825, 174] on div "Authorization for Healthcare Your Engineering Partners for Healthcare Authoriza…" at bounding box center [756, 245] width 632 height 266
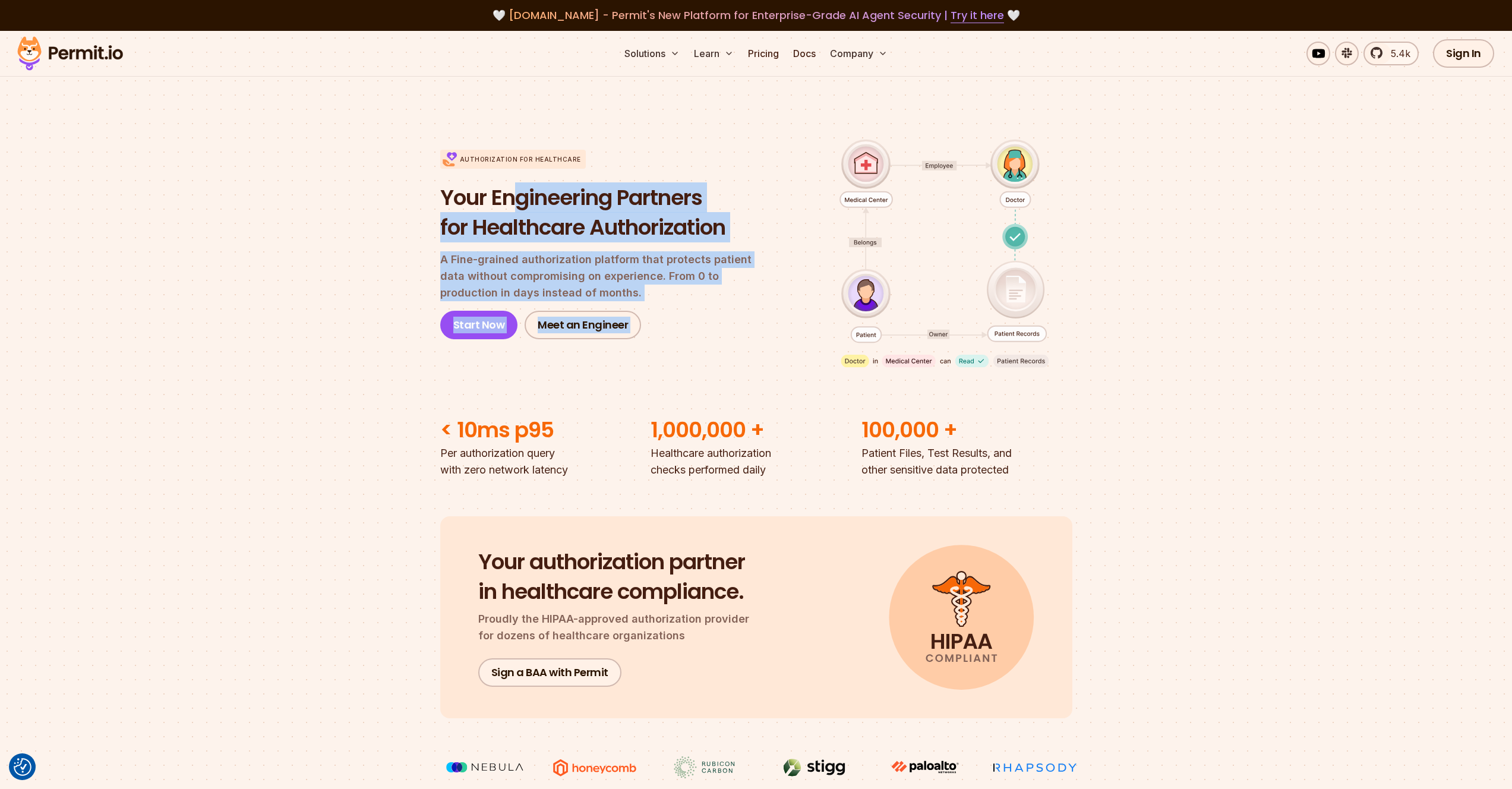
drag, startPoint x: 1014, startPoint y: 369, endPoint x: 514, endPoint y: 213, distance: 523.8
click at [514, 213] on div "Authorization for Healthcare Your Engineering Partners for Healthcare Authoriza…" at bounding box center [756, 245] width 632 height 266
click at [513, 213] on h1 "Your Engineering Partners for Healthcare Authorization" at bounding box center [606, 212] width 332 height 58
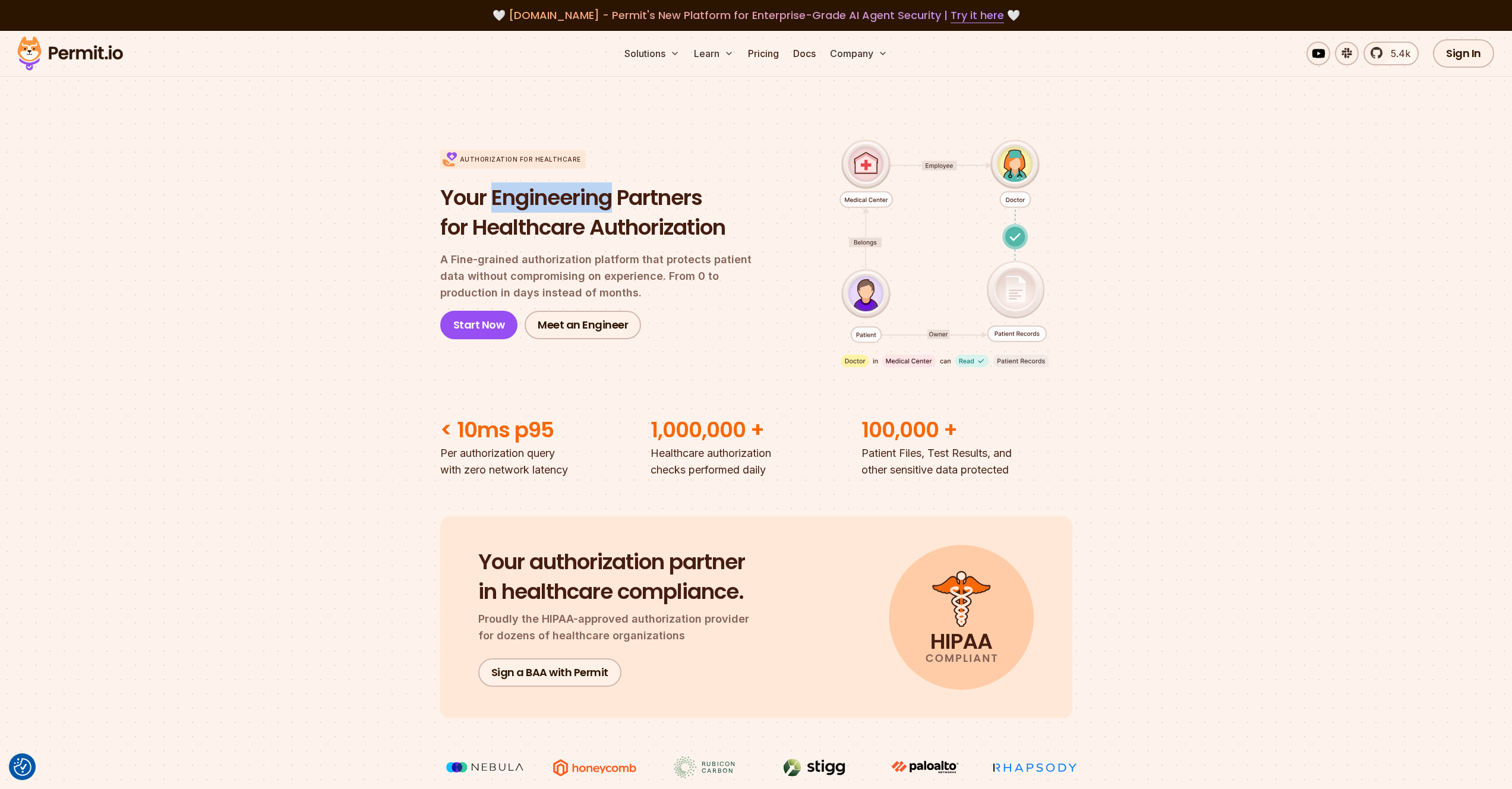
click at [513, 213] on h1 "Your Engineering Partners for Healthcare Authorization" at bounding box center [606, 212] width 332 height 58
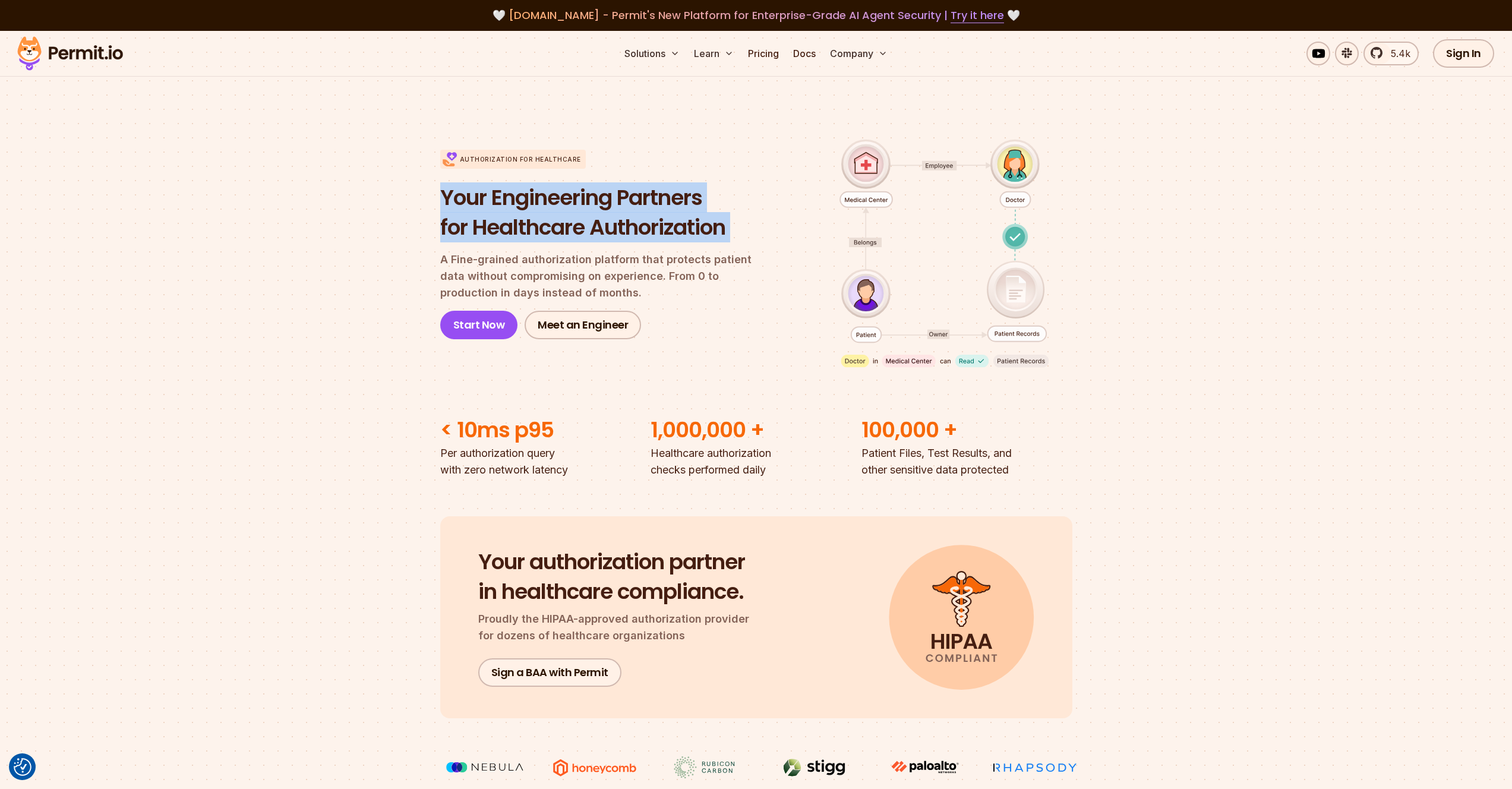
click at [513, 213] on h1 "Your Engineering Partners for Healthcare Authorization" at bounding box center [606, 212] width 332 height 58
click at [579, 250] on div "Your Engineering Partners for Healthcare Authorization A Fine-grained authoriza…" at bounding box center [606, 261] width 332 height 156
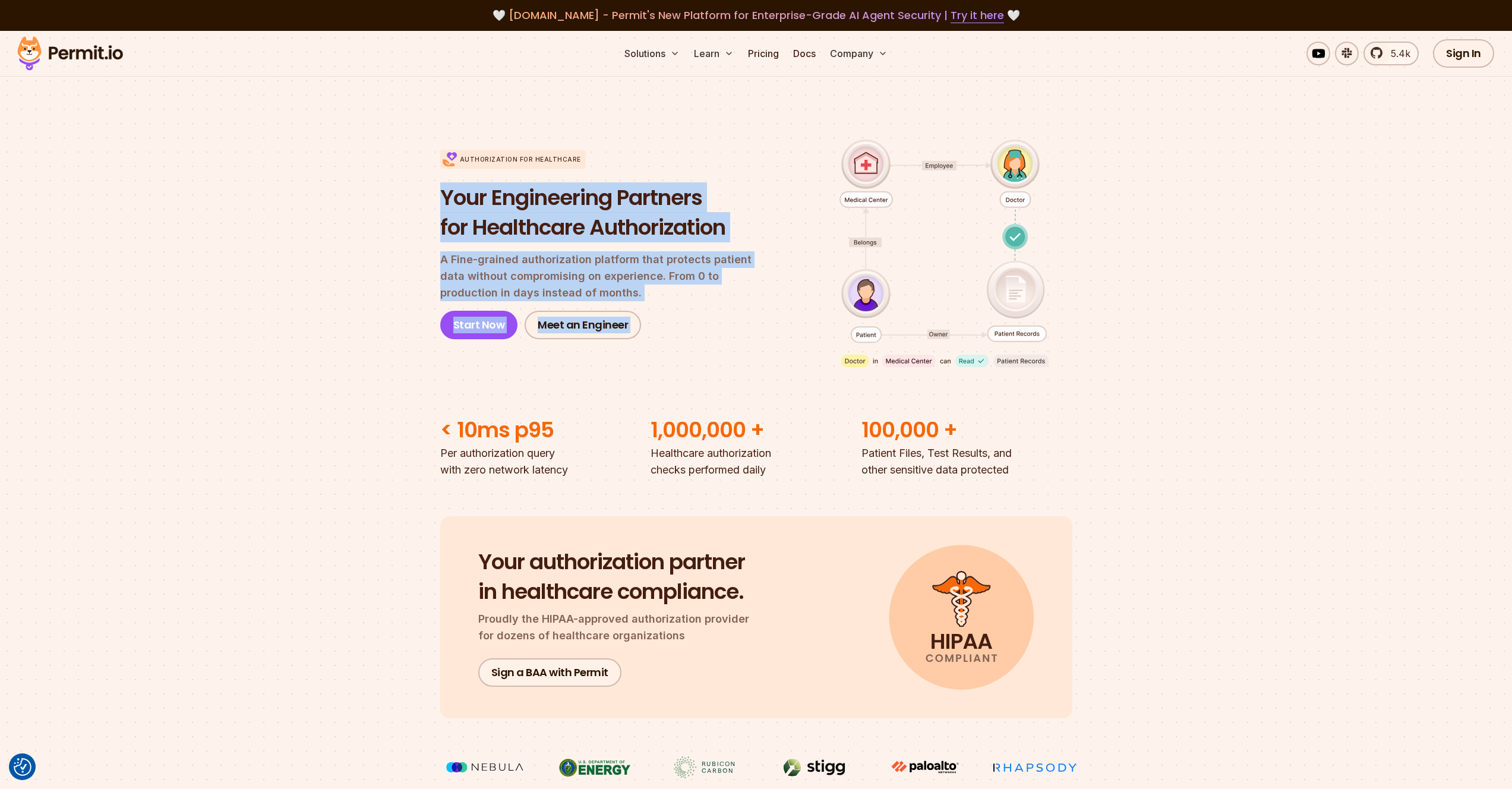
drag, startPoint x: 737, startPoint y: 159, endPoint x: 1076, endPoint y: 370, distance: 399.3
click at [1076, 370] on section "Authorization for Healthcare Your Engineering Partners for Healthcare Authoriza…" at bounding box center [756, 295] width 1512 height 367
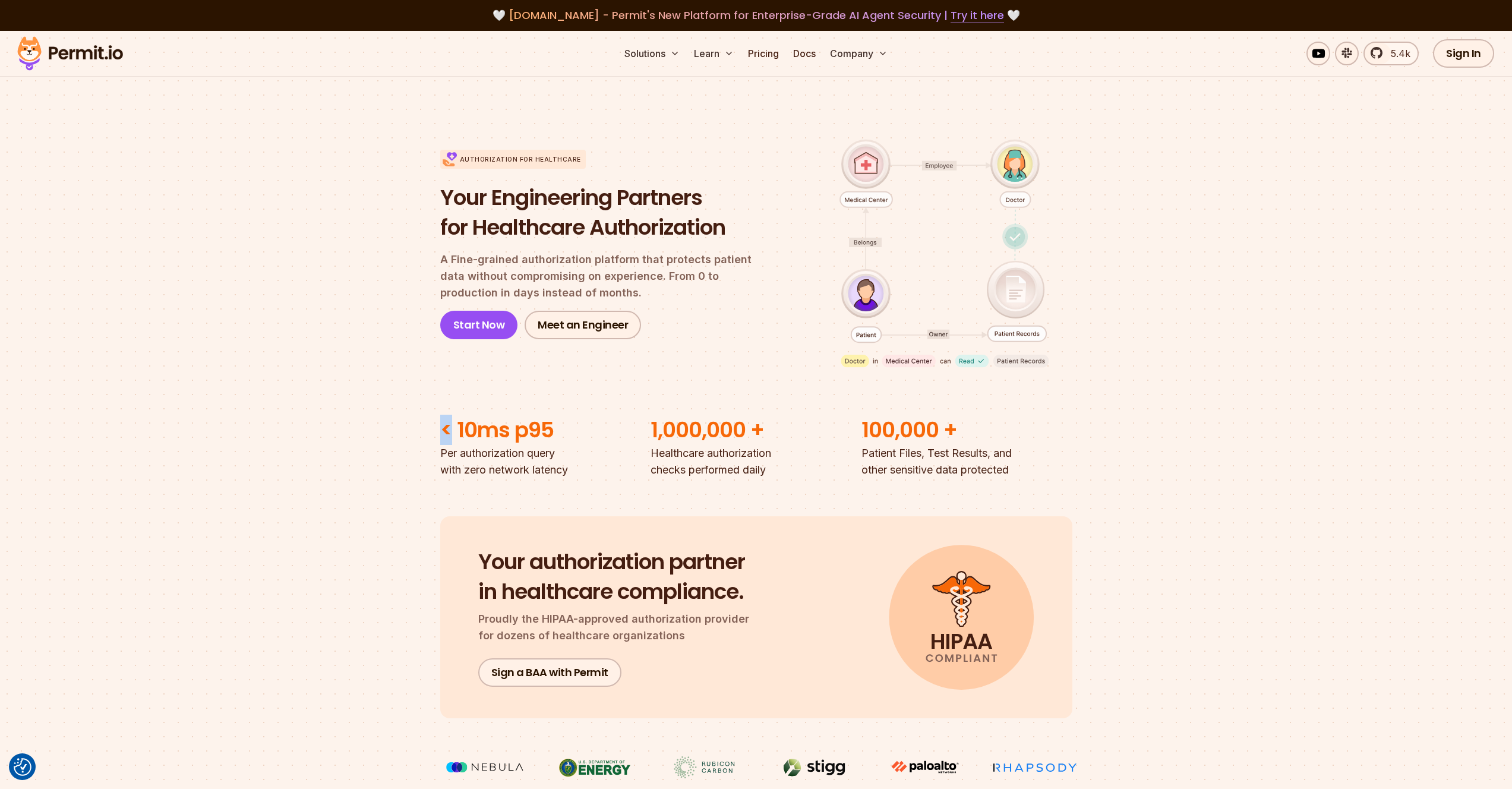
click at [1076, 370] on section "Authorization for Healthcare Your Engineering Partners for Healthcare Authoriza…" at bounding box center [756, 295] width 1512 height 367
drag, startPoint x: 1076, startPoint y: 370, endPoint x: 1046, endPoint y: 172, distance: 200.3
click at [1046, 172] on section "Authorization for Healthcare Your Engineering Partners for Healthcare Authoriza…" at bounding box center [756, 295] width 1512 height 367
click at [720, 187] on h1 "Your Engineering Partners for Healthcare Authorization" at bounding box center [606, 212] width 332 height 58
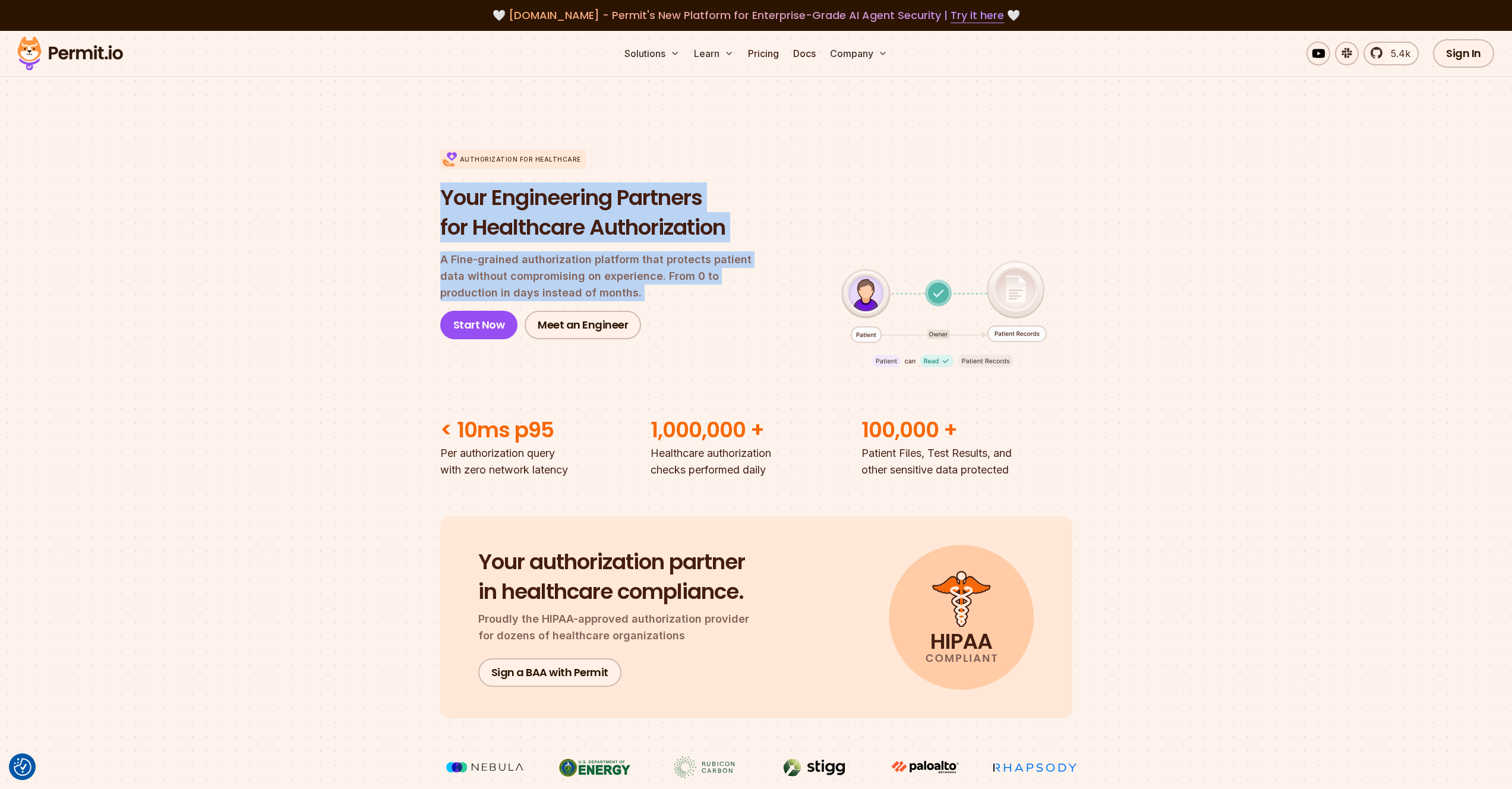
drag, startPoint x: 720, startPoint y: 187, endPoint x: 707, endPoint y: 270, distance: 84.0
click at [707, 270] on div "Your Engineering Partners for Healthcare Authorization A Fine-grained authoriza…" at bounding box center [606, 261] width 332 height 156
click at [707, 270] on p "A Fine-grained authorization platform that protects patient data without compro…" at bounding box center [606, 276] width 332 height 50
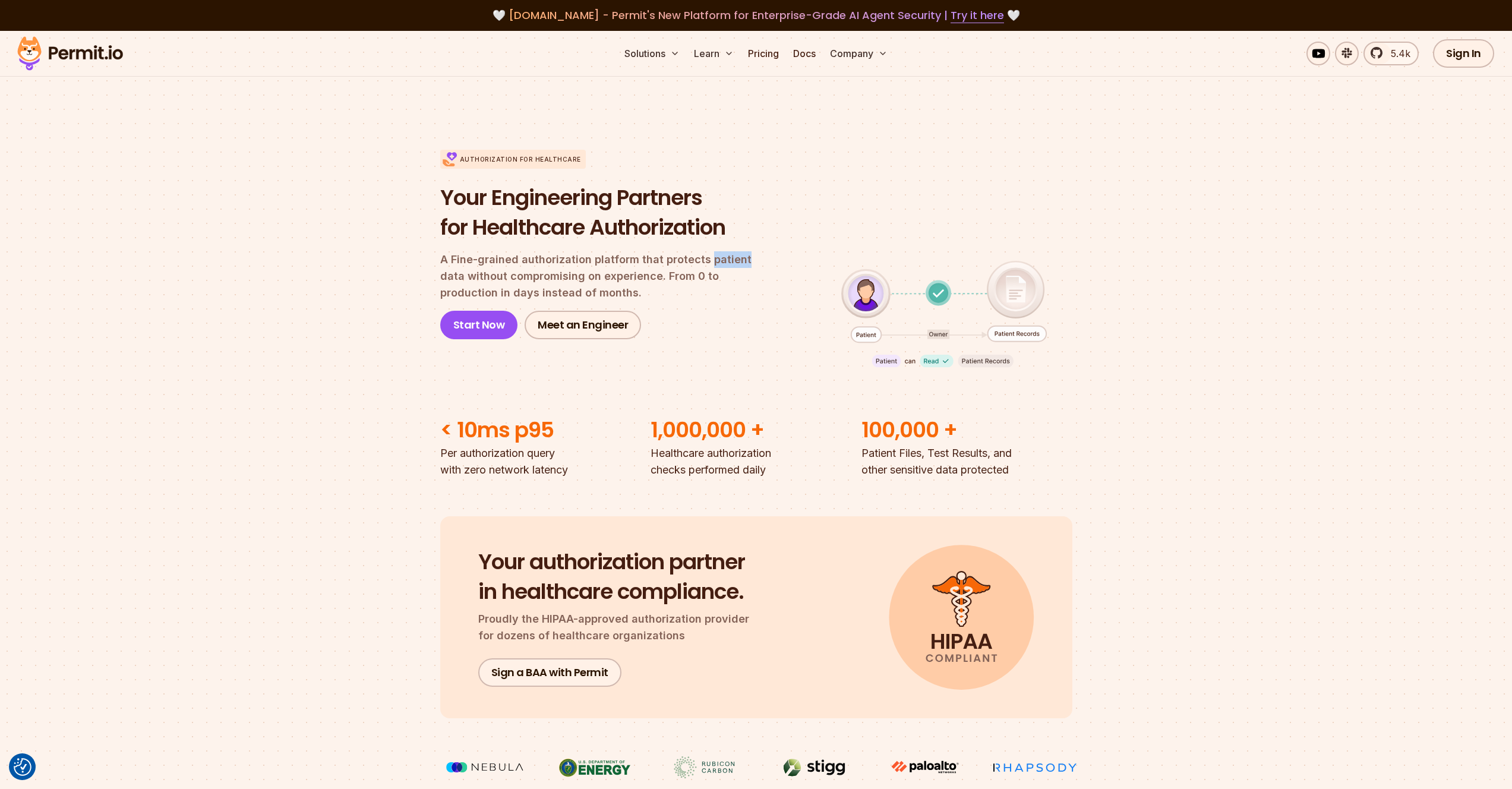
click at [707, 270] on p "A Fine-grained authorization platform that protects patient data without compro…" at bounding box center [606, 276] width 332 height 50
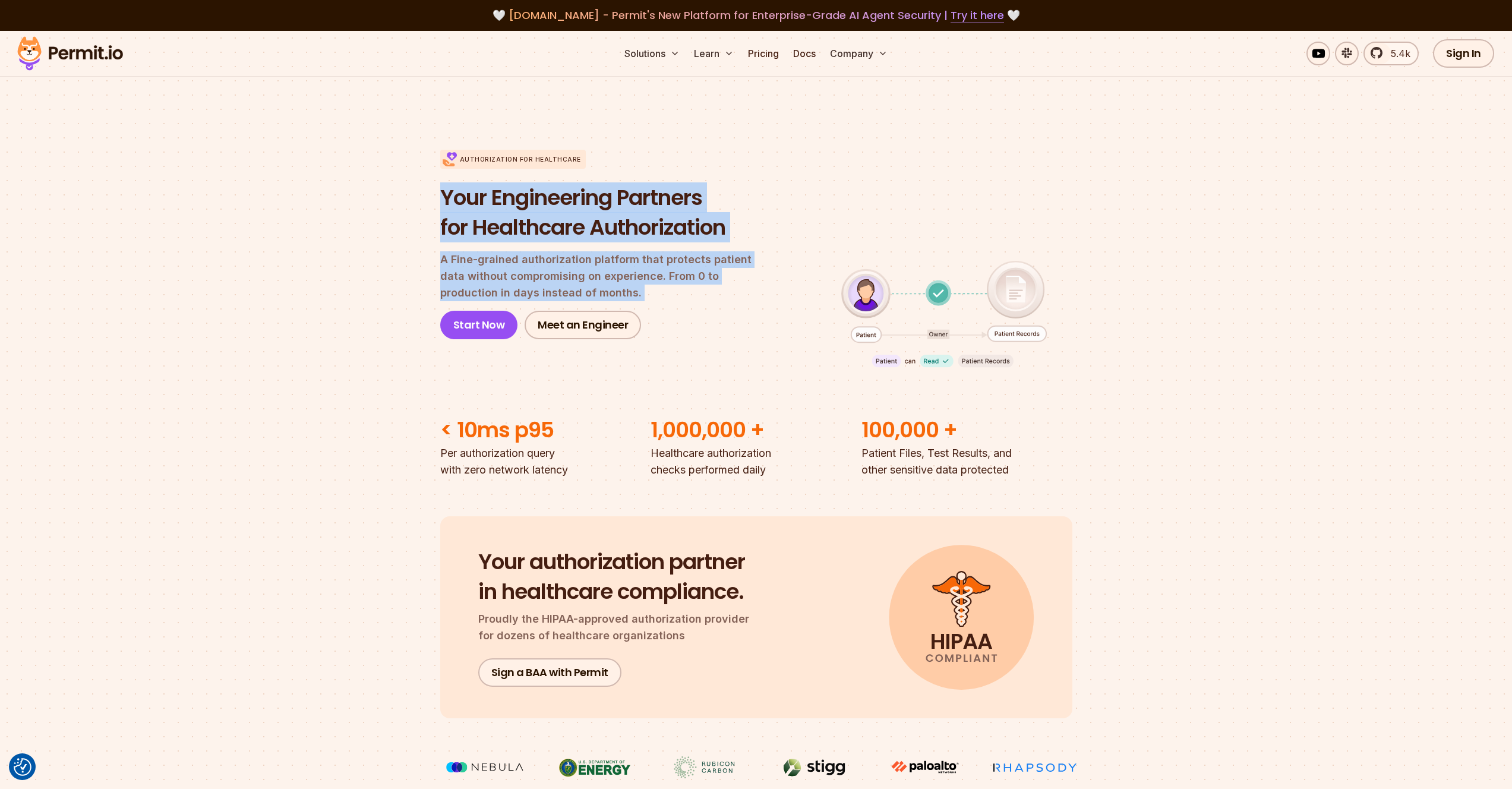
drag, startPoint x: 707, startPoint y: 270, endPoint x: 684, endPoint y: 222, distance: 53.2
click at [684, 222] on div "Your Engineering Partners for Healthcare Authorization A Fine-grained authoriza…" at bounding box center [606, 261] width 332 height 156
click at [684, 222] on h1 "Your Engineering Partners for Healthcare Authorization" at bounding box center [606, 212] width 332 height 58
